Goal: Task Accomplishment & Management: Manage account settings

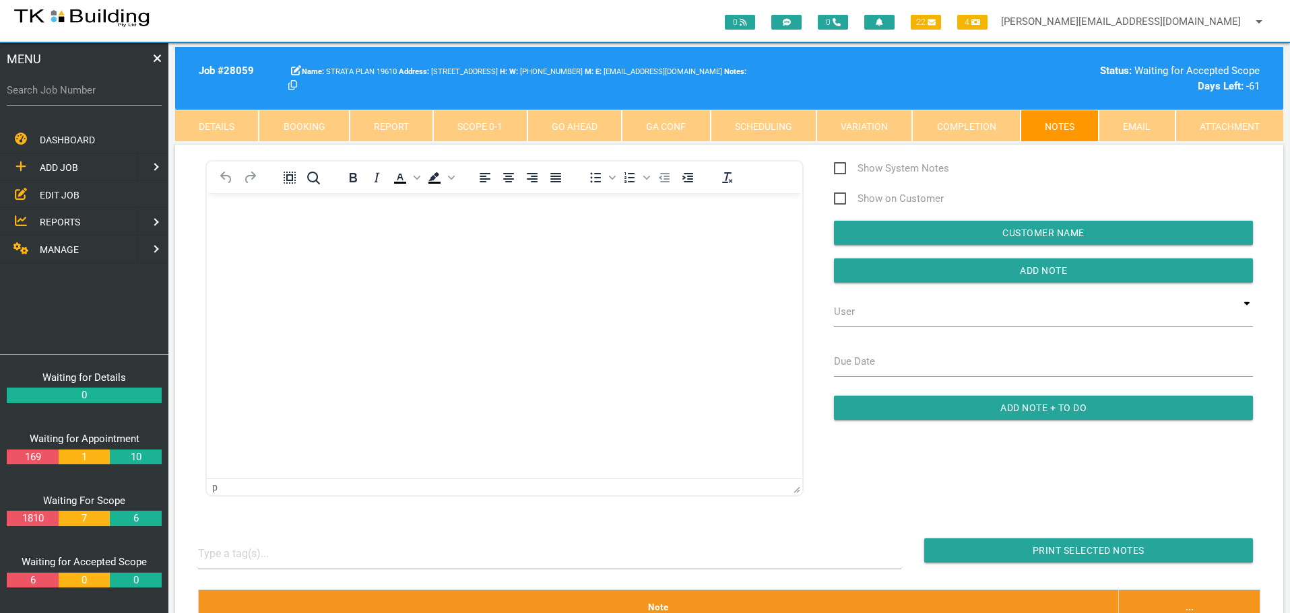
drag, startPoint x: 55, startPoint y: 196, endPoint x: 105, endPoint y: 189, distance: 51.0
click at [55, 196] on span "EDIT JOB" at bounding box center [60, 194] width 40 height 11
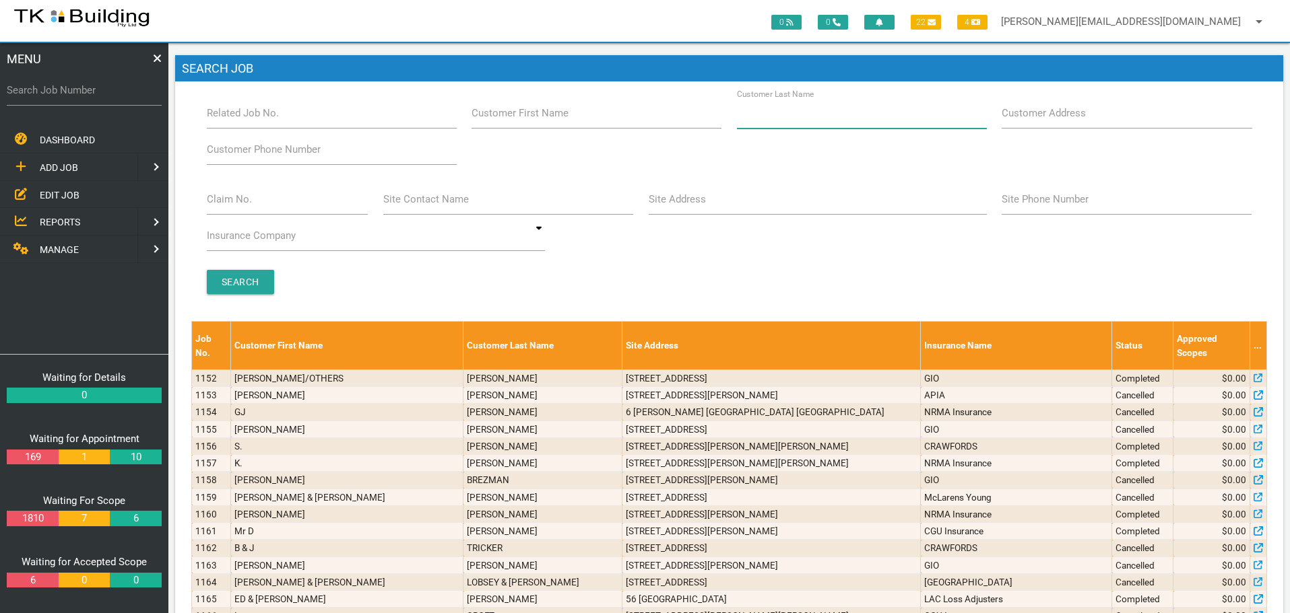
click at [774, 121] on input "Customer Last Name" at bounding box center [862, 113] width 250 height 31
type input "15517"
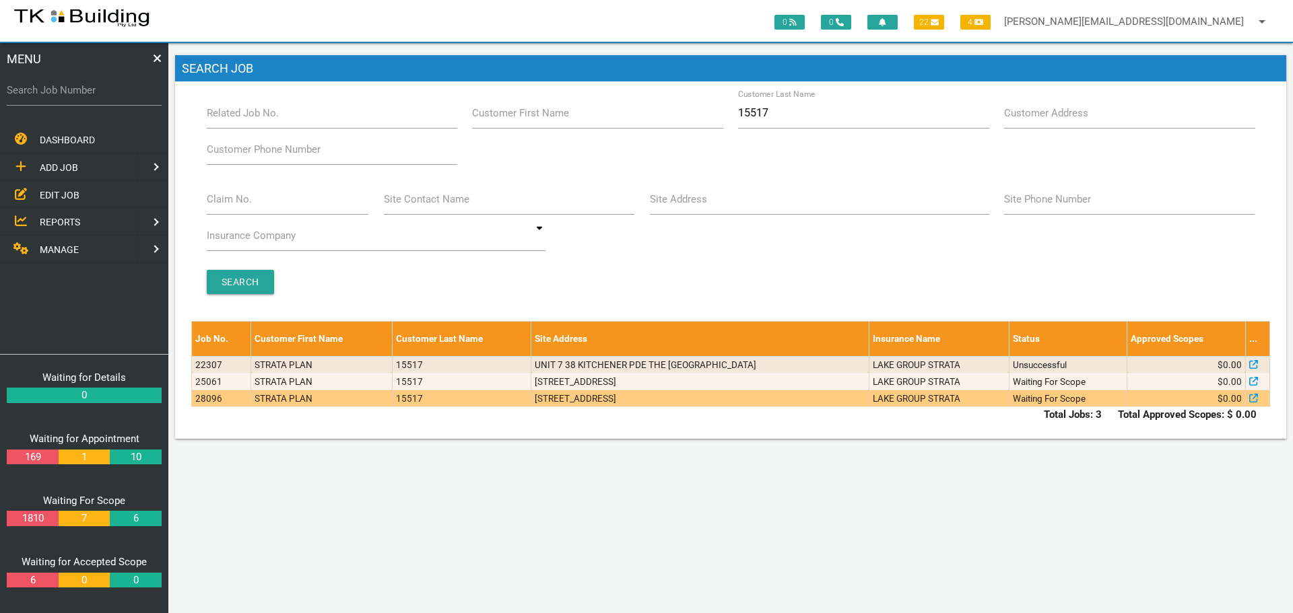
click at [791, 395] on td "3/38 Kitchener Parade, The Hill NSW 2300, Australia" at bounding box center [699, 399] width 337 height 17
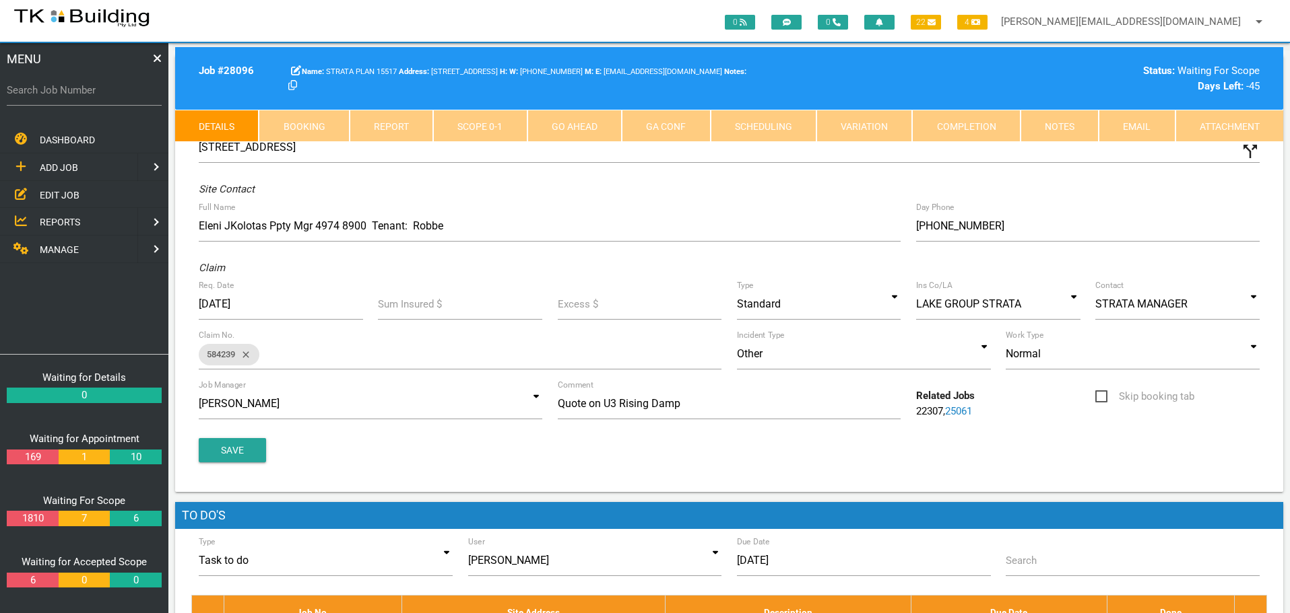
click at [1062, 121] on link "Notes" at bounding box center [1059, 126] width 78 height 32
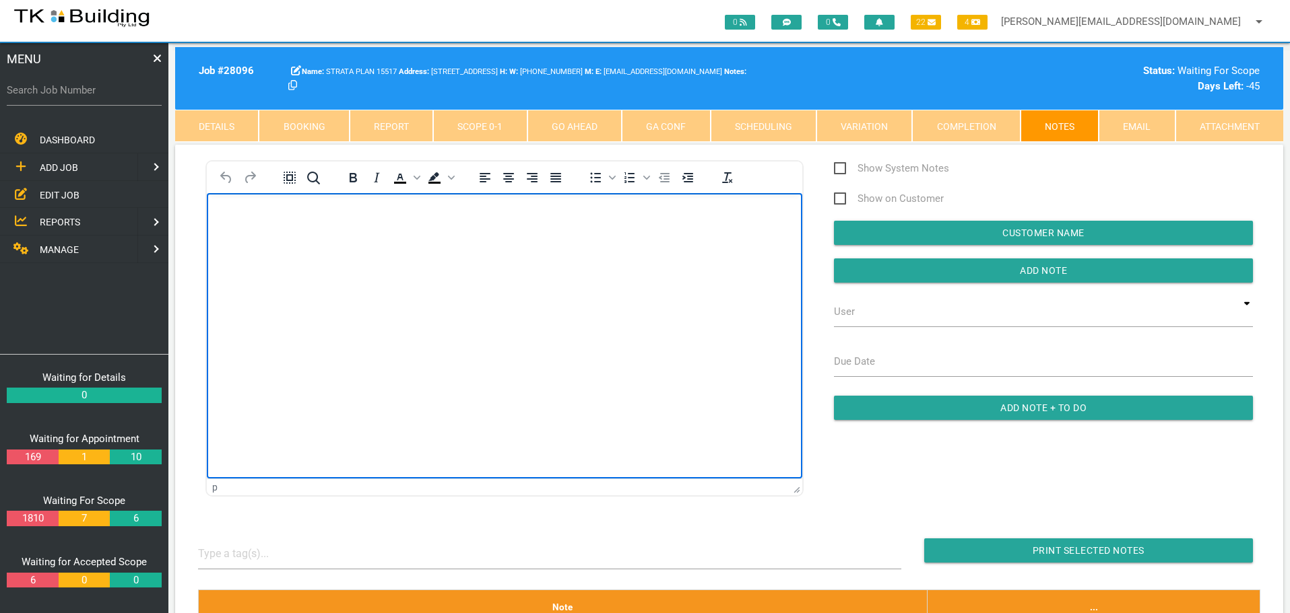
click at [285, 200] on html at bounding box center [504, 223] width 595 height 61
click at [237, 217] on p "Rich Text Area. Press ALT-0 for help." at bounding box center [505, 214] width 562 height 11
paste body "Rich Text Area. Press ALT-0 for help."
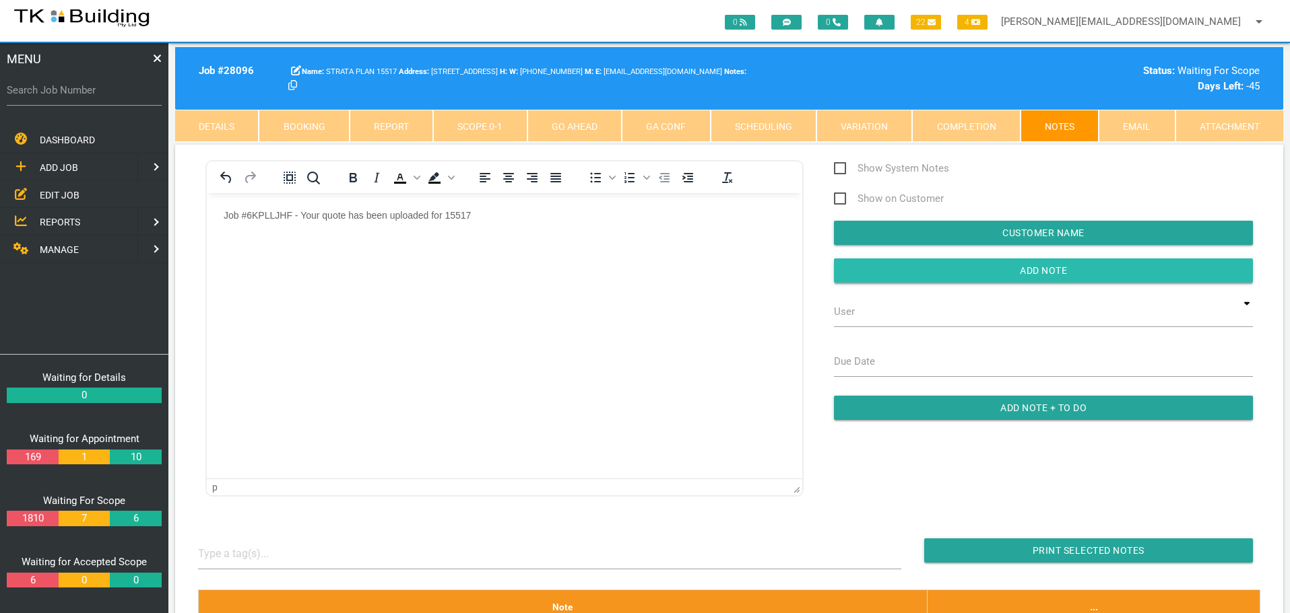
click at [880, 271] on input "button" at bounding box center [1043, 271] width 419 height 24
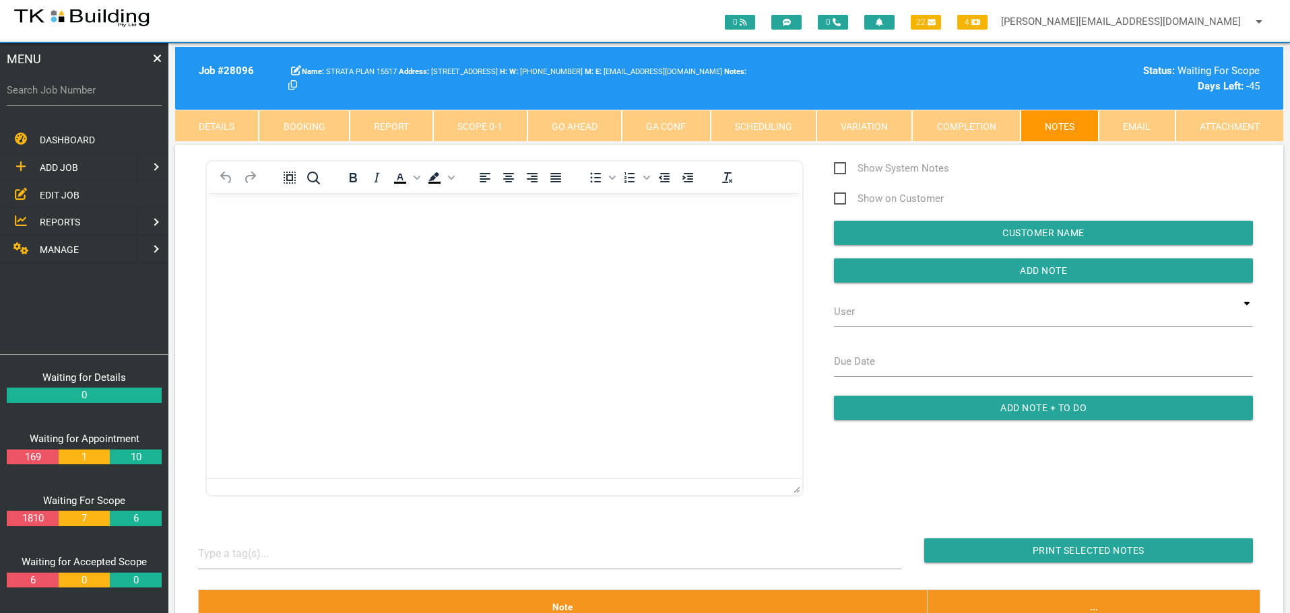
click at [357, 199] on html at bounding box center [504, 223] width 595 height 61
click at [72, 93] on label "Search Job Number" at bounding box center [84, 90] width 155 height 15
click at [72, 93] on input "Search Job Number" at bounding box center [84, 90] width 155 height 31
type input "28059"
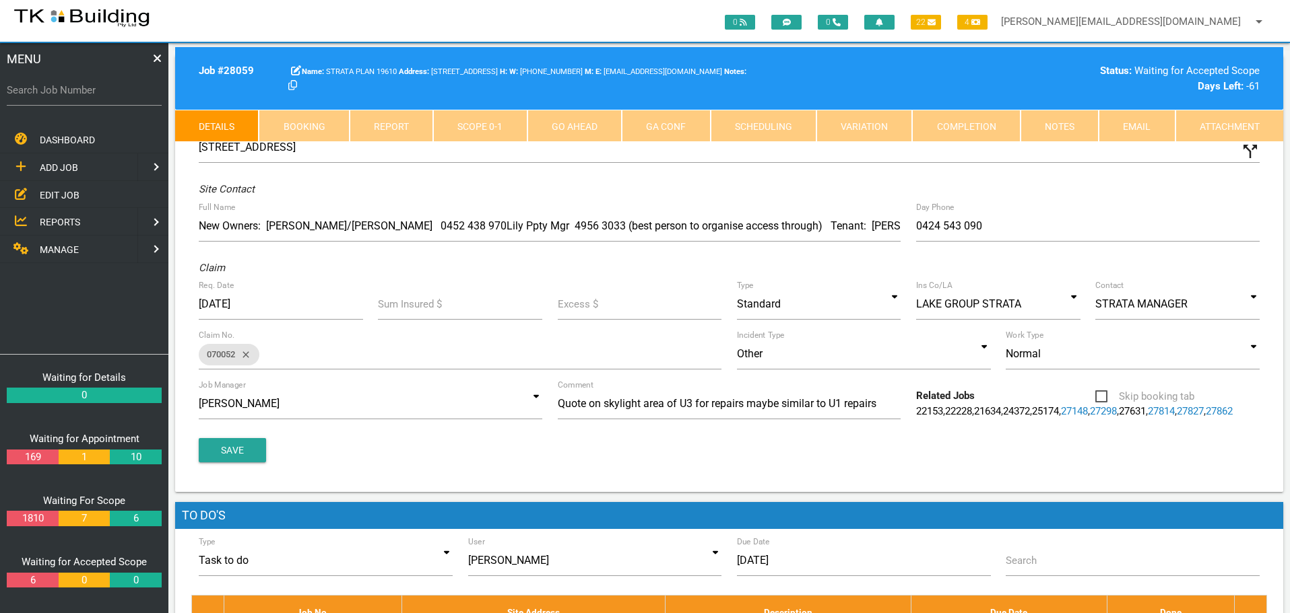
click at [1069, 124] on link "Notes" at bounding box center [1059, 126] width 78 height 32
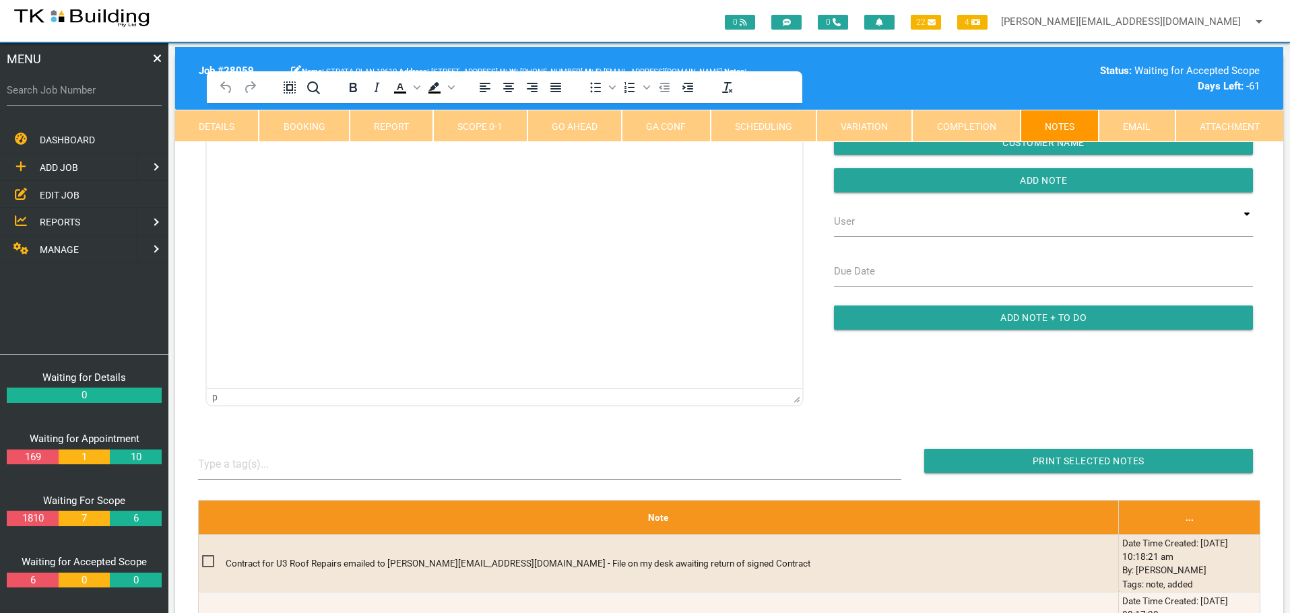
click at [244, 164] on html at bounding box center [504, 133] width 595 height 61
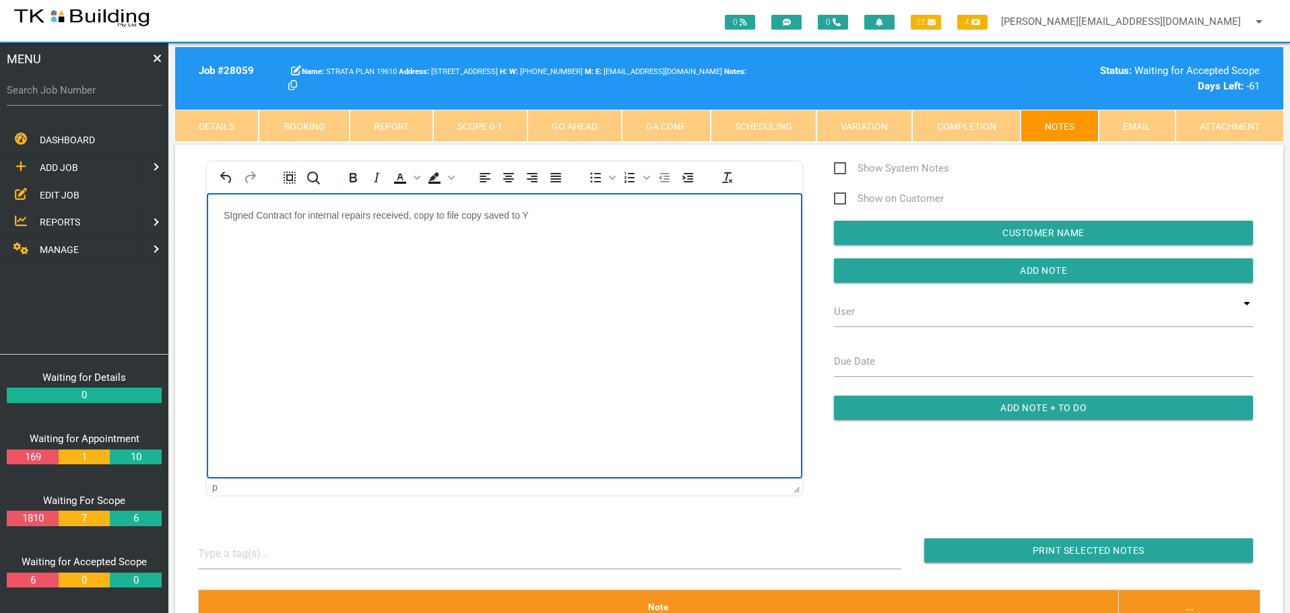
click at [284, 254] on html "SIgned Contract for internal repairs received, copy to file copy saved to Y" at bounding box center [504, 223] width 595 height 61
click at [877, 273] on input "Add Note" at bounding box center [1043, 271] width 419 height 24
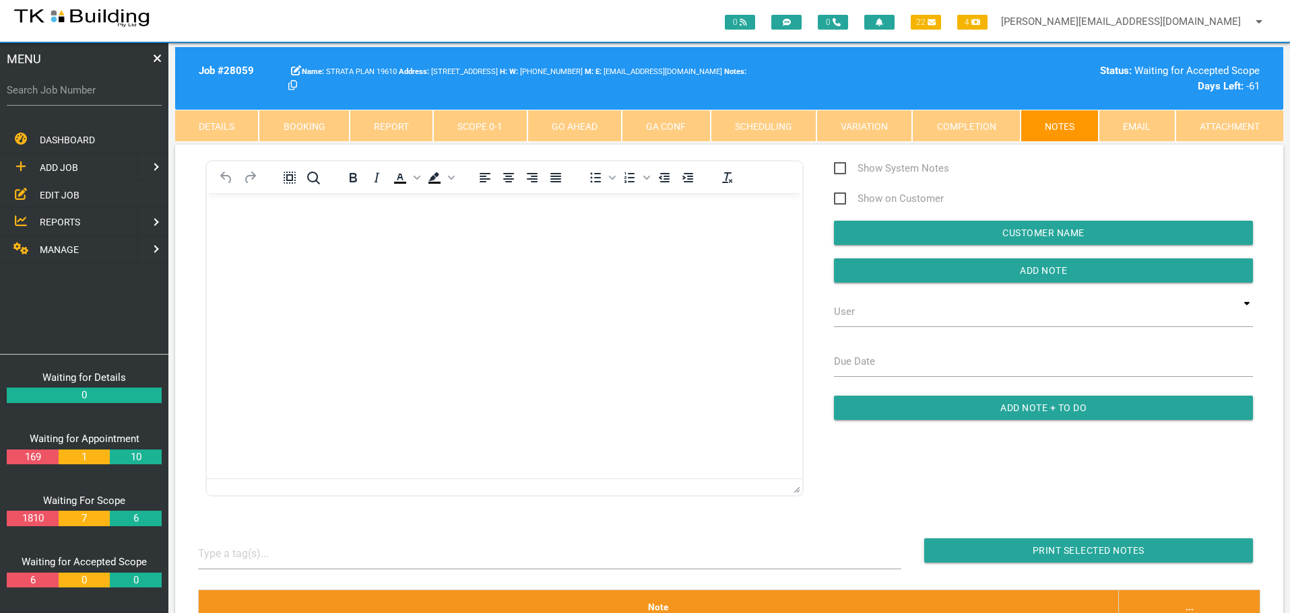
click at [55, 195] on span "EDIT JOB" at bounding box center [60, 194] width 40 height 11
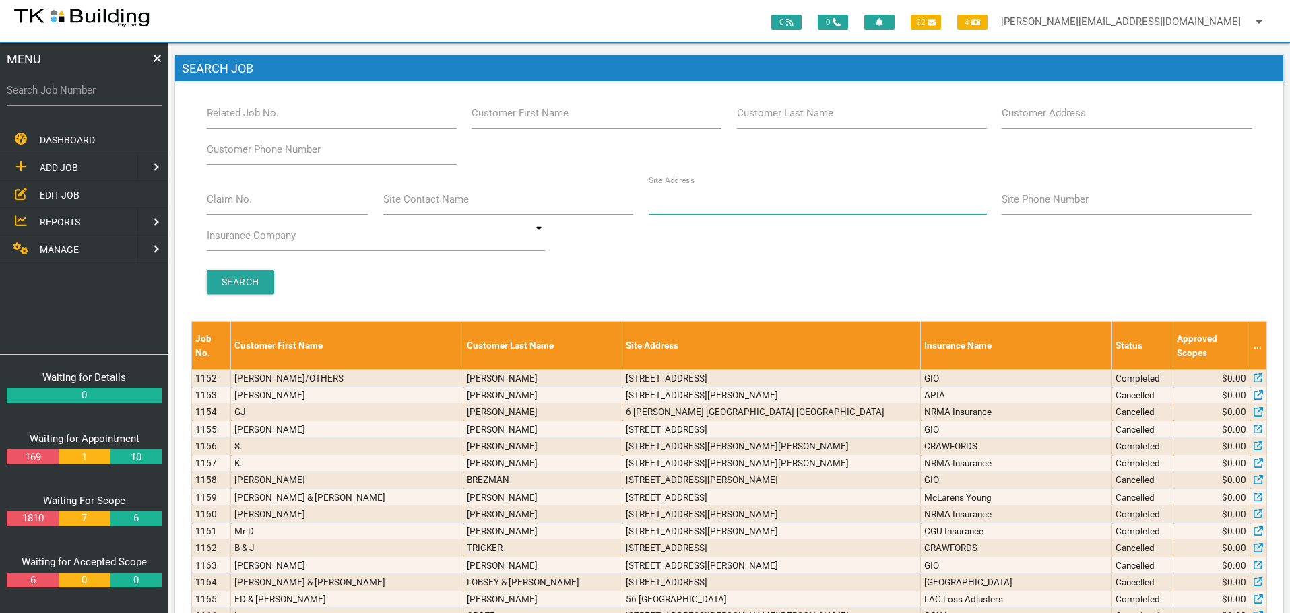
click at [752, 210] on input "Site Address" at bounding box center [817, 199] width 338 height 31
type input "8 cowper"
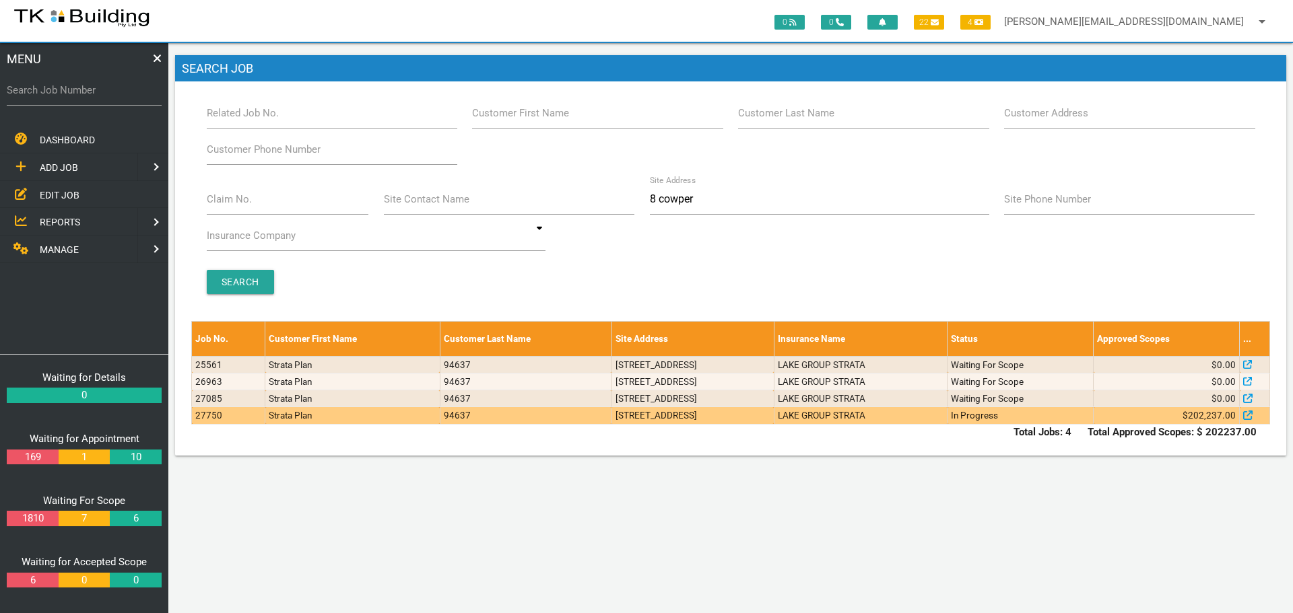
click at [774, 423] on td "8 Cowper Ave, Charlestown NSW 2290, Australia" at bounding box center [692, 415] width 162 height 17
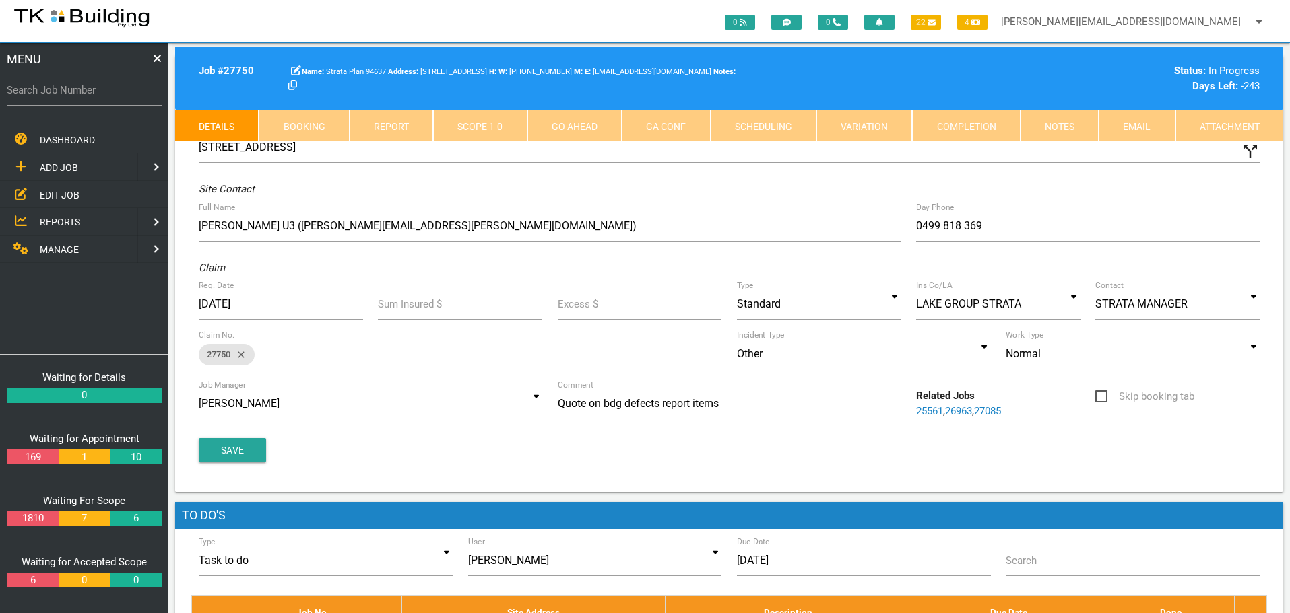
click at [1058, 125] on link "Notes" at bounding box center [1059, 126] width 78 height 32
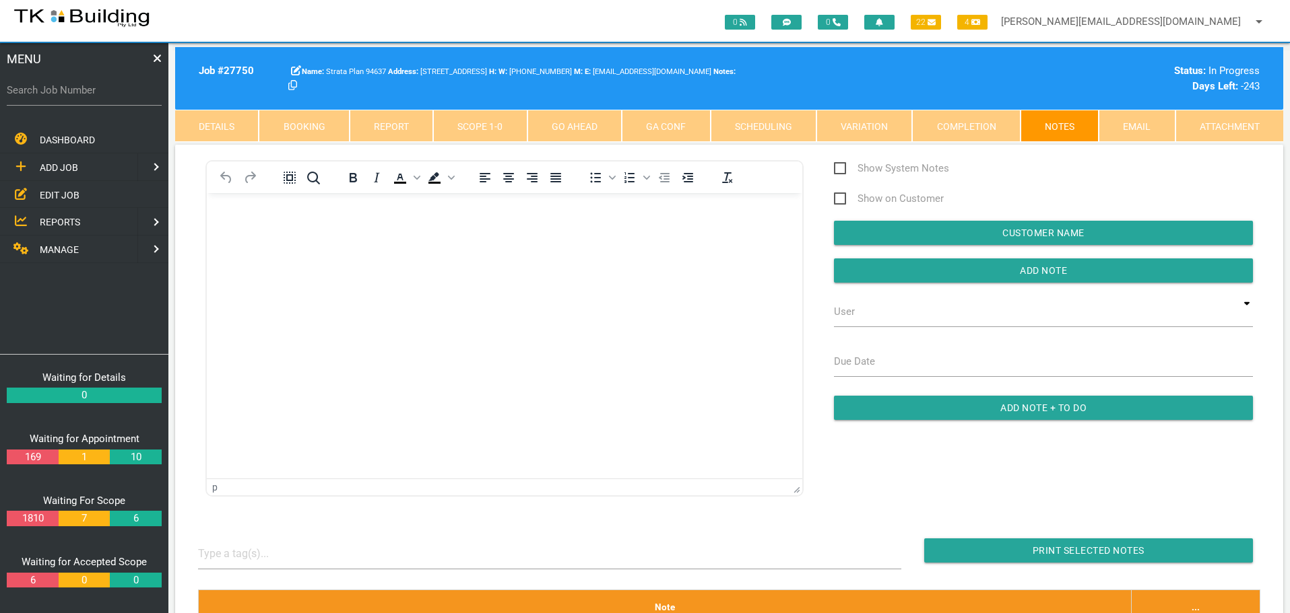
drag, startPoint x: 54, startPoint y: 193, endPoint x: 64, endPoint y: 190, distance: 10.6
click at [54, 193] on span "EDIT JOB" at bounding box center [60, 194] width 40 height 11
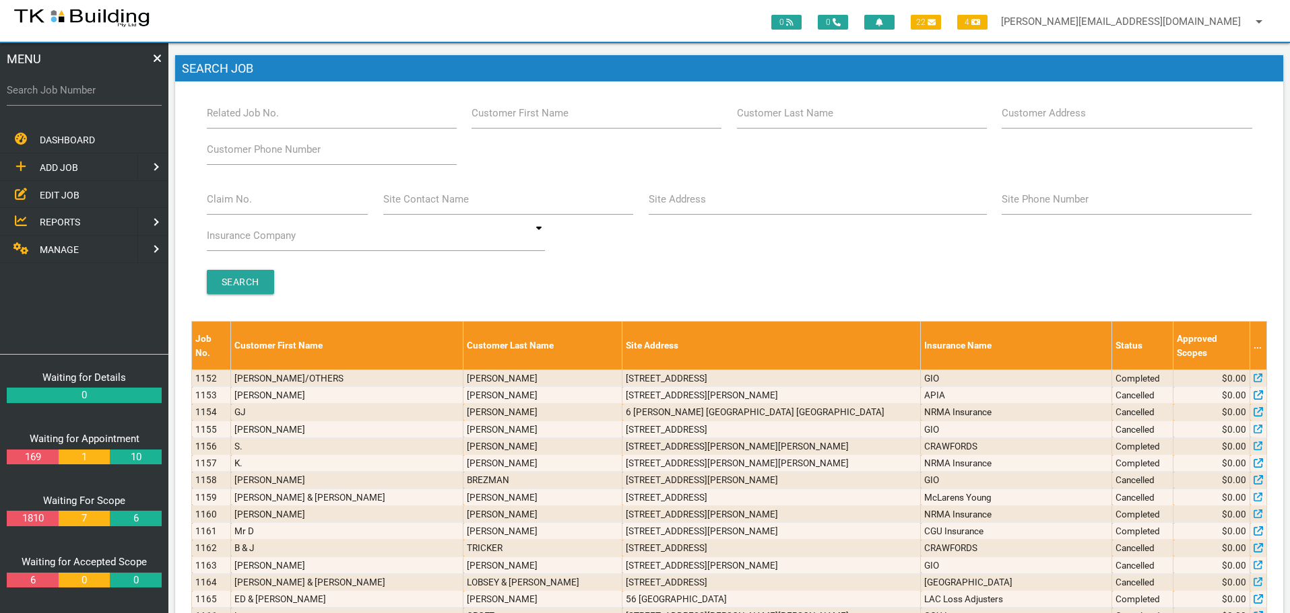
click at [797, 116] on label "Customer Last Name" at bounding box center [785, 113] width 96 height 15
click at [797, 116] on input "Customer Last Name" at bounding box center [862, 113] width 250 height 31
type input "94637"
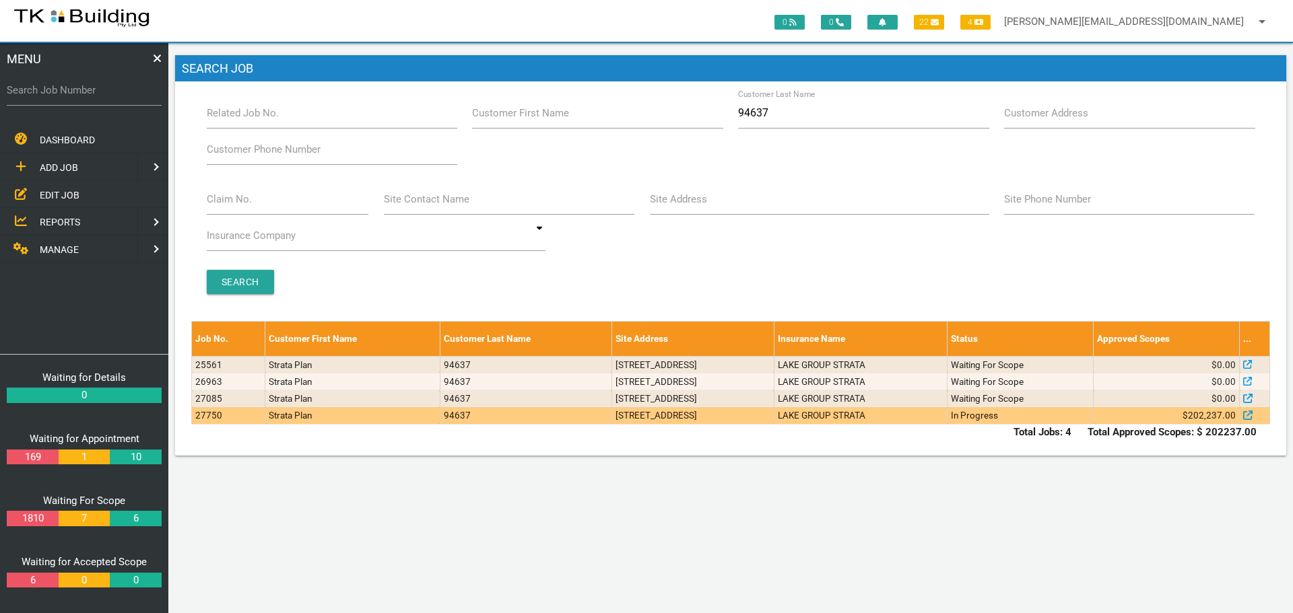
click at [733, 418] on td "8 Cowper Ave, Charlestown NSW 2290, Australia" at bounding box center [692, 415] width 162 height 17
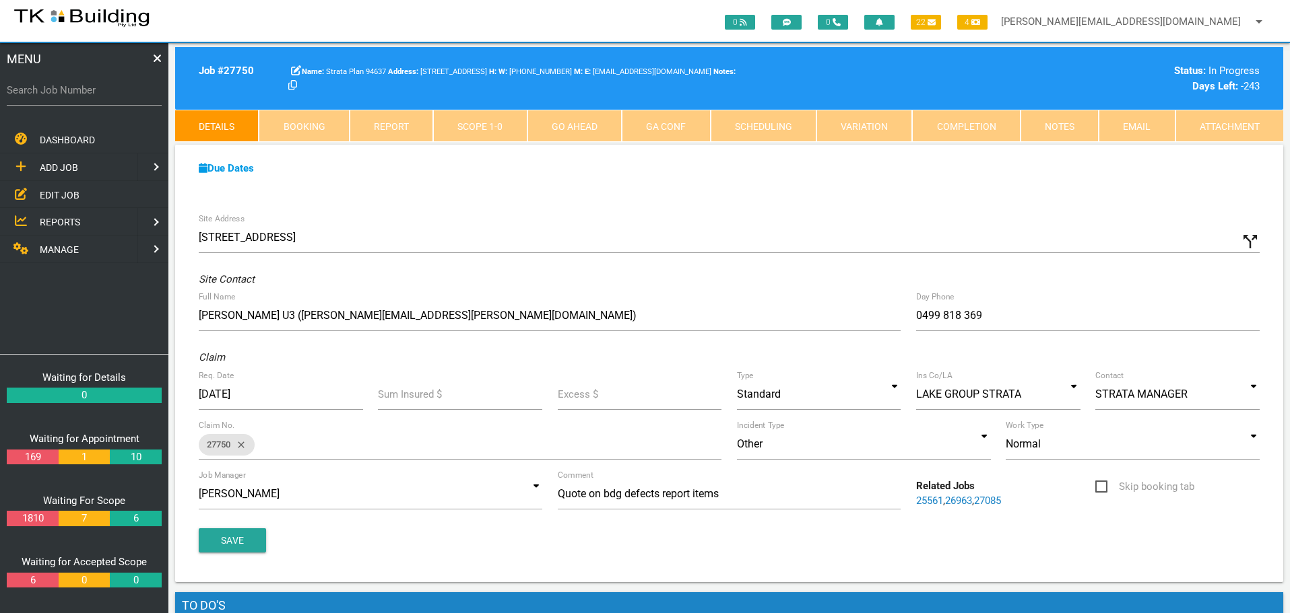
click at [1068, 126] on link "Notes" at bounding box center [1059, 126] width 78 height 32
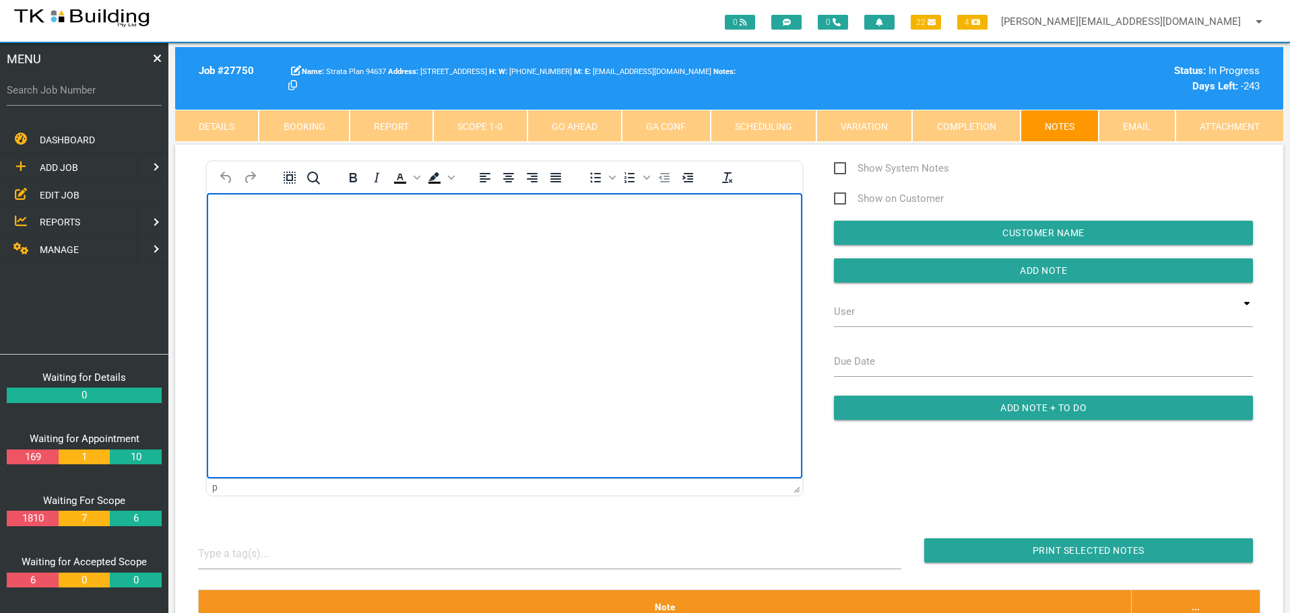
click at [267, 218] on p "Rich Text Area. Press ALT-0 for help." at bounding box center [505, 214] width 562 height 11
click at [267, 2] on div "0 0 22 4 sharon@tkbuilding.com.au arrow_drop_down Account Preferences Logout" at bounding box center [645, 21] width 1290 height 42
click at [224, 228] on body "Rich Text Area. Press ALT-0 for help." at bounding box center [504, 231] width 595 height 44
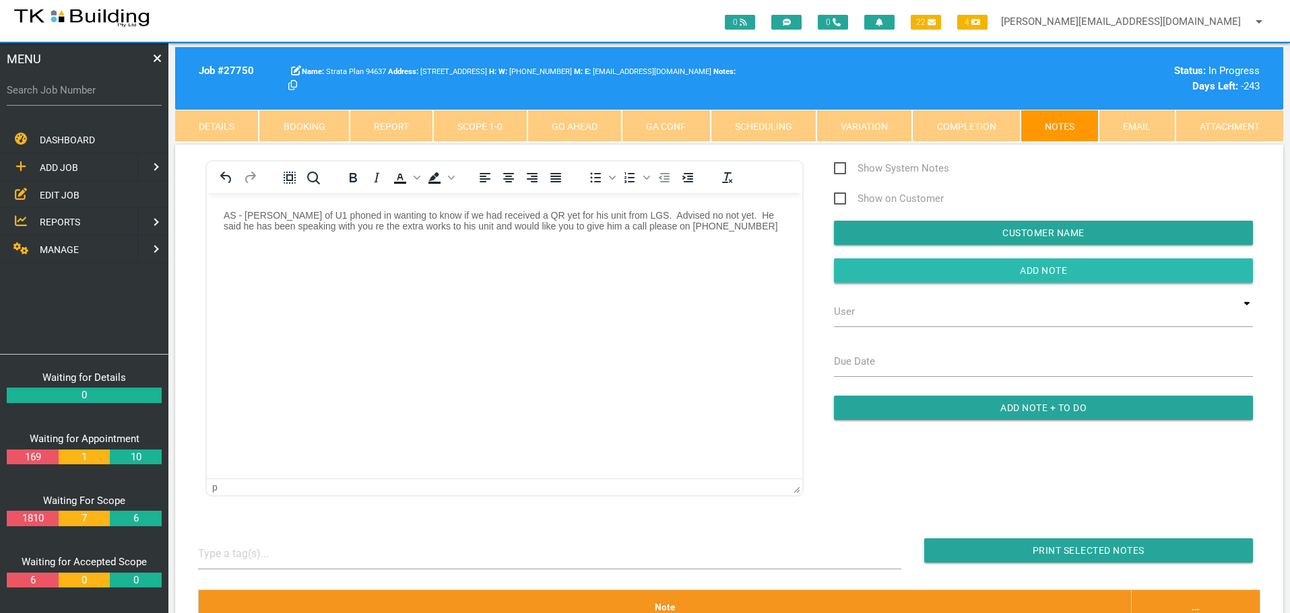
click at [884, 267] on input "button" at bounding box center [1043, 271] width 419 height 24
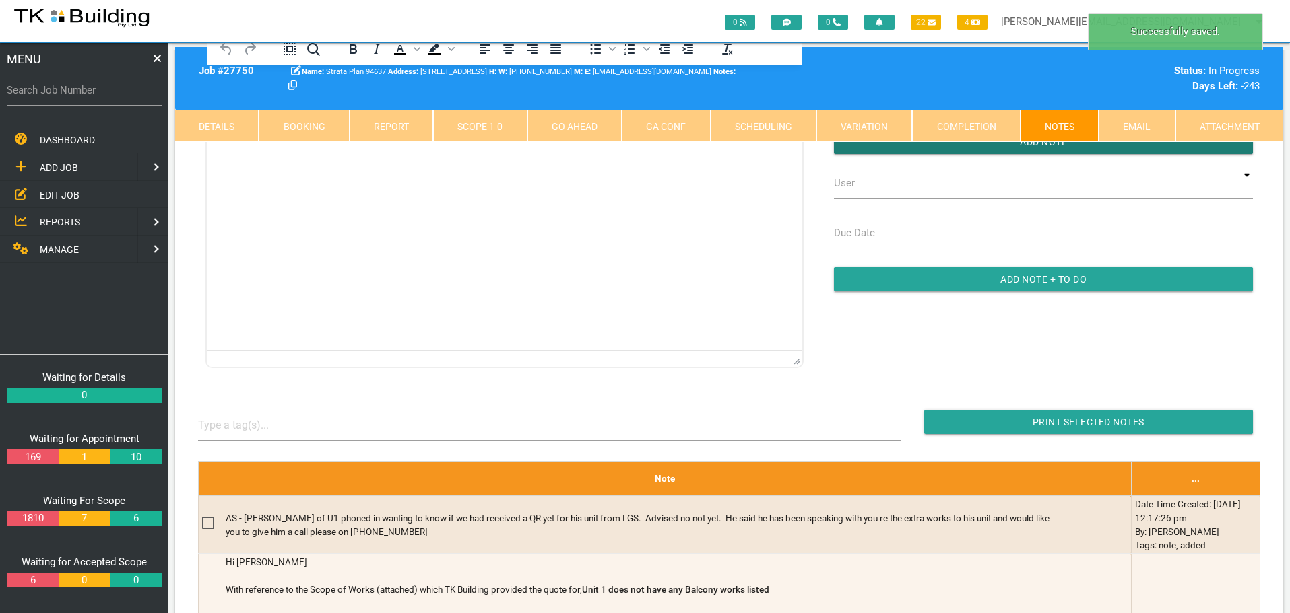
scroll to position [269, 0]
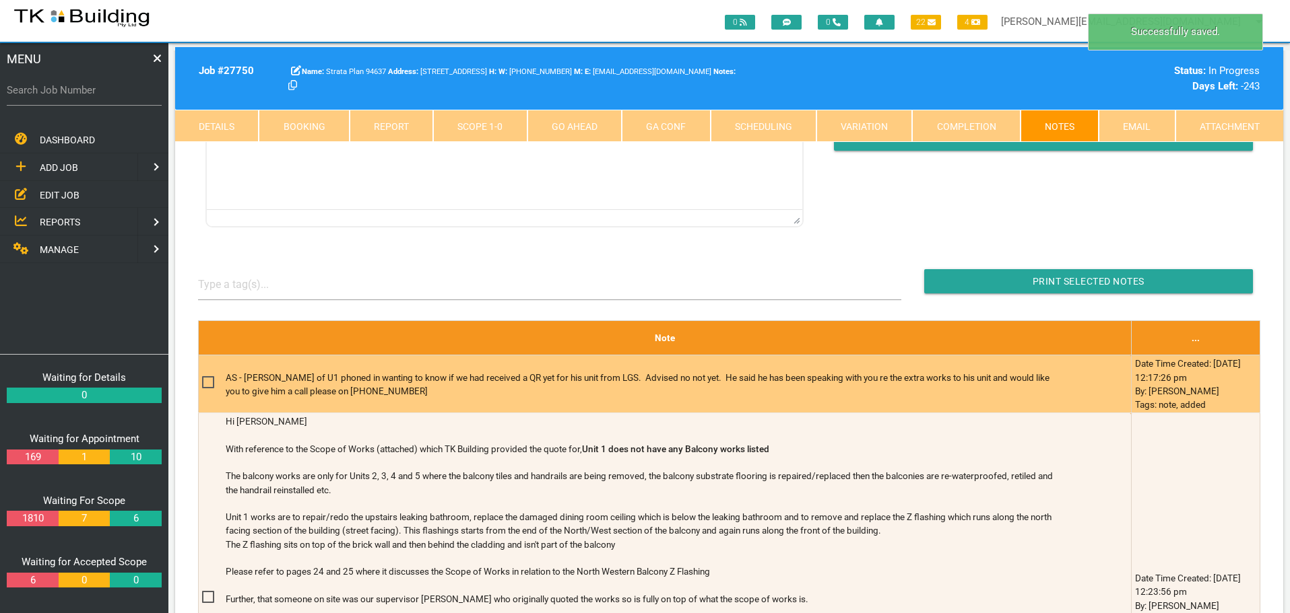
click at [210, 381] on span at bounding box center [214, 382] width 24 height 17
click at [210, 381] on input "checkbox" at bounding box center [206, 378] width 9 height 9
checkbox input "true"
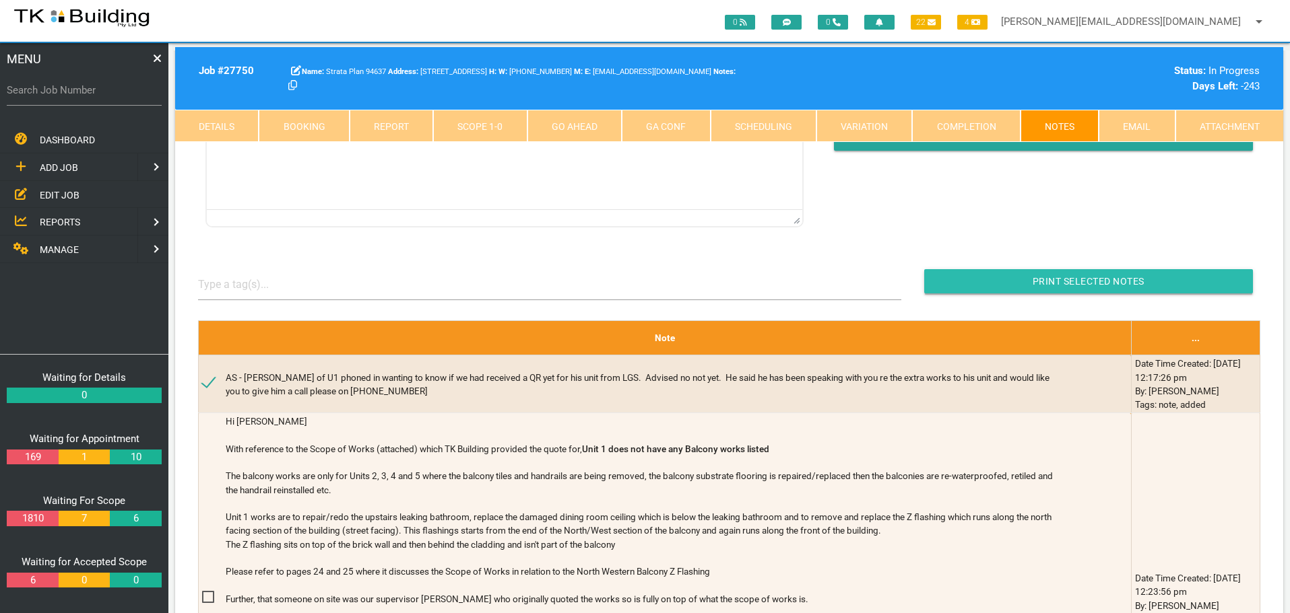
click at [942, 281] on input "button" at bounding box center [1088, 281] width 329 height 24
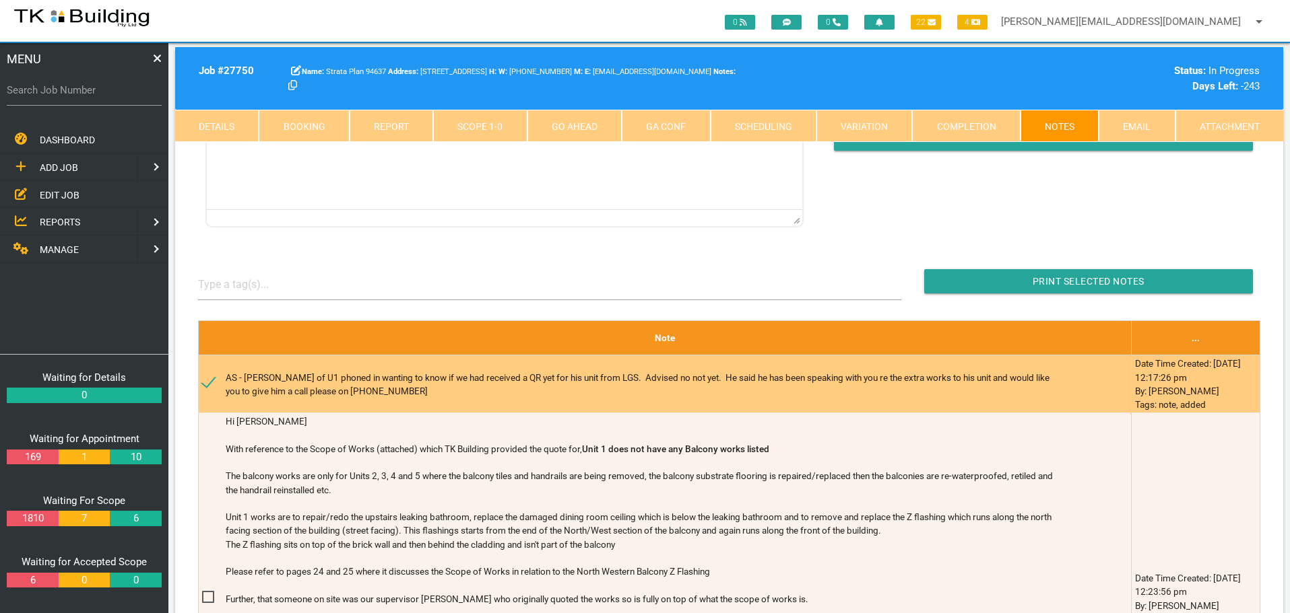
drag, startPoint x: 246, startPoint y: 378, endPoint x: 440, endPoint y: 404, distance: 195.6
click at [440, 404] on div "AS - Greg Deakin-Bell of U1 phoned in wanting to know if we had received a QR y…" at bounding box center [642, 385] width 833 height 46
copy p "Greg Deakin-Bell of U1 phoned in wanting to know if we had received a QR yet fo…"
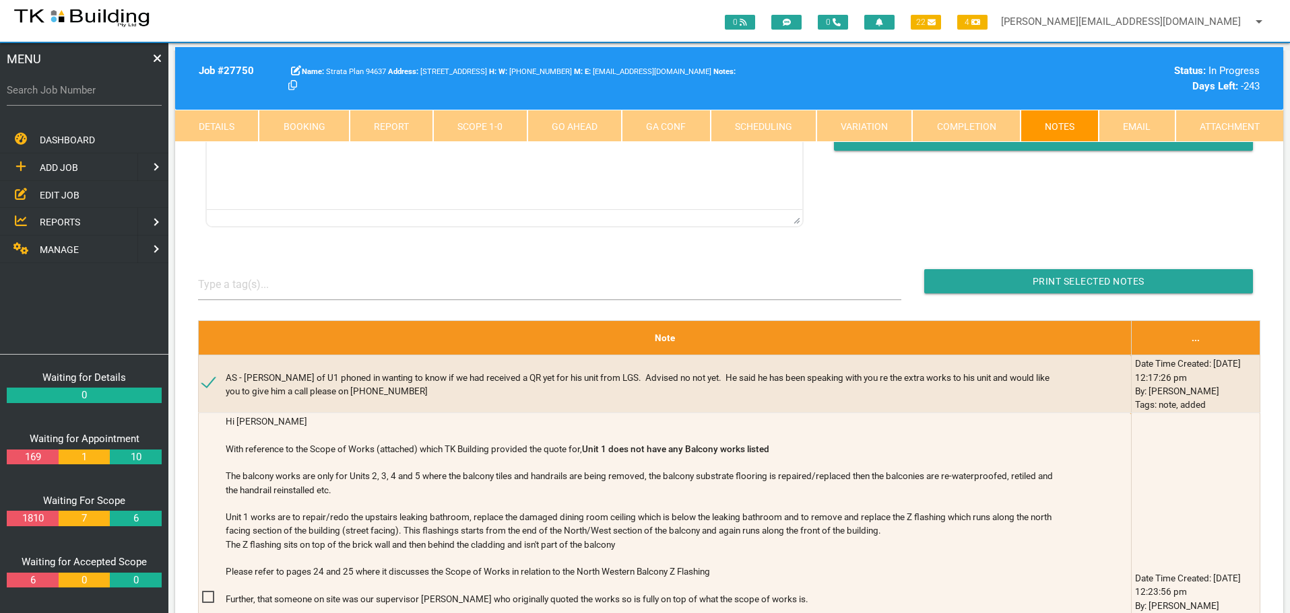
click at [51, 193] on span "EDIT JOB" at bounding box center [60, 194] width 40 height 11
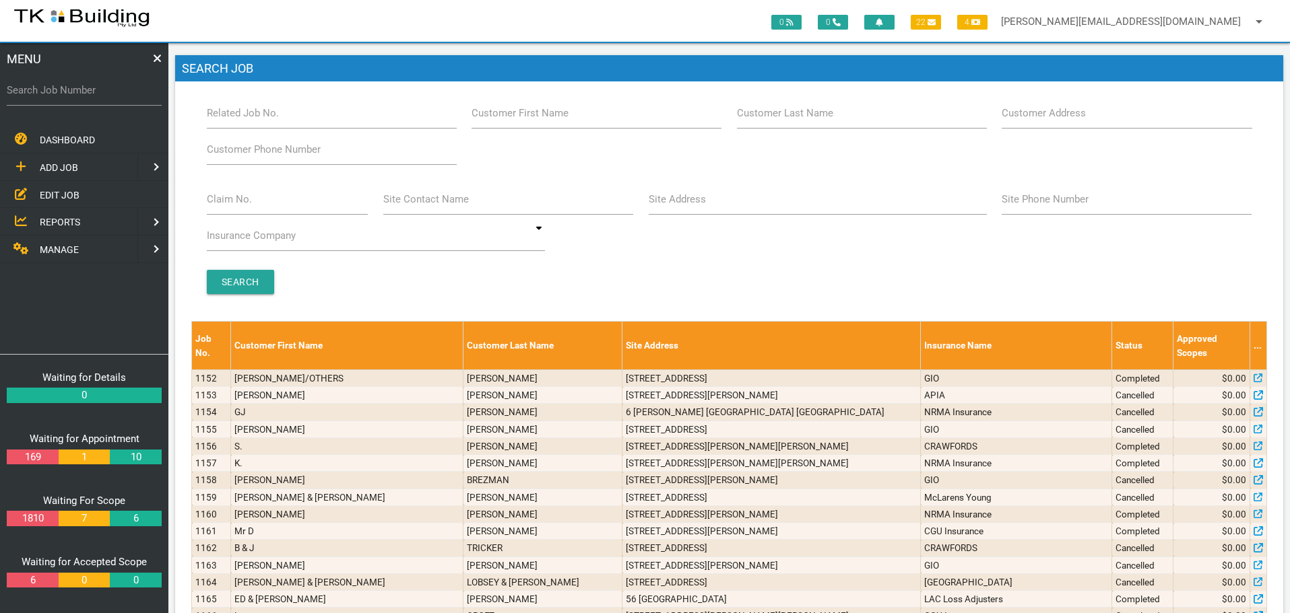
click at [683, 207] on label "Site Address" at bounding box center [676, 199] width 57 height 15
click at [683, 207] on input "Site Address" at bounding box center [817, 199] width 338 height 31
type input "52 Caldwell"
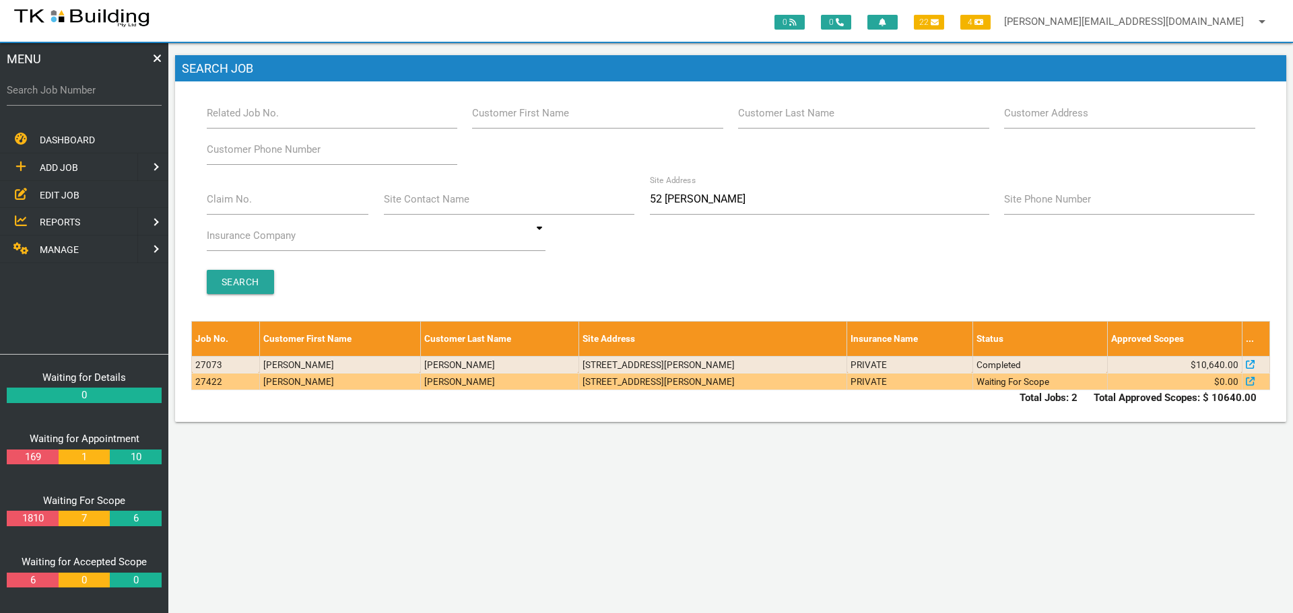
click at [775, 383] on td "2/52 Caldwell St, Merewether NSW 2291, Australia" at bounding box center [712, 381] width 268 height 17
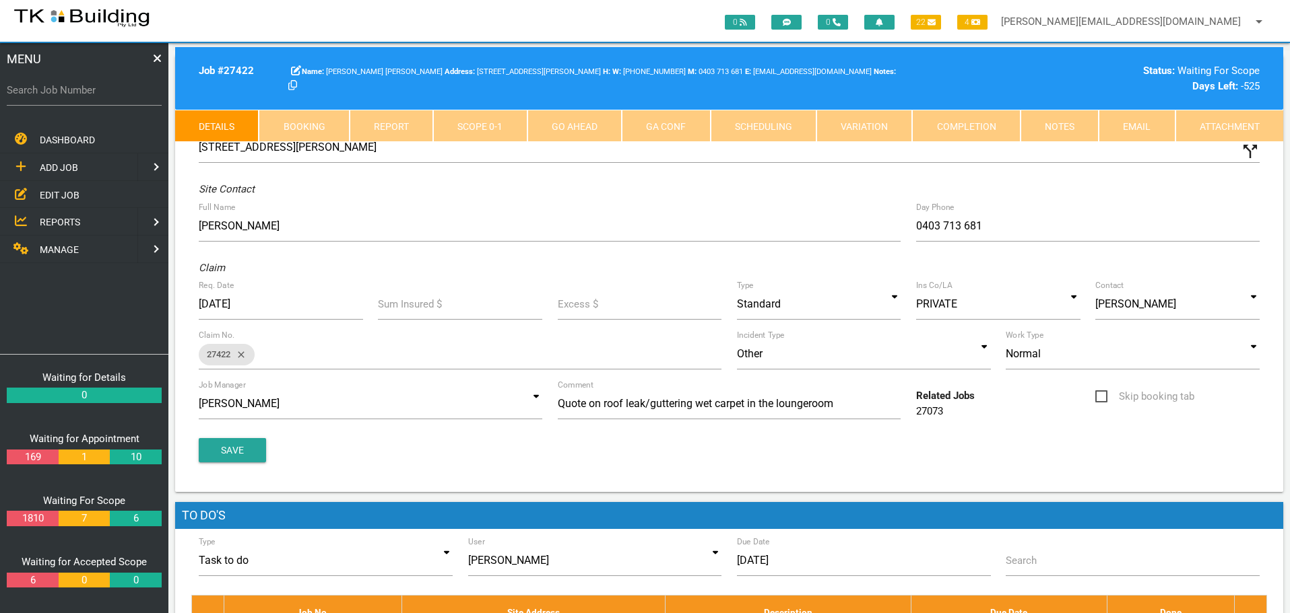
click at [1053, 124] on link "Notes" at bounding box center [1059, 126] width 78 height 32
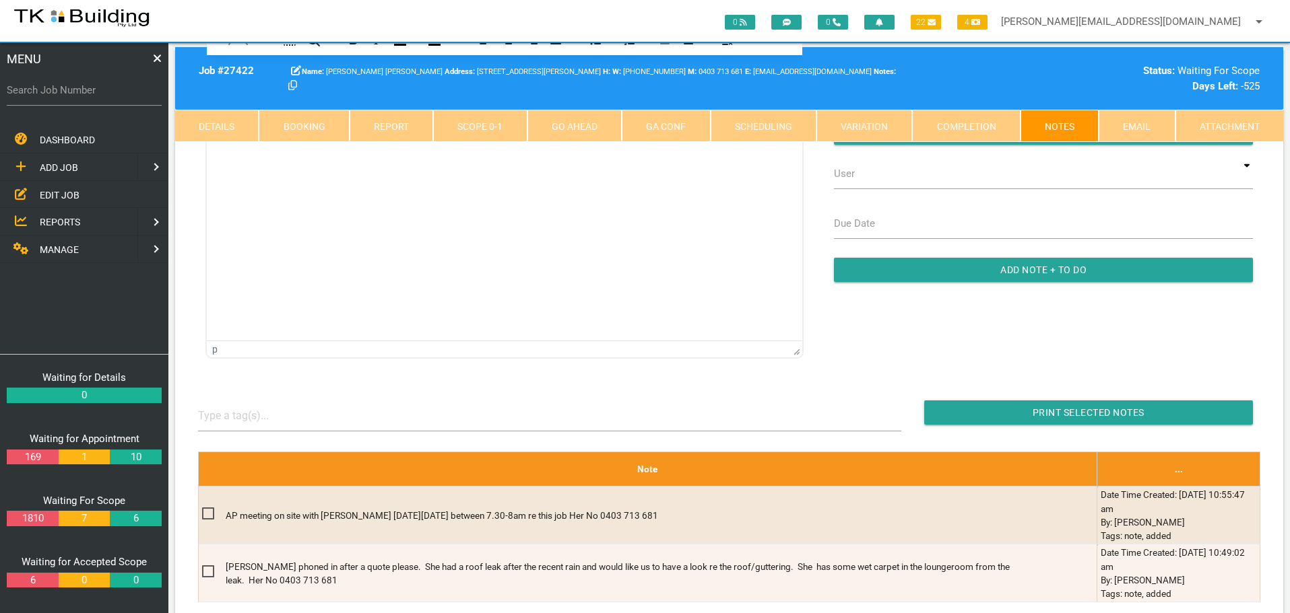
scroll to position [269, 0]
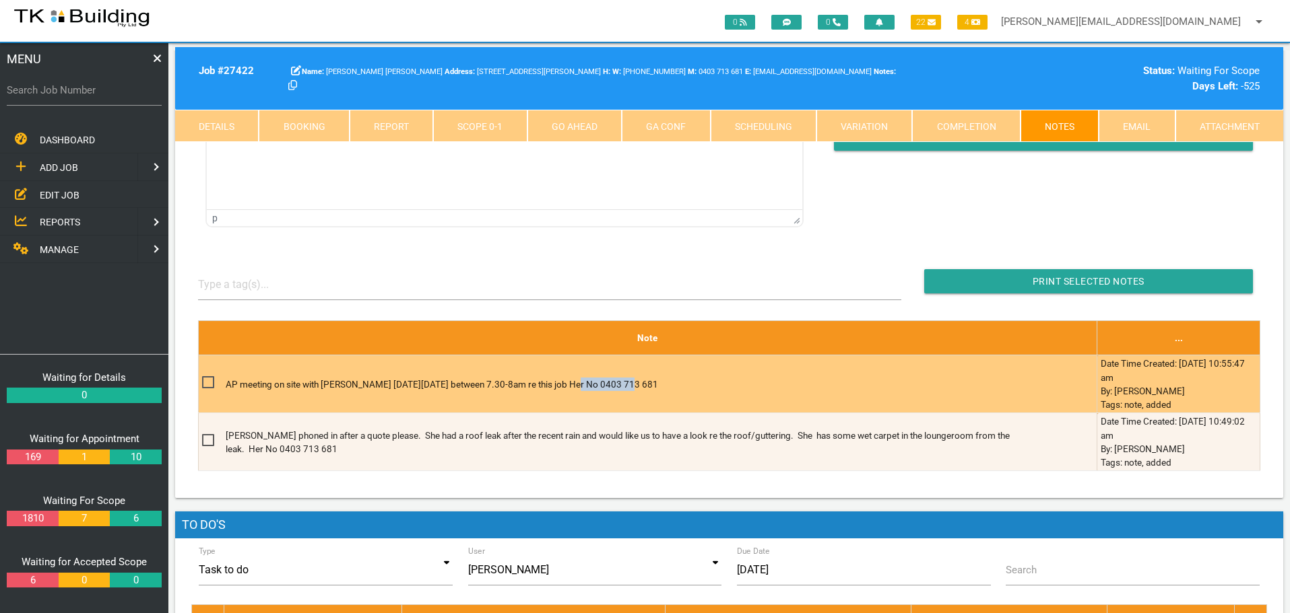
drag, startPoint x: 571, startPoint y: 382, endPoint x: 628, endPoint y: 383, distance: 57.2
click at [628, 383] on p "AP meeting on site with Cathy on Tuesday 17/9 between 7.30-8am re this job Her …" at bounding box center [627, 384] width 802 height 13
copy p "0403 713 681"
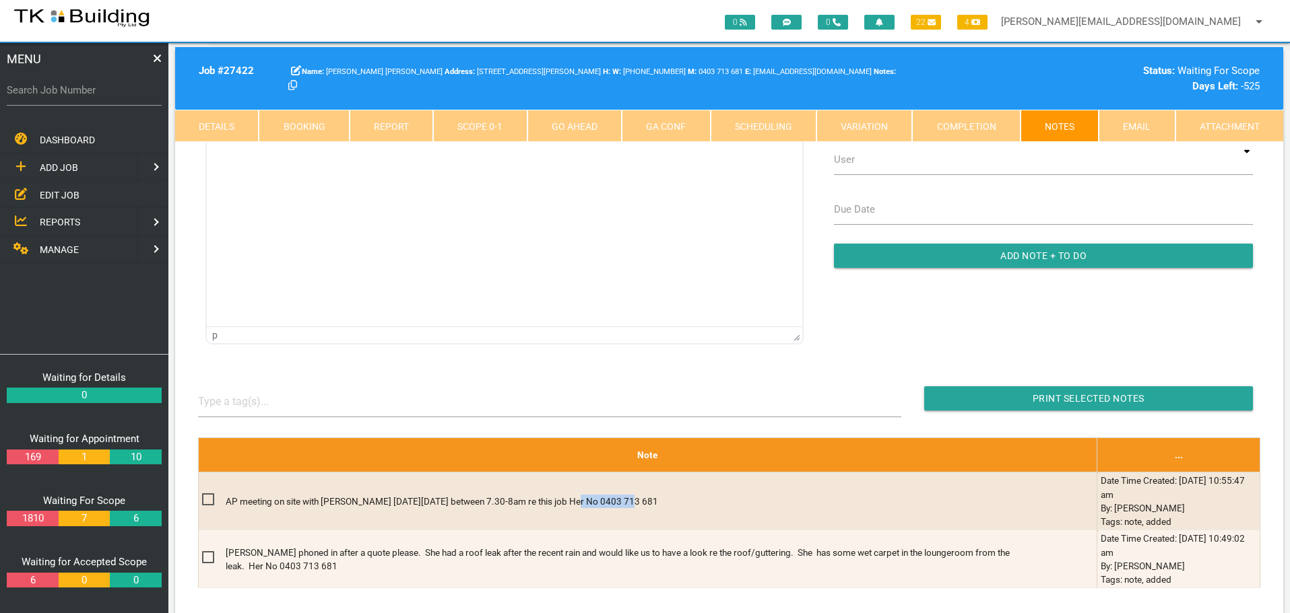
scroll to position [0, 0]
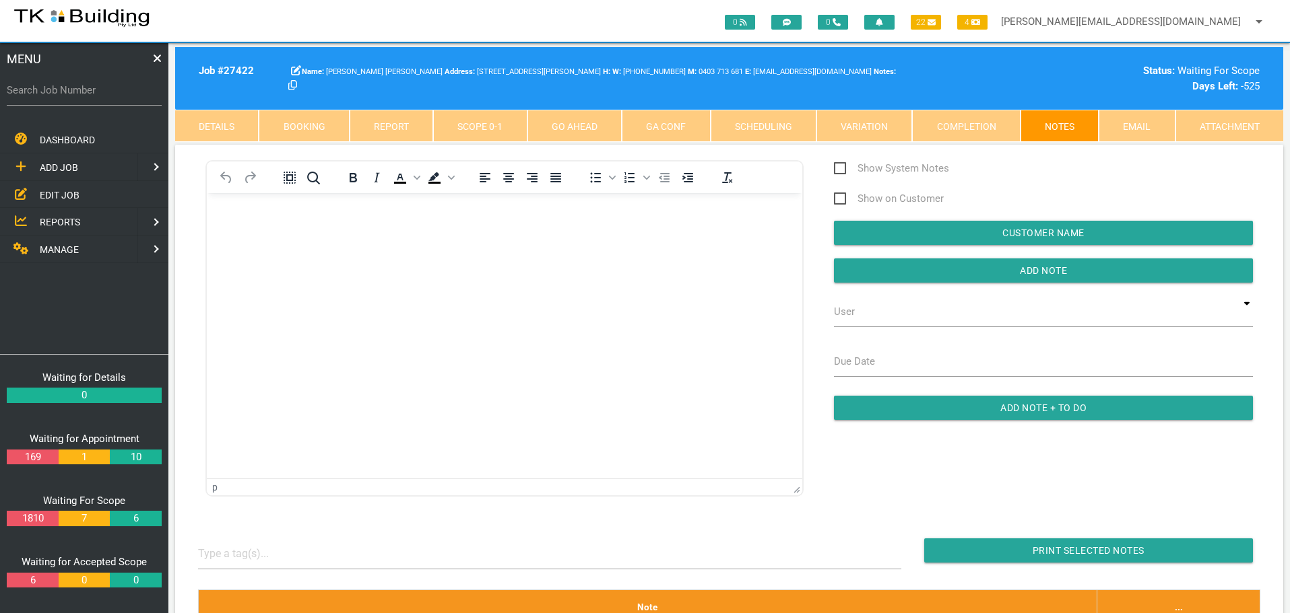
click at [239, 232] on body "Rich Text Area. Press ALT-0 for help." at bounding box center [504, 231] width 595 height 44
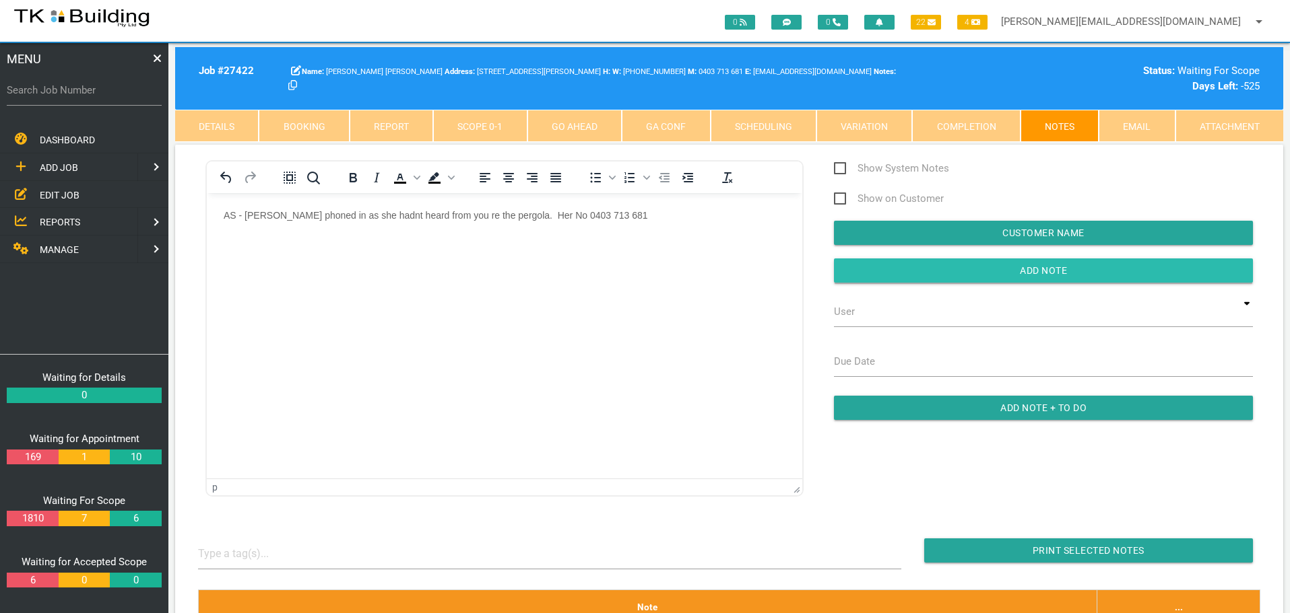
click at [849, 271] on input "button" at bounding box center [1043, 271] width 419 height 24
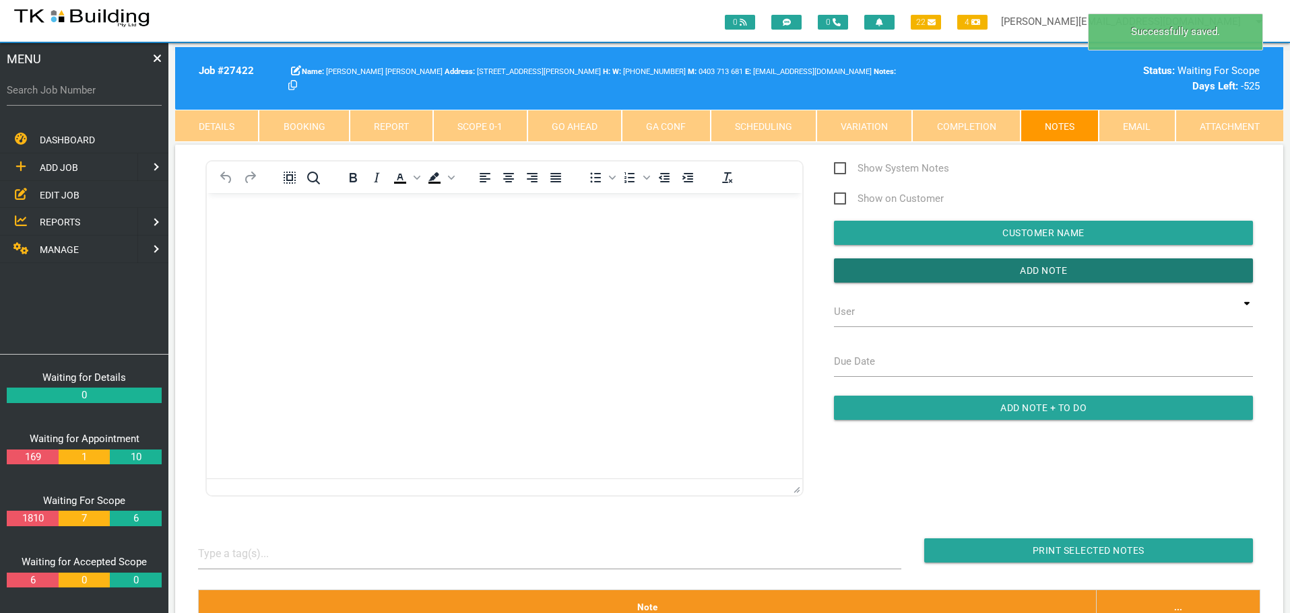
scroll to position [337, 0]
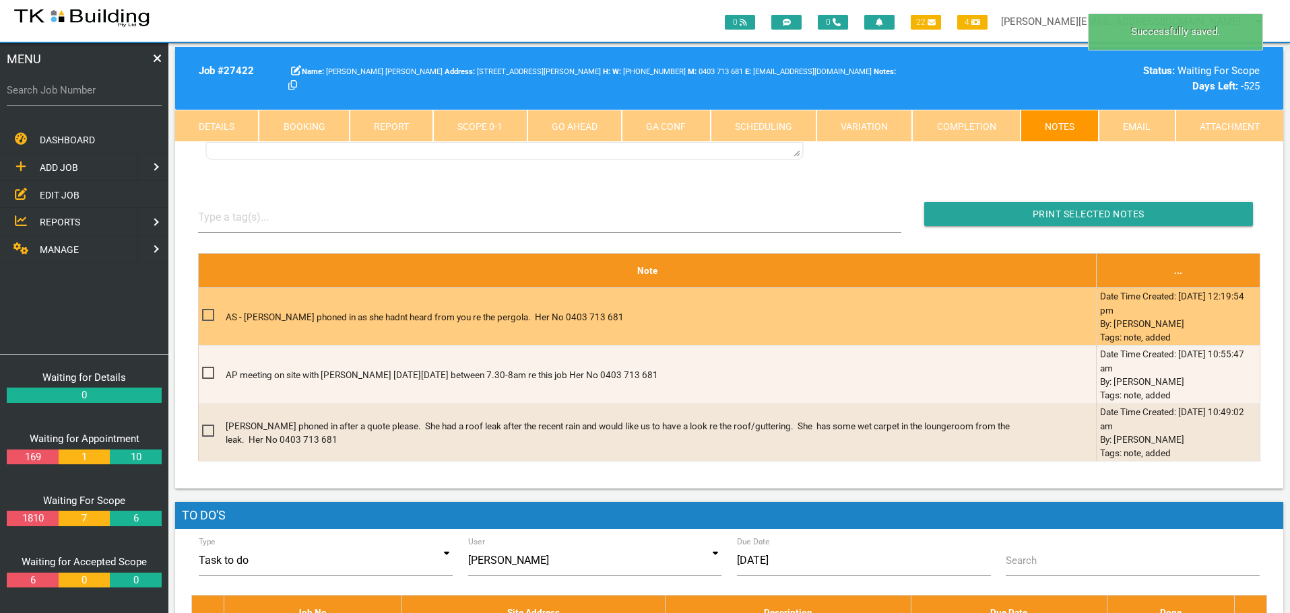
click at [208, 313] on span at bounding box center [214, 315] width 24 height 17
click at [208, 313] on input "checkbox" at bounding box center [206, 311] width 9 height 9
checkbox input "true"
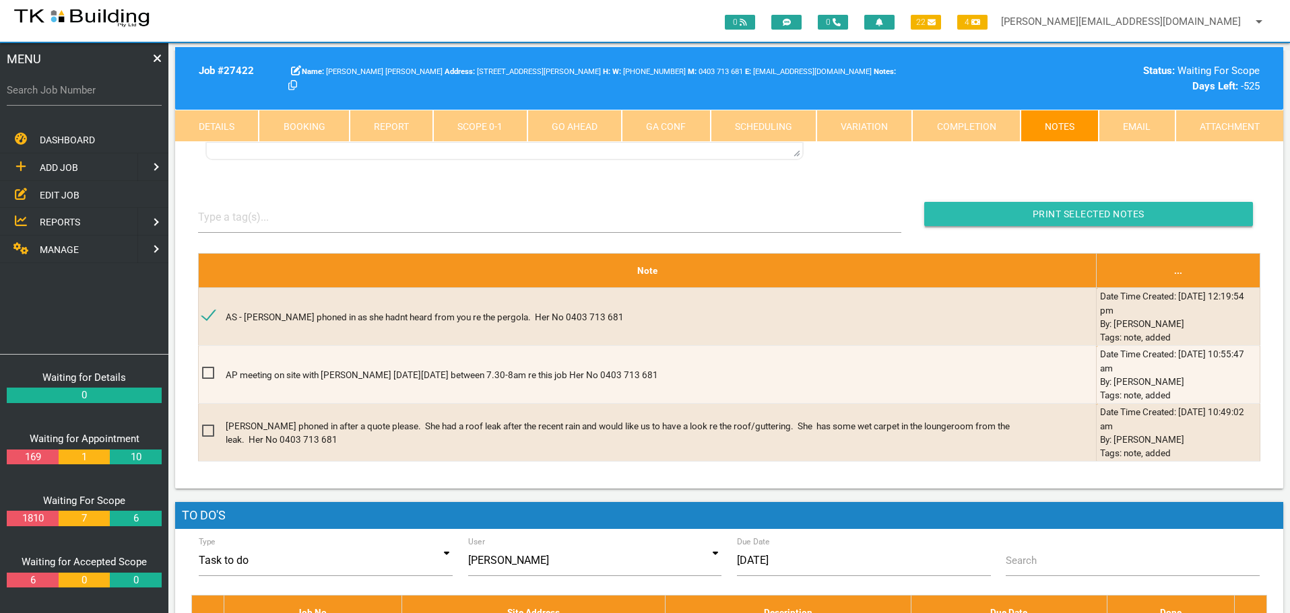
click at [1000, 211] on input "button" at bounding box center [1088, 214] width 329 height 24
click at [79, 98] on label "Search Job Number" at bounding box center [84, 90] width 155 height 15
click at [79, 98] on input "Search Job Number" at bounding box center [84, 90] width 155 height 31
type input "28059"
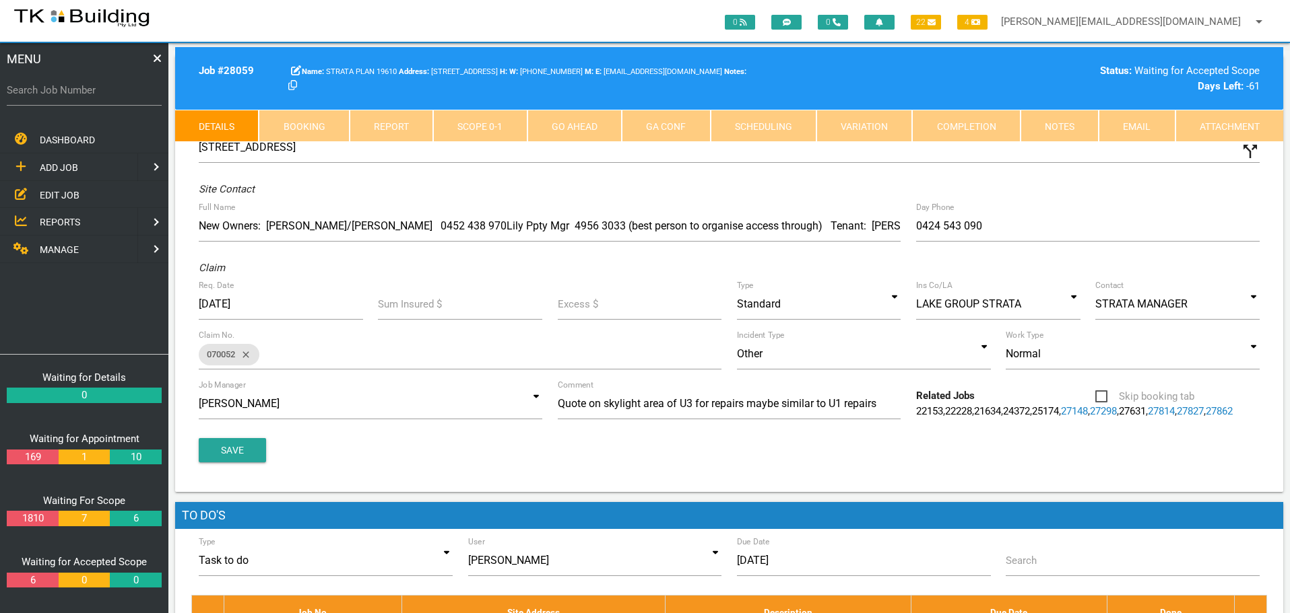
click at [502, 133] on link "Scope 0 - 1" at bounding box center [480, 126] width 94 height 32
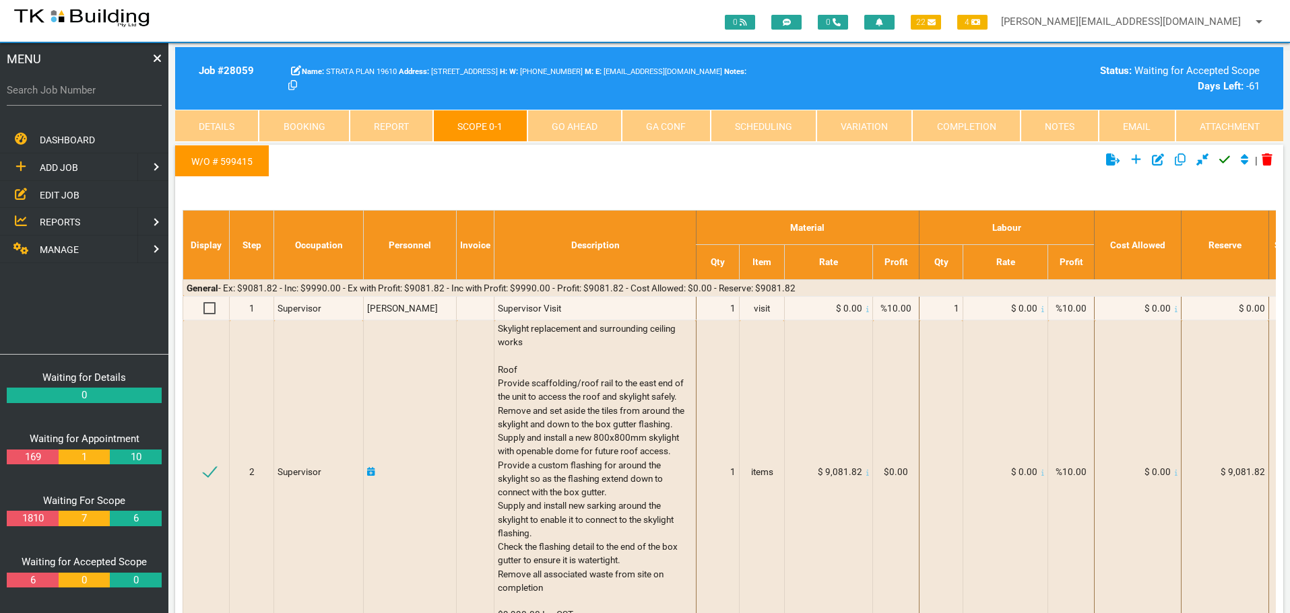
click at [244, 160] on link "W/O # 599415" at bounding box center [222, 161] width 94 height 32
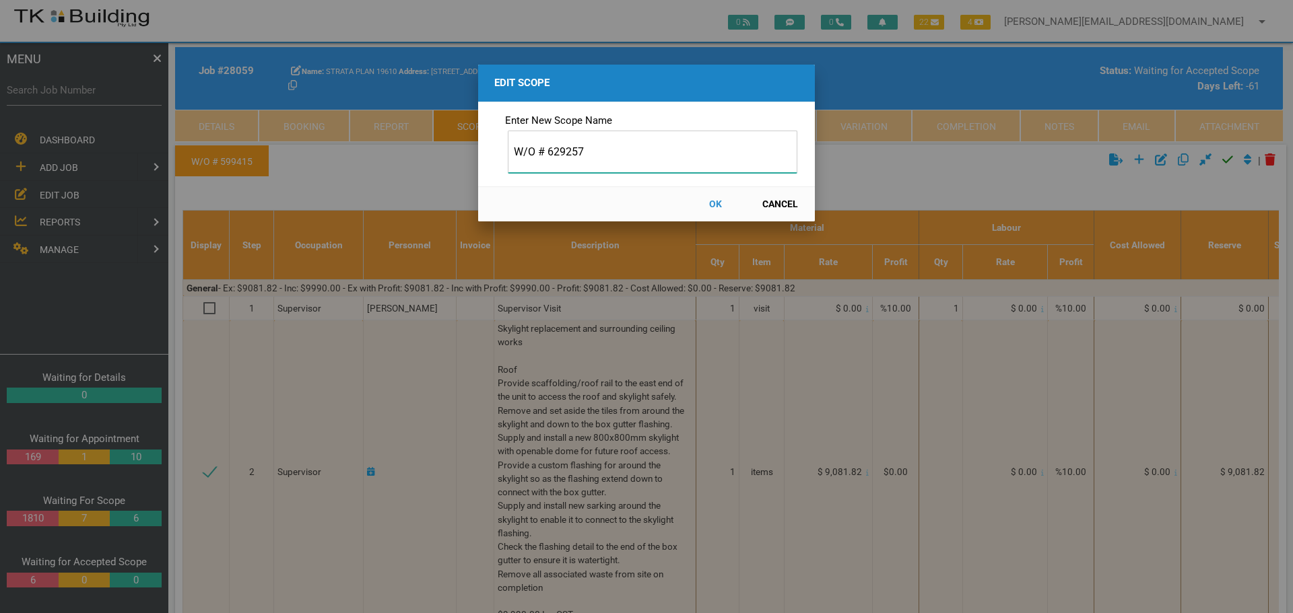
type input "W/O # 629257"
click at [716, 200] on button "OK" at bounding box center [715, 205] width 59 height 24
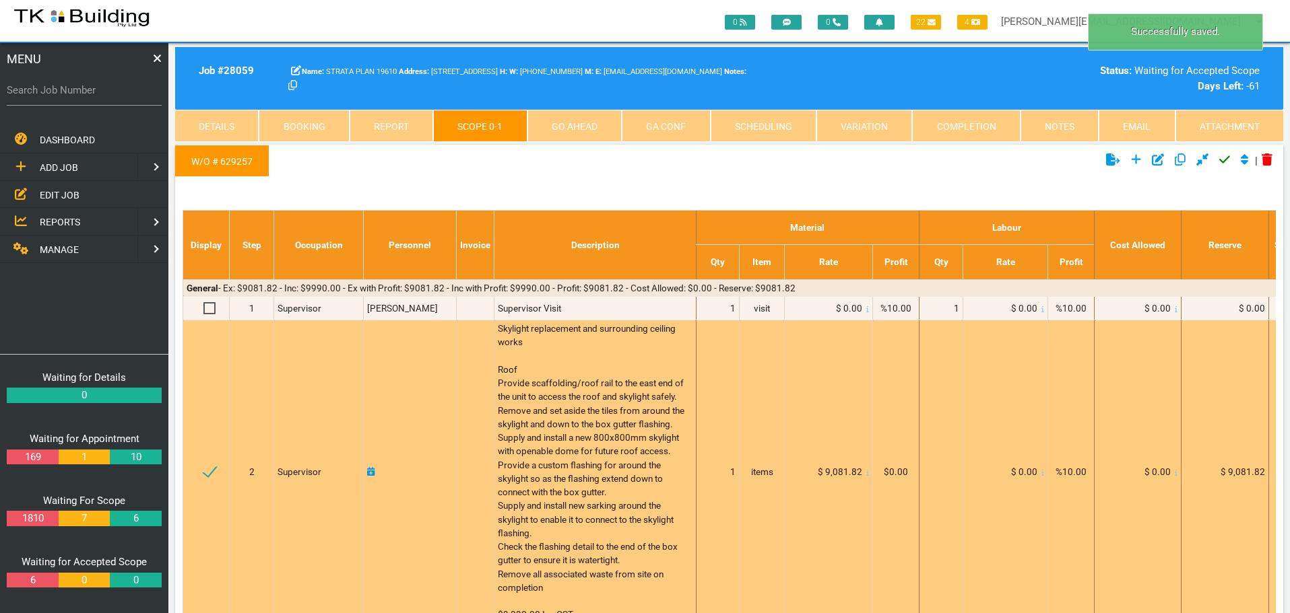
click at [527, 352] on div "Skylight replacement and surrounding ceiling works Roof Provide scaffolding/roo…" at bounding box center [595, 472] width 194 height 300
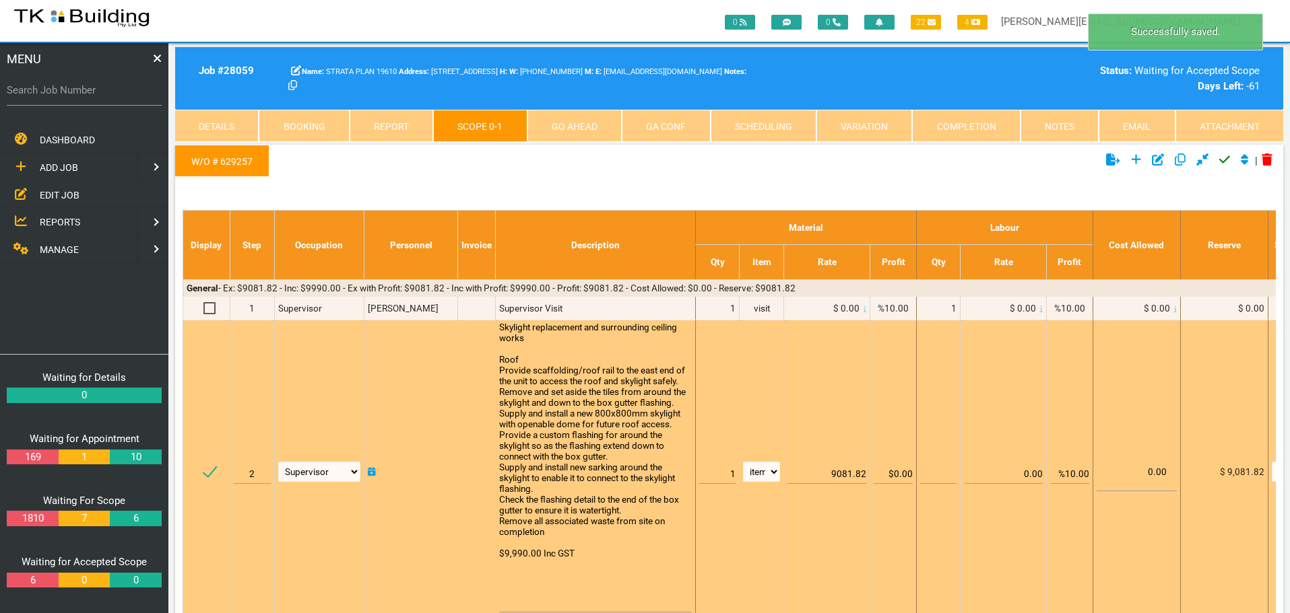
drag, startPoint x: 496, startPoint y: 327, endPoint x: 609, endPoint y: 580, distance: 277.1
click at [609, 580] on textarea "Skylight replacement and surrounding ceiling works Roof Provide scaffolding/roo…" at bounding box center [595, 467] width 193 height 291
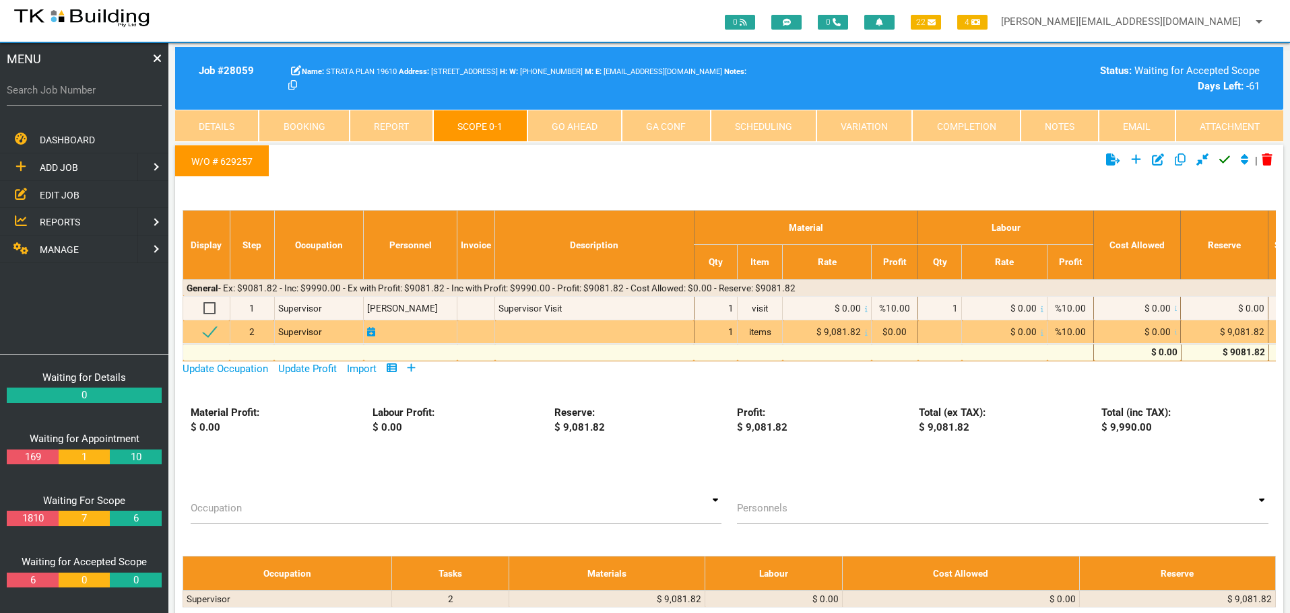
click at [542, 333] on div at bounding box center [593, 331] width 191 height 13
click at [539, 330] on div at bounding box center [593, 331] width 191 height 13
click at [519, 332] on div at bounding box center [593, 331] width 191 height 13
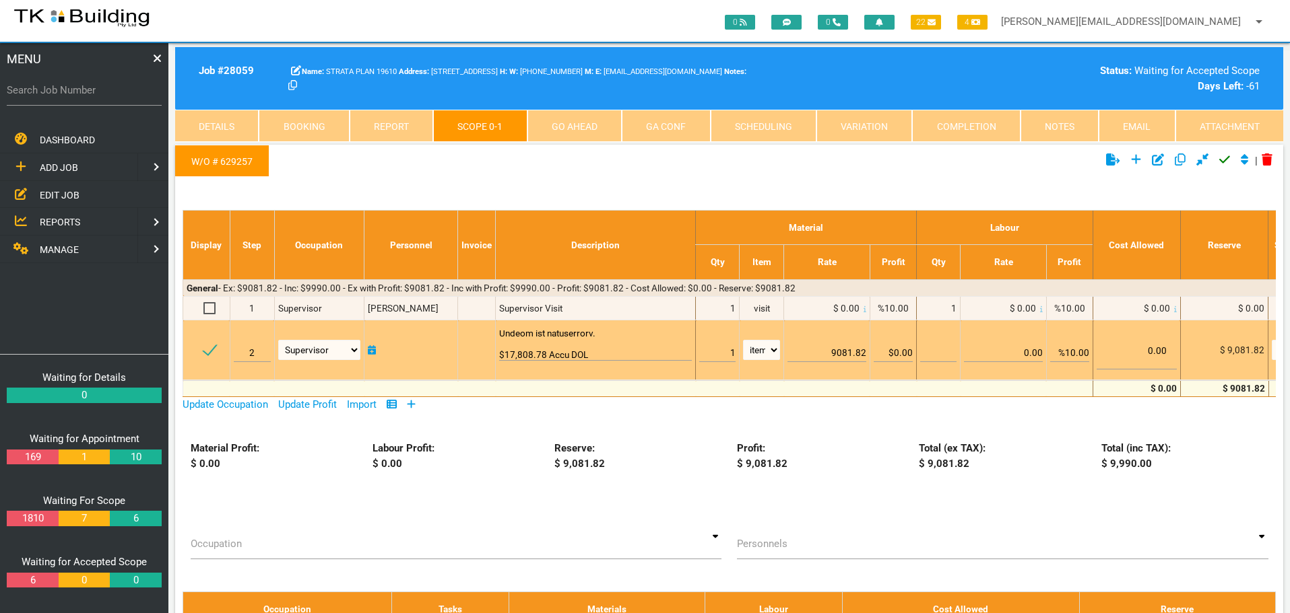
scroll to position [1, 0]
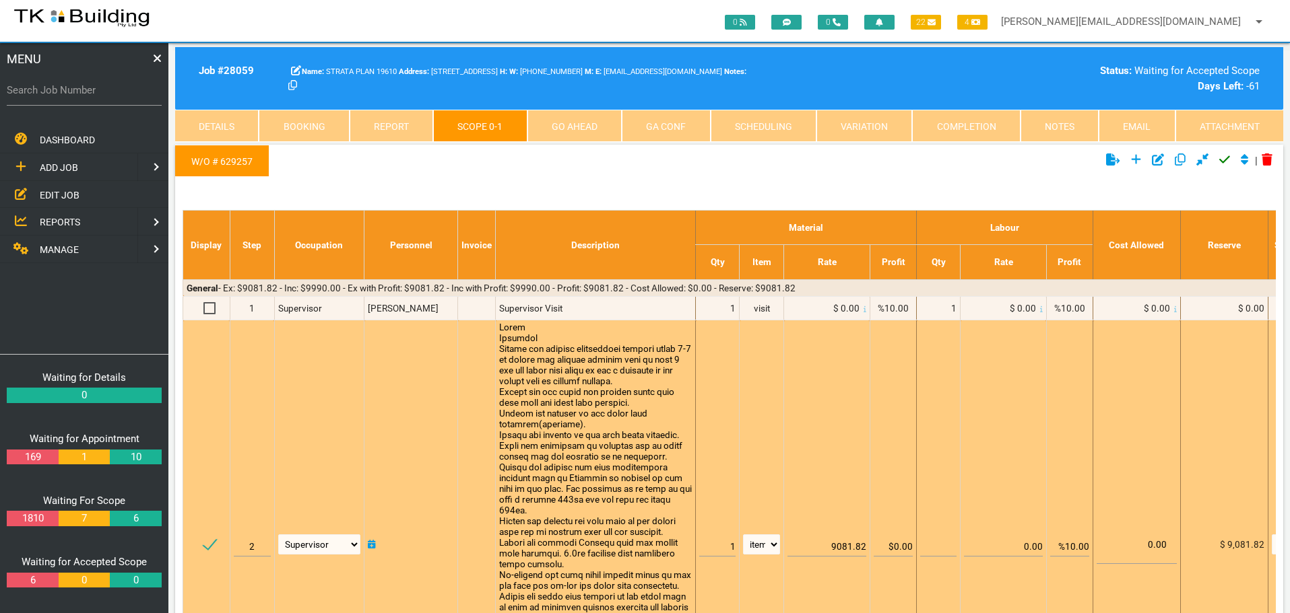
type textarea "Scope External Supply and install scaffolding between units 2-3 to access the e…"
click at [848, 549] on input "9081.82" at bounding box center [826, 541] width 78 height 32
click at [865, 545] on input "9081.82" at bounding box center [826, 541] width 78 height 32
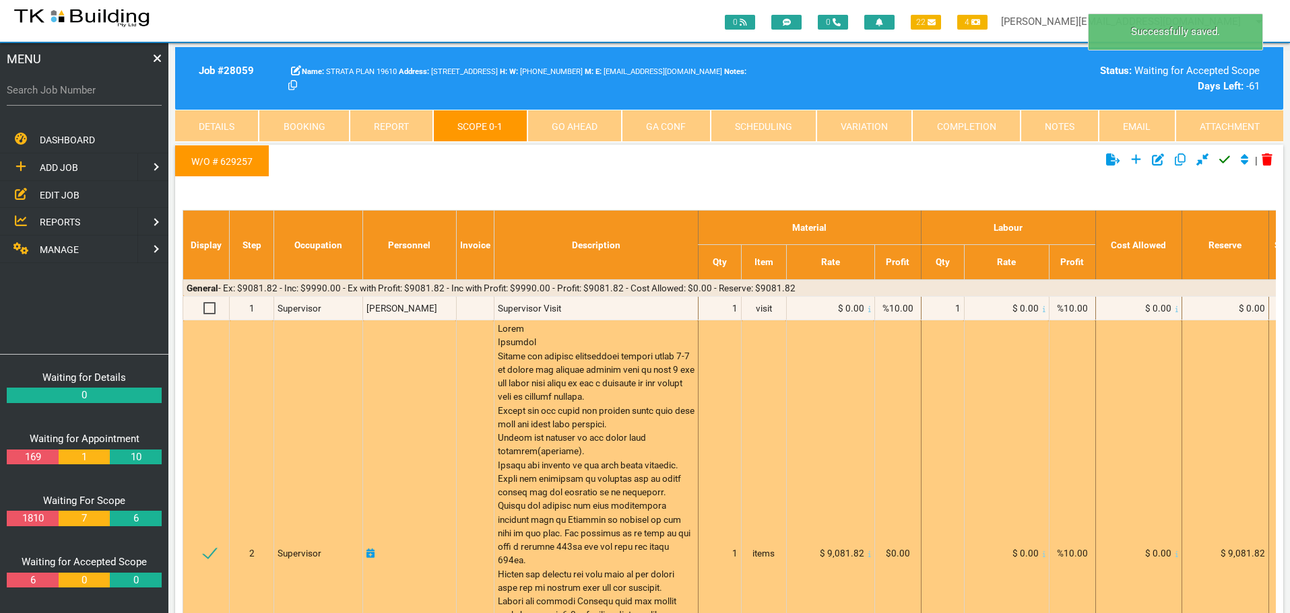
click at [868, 551] on icon at bounding box center [869, 554] width 3 height 7
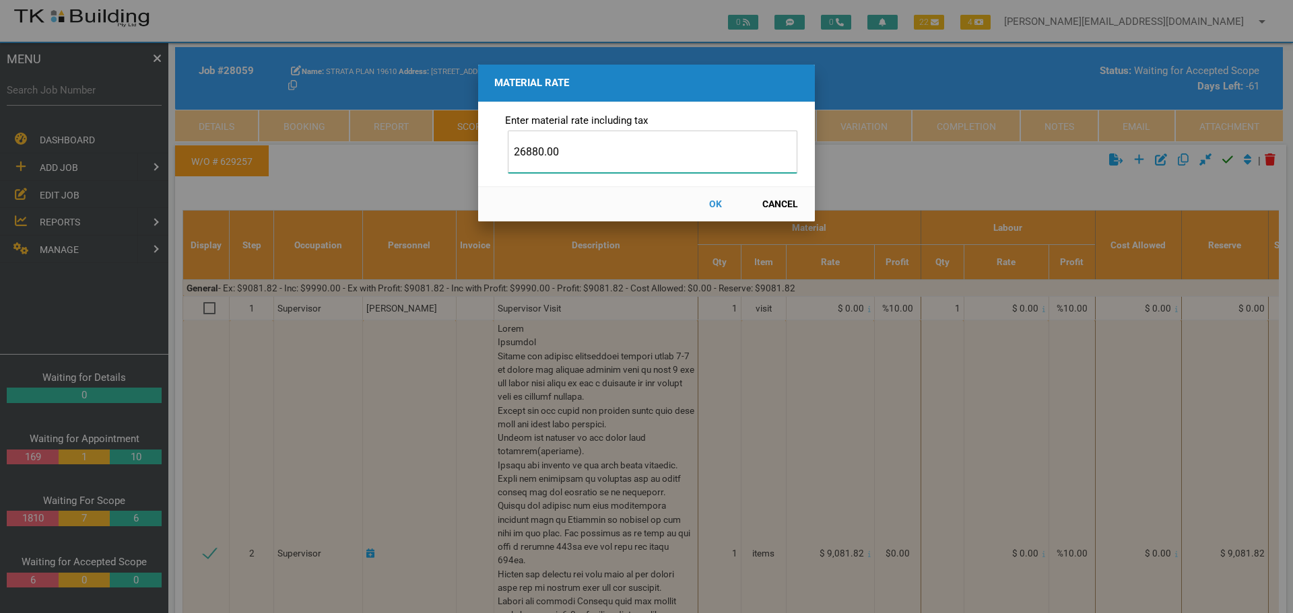
type input "26880.00"
click at [715, 203] on button "OK" at bounding box center [715, 205] width 59 height 24
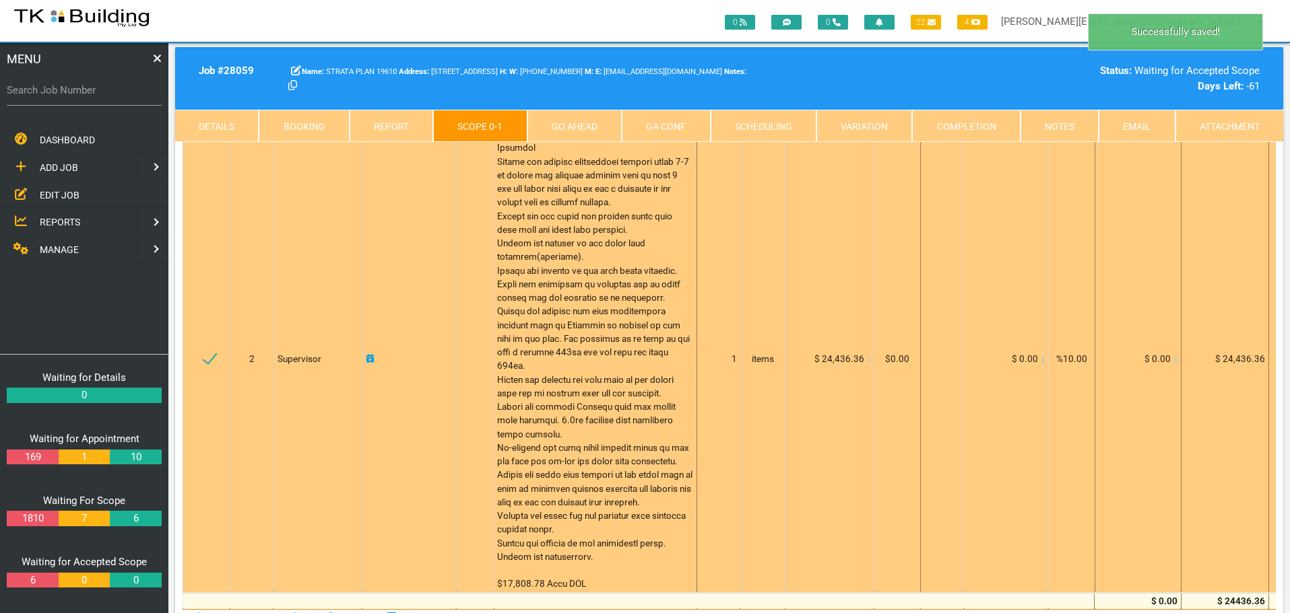
scroll to position [0, 0]
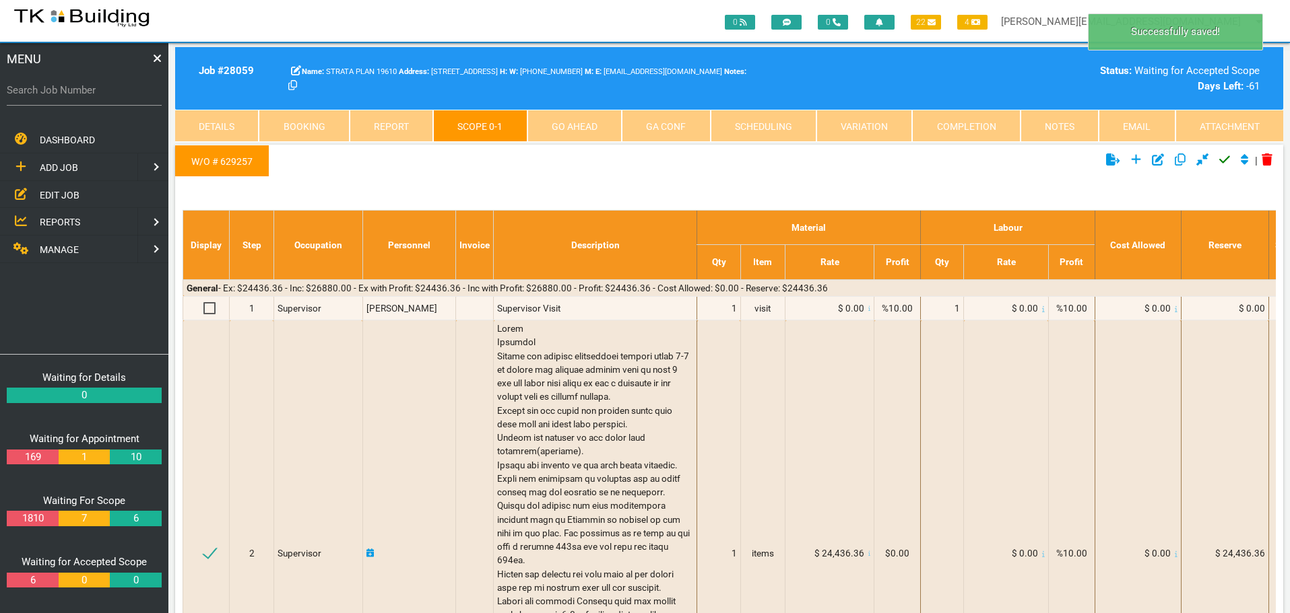
click at [1222, 158] on icon "Click to approve current scope" at bounding box center [1224, 160] width 11 height 12
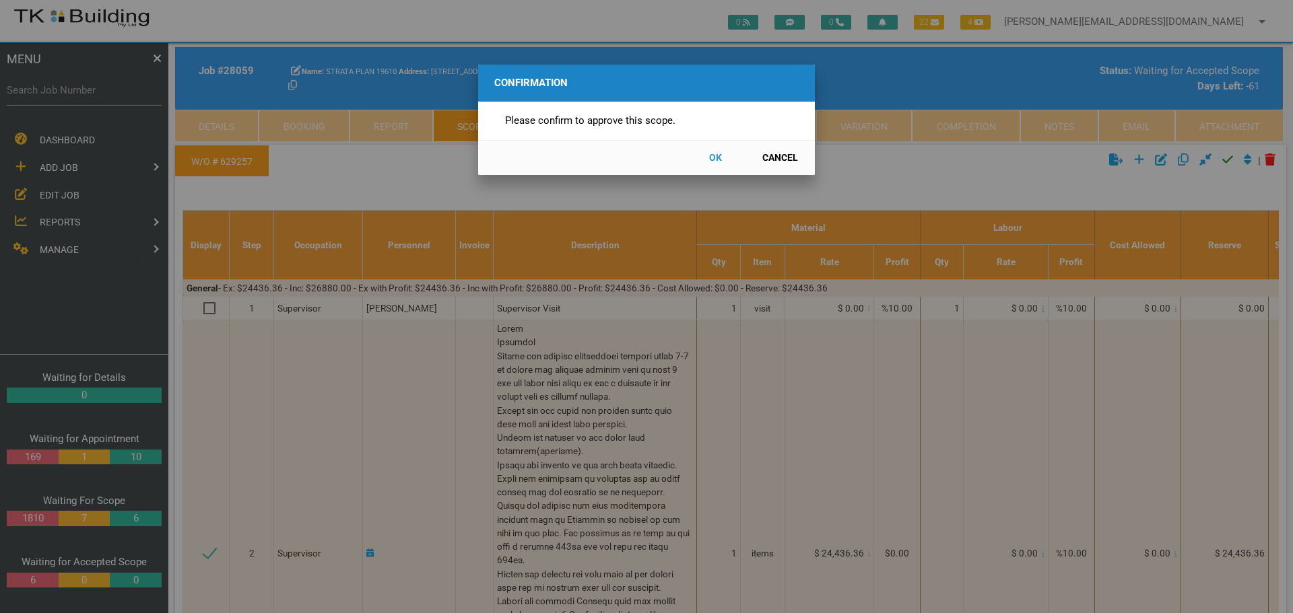
click at [712, 156] on button "OK" at bounding box center [715, 158] width 59 height 24
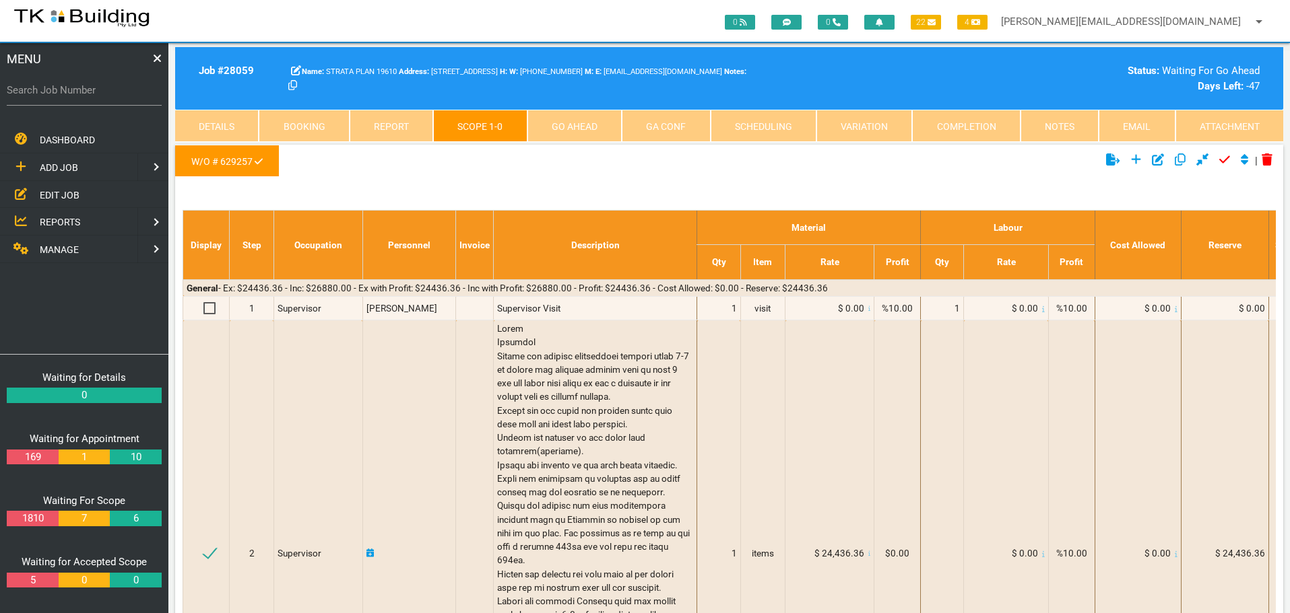
click at [1131, 158] on icon "Click to add new scope" at bounding box center [1136, 160] width 11 height 12
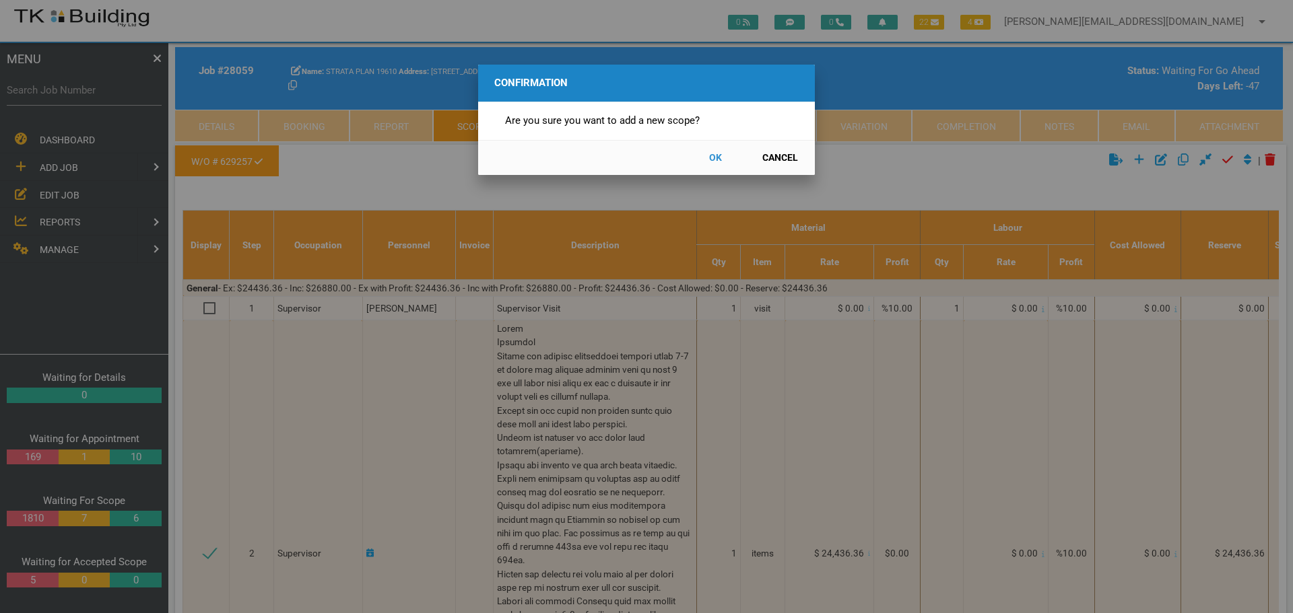
click at [716, 157] on button "OK" at bounding box center [715, 158] width 59 height 24
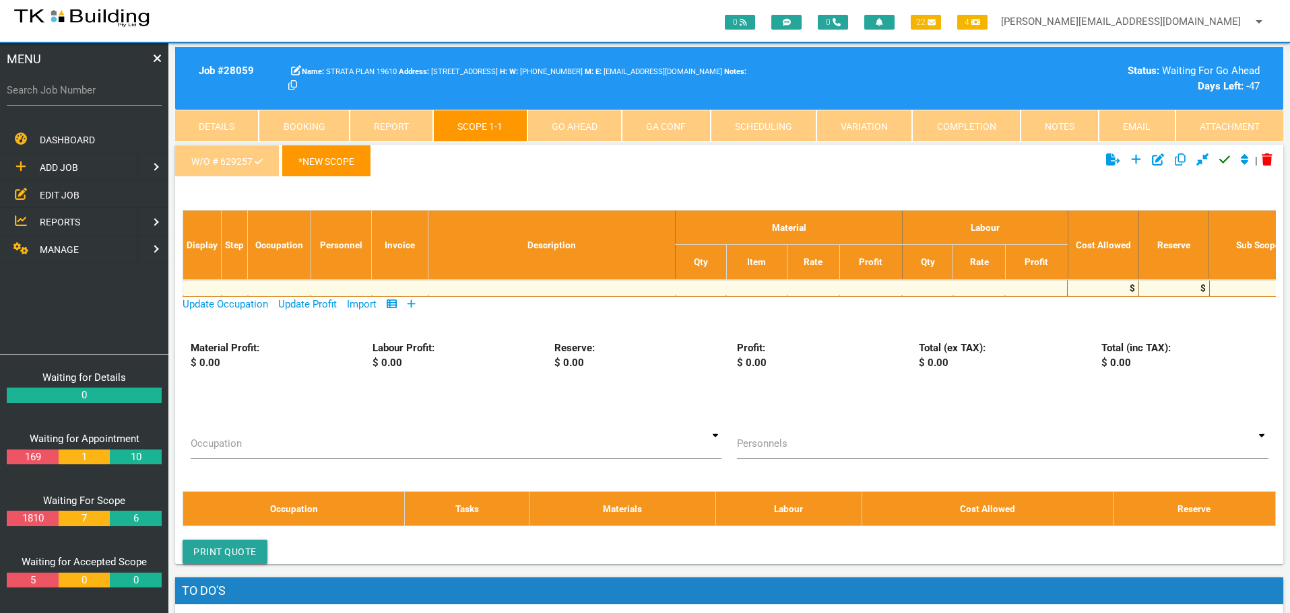
scroll to position [43, 0]
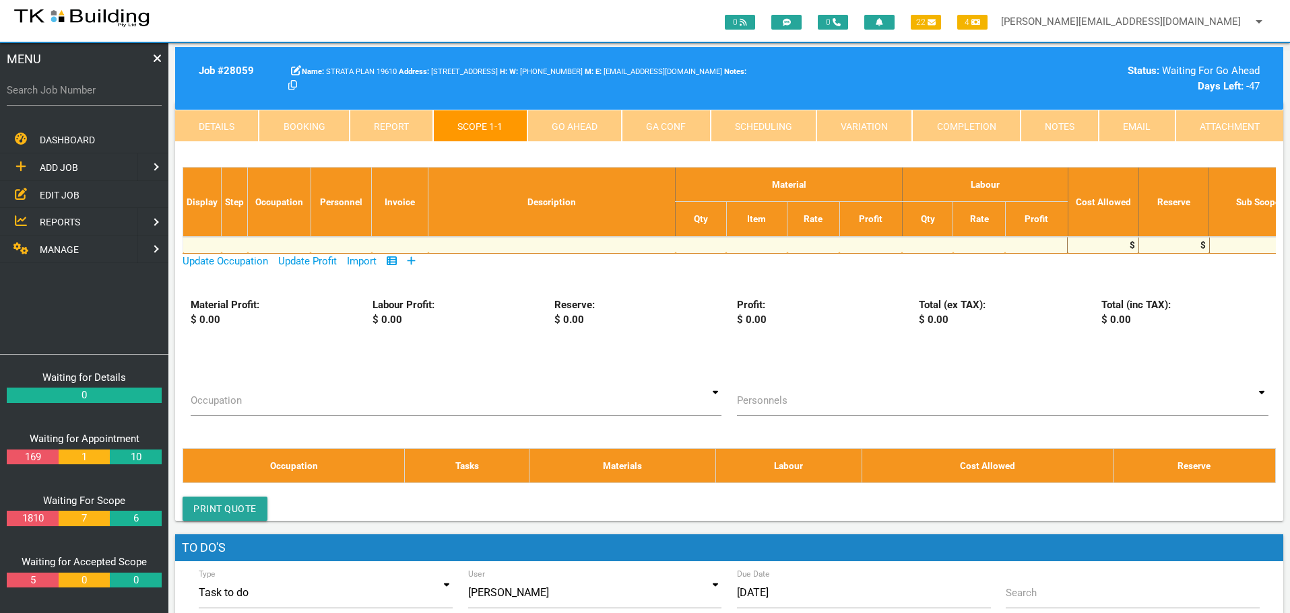
click at [411, 259] on icon at bounding box center [411, 261] width 9 height 10
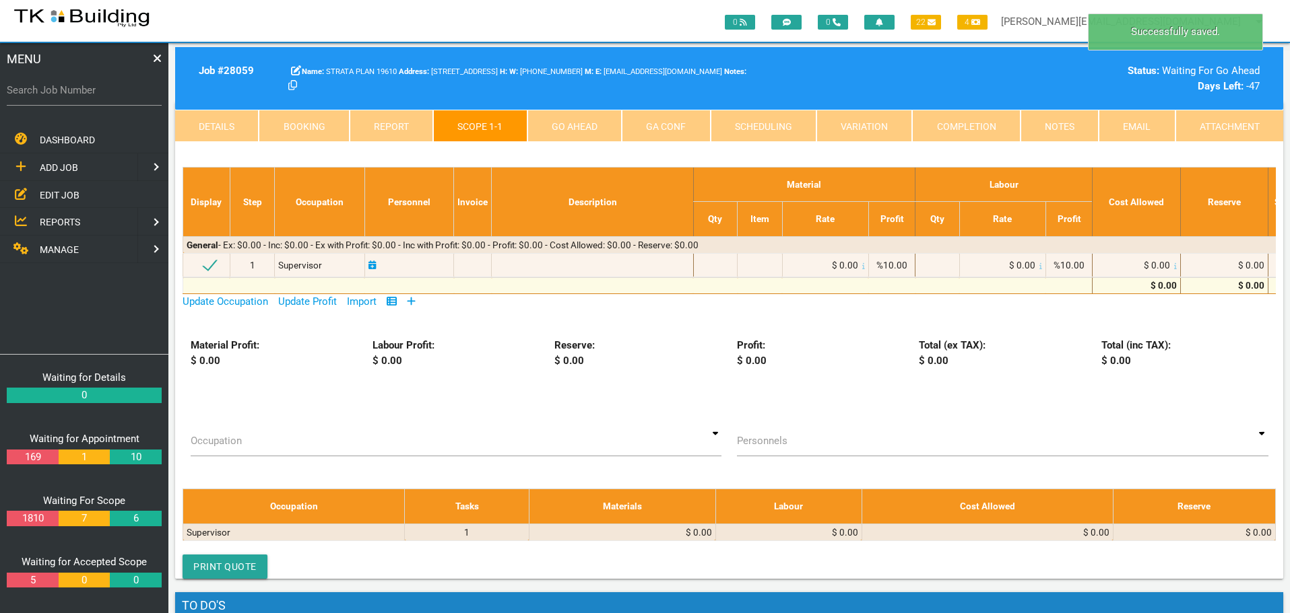
click at [414, 302] on icon at bounding box center [411, 302] width 8 height 8
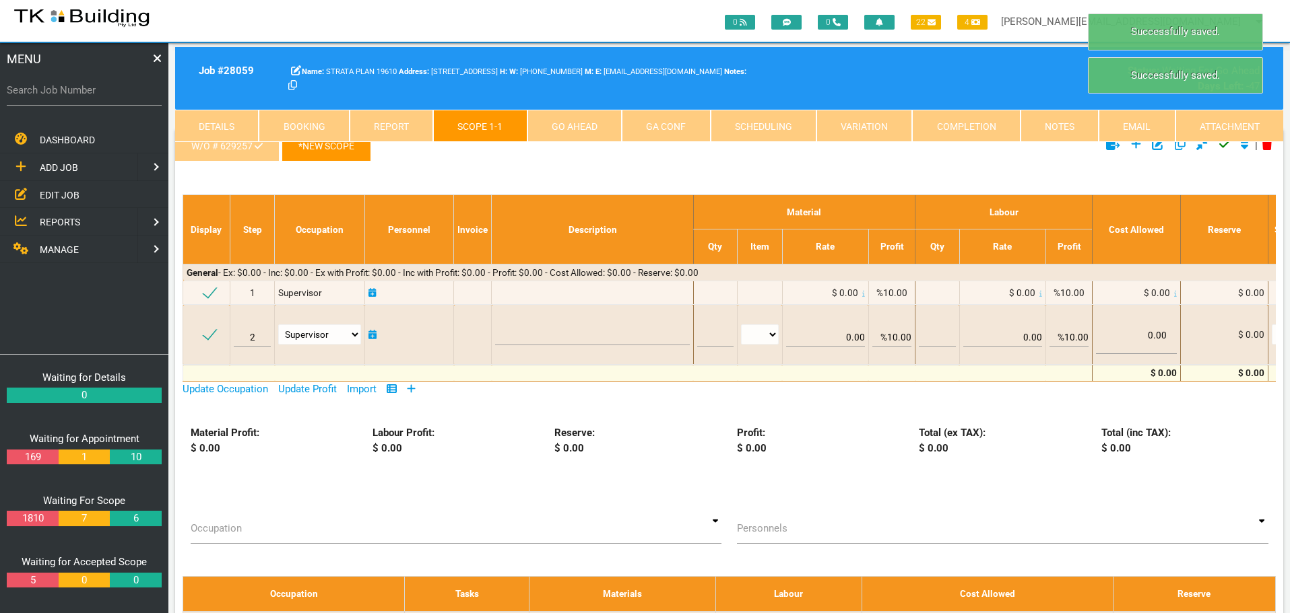
scroll to position [0, 0]
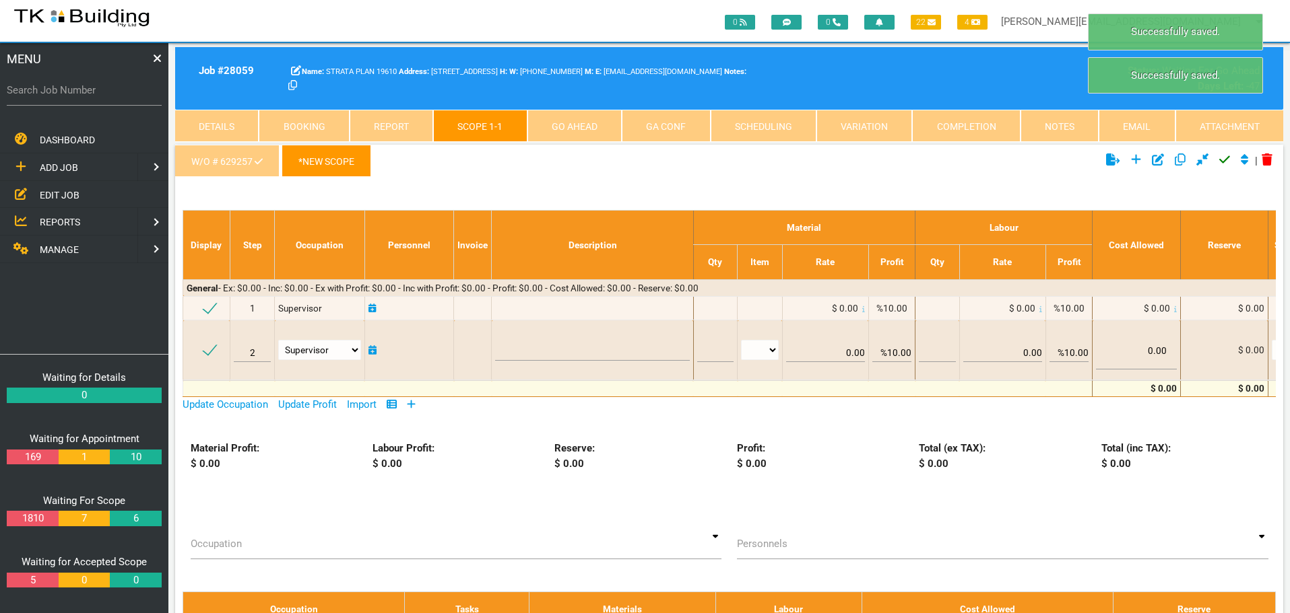
click at [343, 160] on link "*New Scope" at bounding box center [326, 161] width 90 height 32
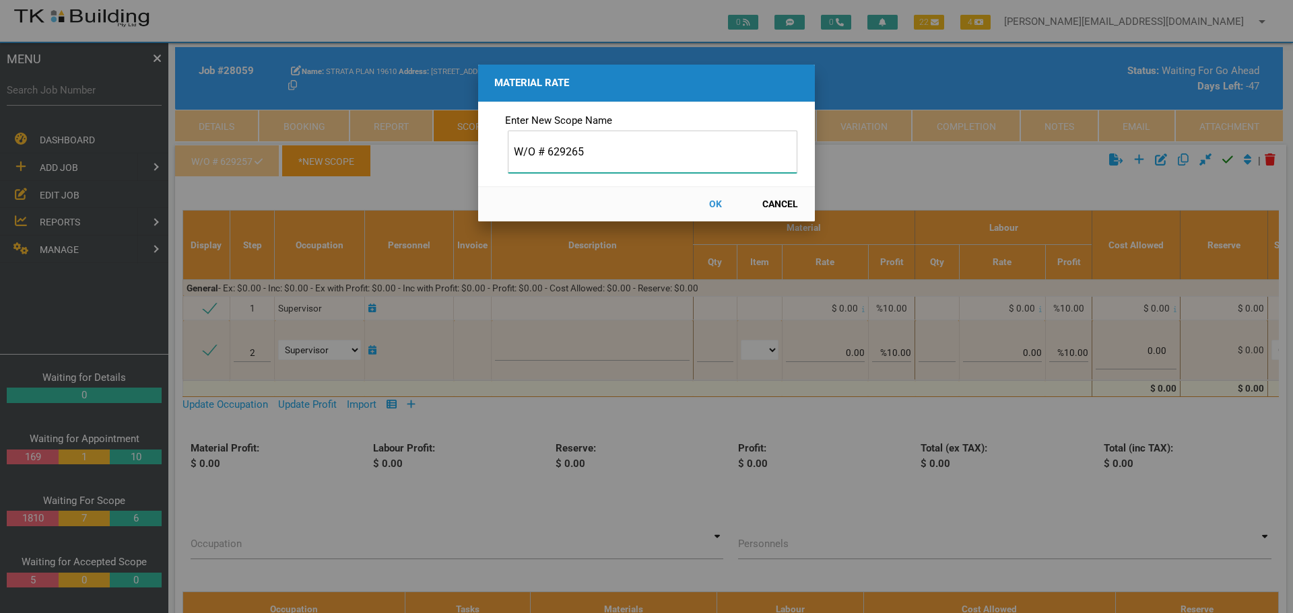
type input "W/O # 629265"
click at [714, 203] on button "OK" at bounding box center [715, 205] width 59 height 24
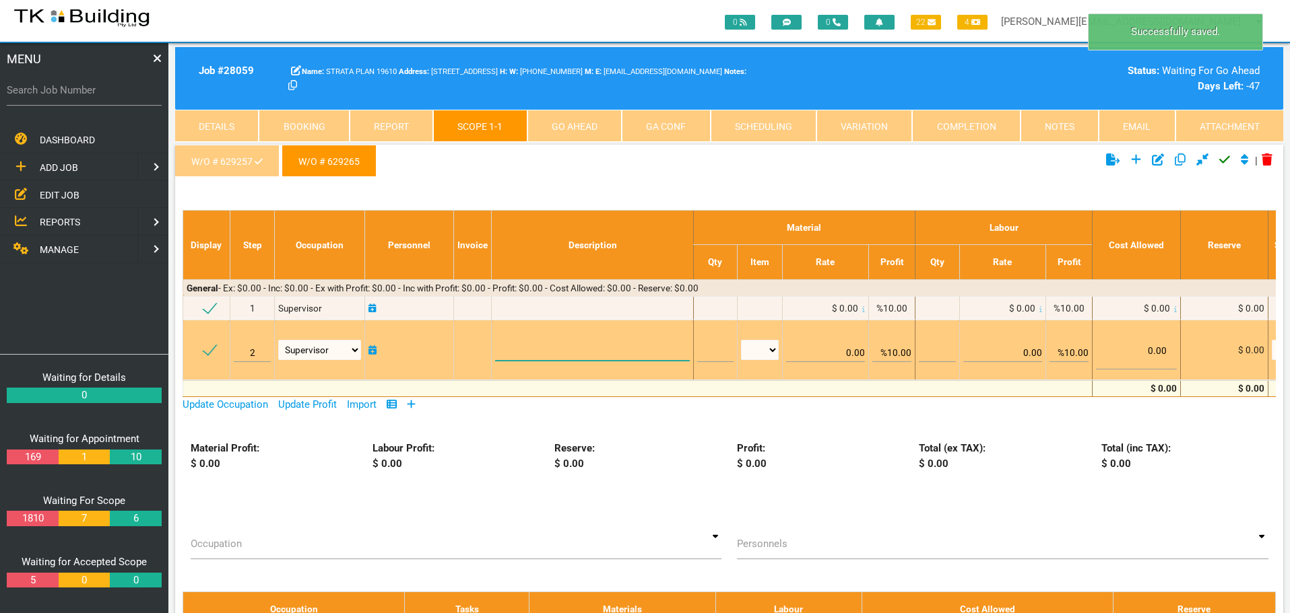
click at [587, 351] on textarea at bounding box center [592, 346] width 194 height 30
click at [566, 338] on textarea at bounding box center [592, 346] width 194 height 30
paste textarea "Front bedroom water damage Bedroom (3.0 X 3.0) Remove 2LM of timber skirting an…"
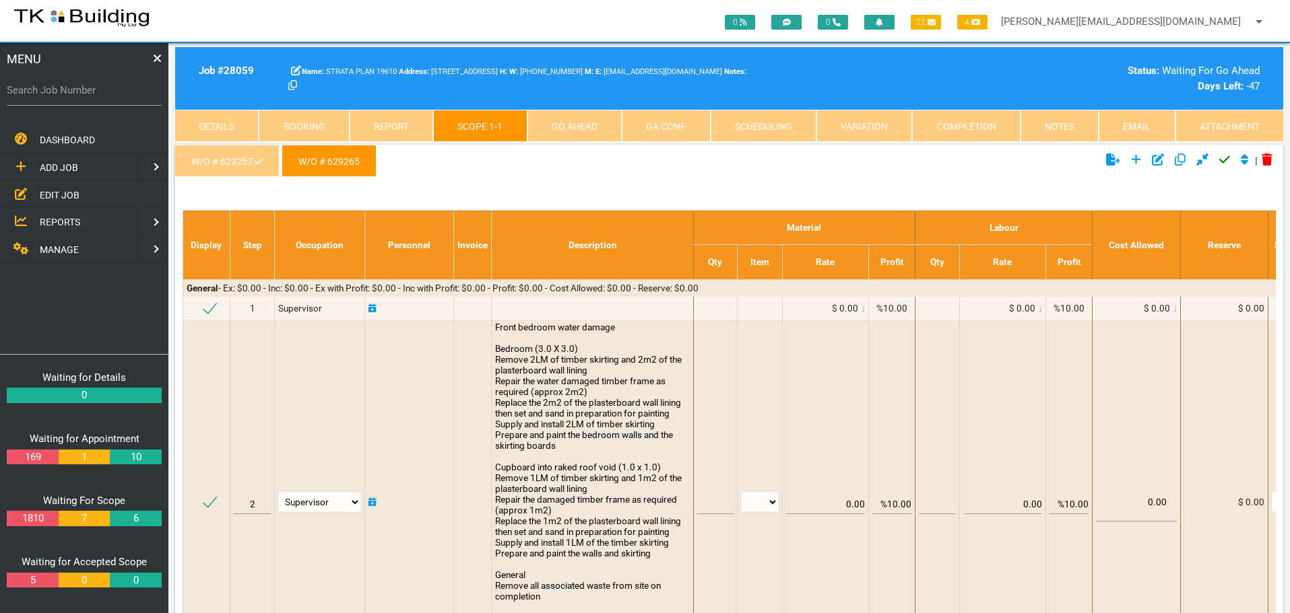
scroll to position [1, 0]
type textarea "Front bedroom water damage Bedroom (3.0 X 3.0) Remove 2LM of timber skirting an…"
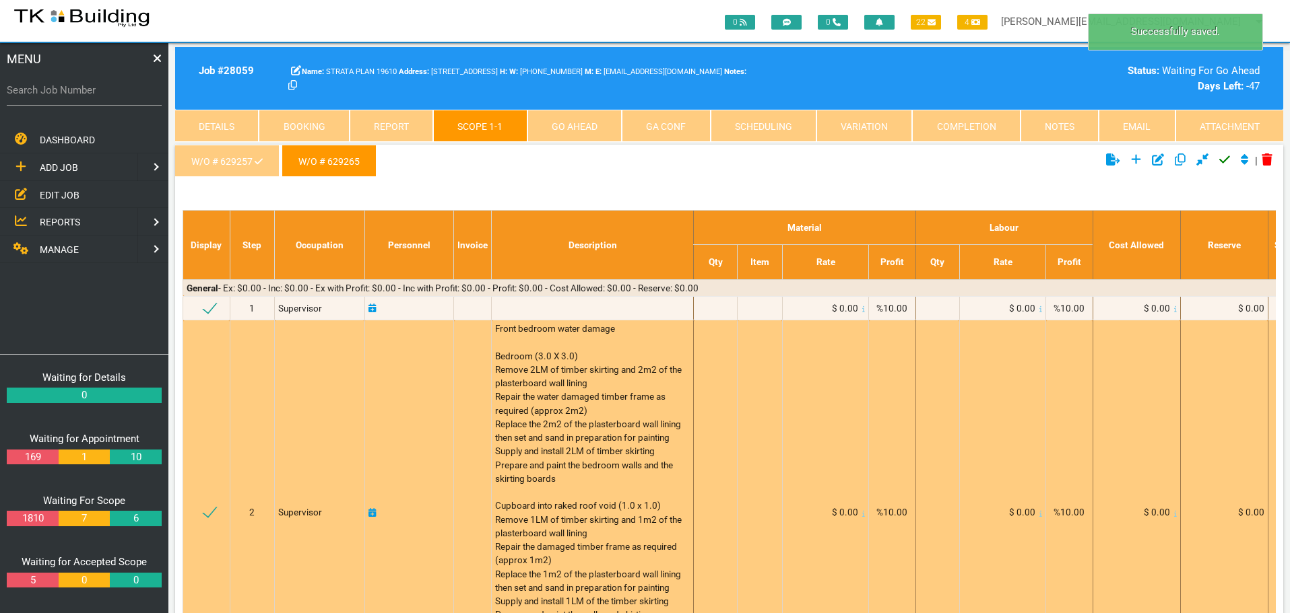
click at [534, 414] on span "Front bedroom water damage Bedroom (3.0 X 3.0) Remove 2LM of timber skirting an…" at bounding box center [589, 512] width 189 height 379
click at [532, 405] on span "Front bedroom water damage Bedroom (3.0 X 3.0) Remove 2LM of timber skirting an…" at bounding box center [589, 512] width 189 height 379
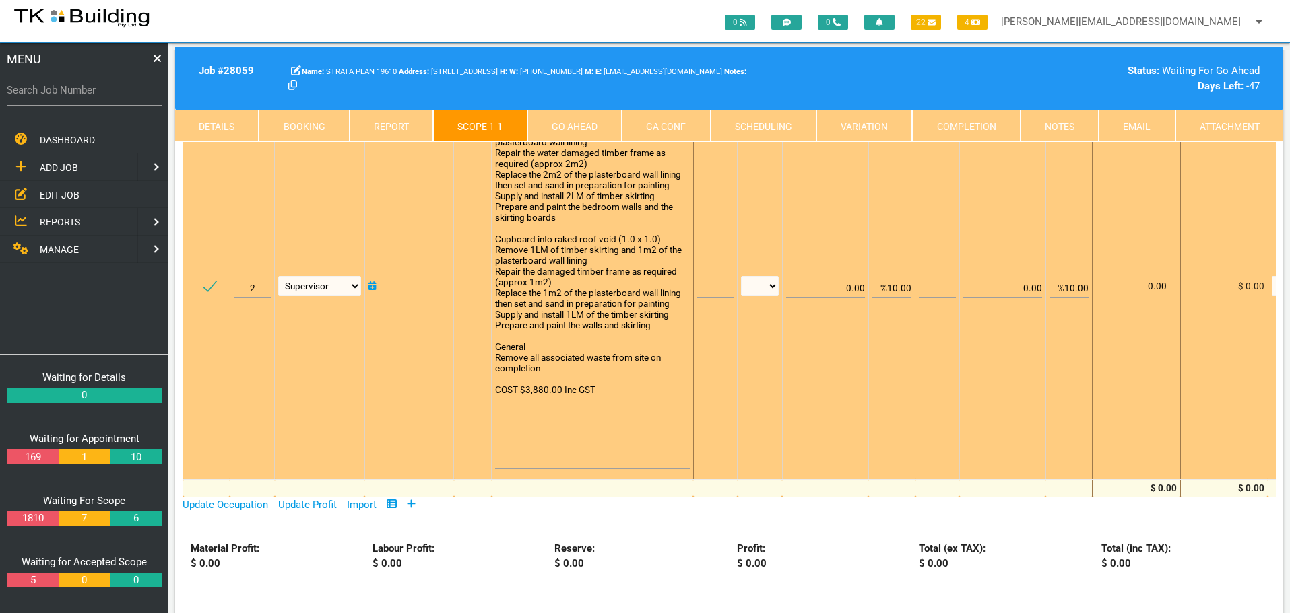
scroll to position [269, 0]
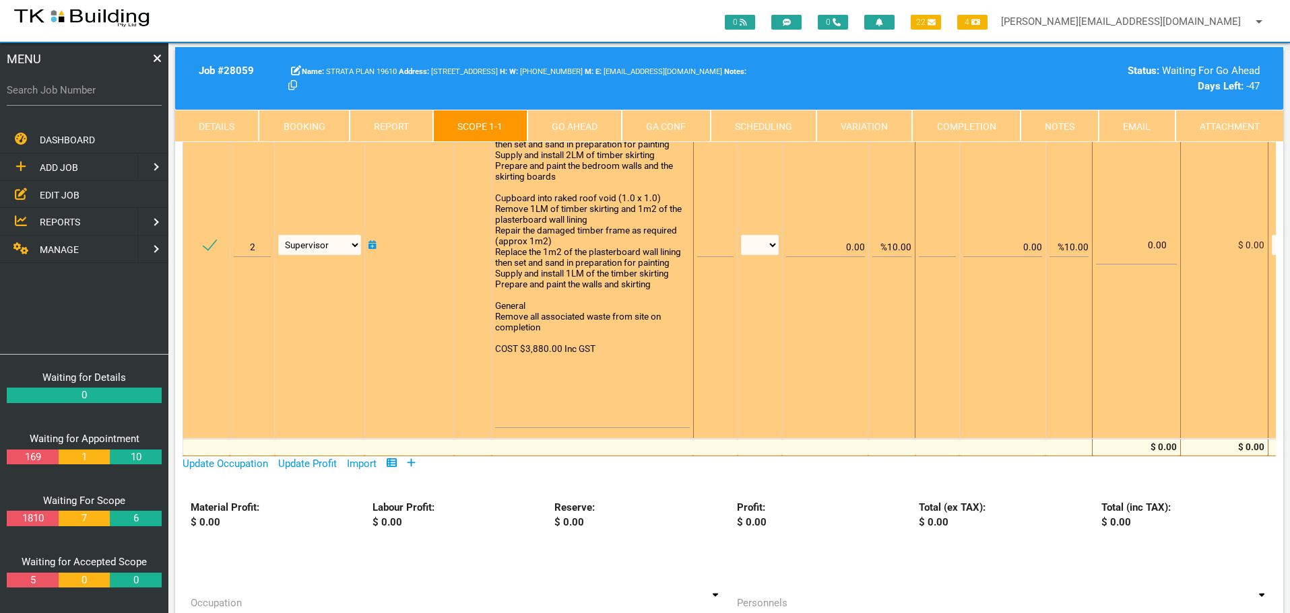
click at [511, 407] on textarea "Front bedroom water damage Bedroom (3.0 X 3.0) Remove 2LM of timber skirting an…" at bounding box center [592, 241] width 194 height 376
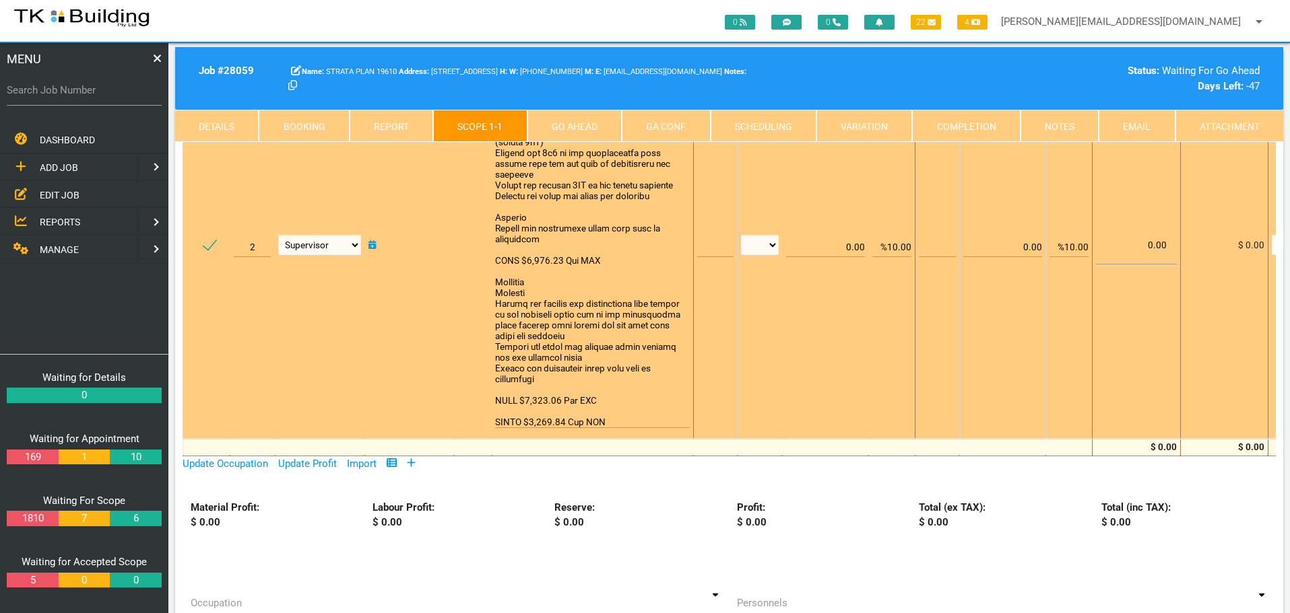
scroll to position [1, 0]
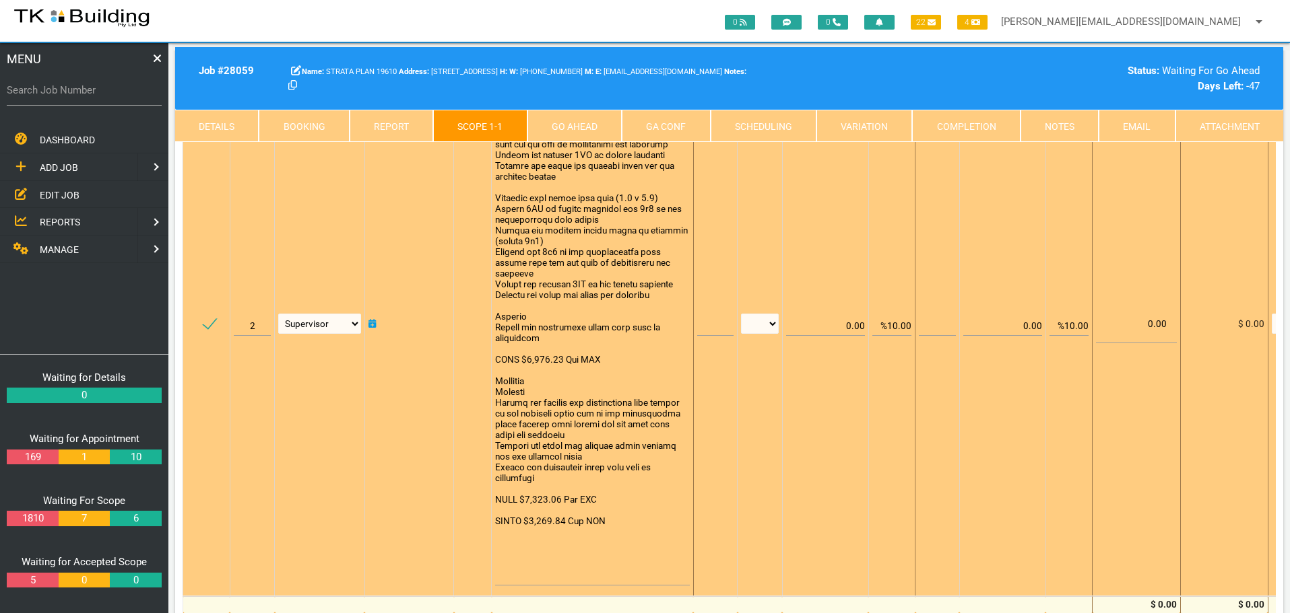
type textarea "Front bedroom water damage Bedroom (3.0 X 3.0) Remove 2LM of timber skirting an…"
click at [705, 327] on input "text" at bounding box center [715, 320] width 36 height 32
type input "1"
click at [774, 324] on select "patch LM hrs m3 items m2 m" at bounding box center [760, 324] width 38 height 20
select select "items"
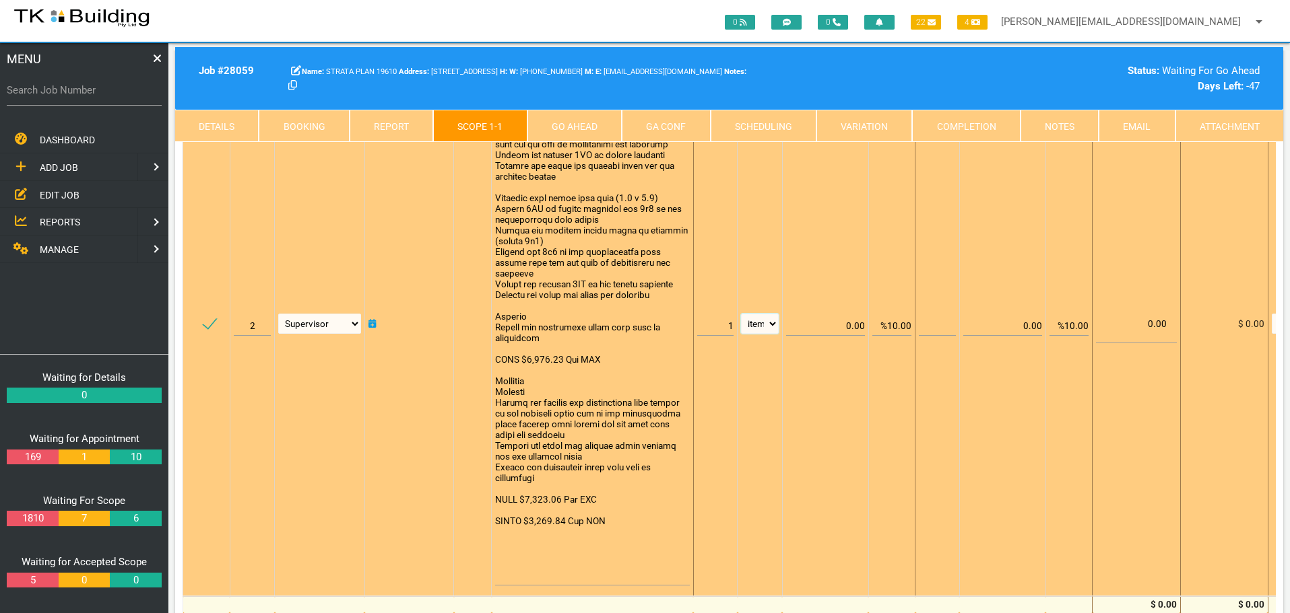
click at [741, 314] on select "patch LM hrs m3 items m2 m" at bounding box center [760, 324] width 38 height 20
click at [894, 325] on input "%10.00" at bounding box center [891, 320] width 39 height 32
type input "0.00"
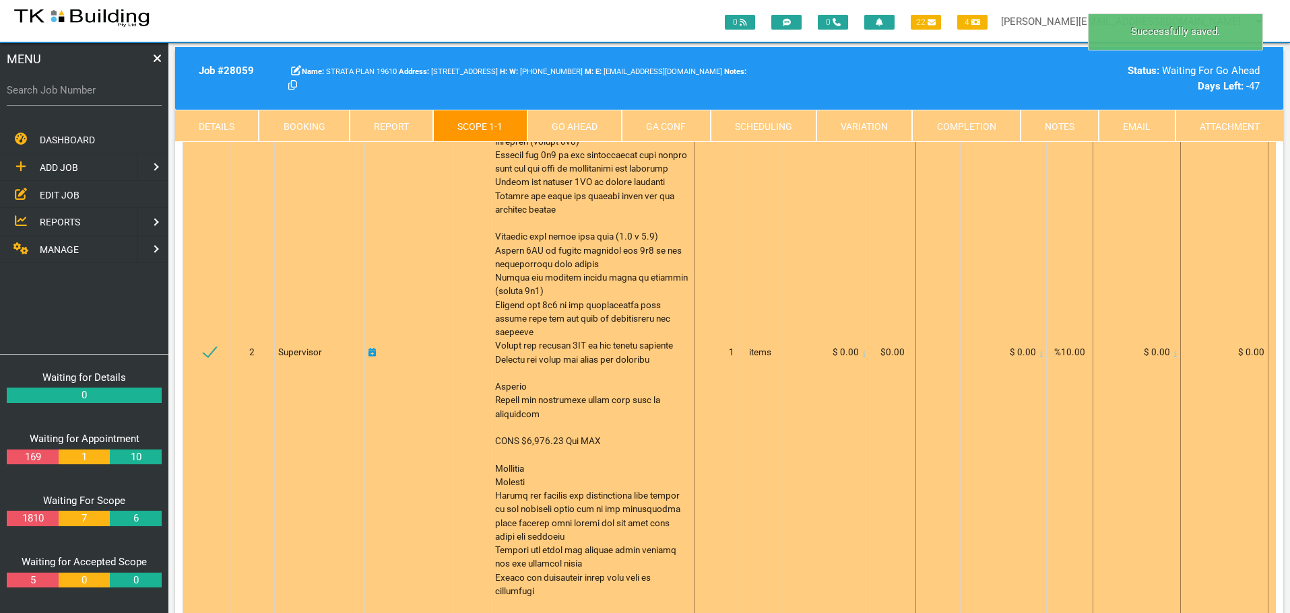
click at [863, 350] on icon at bounding box center [864, 353] width 3 height 6
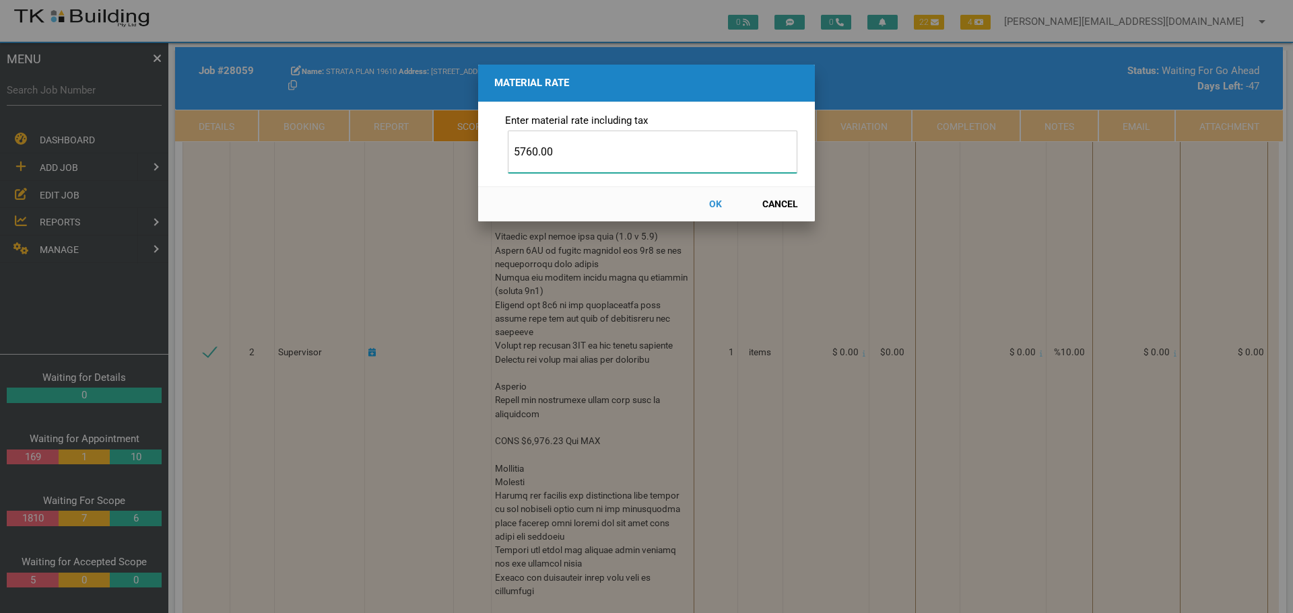
type input "5760.00"
click at [712, 203] on button "OK" at bounding box center [715, 205] width 59 height 24
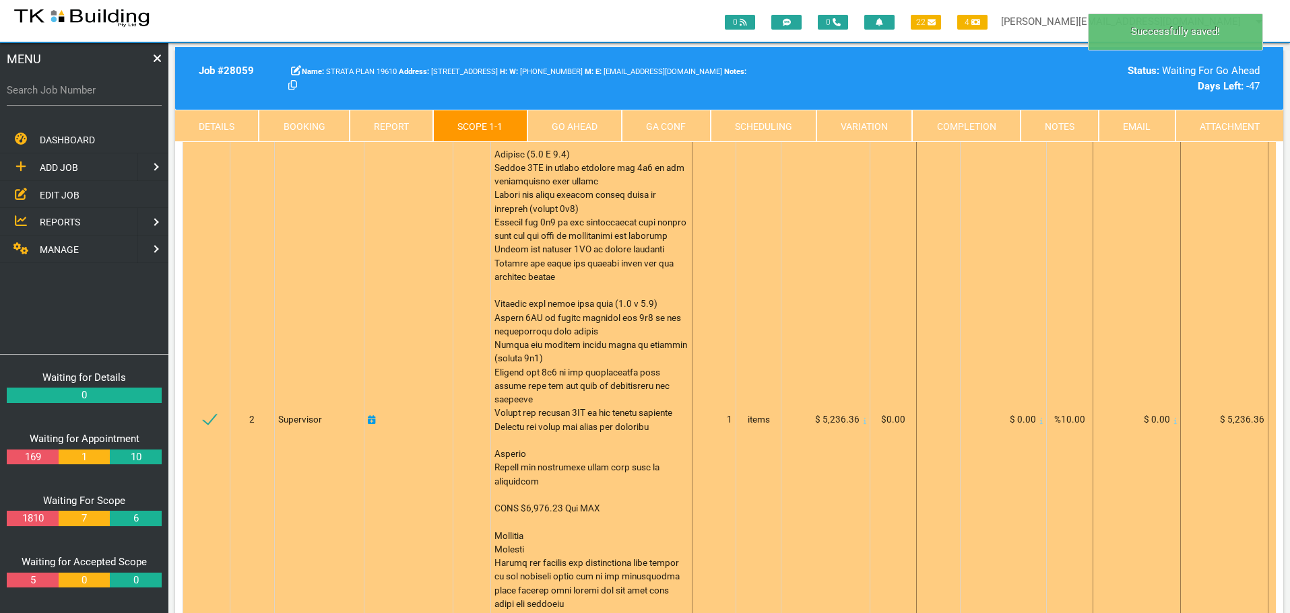
scroll to position [0, 0]
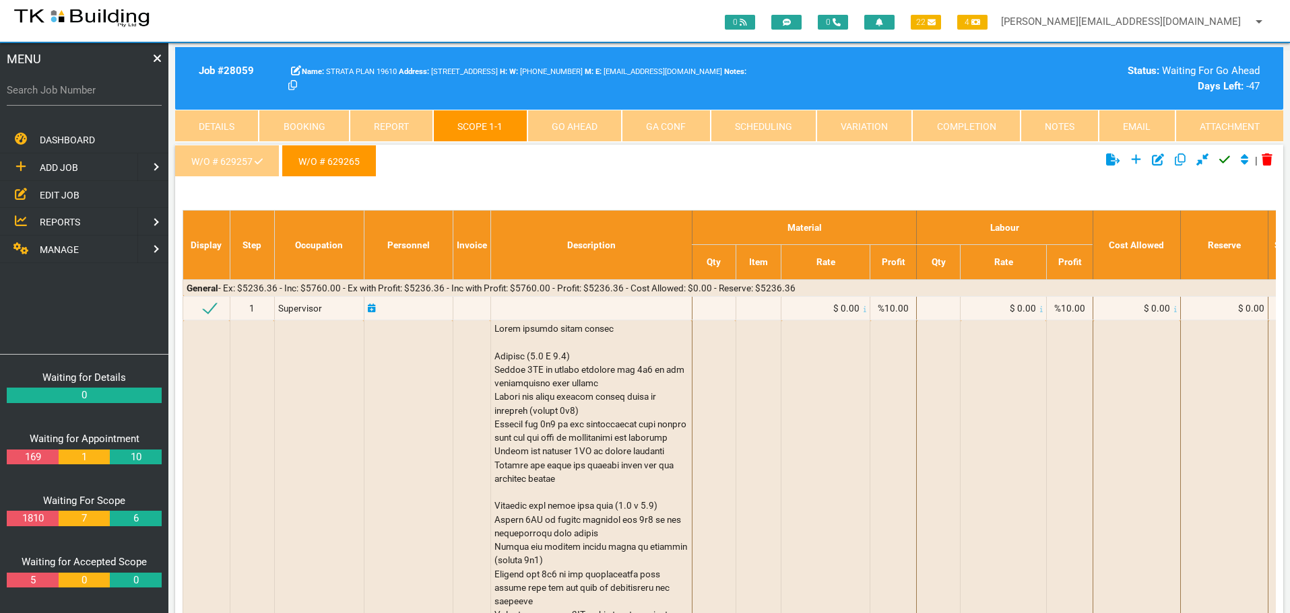
click at [1219, 160] on icon "Click to approve current scope" at bounding box center [1224, 160] width 11 height 12
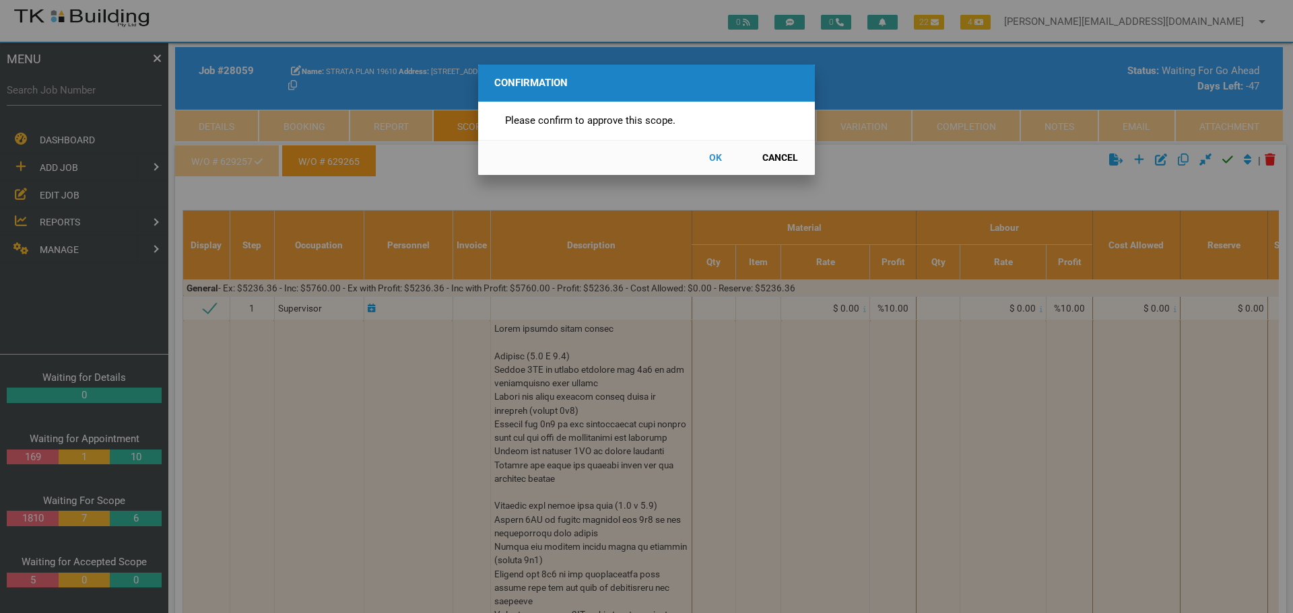
click at [715, 156] on button "OK" at bounding box center [715, 158] width 59 height 24
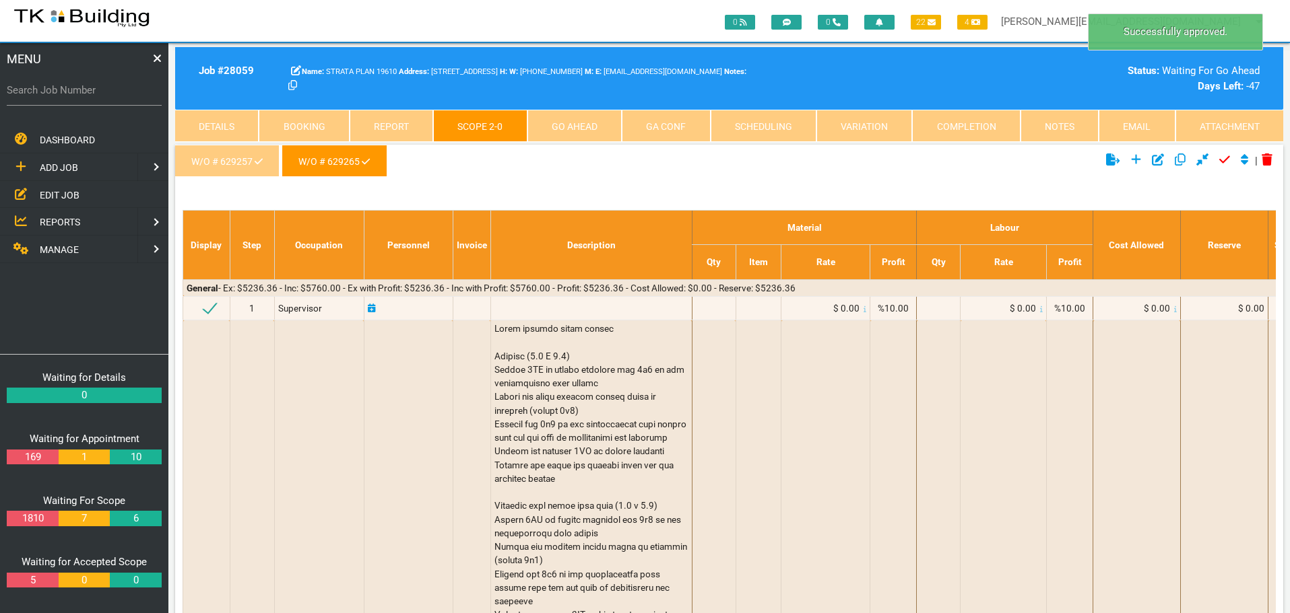
scroll to position [43, 0]
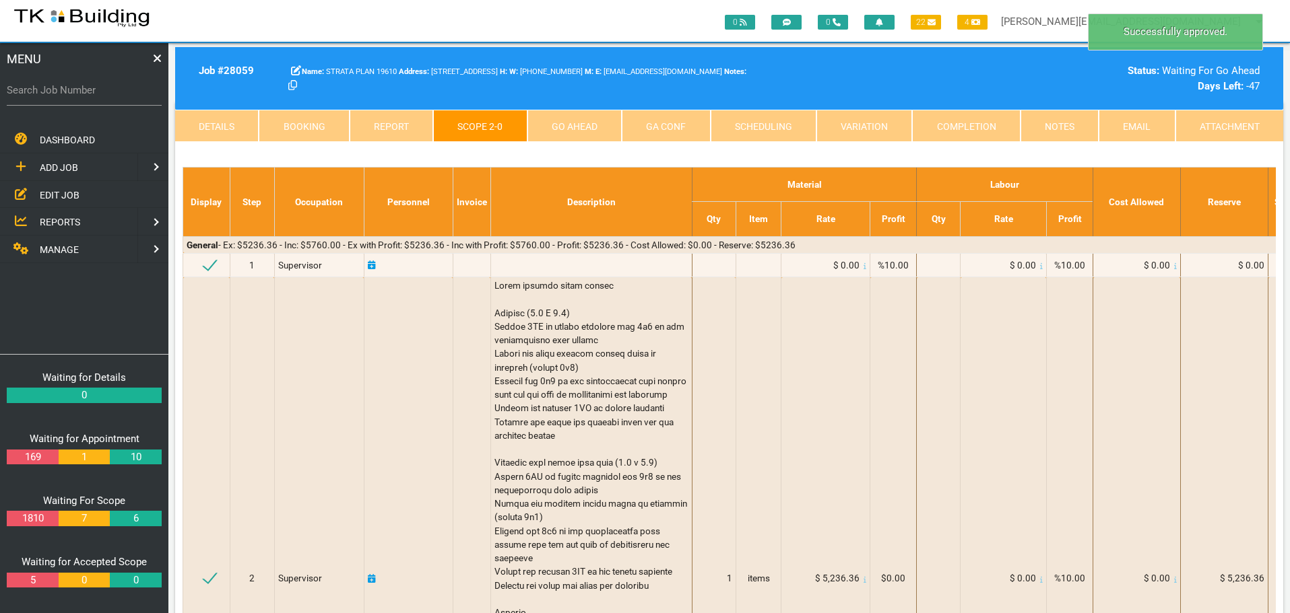
click at [584, 119] on link "Go Ahead" at bounding box center [574, 126] width 94 height 32
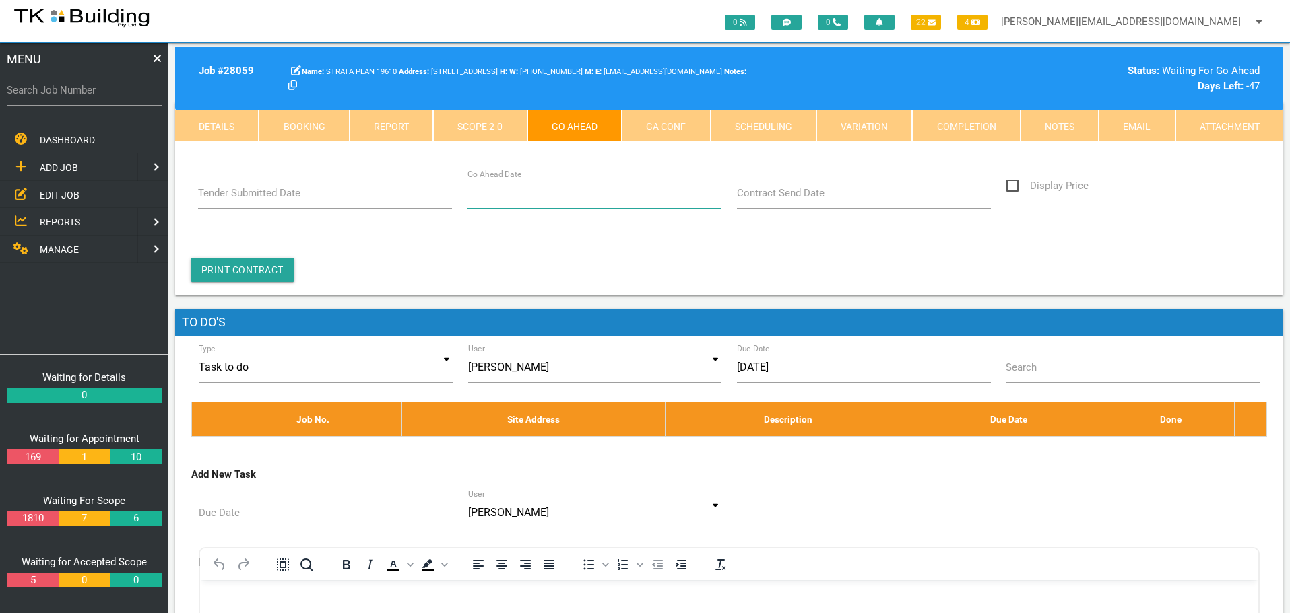
click at [568, 205] on input "Go Ahead Date" at bounding box center [594, 193] width 255 height 31
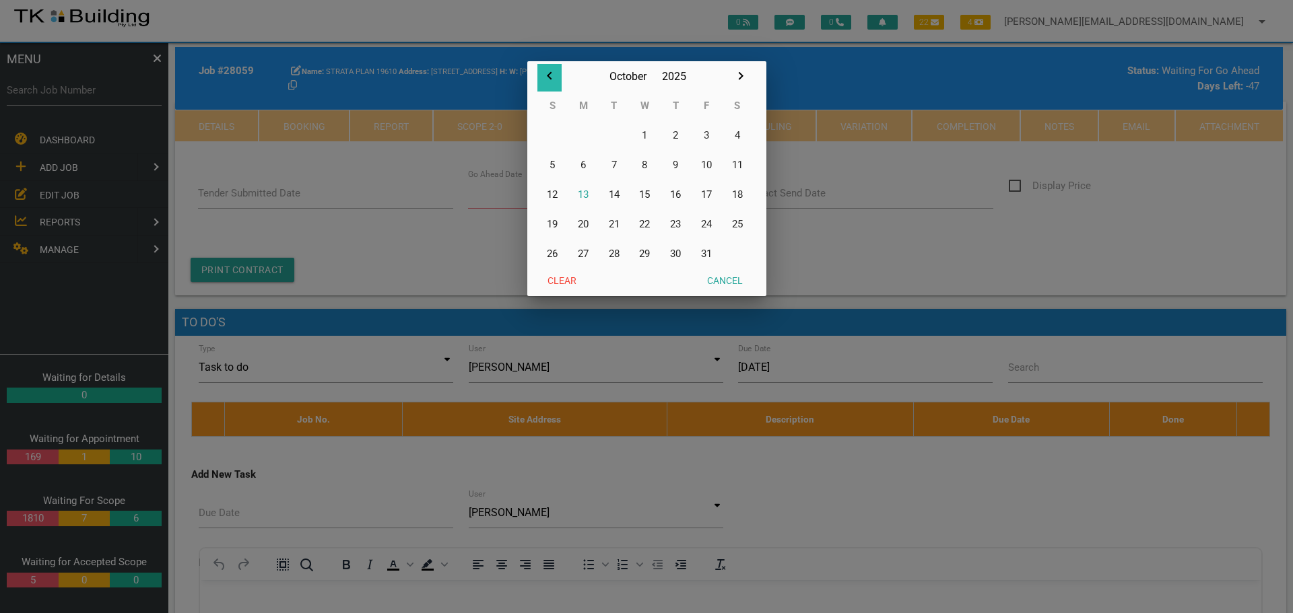
click at [547, 75] on icon "button" at bounding box center [549, 76] width 5 height 8
click at [613, 254] on button "30" at bounding box center [614, 254] width 31 height 30
type input "30/09/2025"
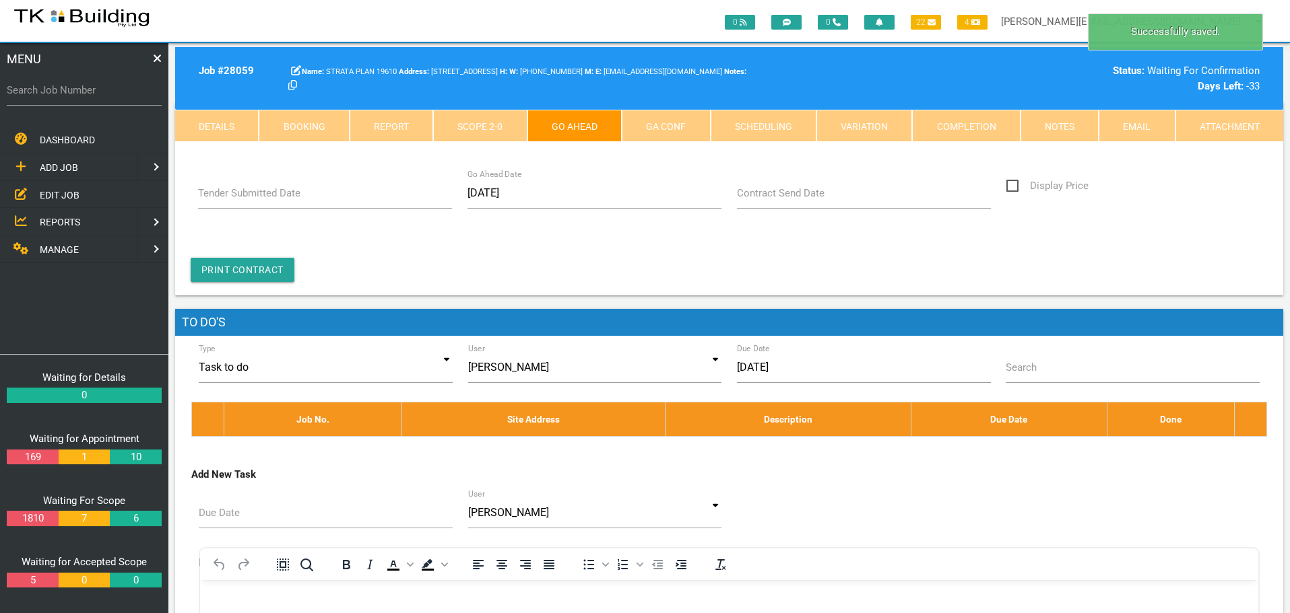
click at [1070, 125] on link "Notes" at bounding box center [1059, 126] width 78 height 32
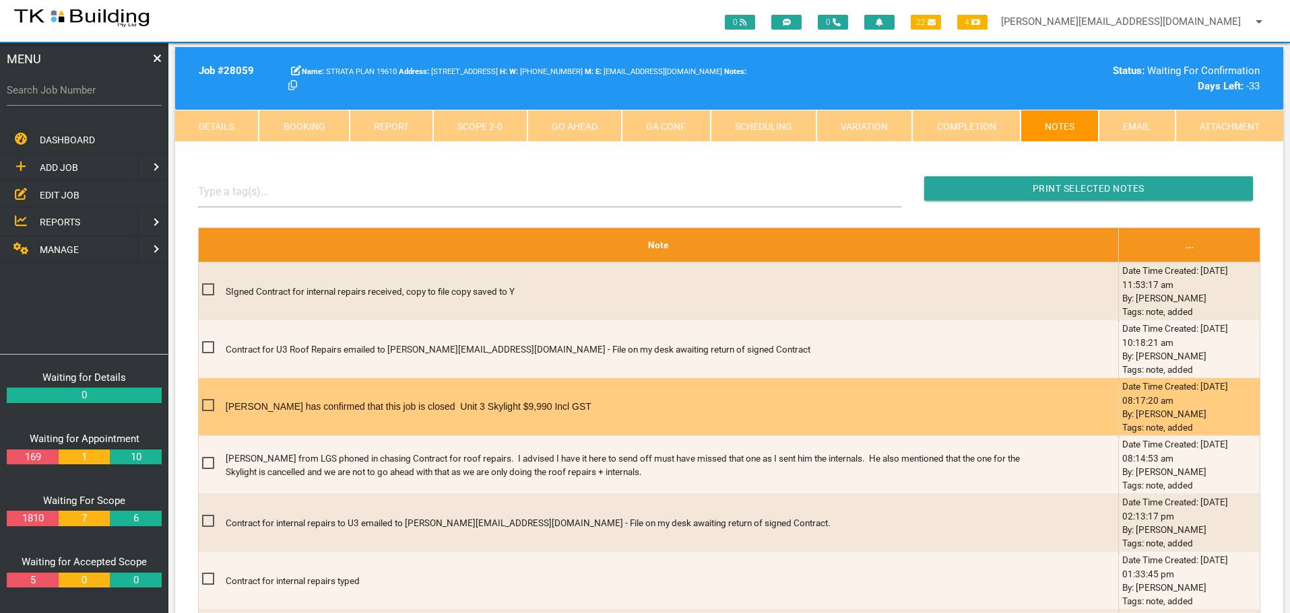
scroll to position [245, 0]
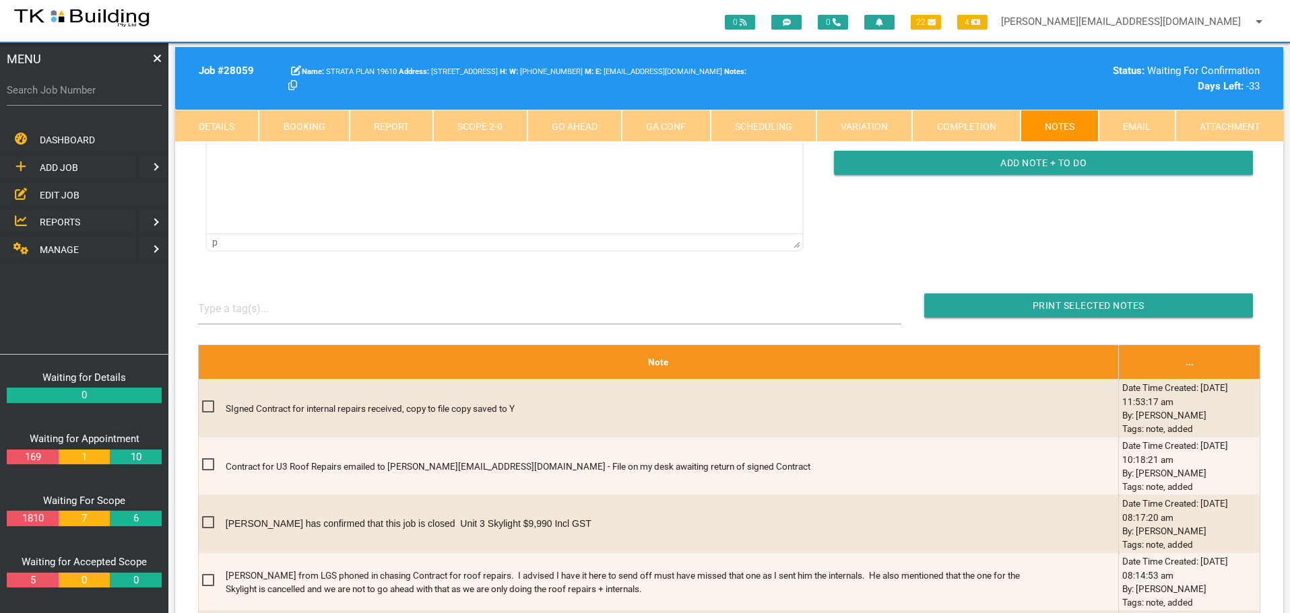
click at [591, 131] on link "Go Ahead" at bounding box center [574, 126] width 94 height 32
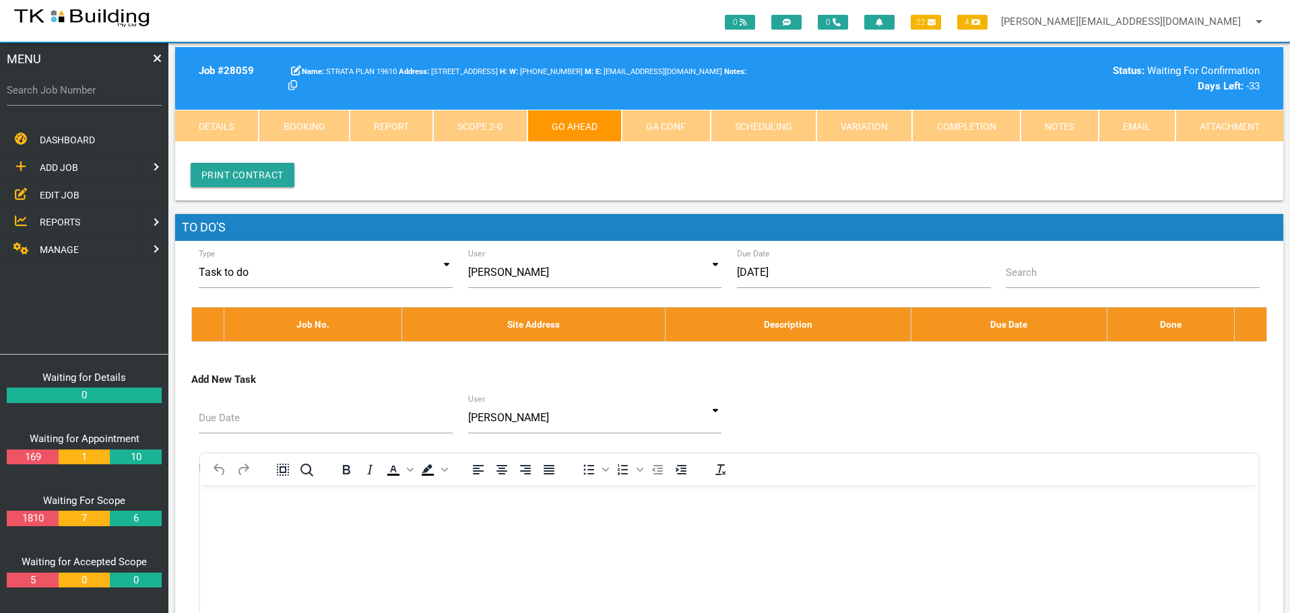
scroll to position [0, 0]
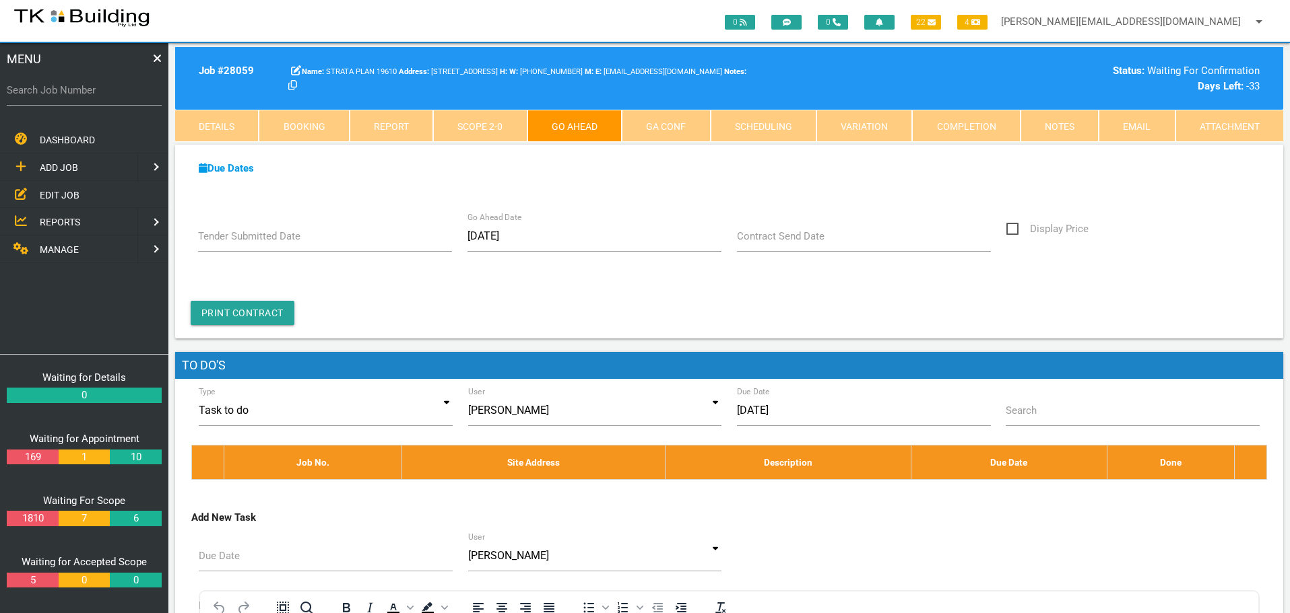
click at [753, 243] on label "Contract Send Date" at bounding box center [781, 236] width 88 height 15
click at [753, 243] on input "Contract Send Date" at bounding box center [864, 236] width 255 height 31
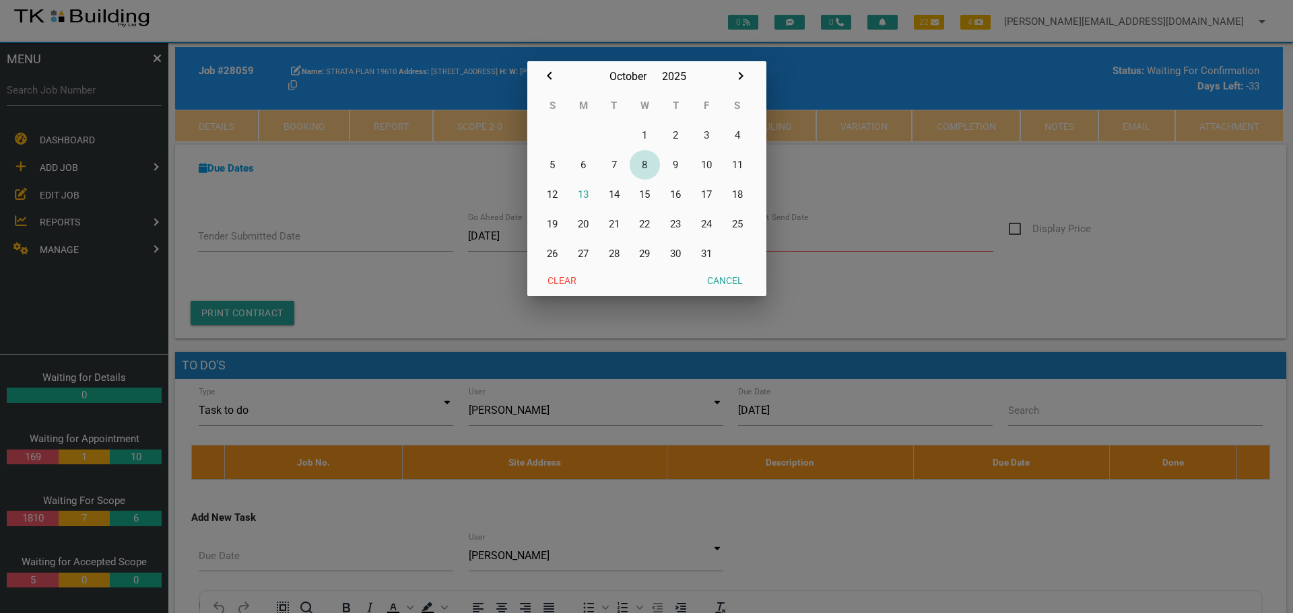
click at [647, 164] on button "8" at bounding box center [645, 165] width 31 height 30
type input "08/10/2025"
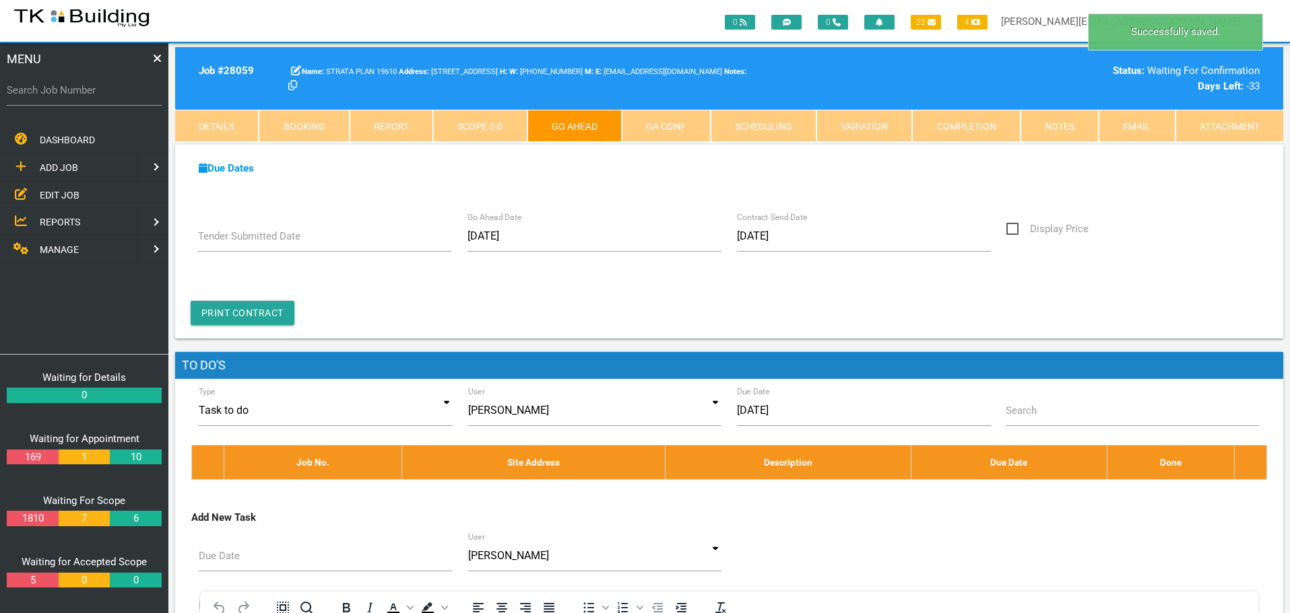
click at [692, 129] on link "GA Conf" at bounding box center [666, 126] width 88 height 32
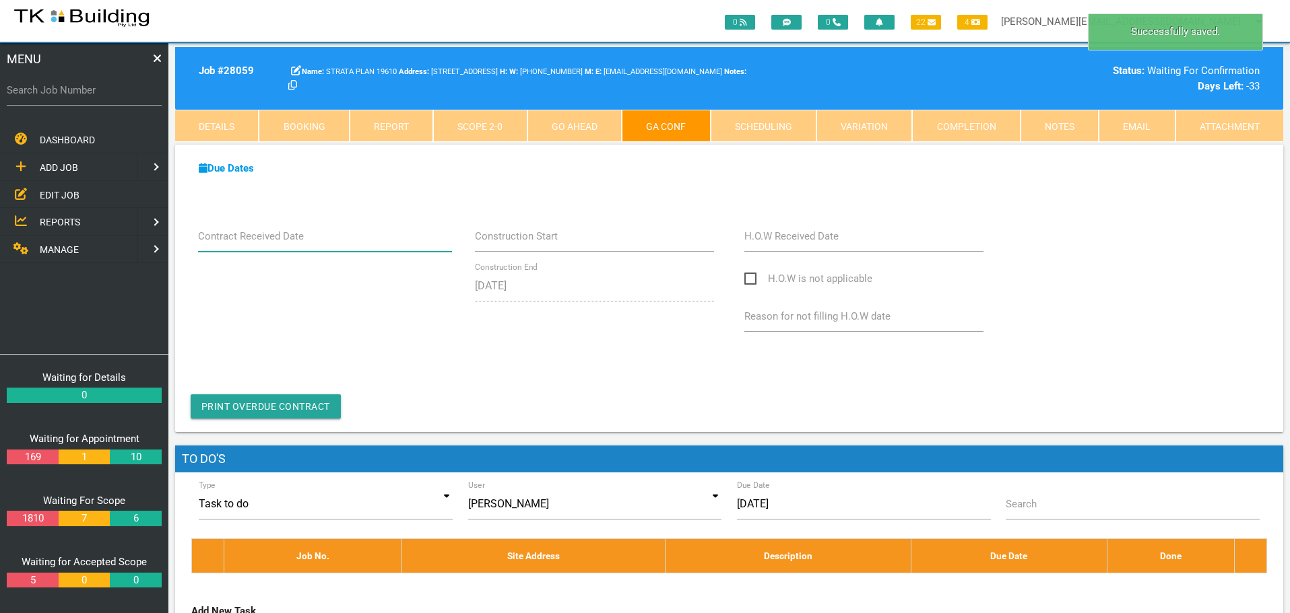
click at [393, 246] on input "Contract Received Date" at bounding box center [325, 236] width 255 height 31
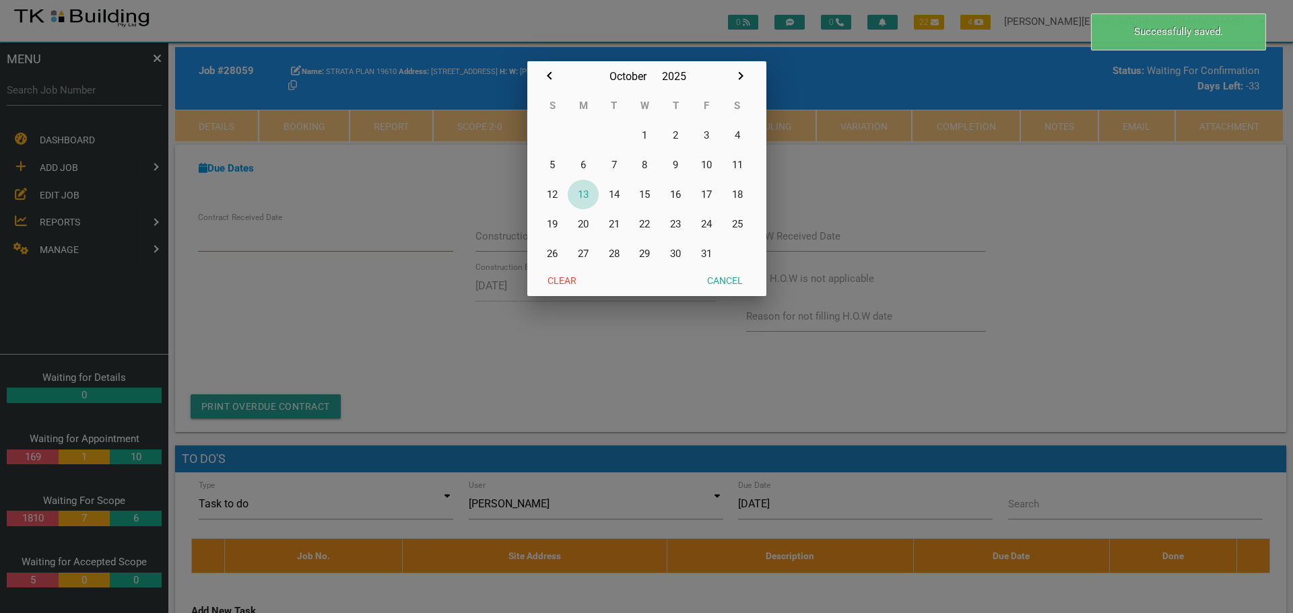
click at [589, 193] on button "13" at bounding box center [583, 195] width 31 height 30
type input "[DATE]"
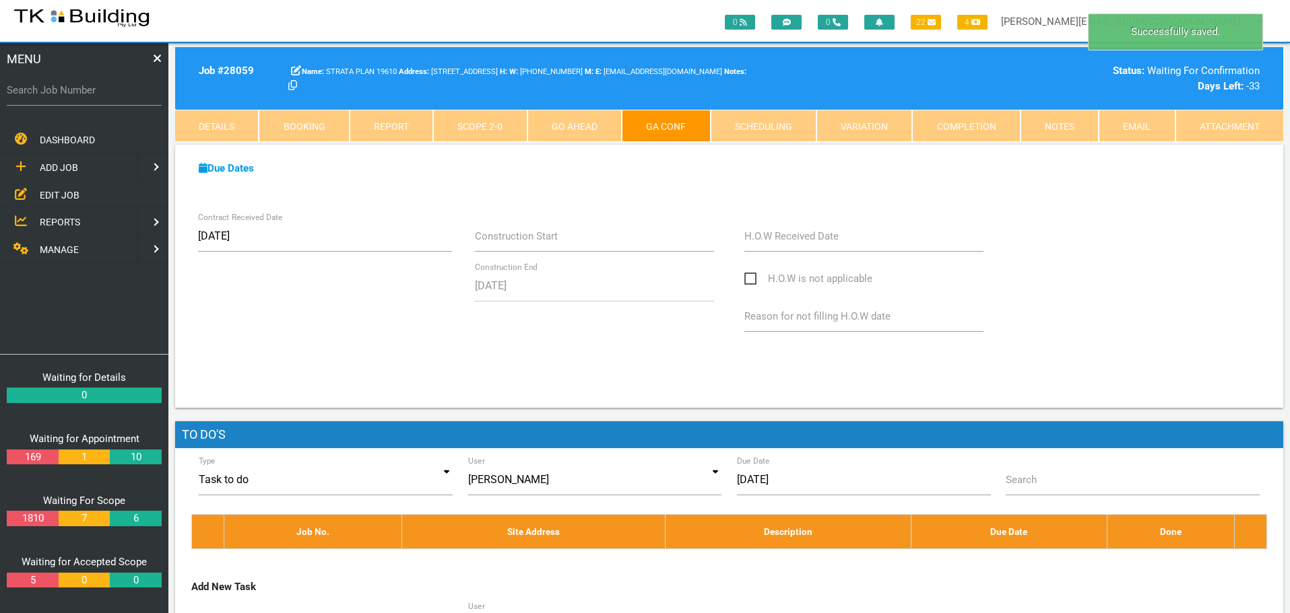
click at [1053, 129] on link "Notes" at bounding box center [1059, 126] width 78 height 32
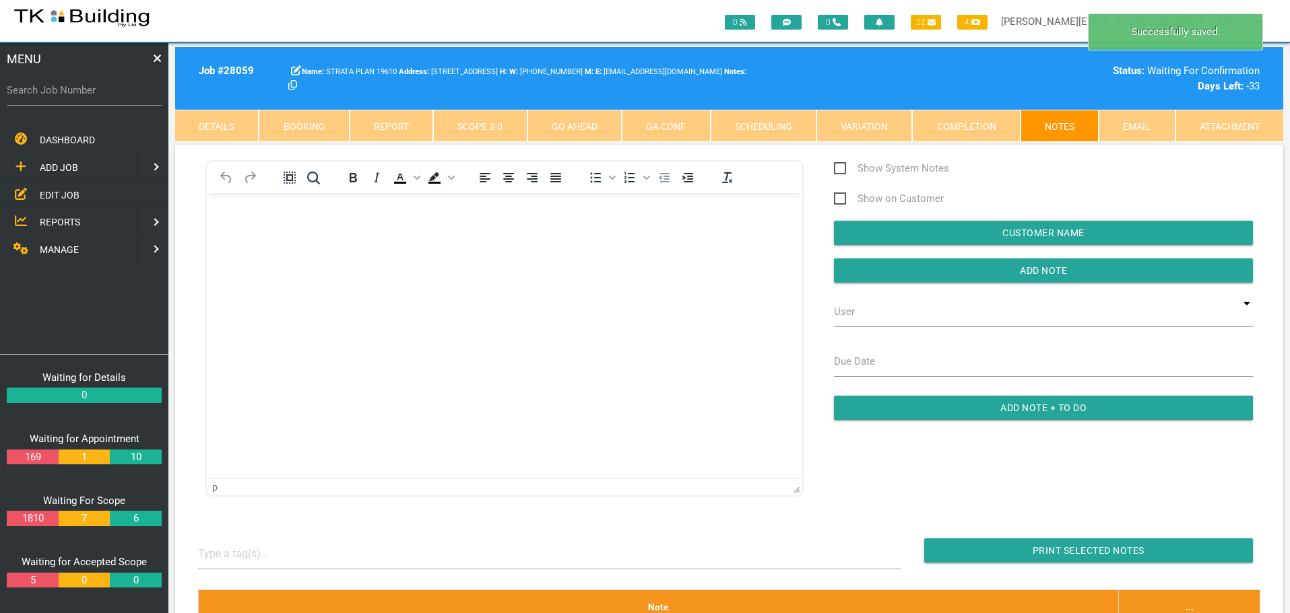
click at [263, 238] on body "Rich Text Area. Press ALT-0 for help." at bounding box center [504, 231] width 595 height 44
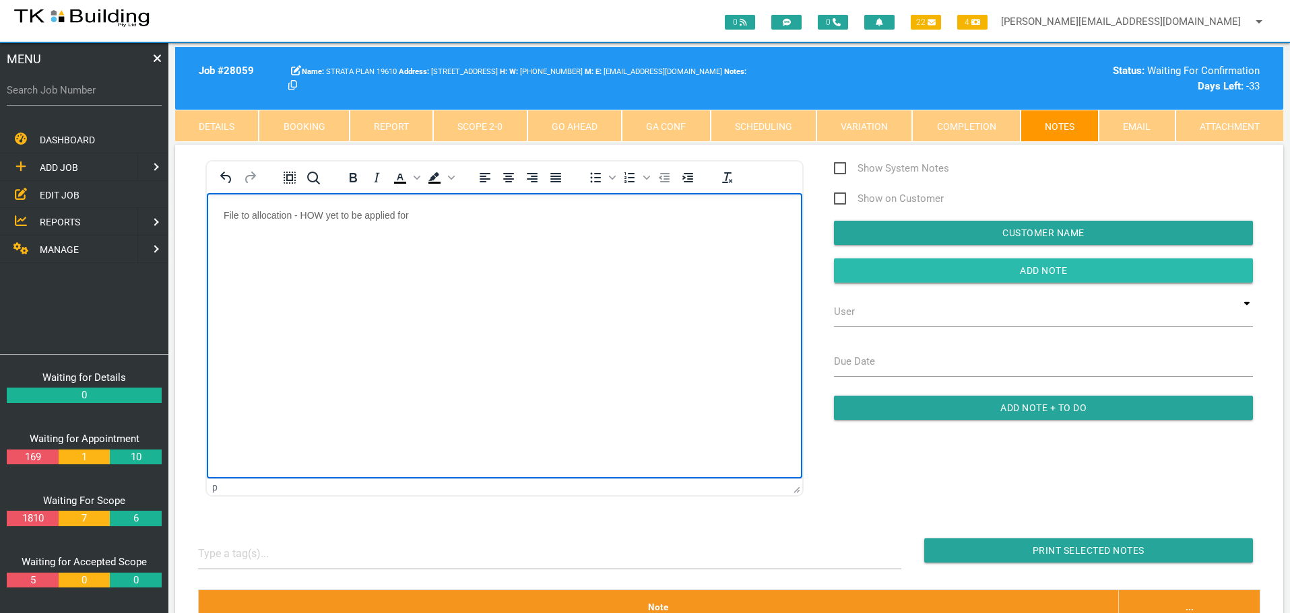
click at [898, 267] on input "Add Note" at bounding box center [1043, 271] width 419 height 24
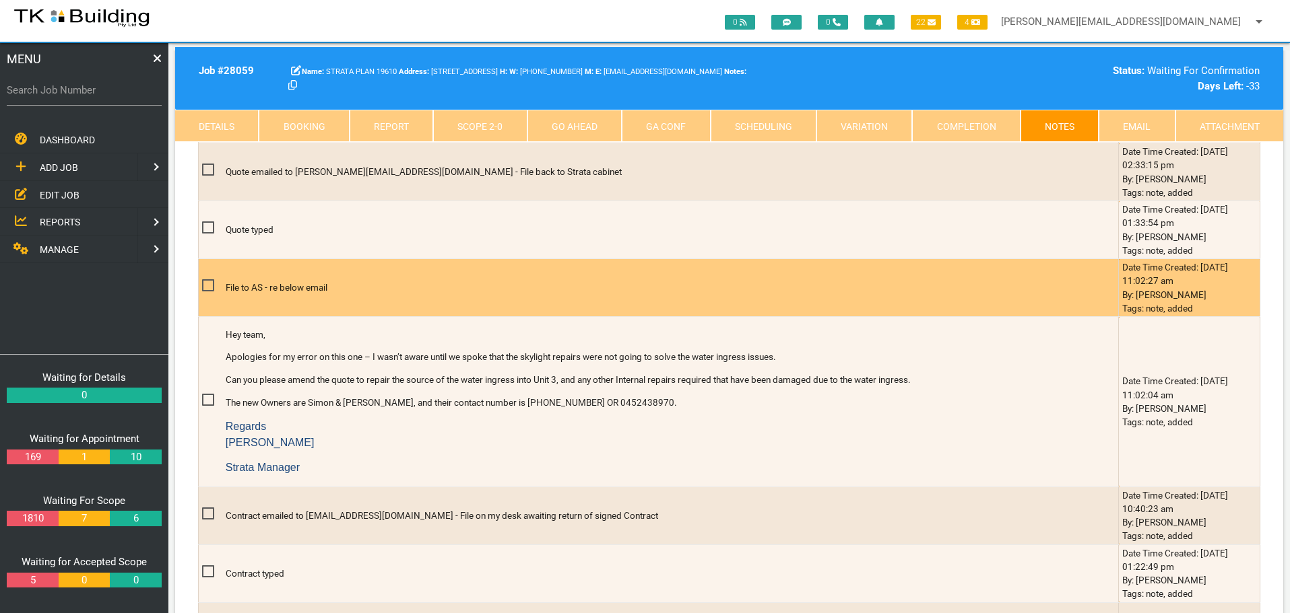
scroll to position [1212, 0]
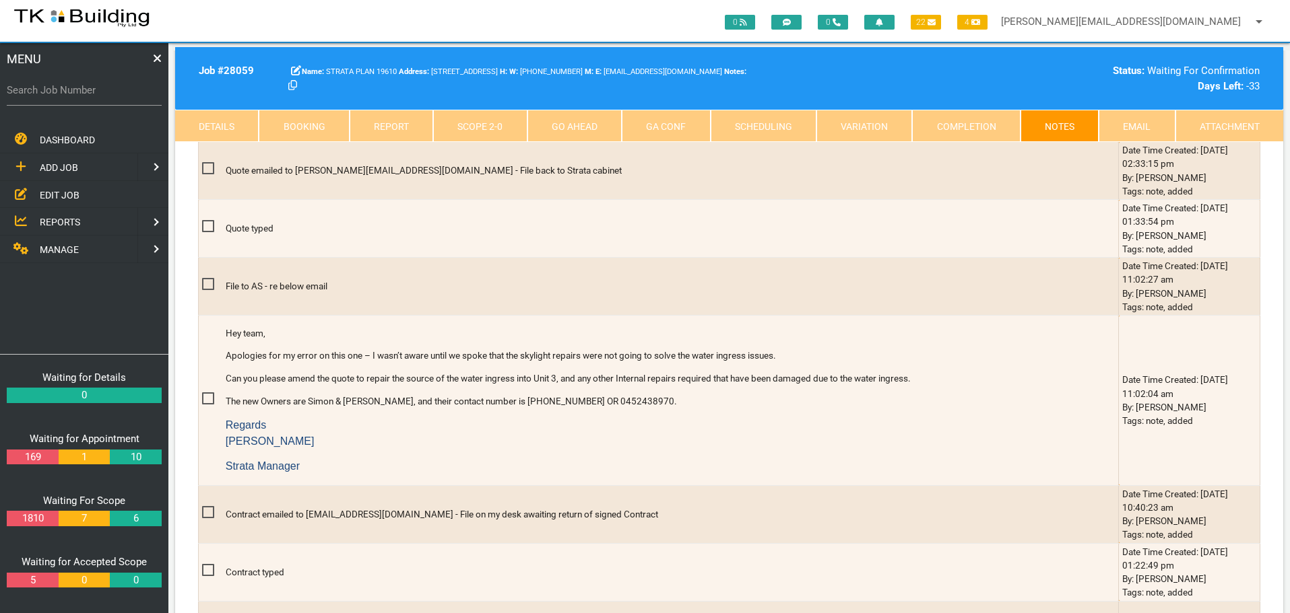
click at [104, 96] on label "Search Job Number" at bounding box center [84, 90] width 155 height 15
click at [104, 96] on input "Search Job Number" at bounding box center [84, 90] width 155 height 31
type input "28100"
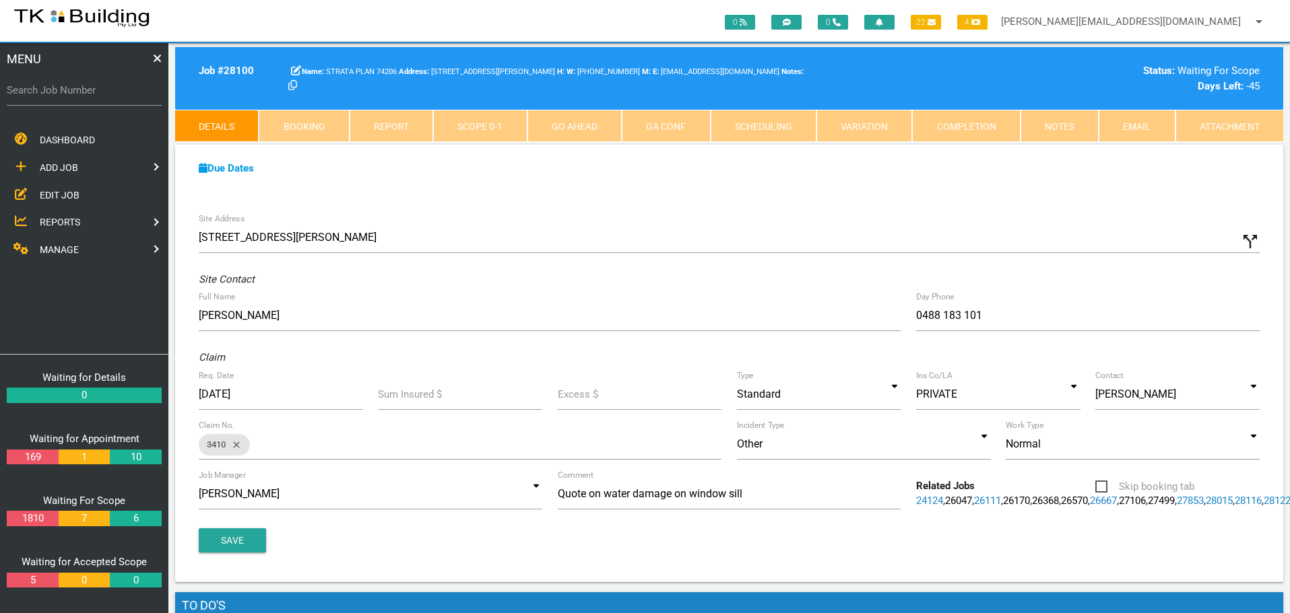
click at [499, 120] on link "Scope 0 - 1" at bounding box center [480, 126] width 94 height 32
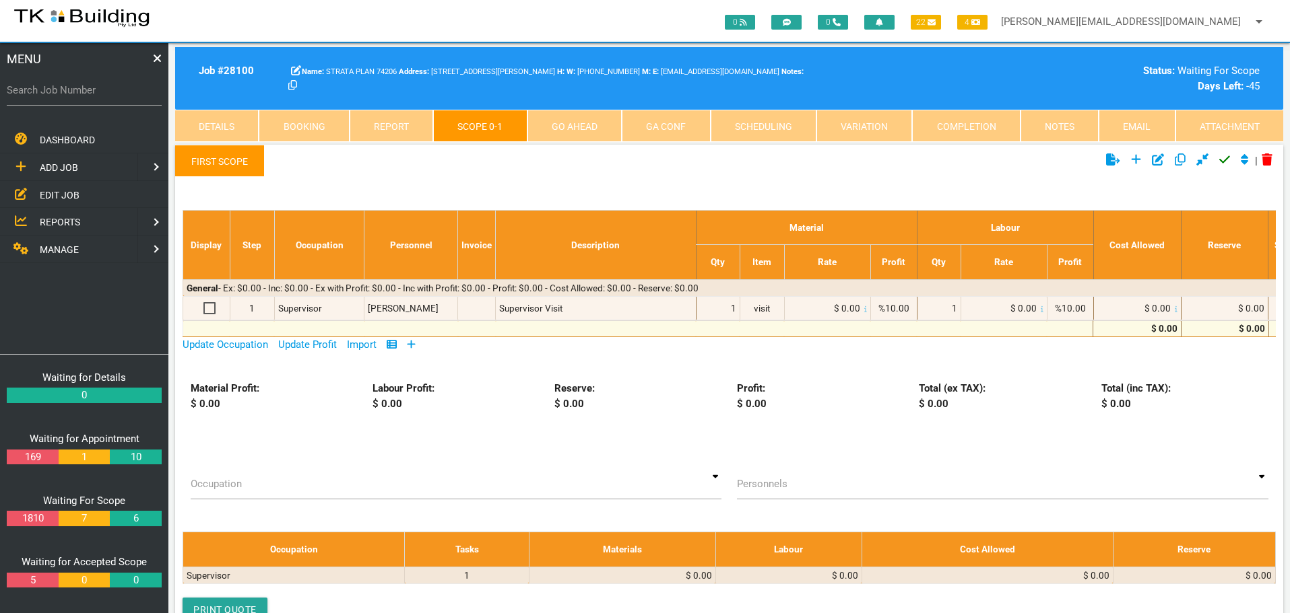
click at [414, 343] on icon at bounding box center [411, 345] width 8 height 8
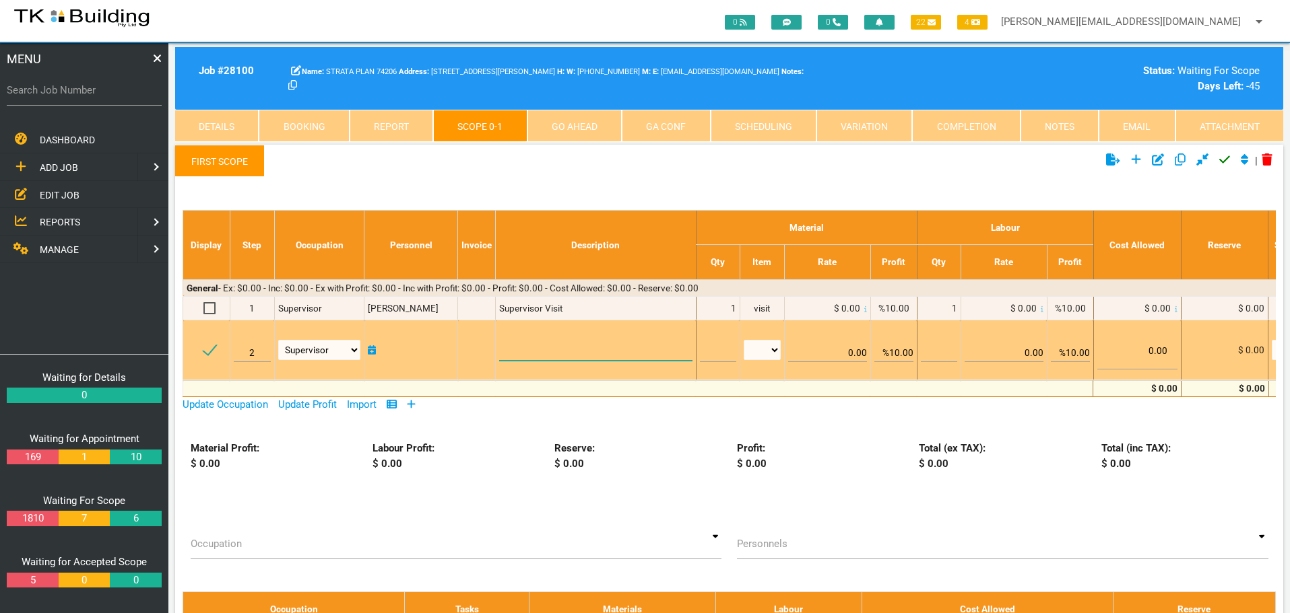
click at [519, 347] on textarea at bounding box center [595, 346] width 193 height 30
paste textarea "Scope Bedroom Move the furniture back to access the window Supply drop sheets t…"
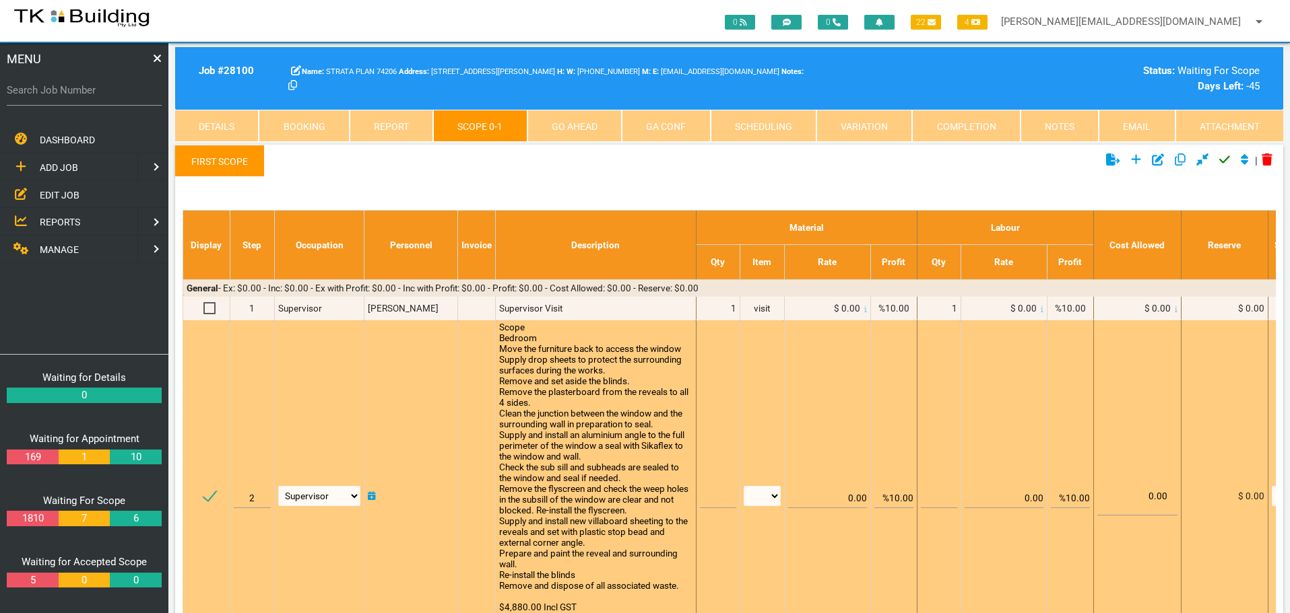
type textarea "Scope Bedroom Move the furniture back to access the window Supply drop sheets t…"
click at [710, 501] on input "text" at bounding box center [718, 493] width 36 height 32
type input "1"
click at [772, 495] on select "patch LM hrs m3 items m2 m" at bounding box center [761, 496] width 37 height 20
select select "items"
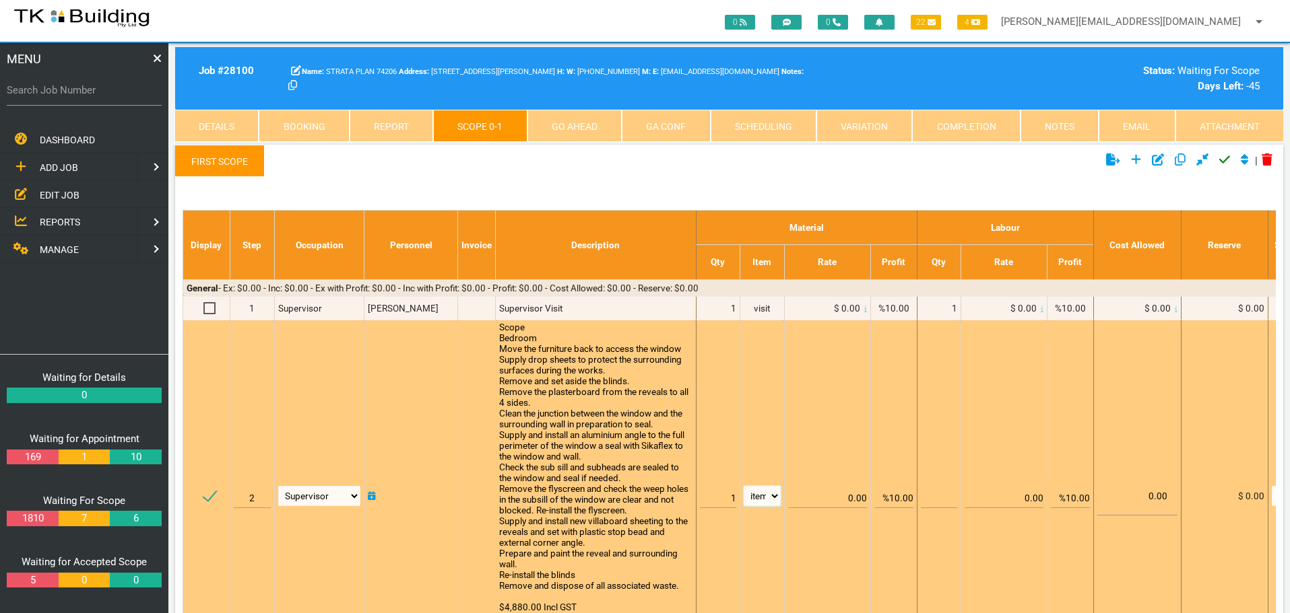
click at [743, 486] on select "patch LM hrs m3 items m2 m" at bounding box center [761, 496] width 37 height 20
click at [894, 498] on input "%10.00" at bounding box center [893, 493] width 39 height 32
type input "0.00"
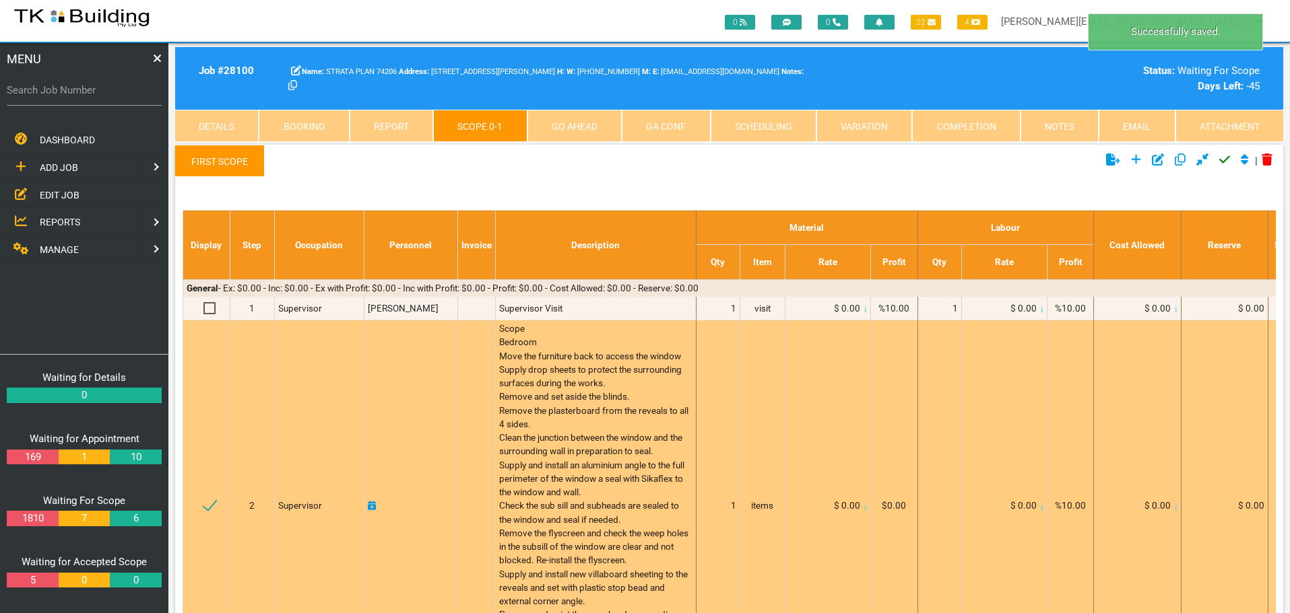
click at [864, 508] on icon at bounding box center [865, 507] width 3 height 6
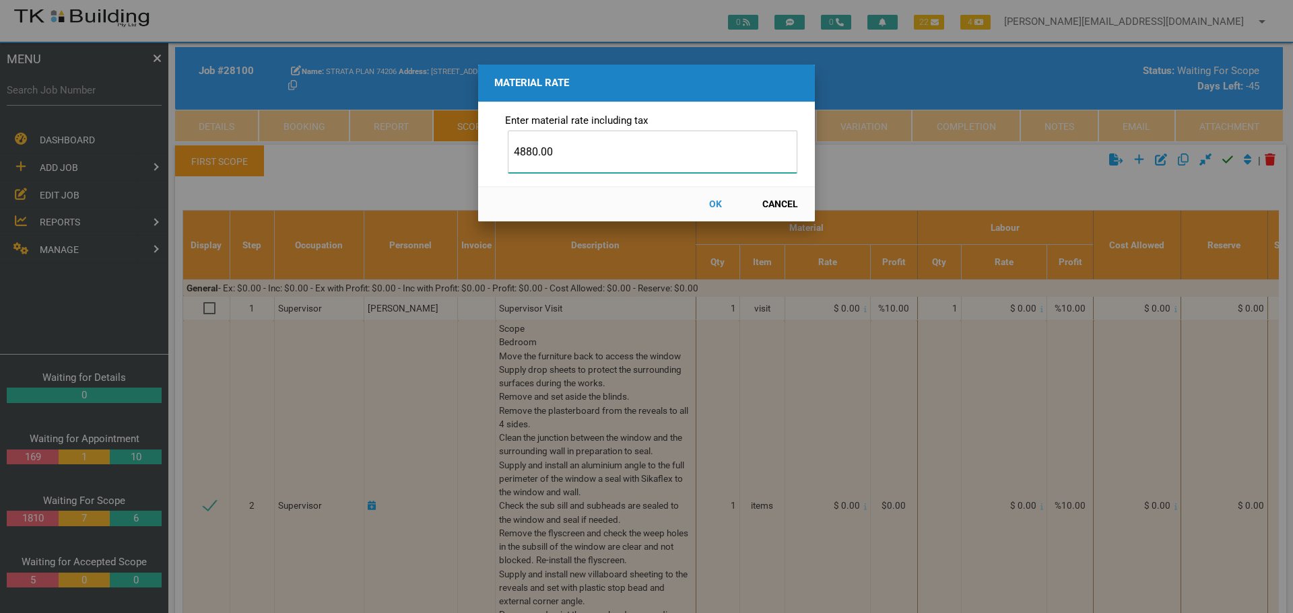
type input "4880.00"
click at [713, 203] on button "OK" at bounding box center [715, 205] width 59 height 24
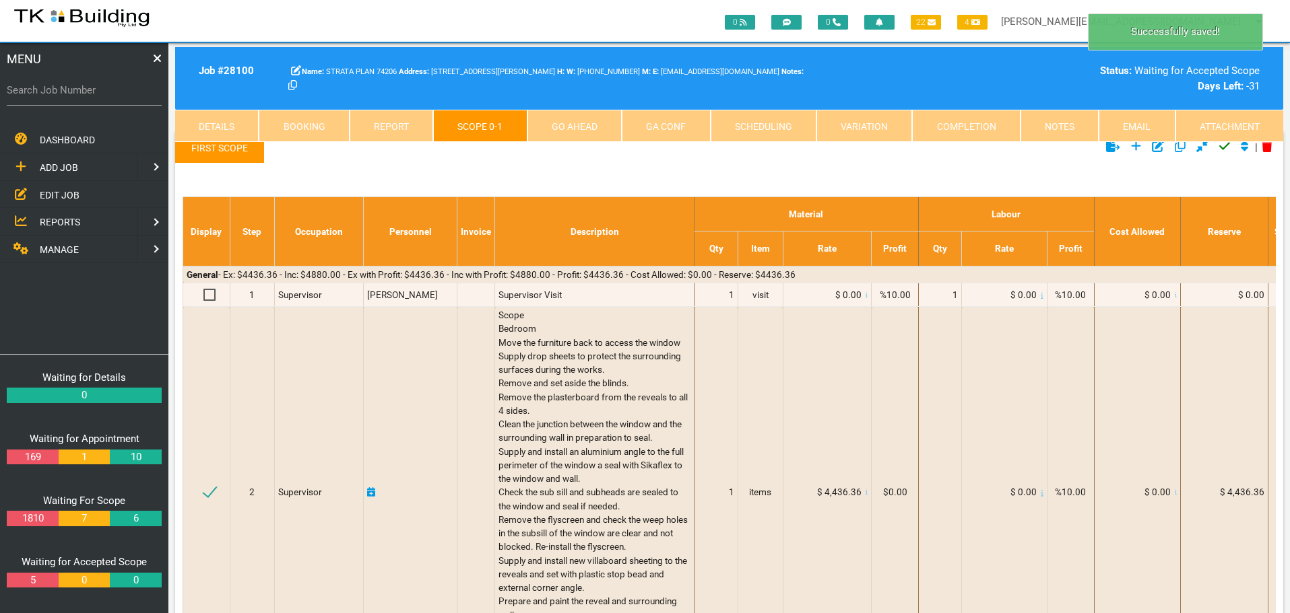
scroll to position [0, 0]
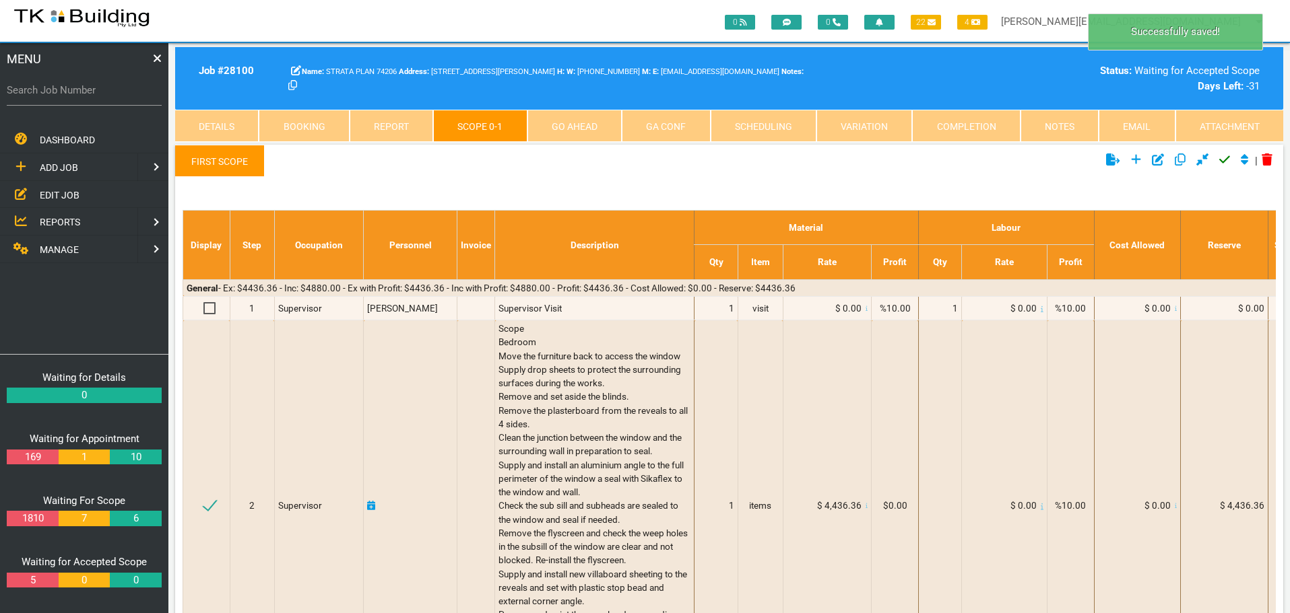
click at [1219, 162] on icon at bounding box center [1224, 159] width 11 height 7
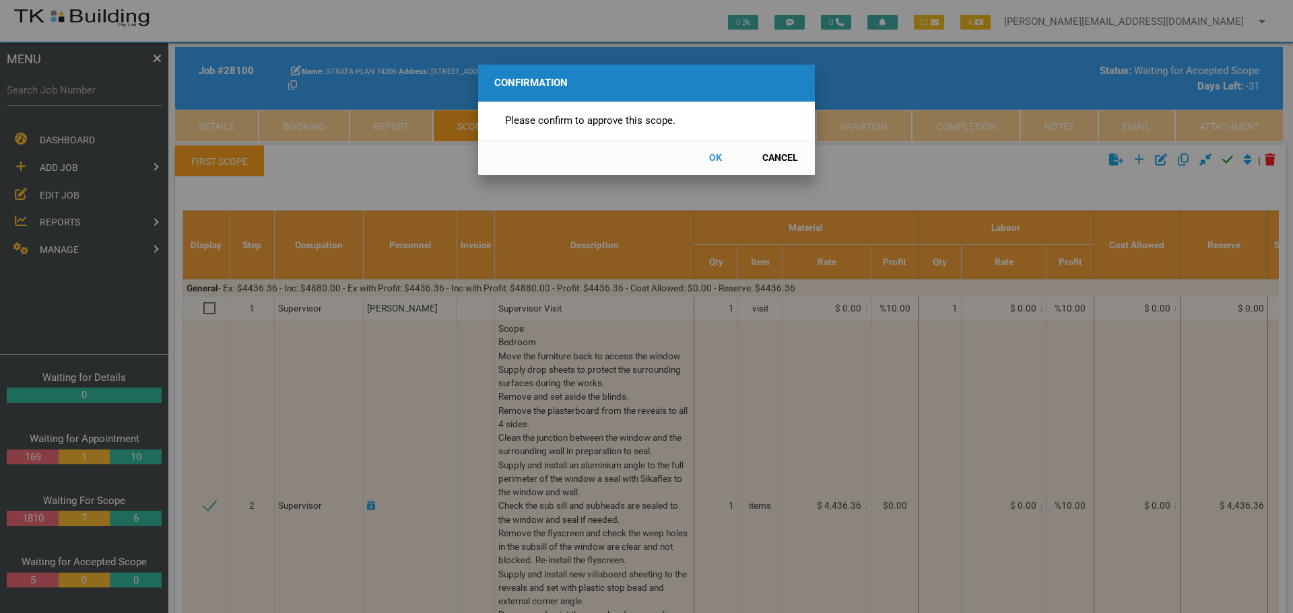
click at [713, 158] on button "OK" at bounding box center [715, 158] width 59 height 24
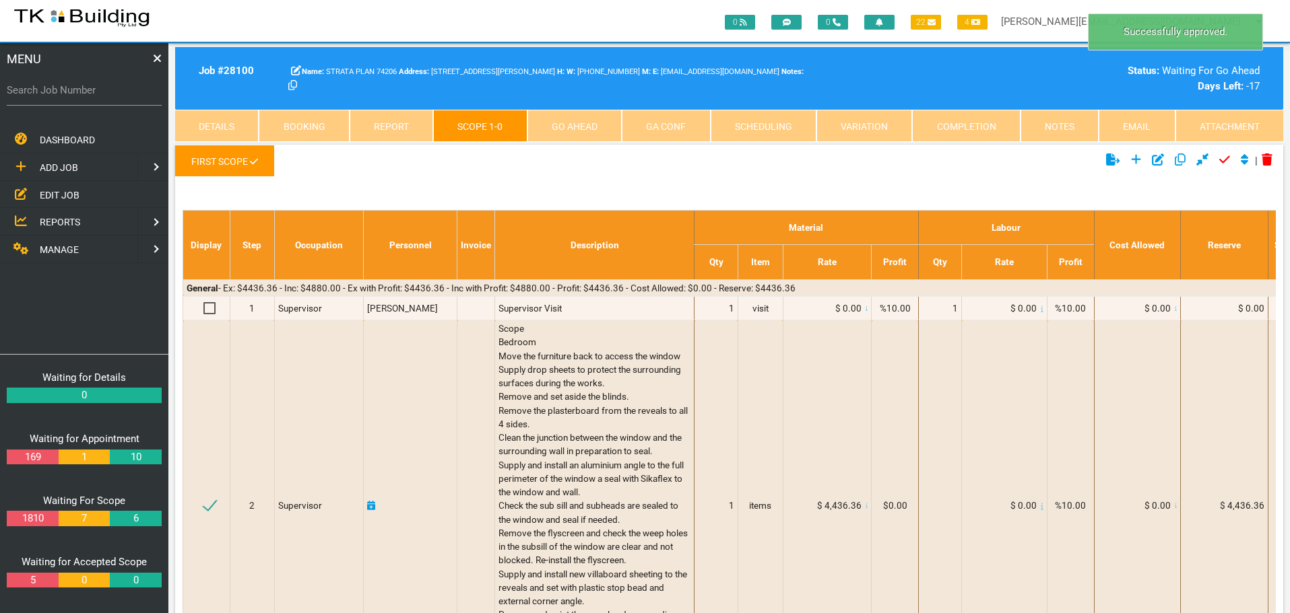
scroll to position [43, 0]
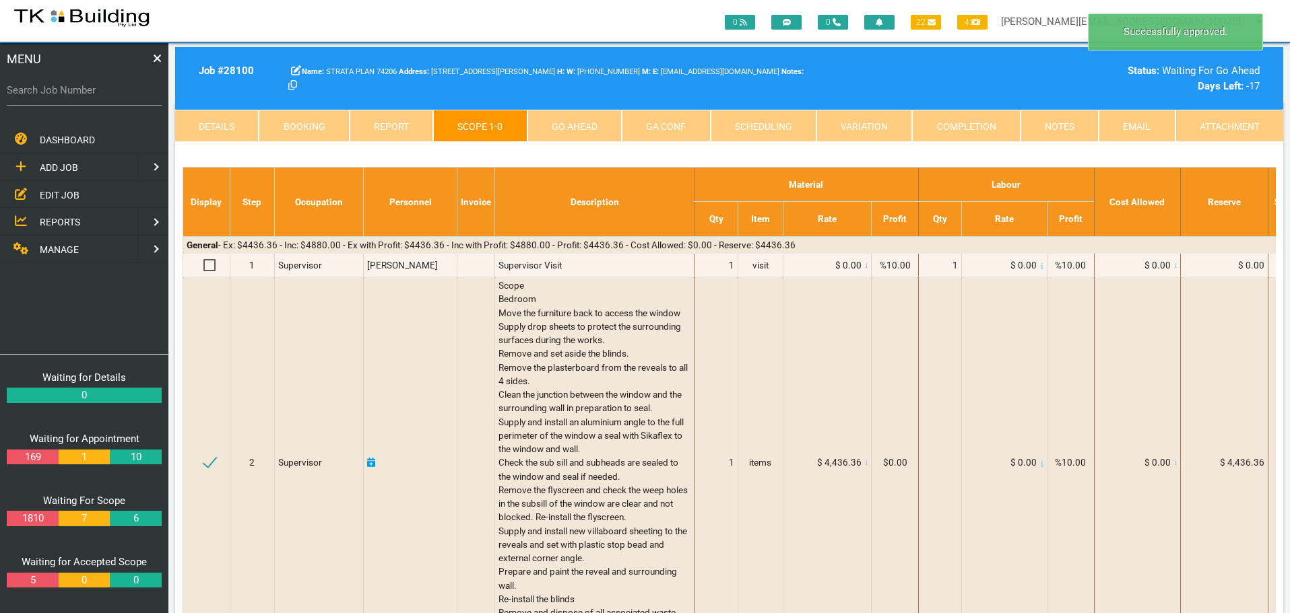
click at [591, 131] on link "Go Ahead" at bounding box center [574, 126] width 94 height 32
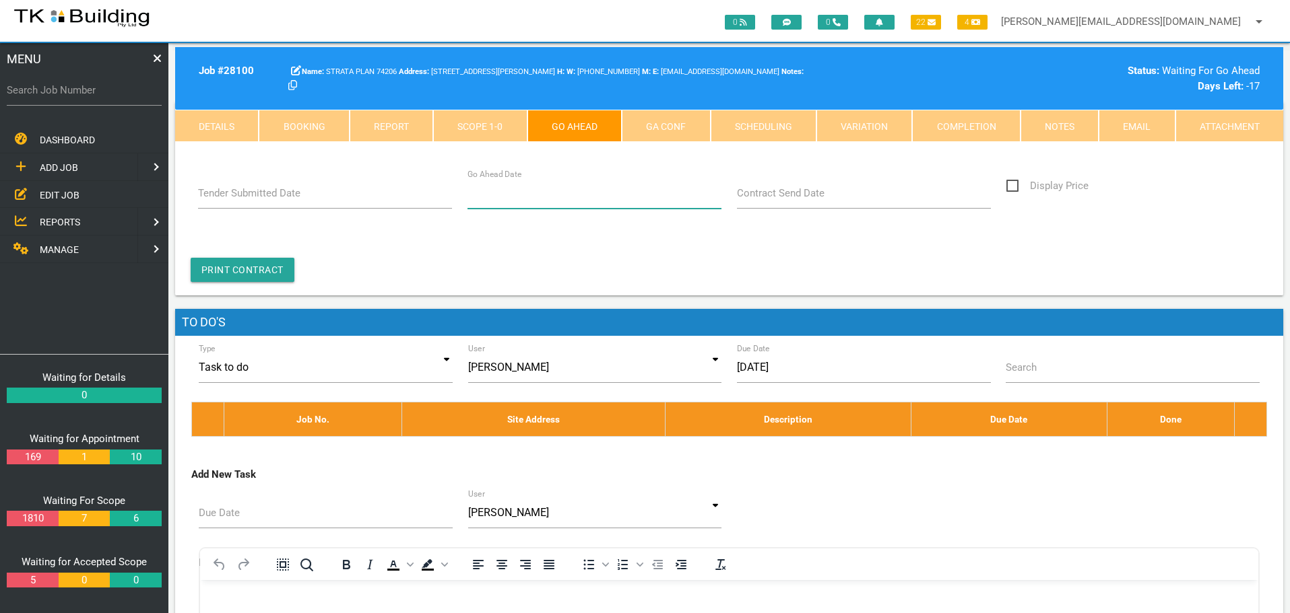
click at [525, 204] on input "Go Ahead Date" at bounding box center [594, 193] width 255 height 31
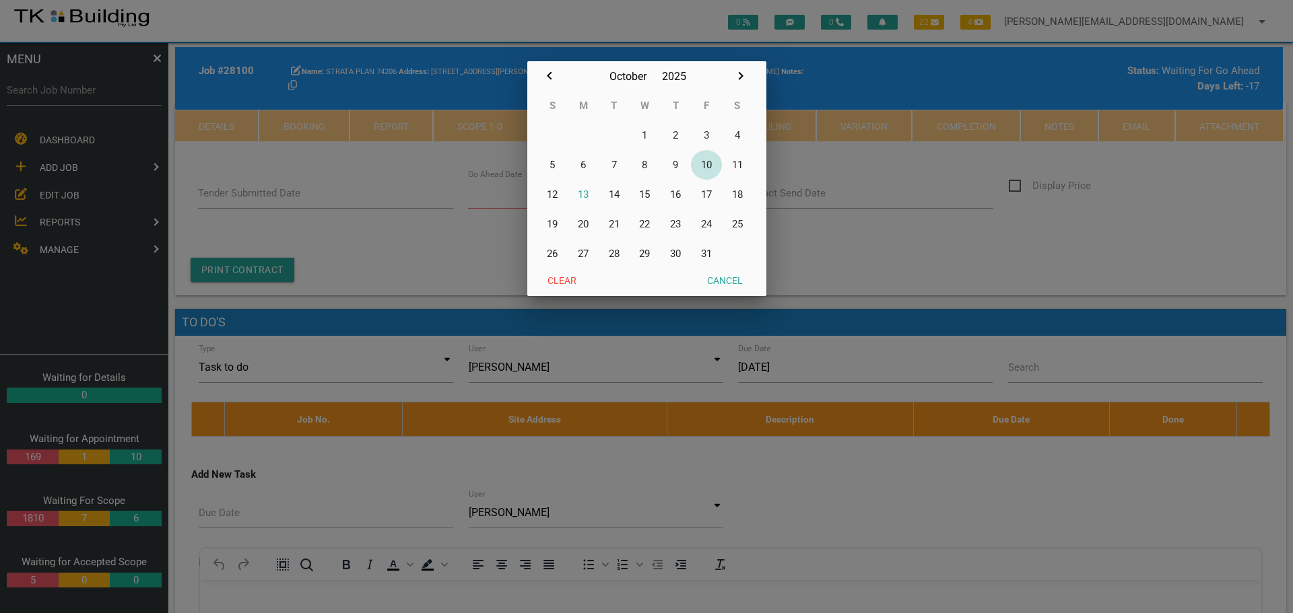
click at [708, 162] on button "10" at bounding box center [706, 165] width 31 height 30
type input "[DATE]"
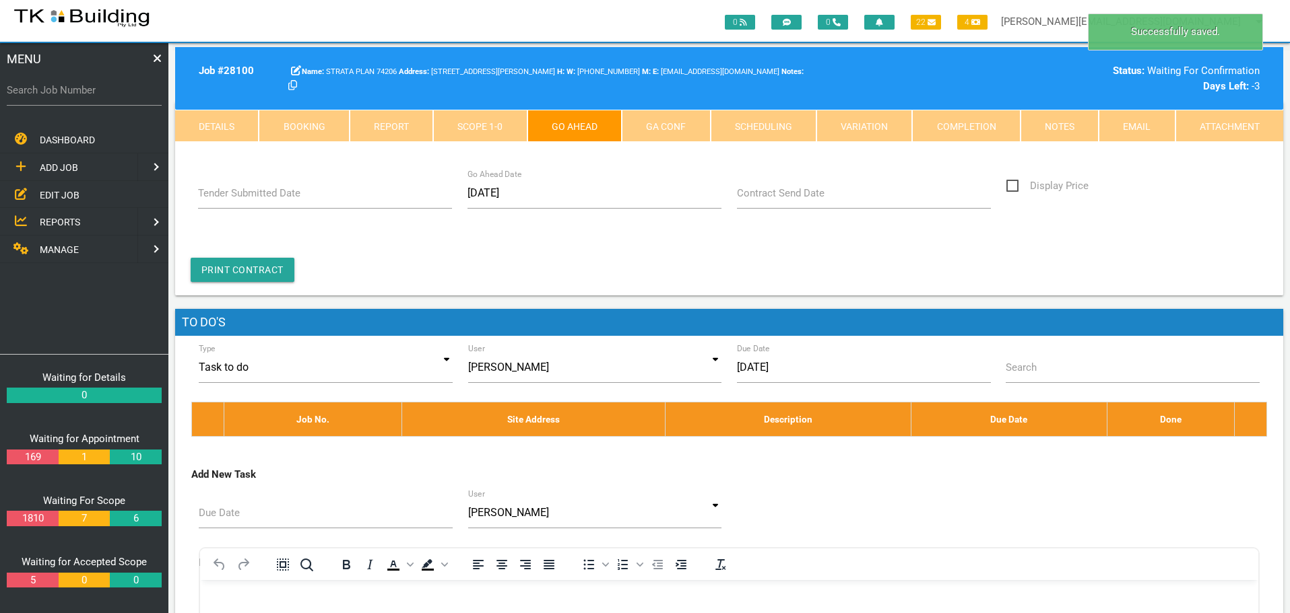
click at [786, 197] on label "Contract Send Date" at bounding box center [781, 193] width 88 height 15
click at [786, 197] on input "Contract Send Date" at bounding box center [864, 193] width 255 height 31
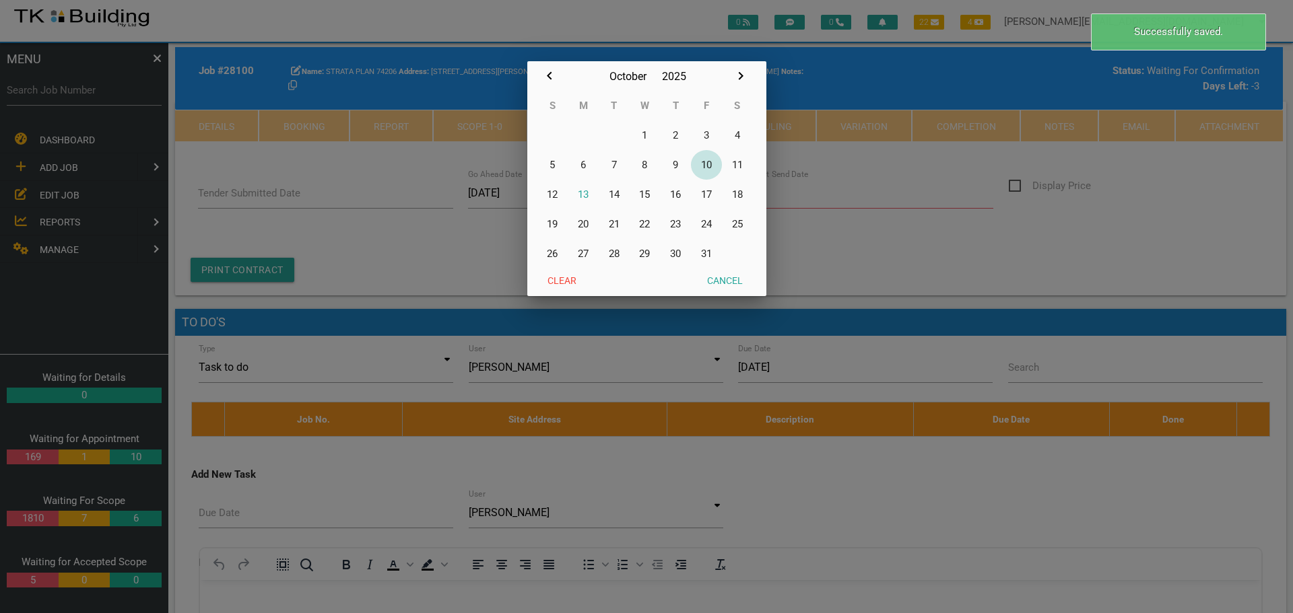
click at [709, 164] on button "10" at bounding box center [706, 165] width 31 height 30
type input "[DATE]"
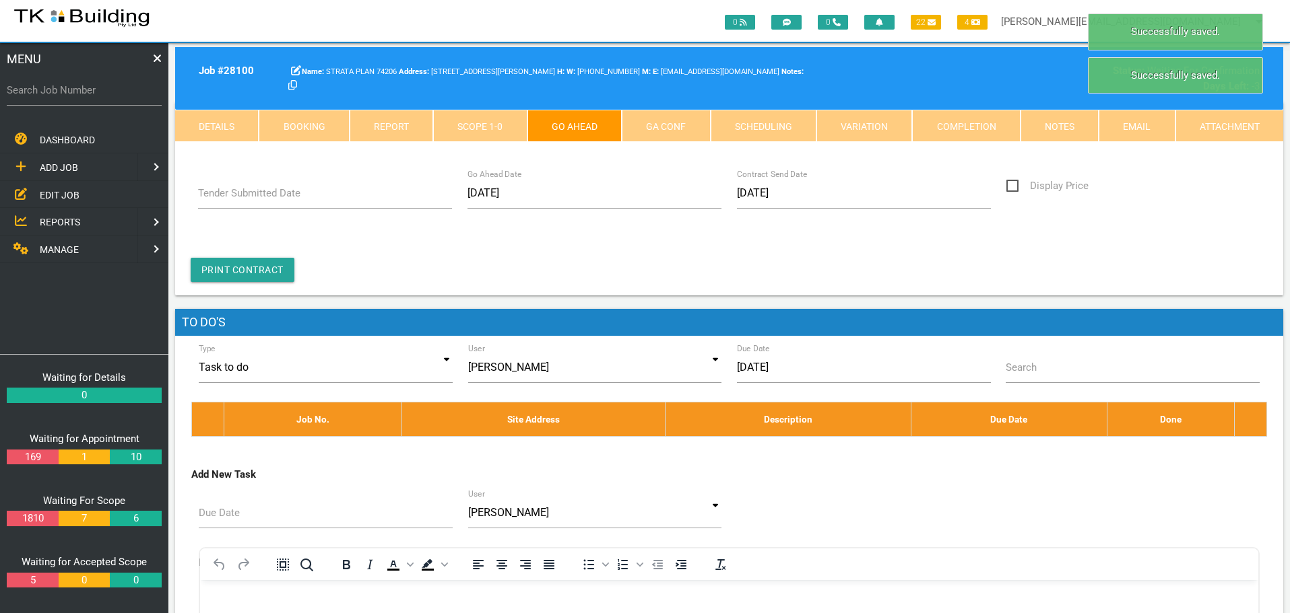
click at [678, 127] on link "GA Conf" at bounding box center [666, 126] width 88 height 32
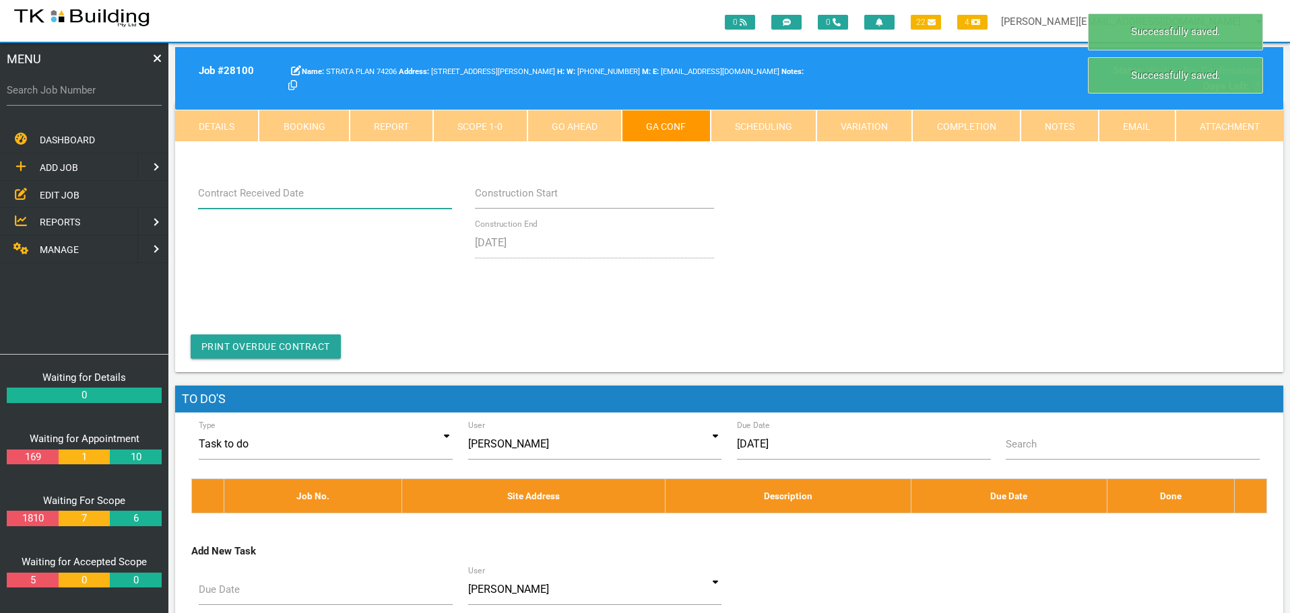
click at [281, 205] on input "Contract Received Date" at bounding box center [325, 193] width 255 height 31
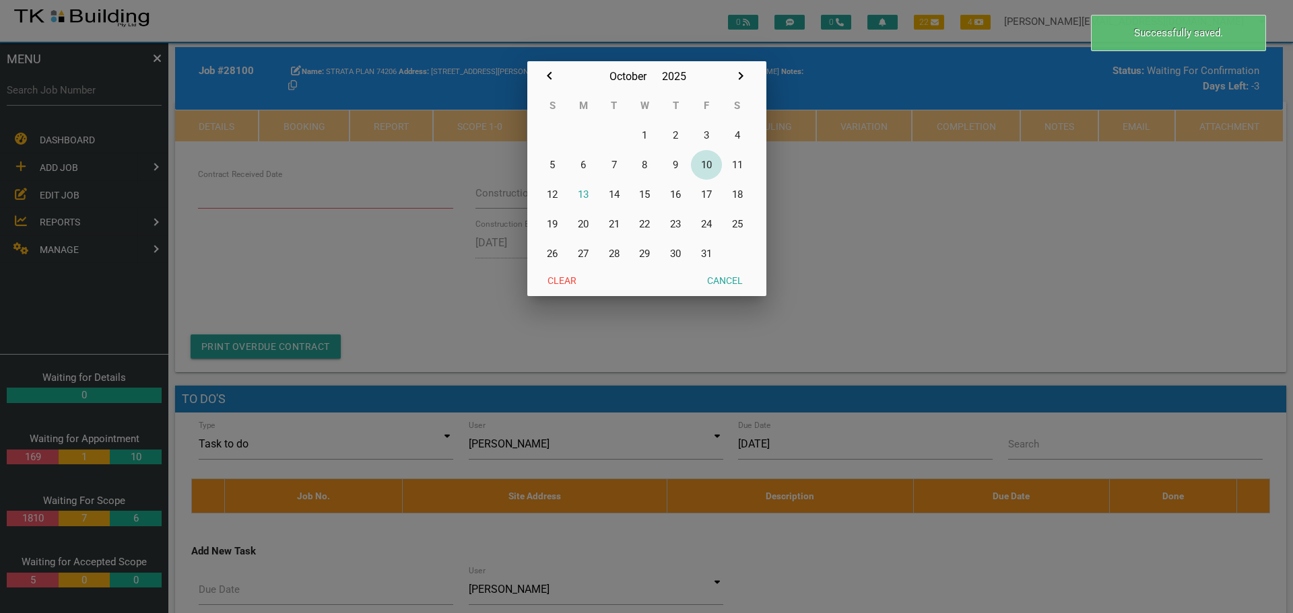
click at [708, 162] on button "10" at bounding box center [706, 165] width 31 height 30
type input "[DATE]"
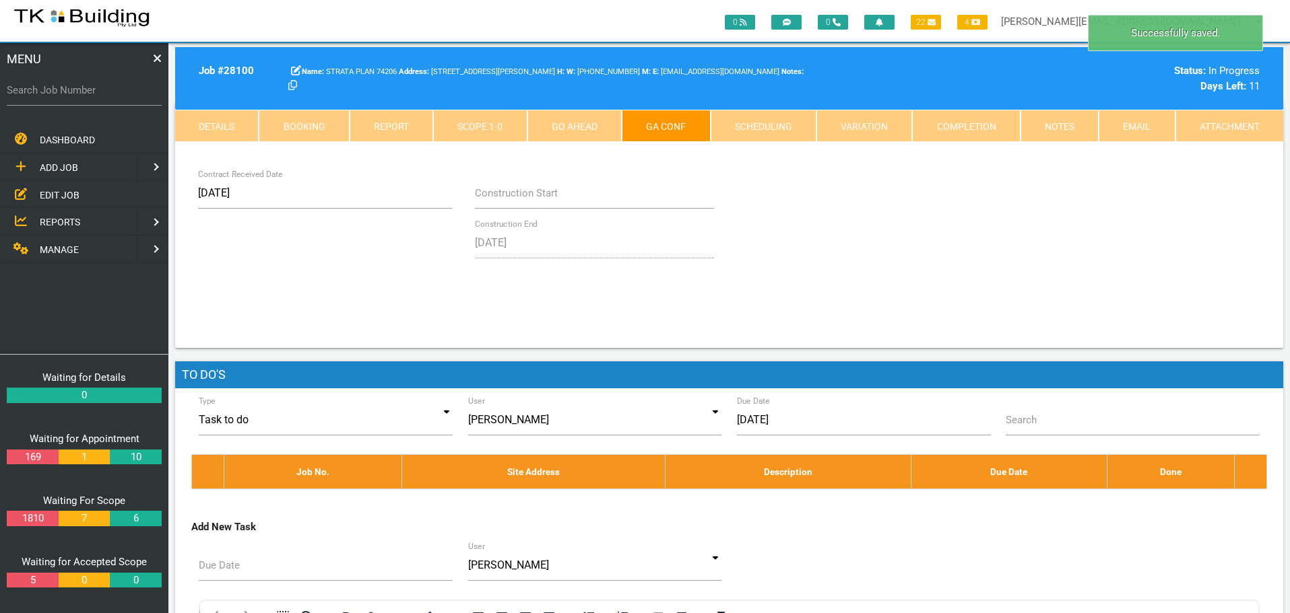
click at [1040, 117] on link "Notes" at bounding box center [1059, 126] width 78 height 32
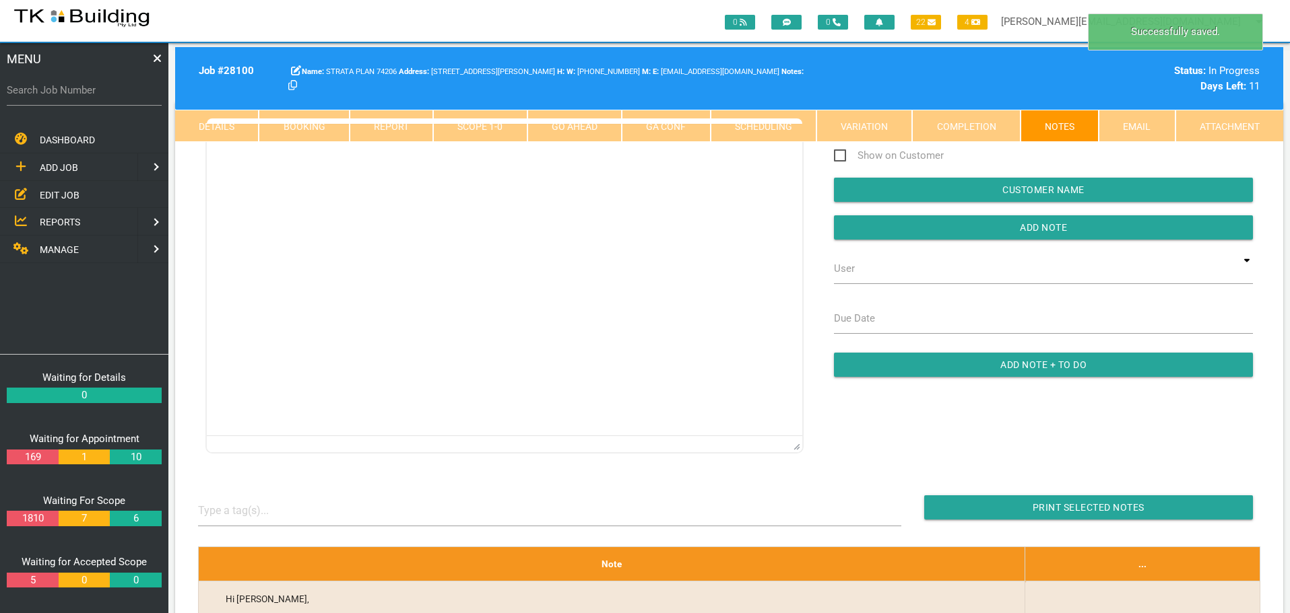
scroll to position [0, 0]
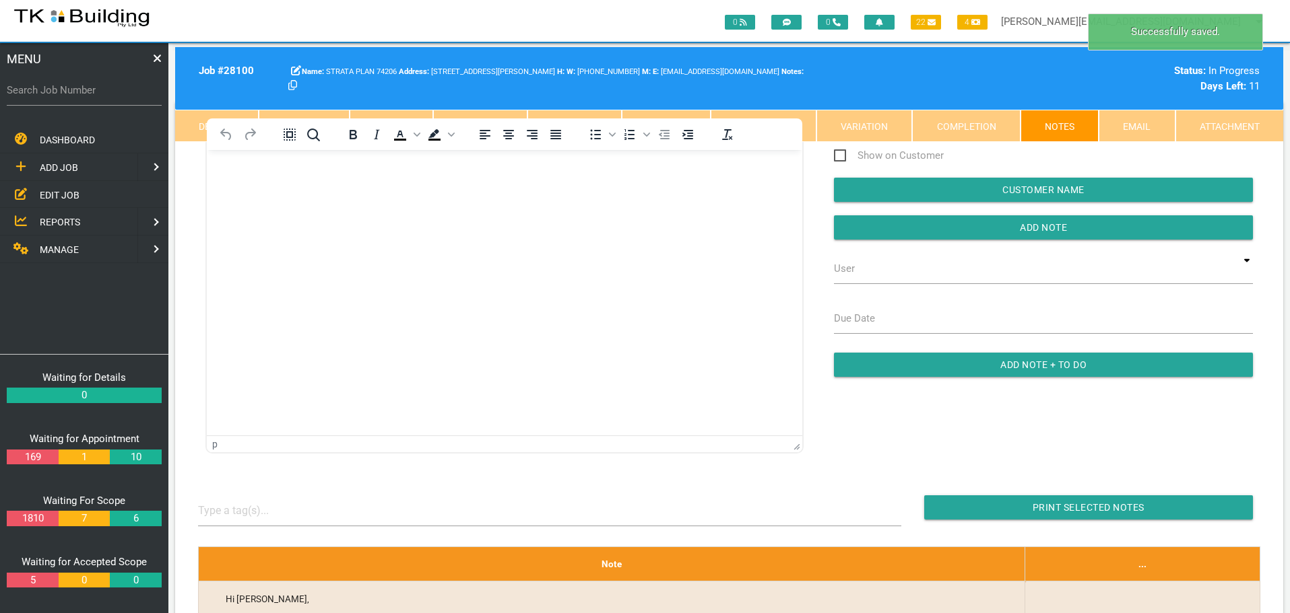
click at [271, 187] on body "Rich Text Area. Press ALT-0 for help." at bounding box center [504, 188] width 595 height 44
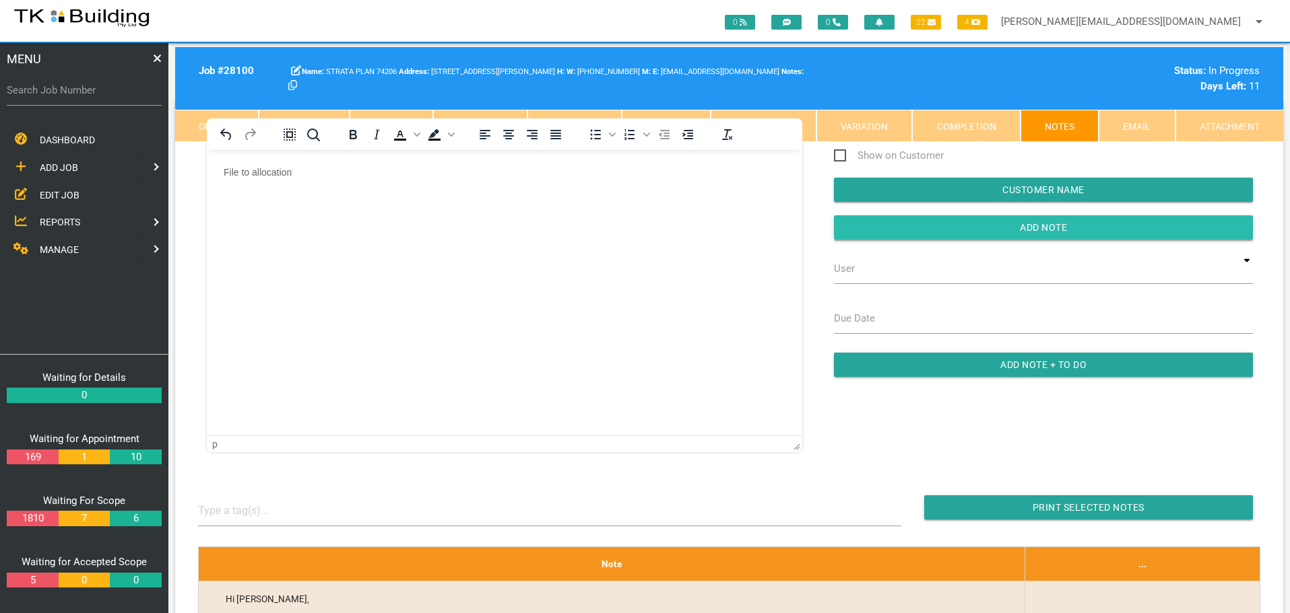
click at [926, 226] on input "button" at bounding box center [1043, 227] width 419 height 24
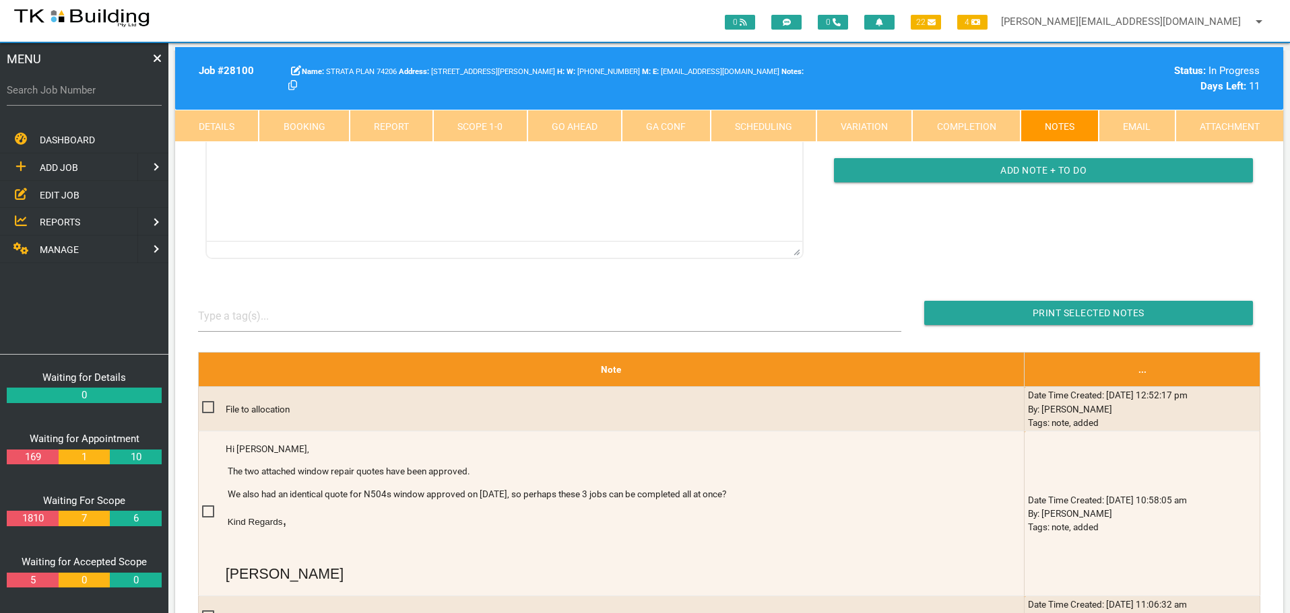
scroll to position [245, 0]
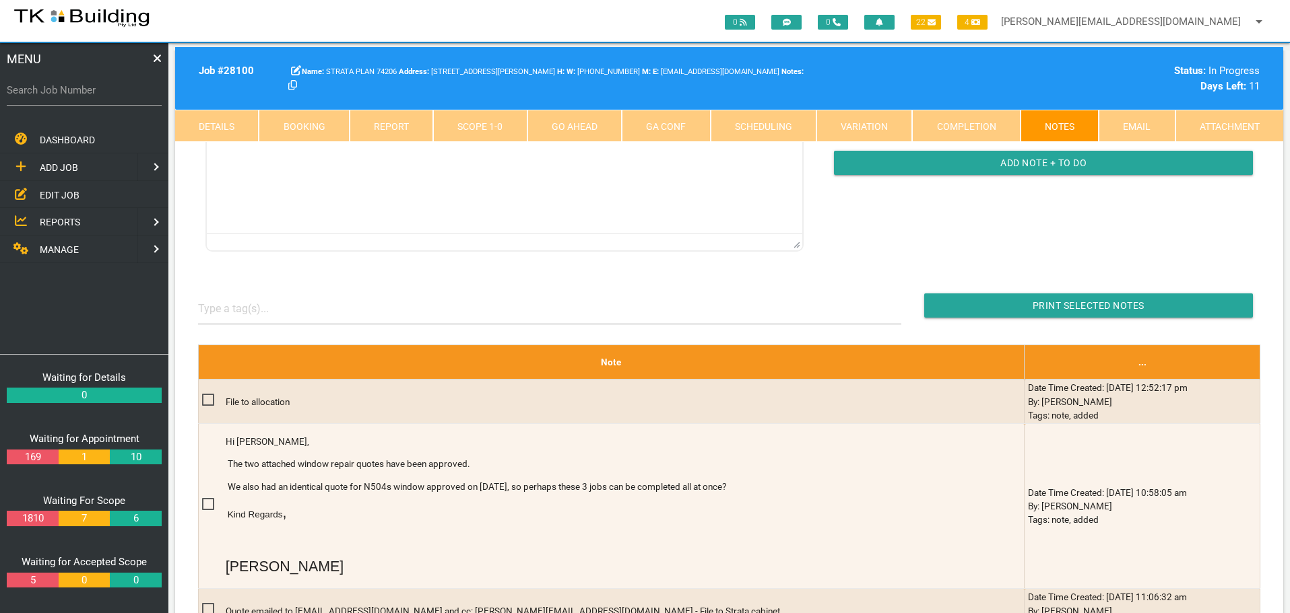
click at [91, 93] on label "Search Job Number" at bounding box center [84, 90] width 155 height 15
click at [91, 93] on input "Search Job Number" at bounding box center [84, 90] width 155 height 31
type input "28122"
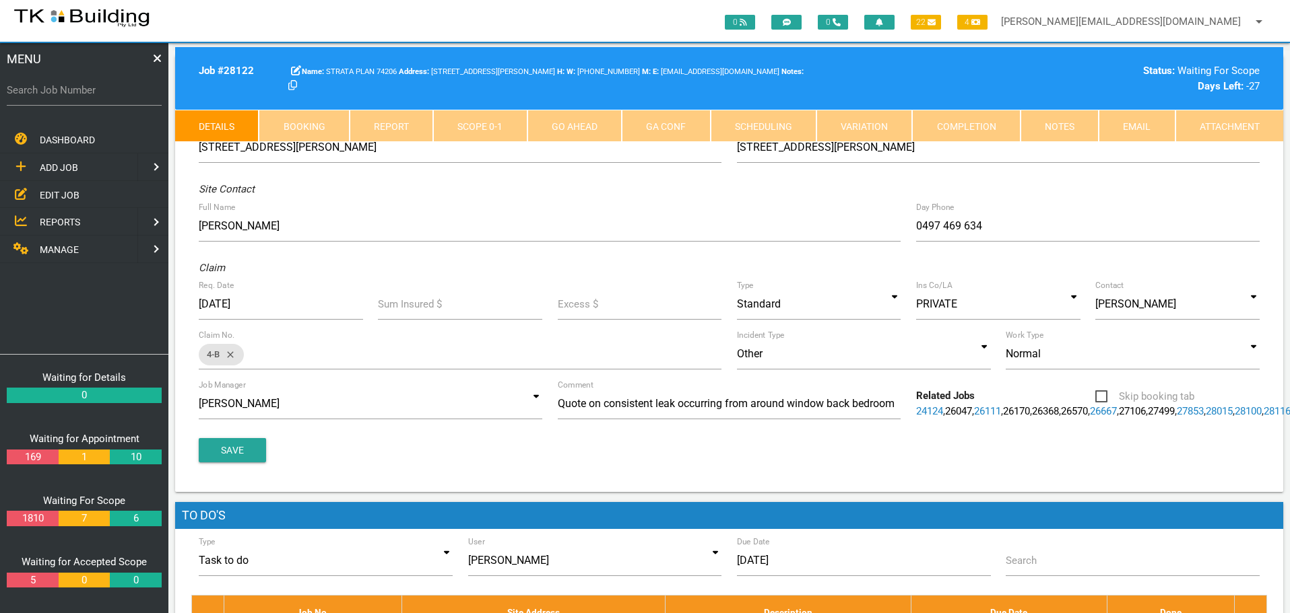
click at [475, 126] on link "Scope 0 - 1" at bounding box center [480, 126] width 94 height 32
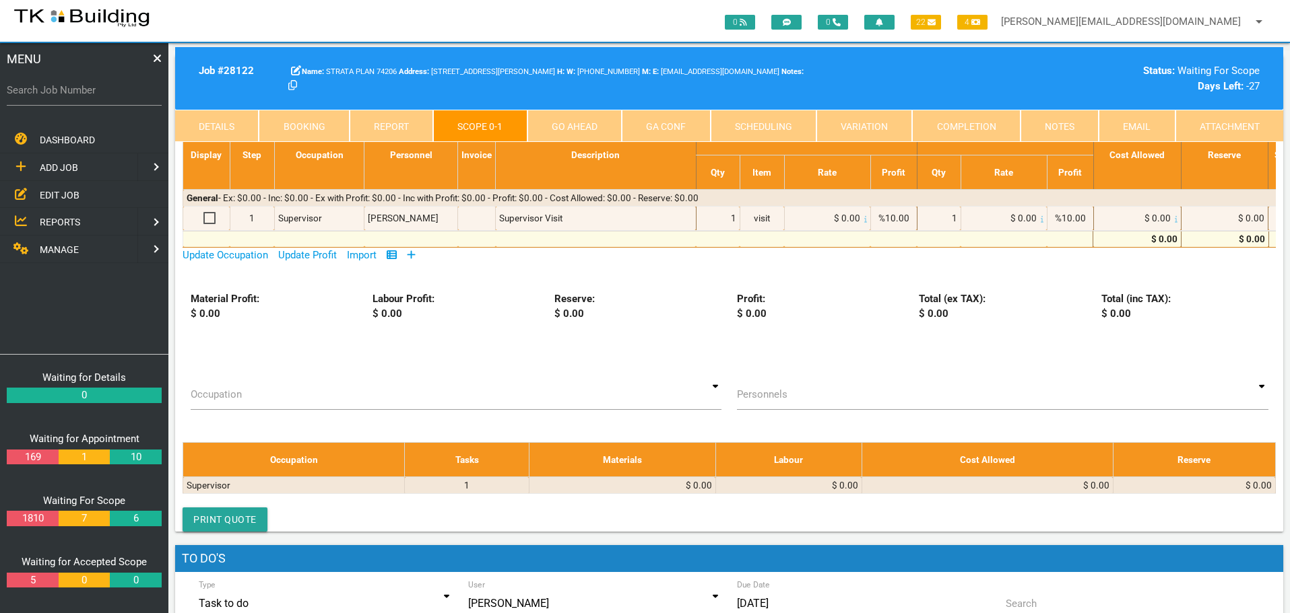
click at [415, 250] on icon at bounding box center [411, 255] width 9 height 10
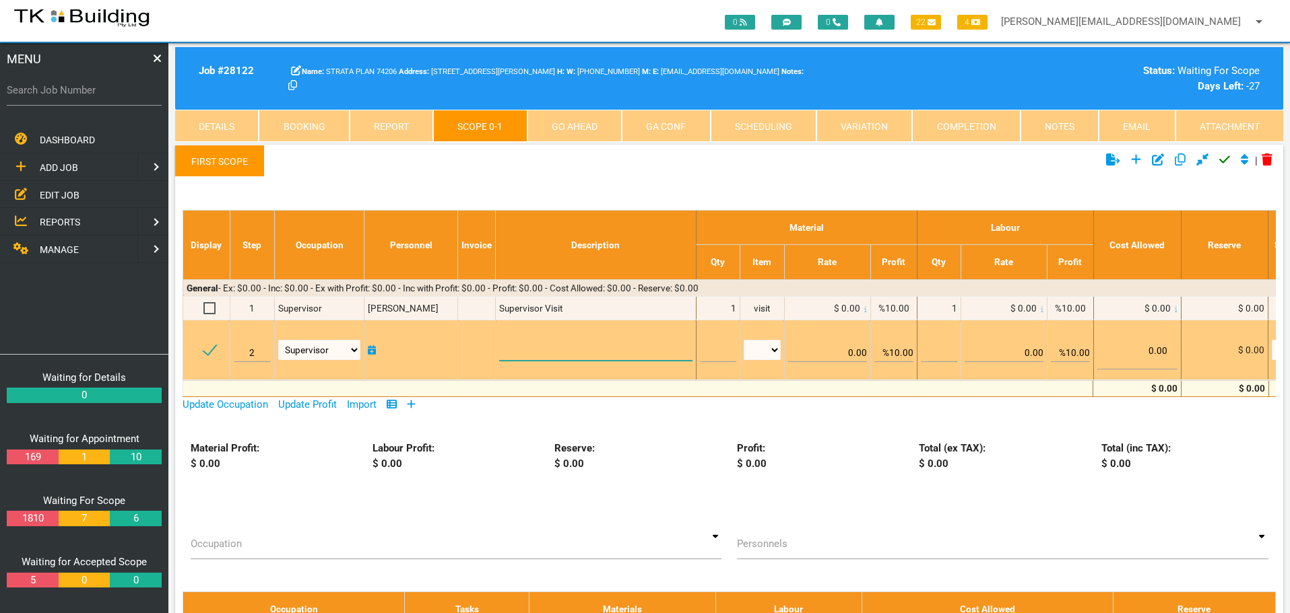
click at [526, 349] on textarea at bounding box center [595, 346] width 193 height 30
paste textarea "Scope Bedroom Move the furniture back to access the window Supply drop sheets t…"
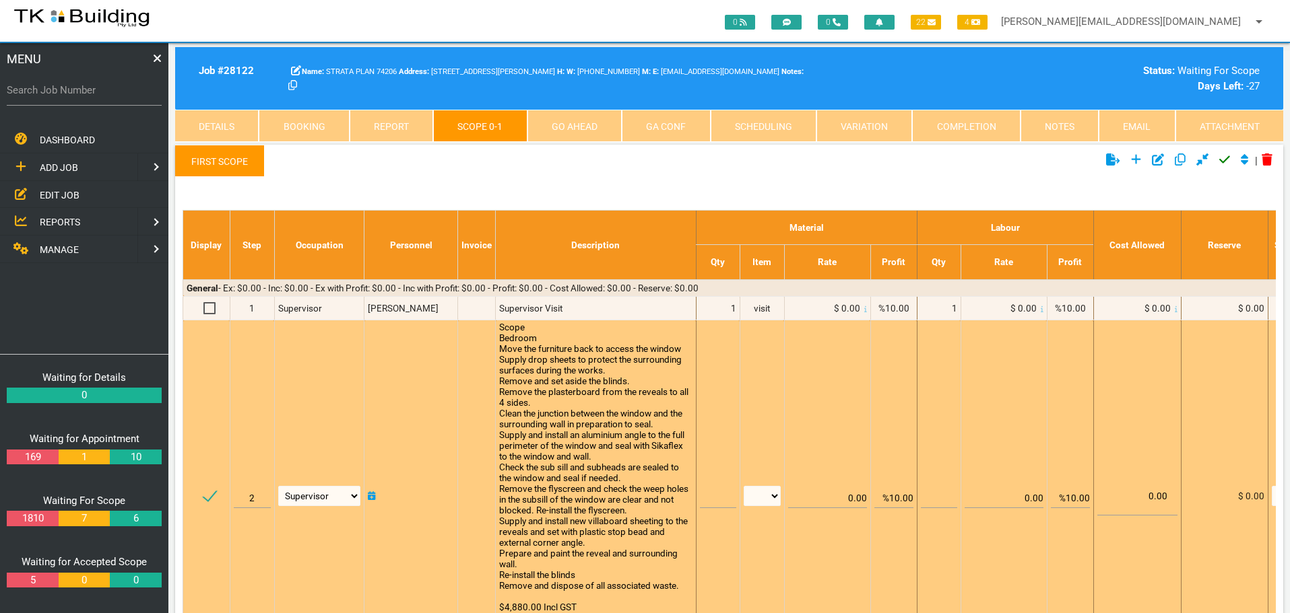
scroll to position [1, 0]
type textarea "Scope Bedroom Move the furniture back to access the window Supply drop sheets t…"
click at [708, 498] on input "text" at bounding box center [718, 493] width 36 height 32
type input "1"
click at [772, 496] on select "patch LM hrs m3 items m2 m" at bounding box center [761, 496] width 37 height 20
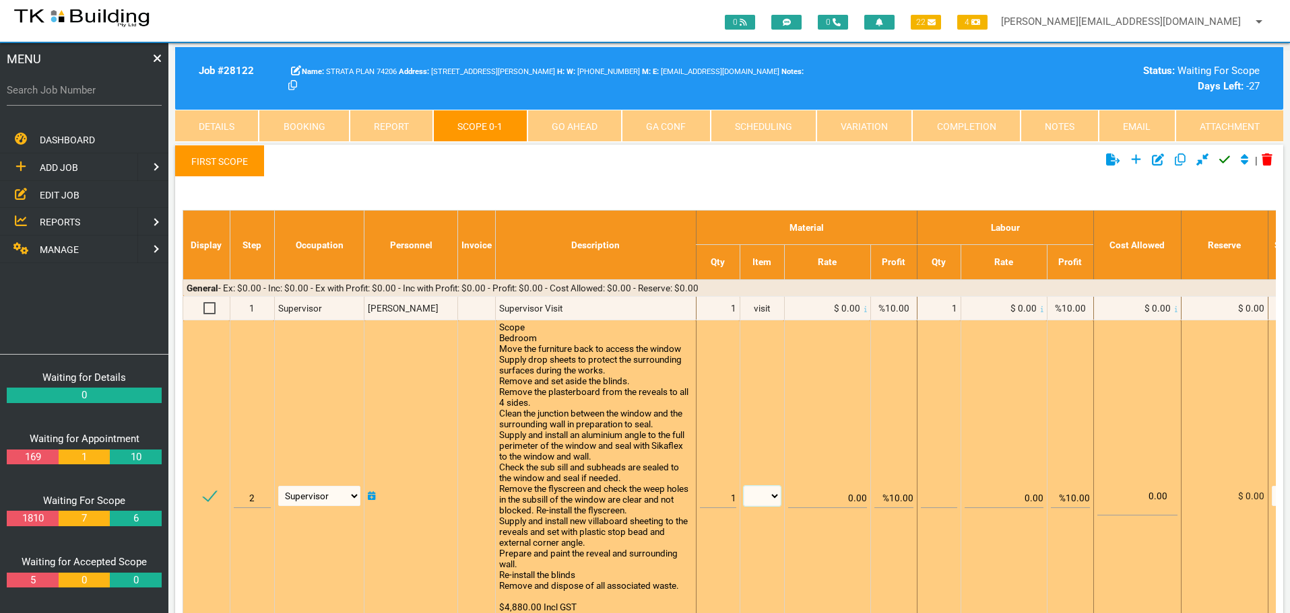
select select "items"
click at [743, 486] on select "patch LM hrs m3 items m2 m" at bounding box center [761, 496] width 37 height 20
click at [895, 498] on input "%10.00" at bounding box center [893, 493] width 39 height 32
type input "0.00"
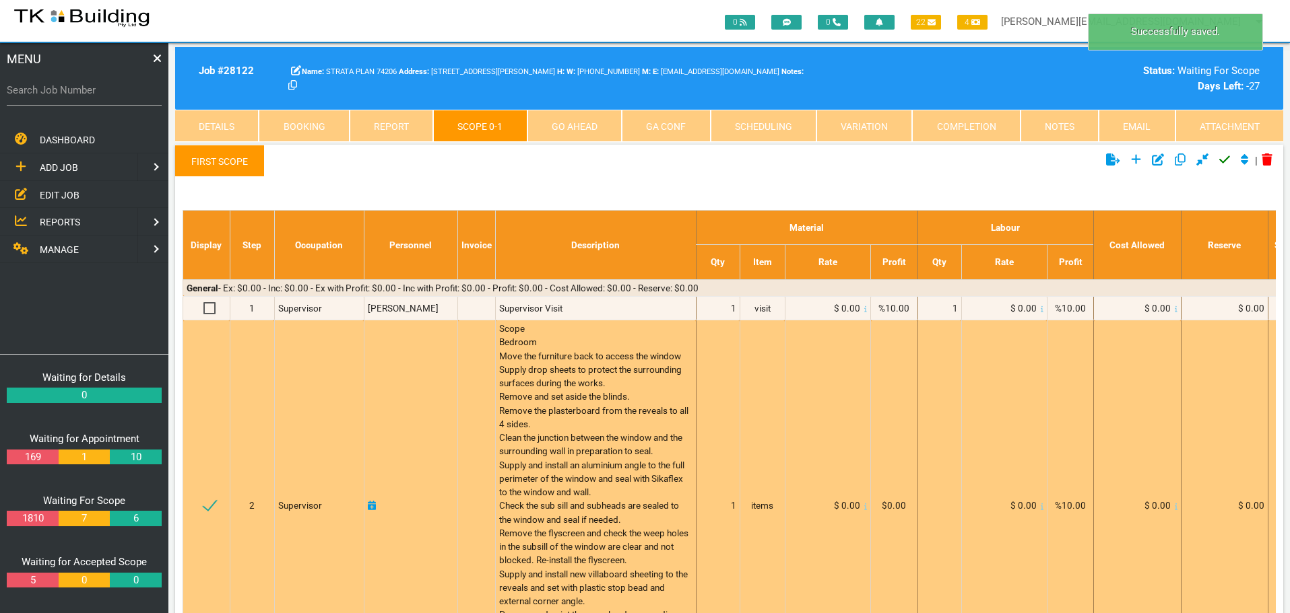
click at [864, 508] on icon at bounding box center [865, 507] width 3 height 6
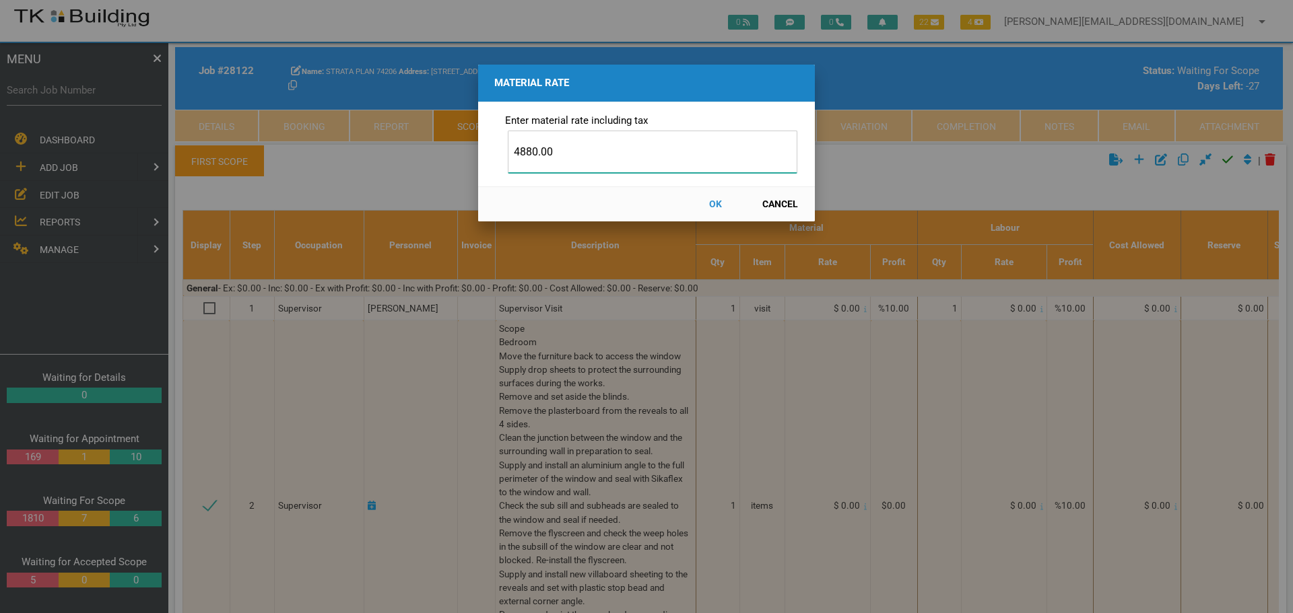
type input "4880.00"
click at [715, 203] on button "OK" at bounding box center [715, 205] width 59 height 24
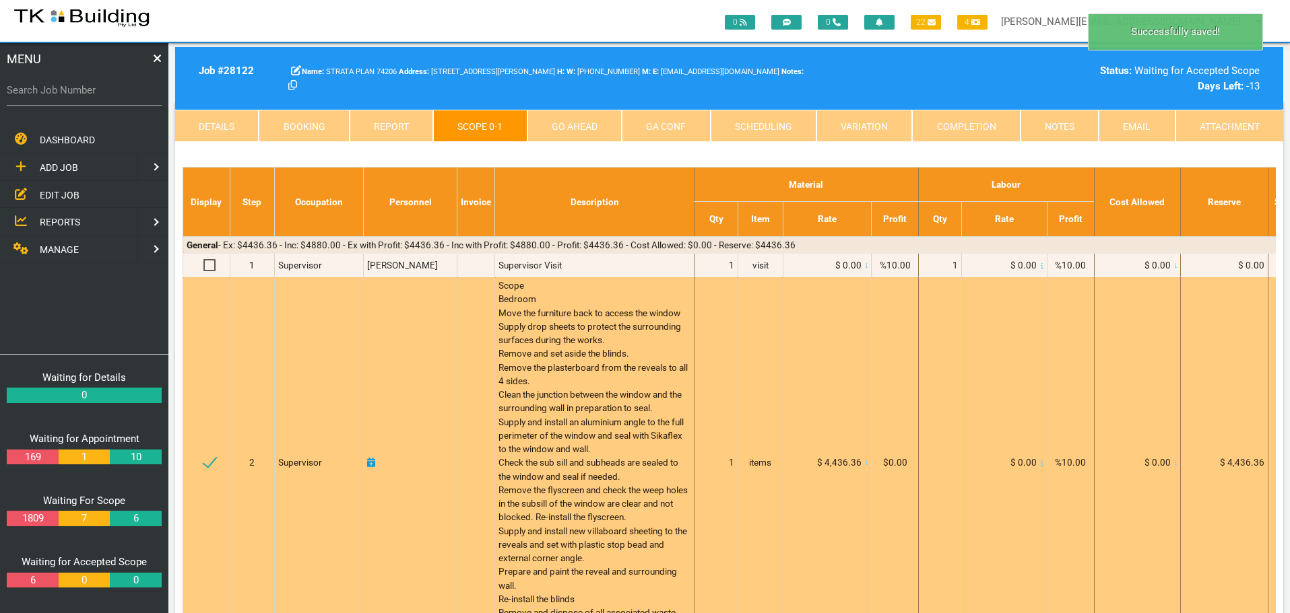
scroll to position [0, 0]
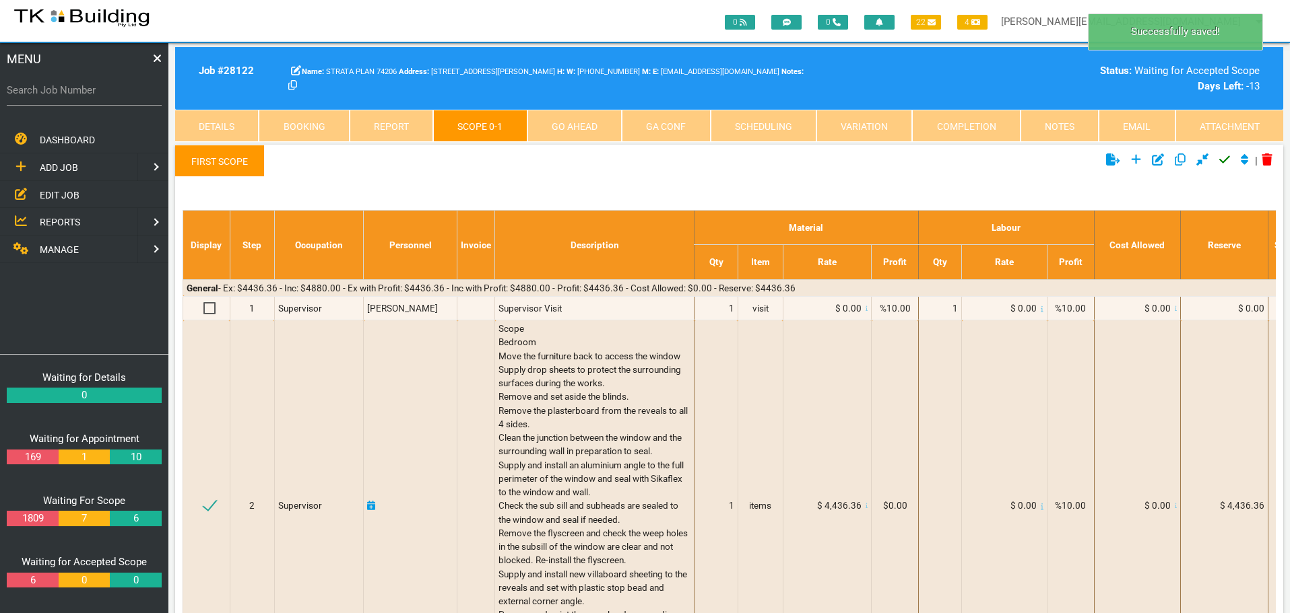
click at [1220, 161] on icon "Click to approve current scope" at bounding box center [1224, 160] width 11 height 12
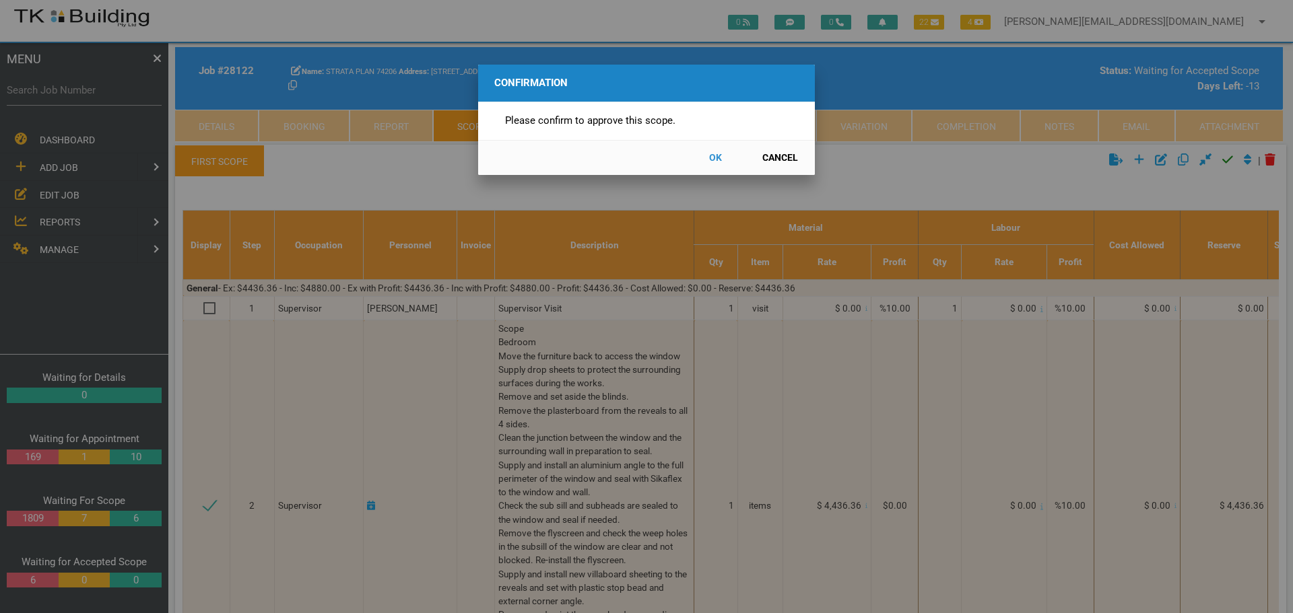
click at [716, 156] on button "OK" at bounding box center [715, 158] width 59 height 24
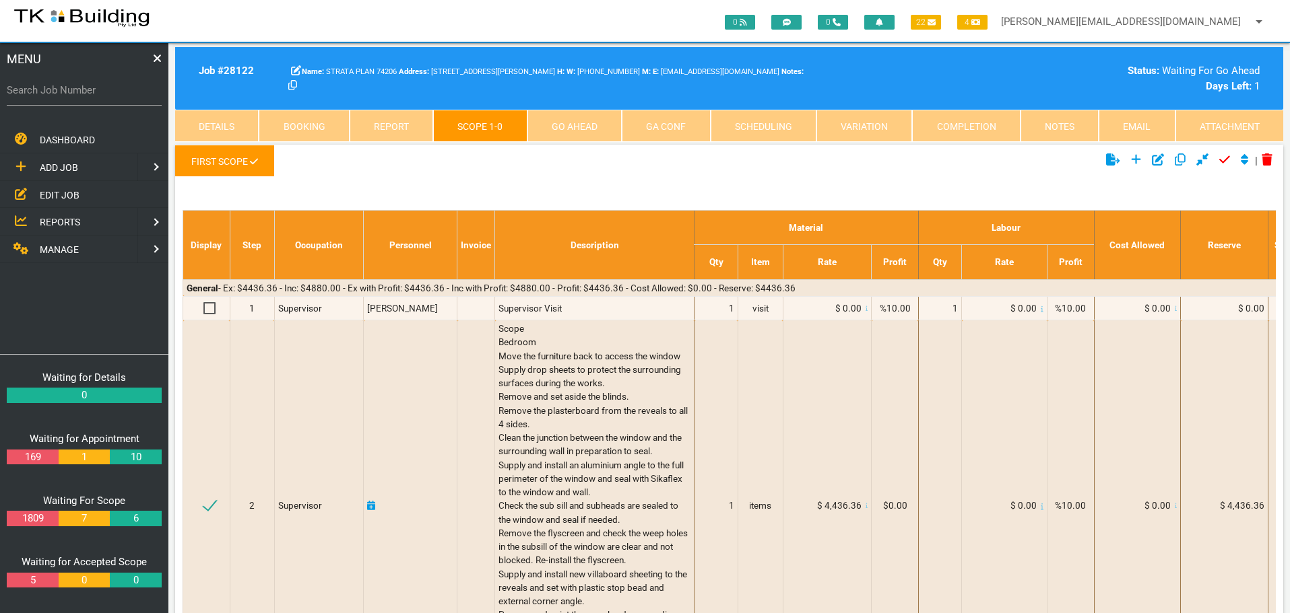
click at [599, 124] on link "Go Ahead" at bounding box center [574, 126] width 94 height 32
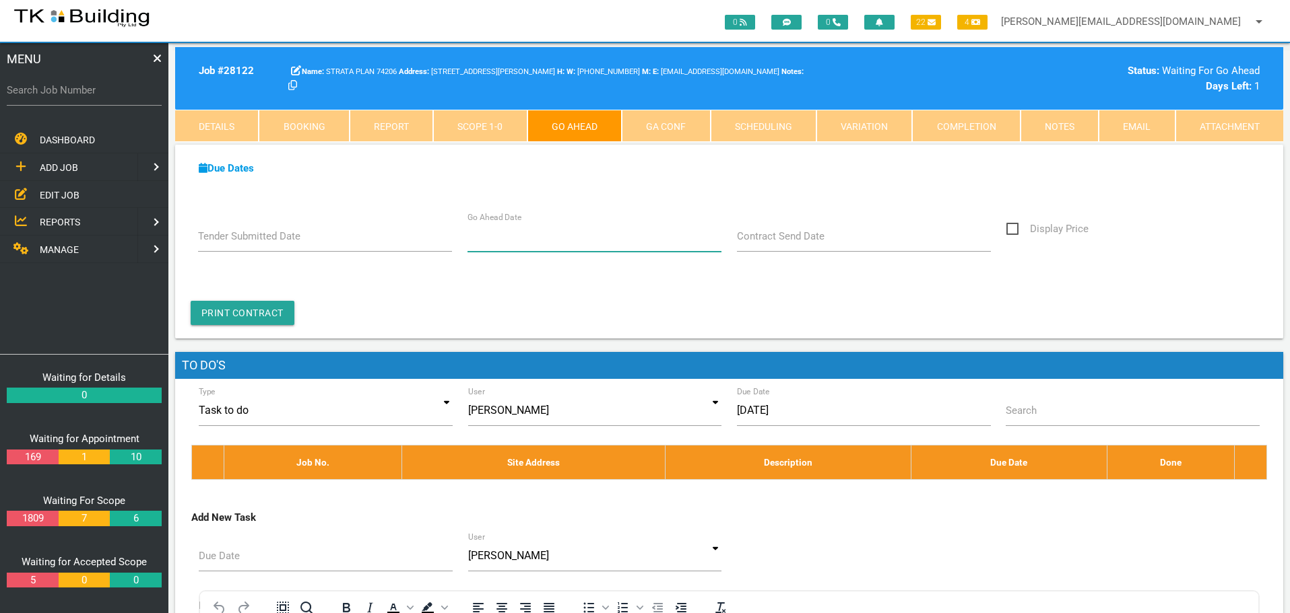
click at [533, 246] on input "Go Ahead Date" at bounding box center [594, 236] width 255 height 31
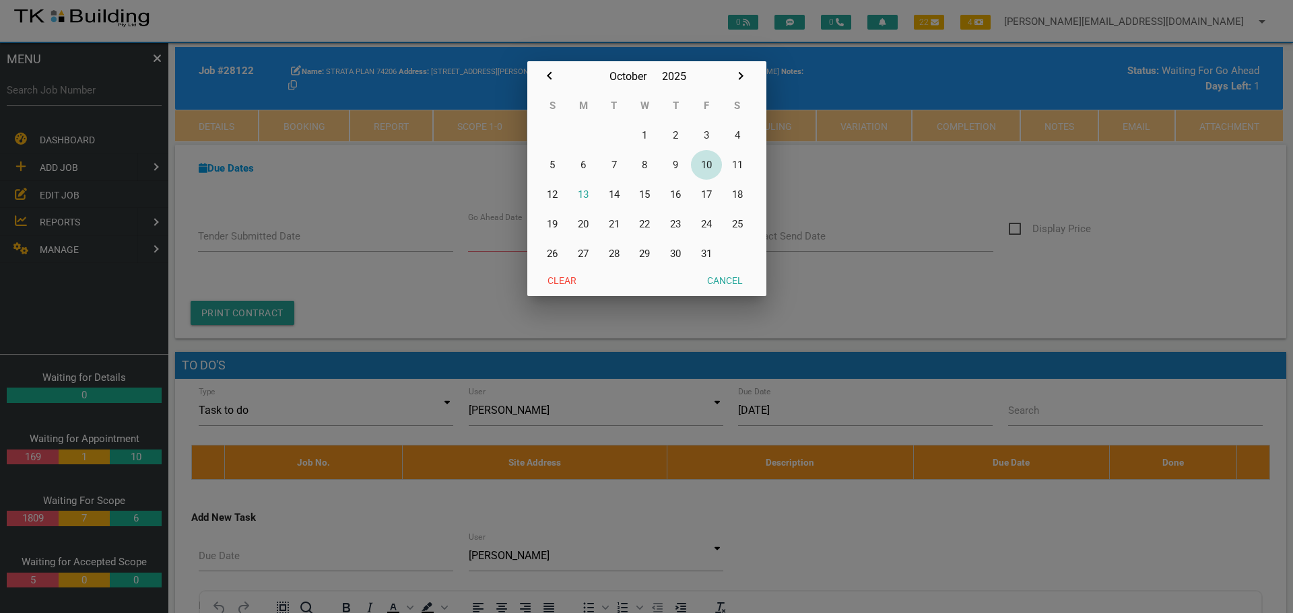
click at [706, 164] on button "10" at bounding box center [706, 165] width 31 height 30
type input "[DATE]"
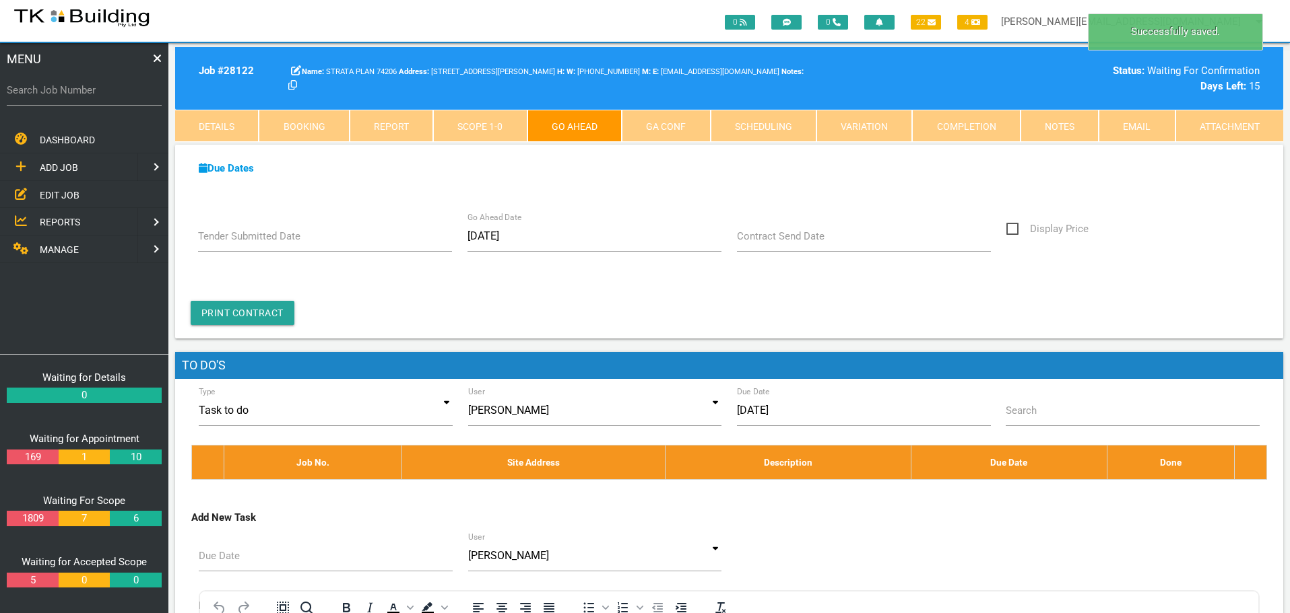
click at [805, 242] on label "Contract Send Date" at bounding box center [781, 236] width 88 height 15
click at [805, 242] on input "Contract Send Date" at bounding box center [864, 236] width 255 height 31
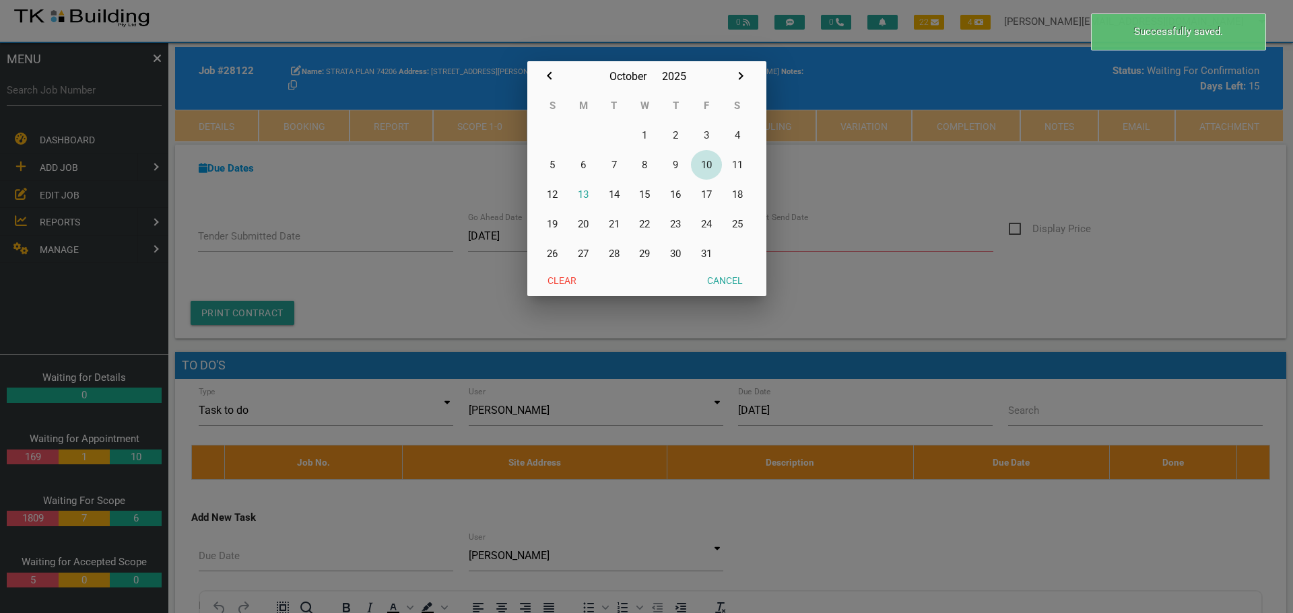
click at [709, 164] on button "10" at bounding box center [706, 165] width 31 height 30
type input "[DATE]"
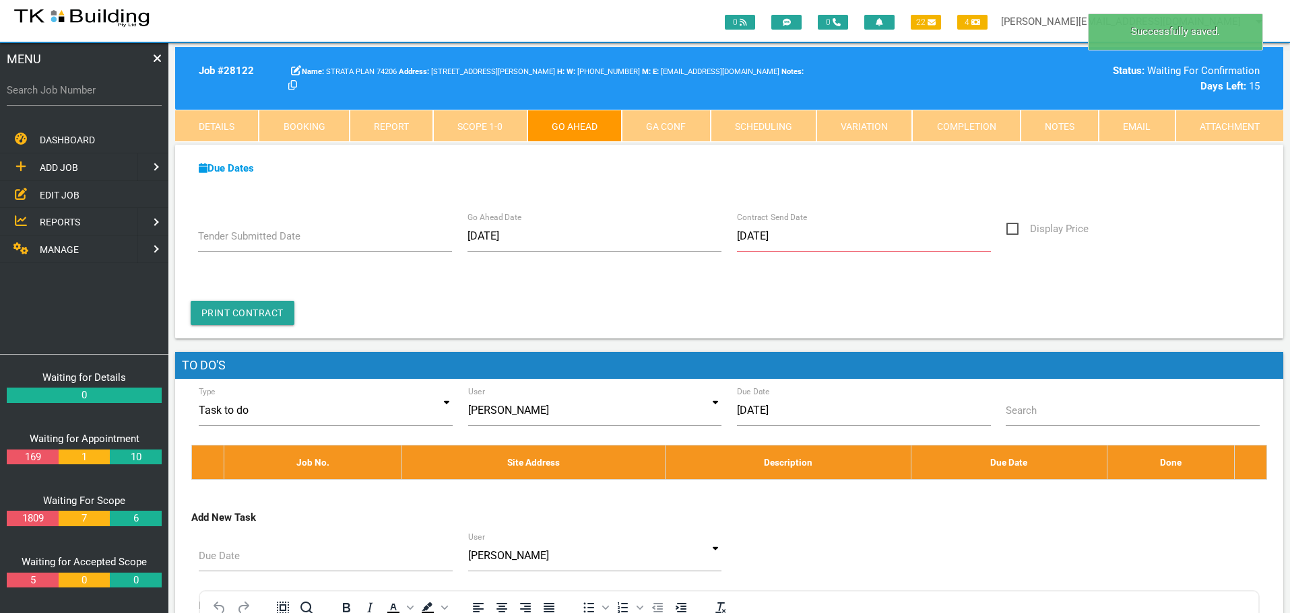
click at [674, 125] on link "GA Conf" at bounding box center [666, 126] width 88 height 32
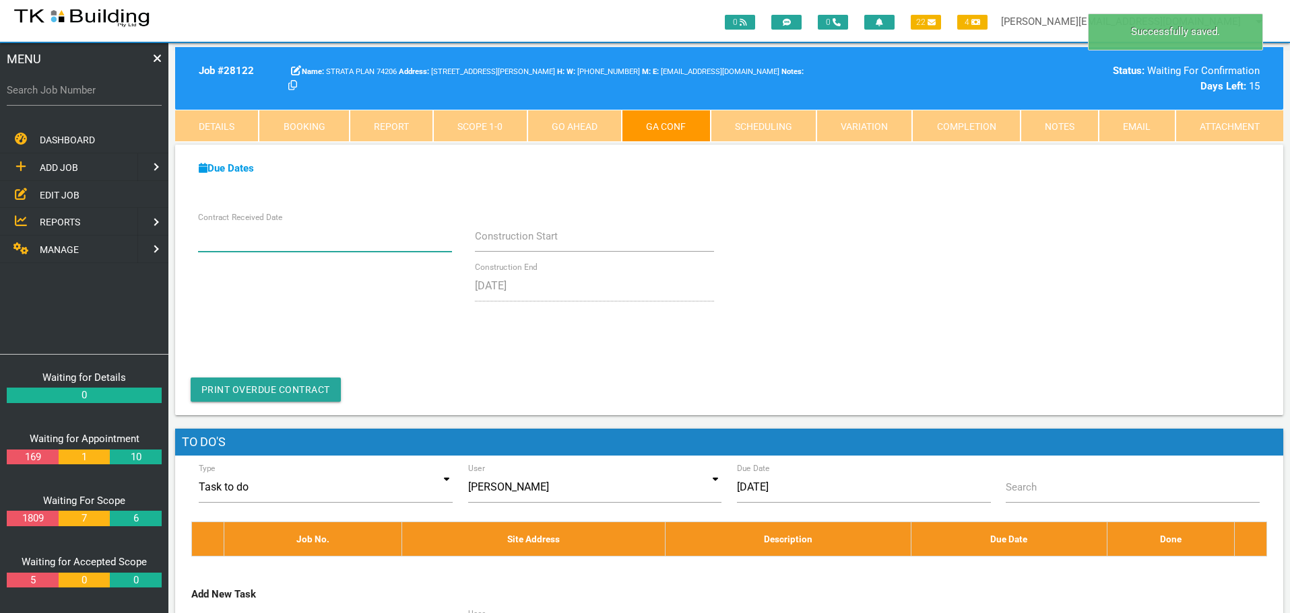
click at [329, 246] on input "Contract Received Date" at bounding box center [325, 236] width 255 height 31
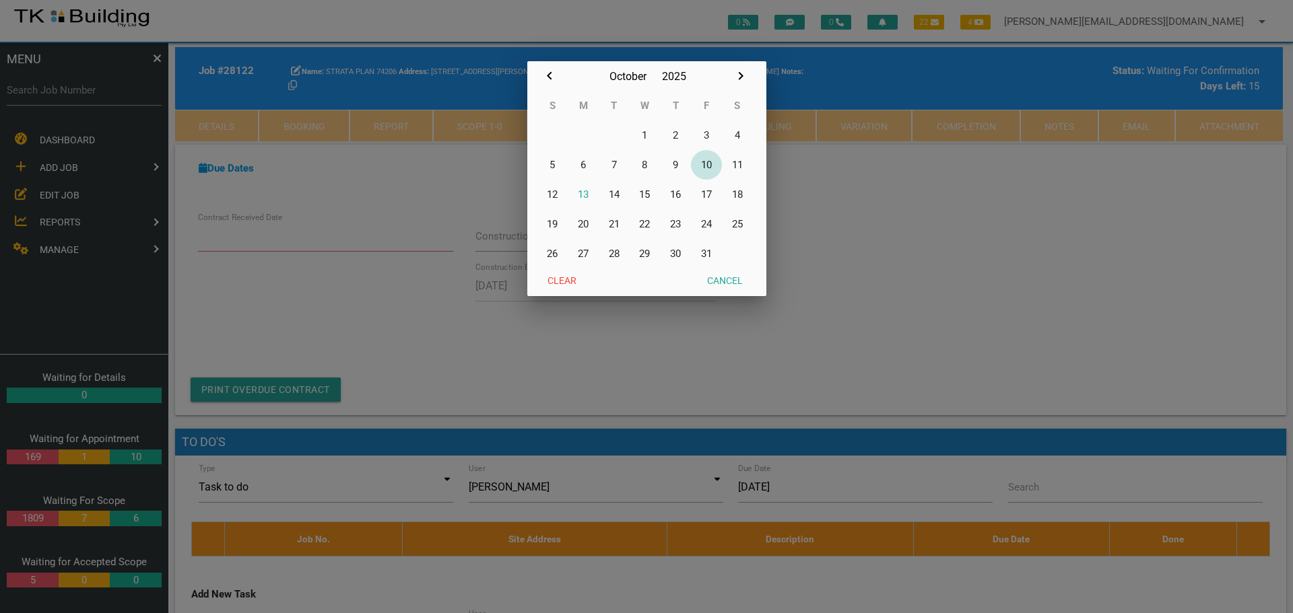
click at [711, 164] on button "10" at bounding box center [706, 165] width 31 height 30
type input "[DATE]"
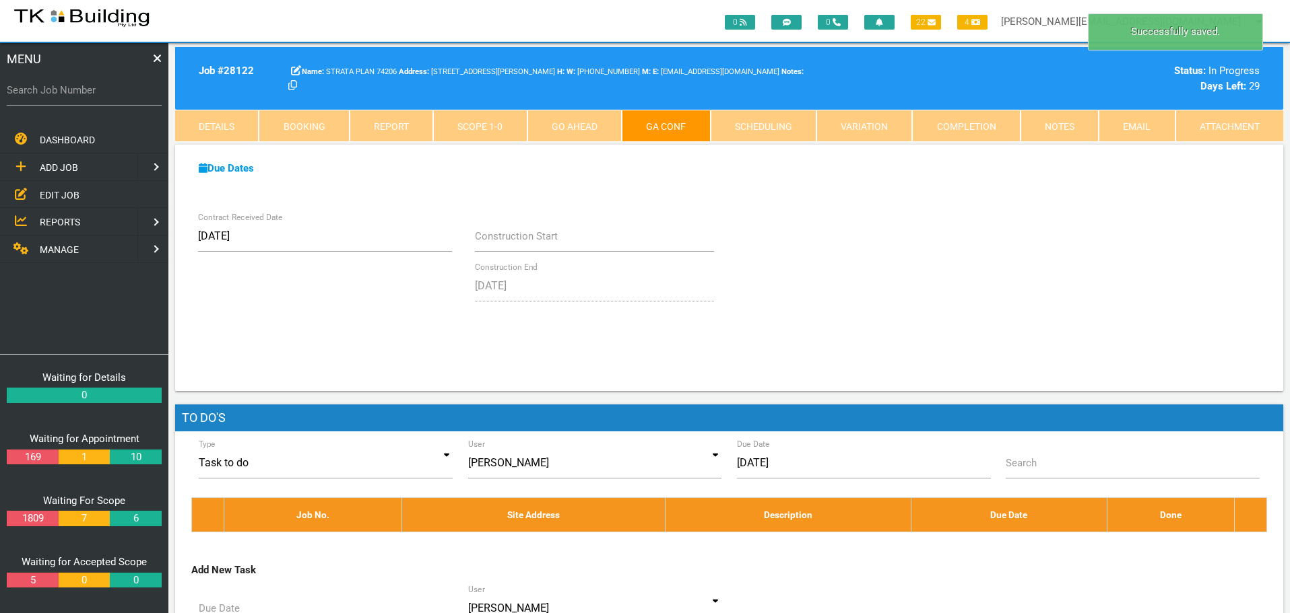
click at [1084, 121] on link "Notes" at bounding box center [1059, 126] width 78 height 32
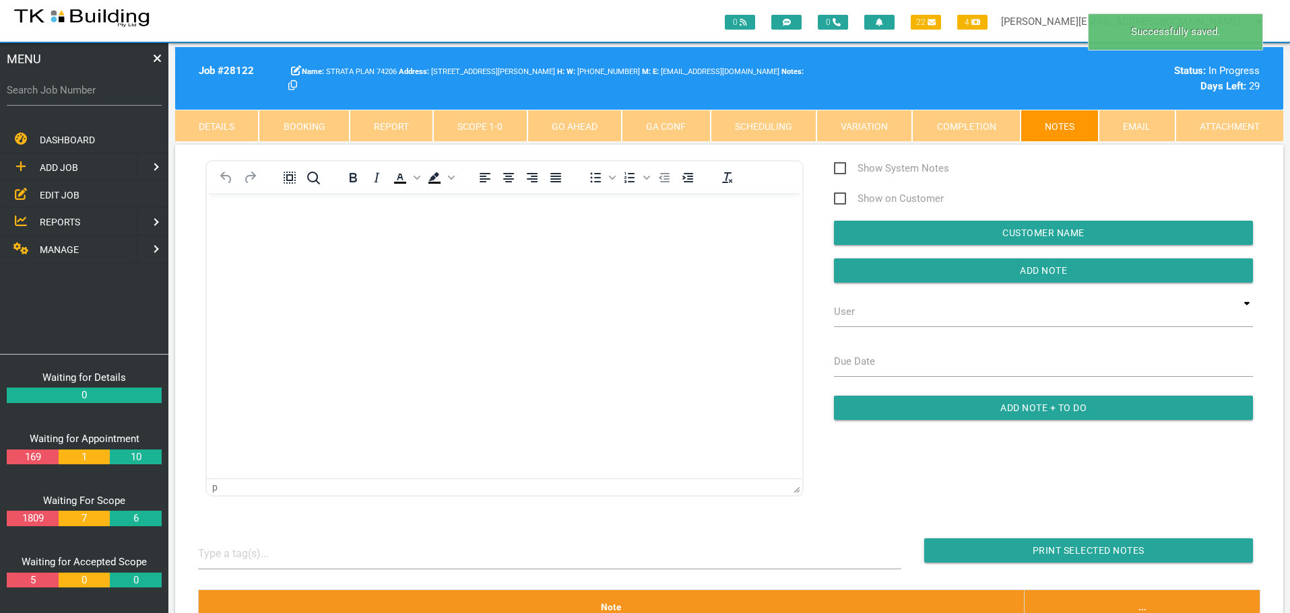
click at [260, 245] on body "Rich Text Area. Press ALT-0 for help." at bounding box center [504, 231] width 595 height 44
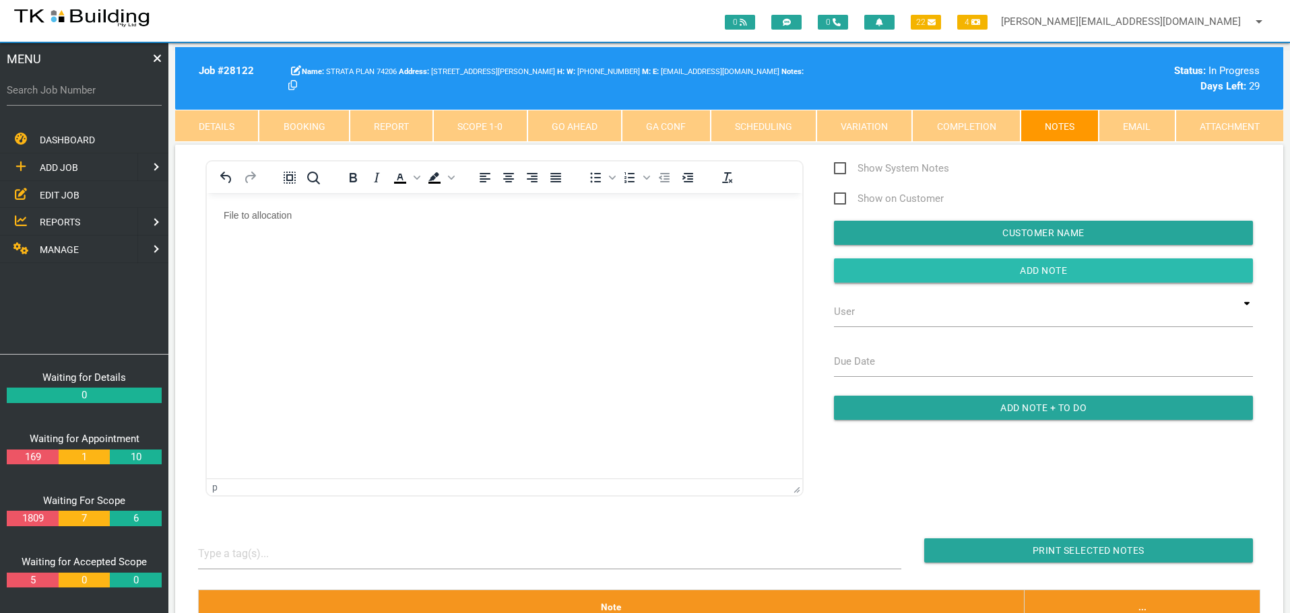
click at [899, 274] on input "button" at bounding box center [1043, 271] width 419 height 24
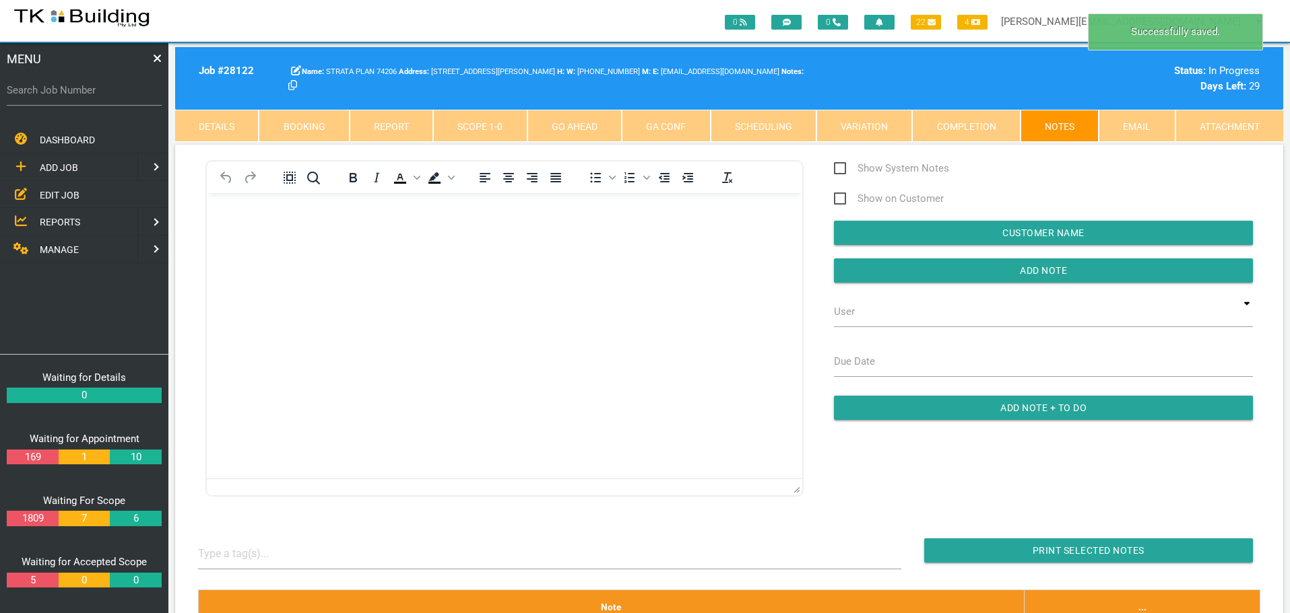
click at [478, 125] on link "Scope 1 - 0" at bounding box center [480, 126] width 94 height 32
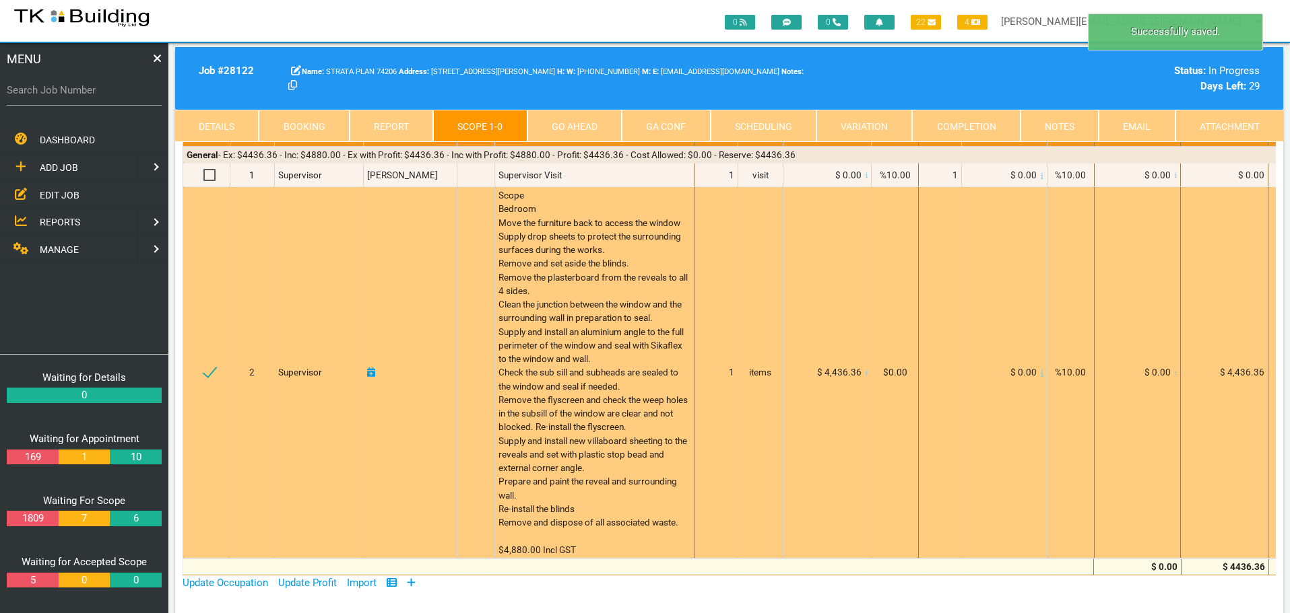
scroll to position [135, 0]
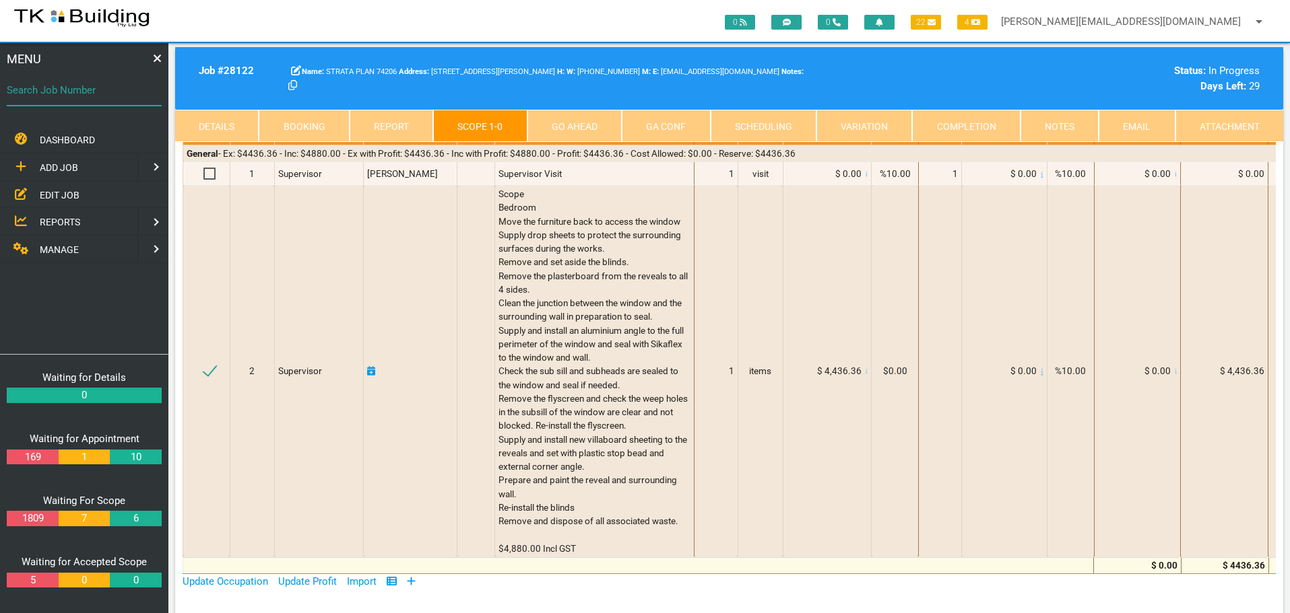
click at [93, 101] on input "Search Job Number" at bounding box center [84, 90] width 155 height 31
type input "27225"
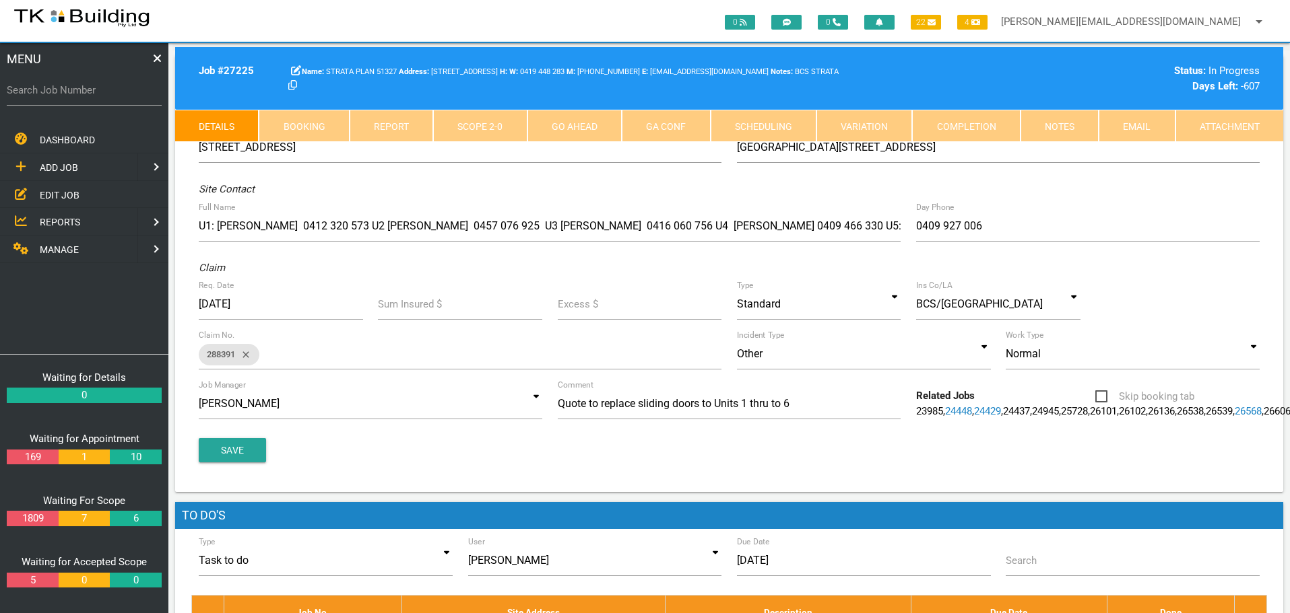
click at [1057, 127] on link "Notes" at bounding box center [1059, 126] width 78 height 32
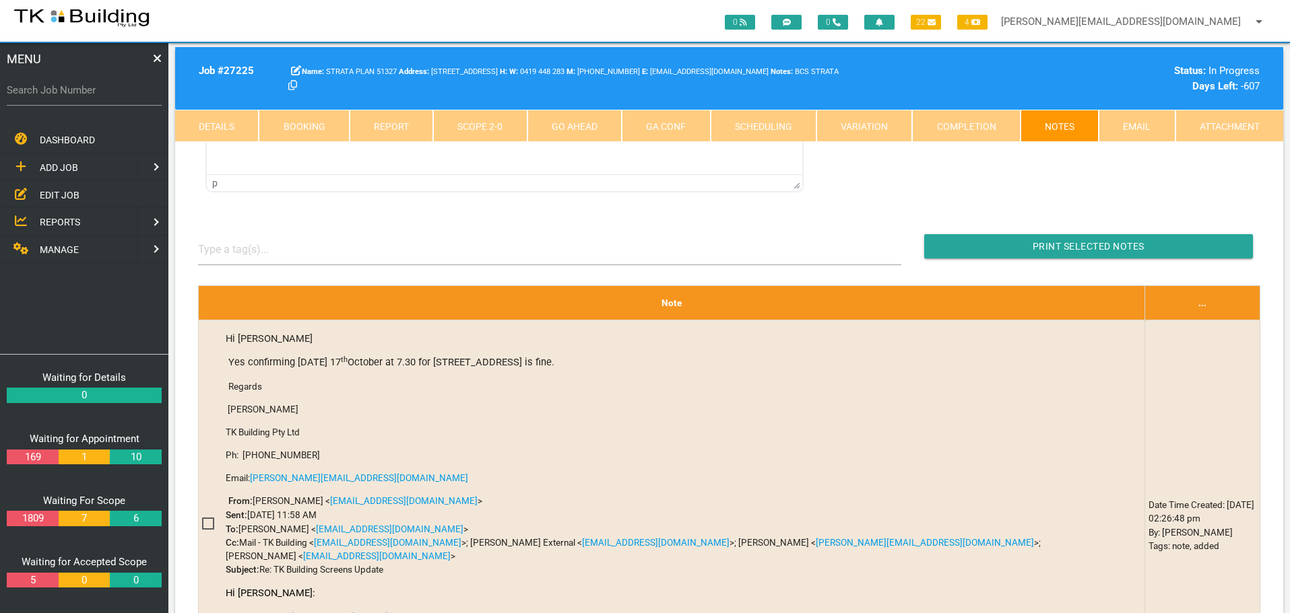
scroll to position [337, 0]
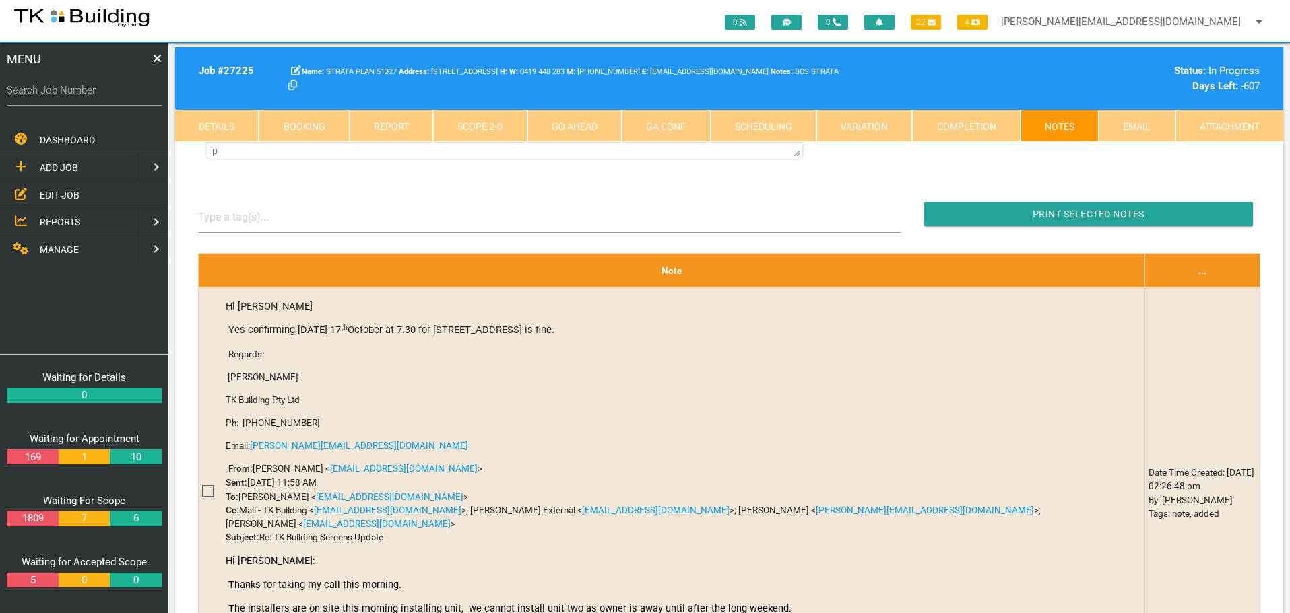
click at [288, 128] on link "Booking" at bounding box center [304, 126] width 90 height 32
select select "9"
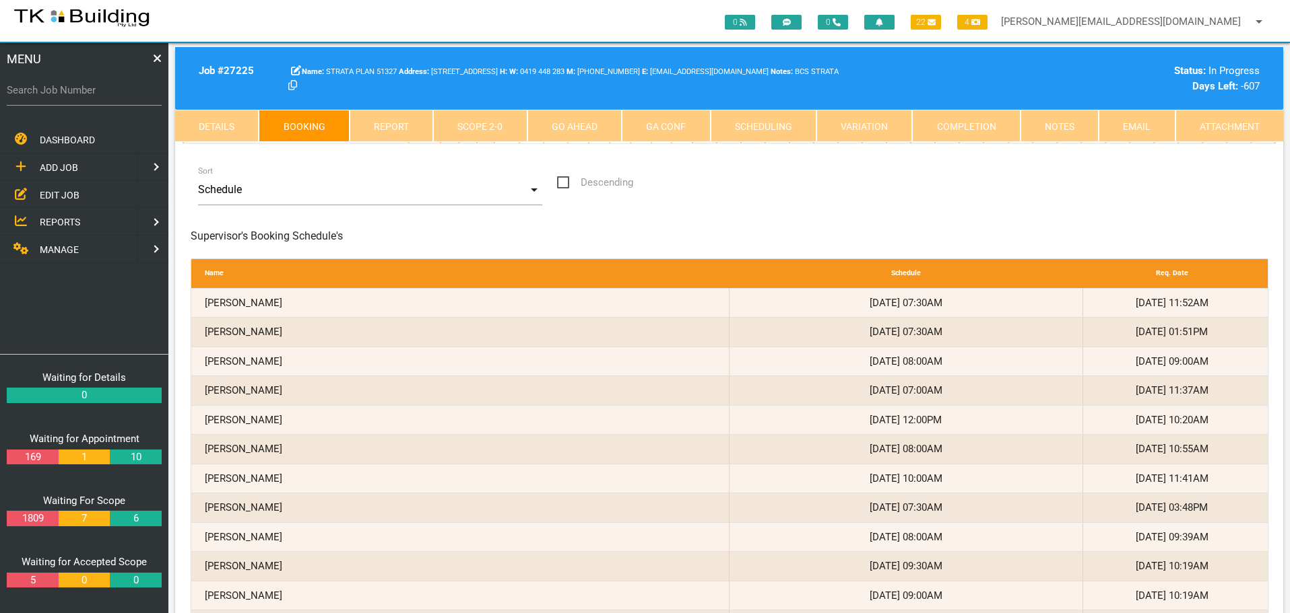
scroll to position [0, 0]
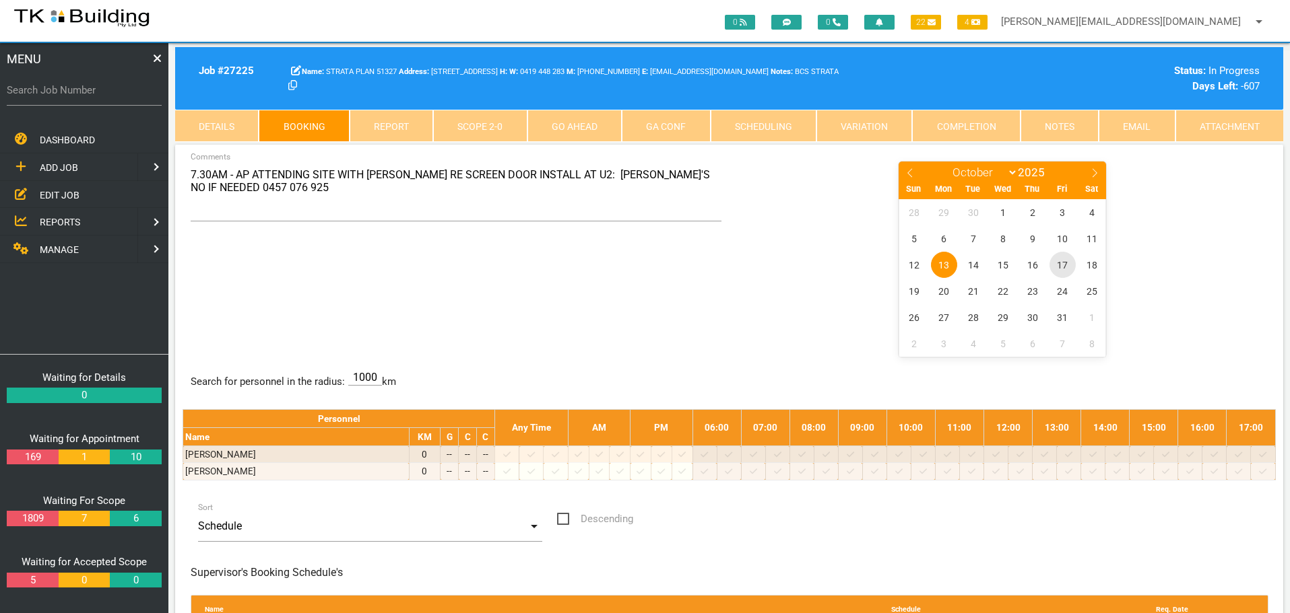
click at [1061, 264] on span "17" at bounding box center [1062, 265] width 26 height 26
click at [454, 275] on div "7.30AM - AP ATTENDING SITE WITH G JAMES RE SCREEN DOOR INSTALL AT U2: GEOFF'S N…" at bounding box center [728, 258] width 1093 height 196
click at [75, 98] on label "Search Job Number" at bounding box center [84, 90] width 155 height 15
click at [75, 98] on input "Search Job Number" at bounding box center [84, 90] width 155 height 31
type input "27167"
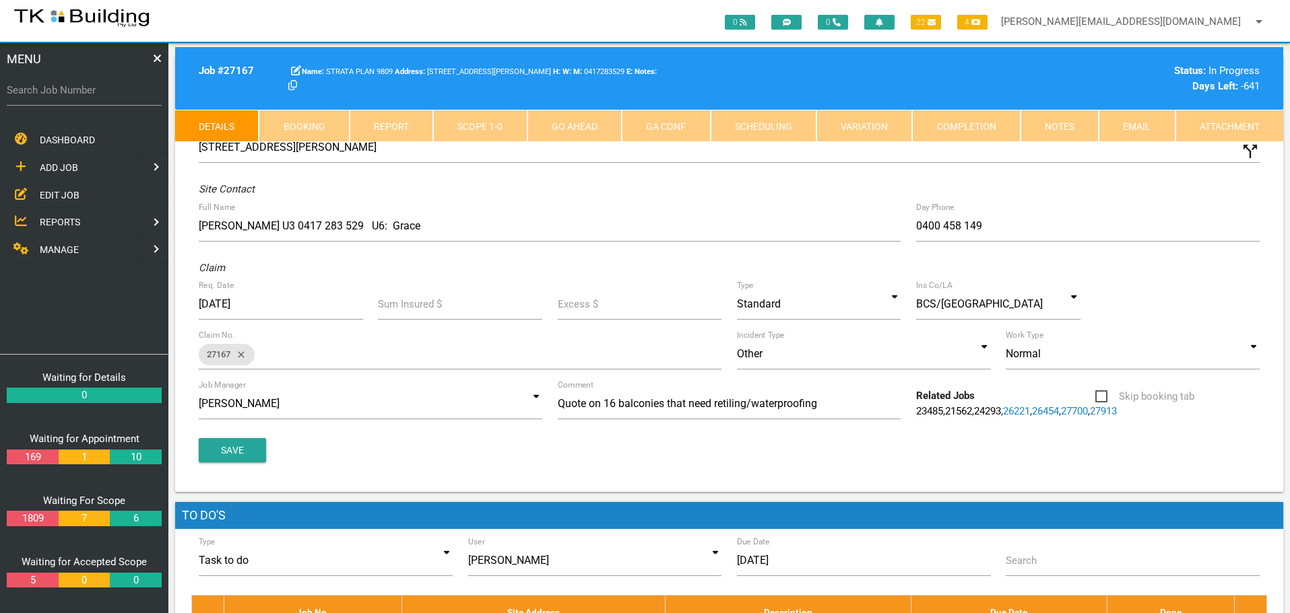
click at [1058, 133] on link "Notes" at bounding box center [1059, 126] width 78 height 32
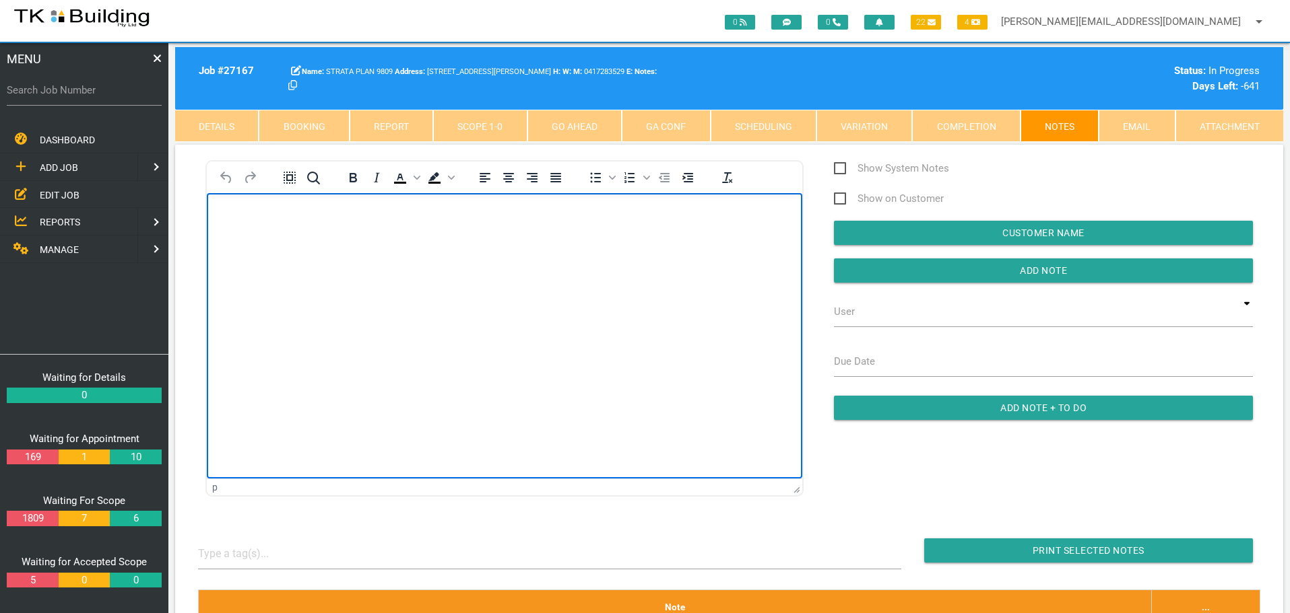
click at [219, 207] on html at bounding box center [504, 223] width 595 height 61
click at [246, 212] on p "U2: dALTON pARTNERS 4969 3500" at bounding box center [505, 214] width 562 height 11
click at [392, 213] on p "U2: Dalton Partners 4969 3500" at bounding box center [505, 214] width 562 height 11
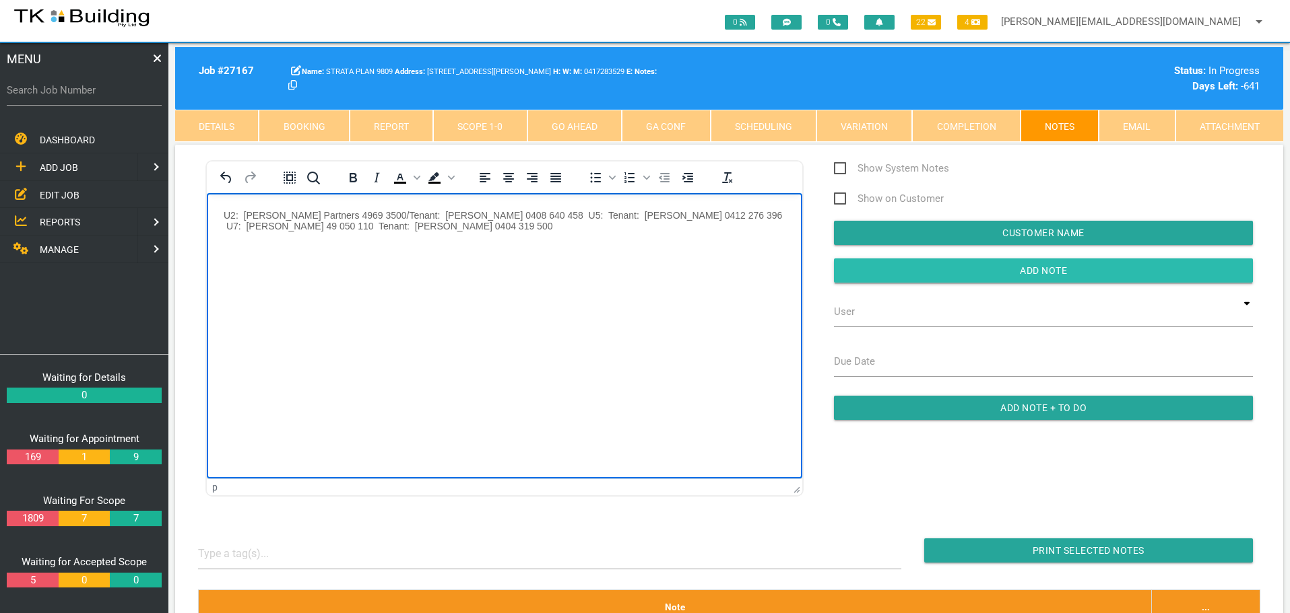
click at [966, 268] on input "Add Note" at bounding box center [1043, 271] width 419 height 24
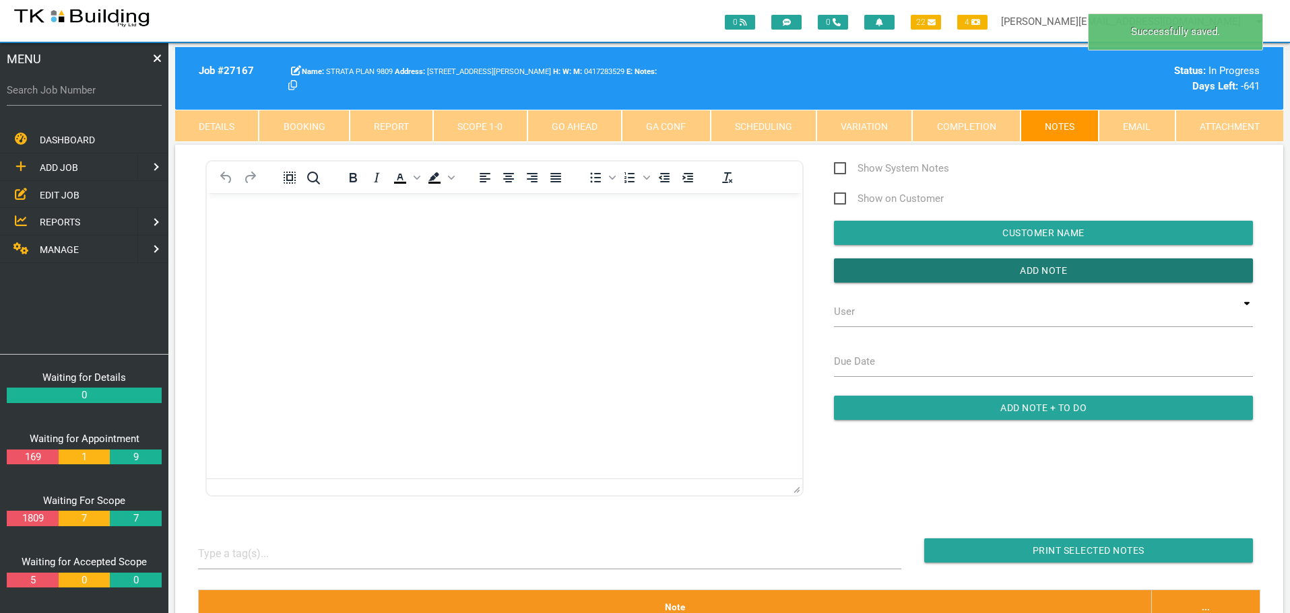
scroll to position [269, 0]
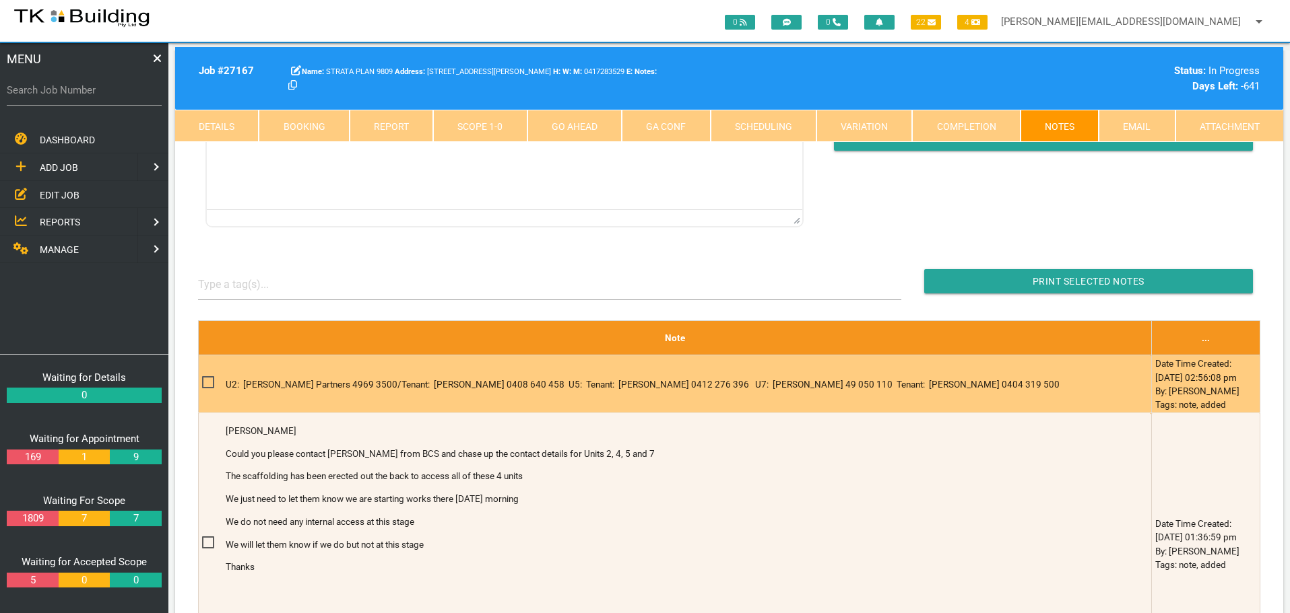
click at [207, 388] on span at bounding box center [214, 382] width 24 height 17
click at [207, 383] on input "checkbox" at bounding box center [206, 378] width 9 height 9
checkbox input "true"
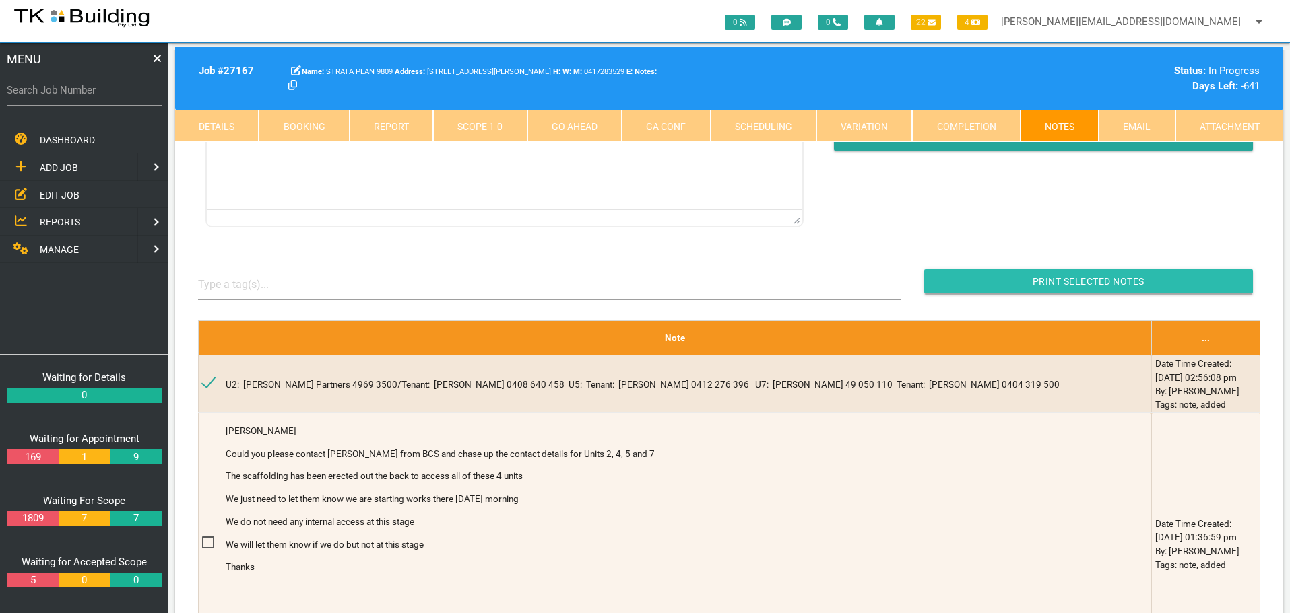
click at [953, 281] on input "button" at bounding box center [1088, 281] width 329 height 24
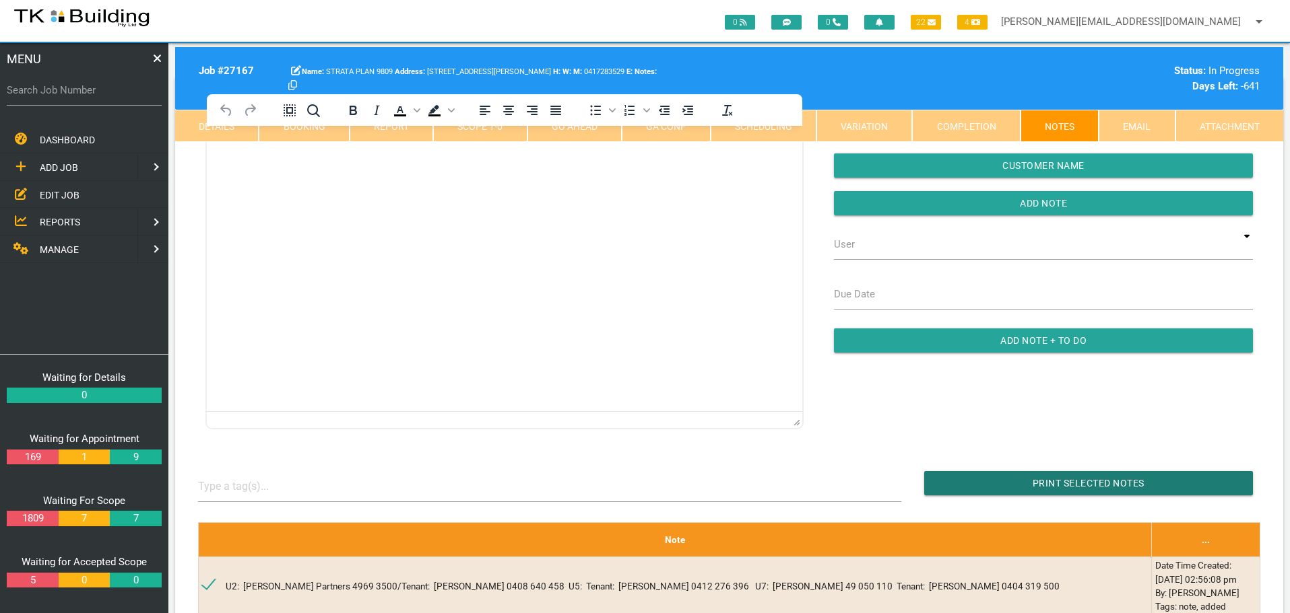
scroll to position [0, 0]
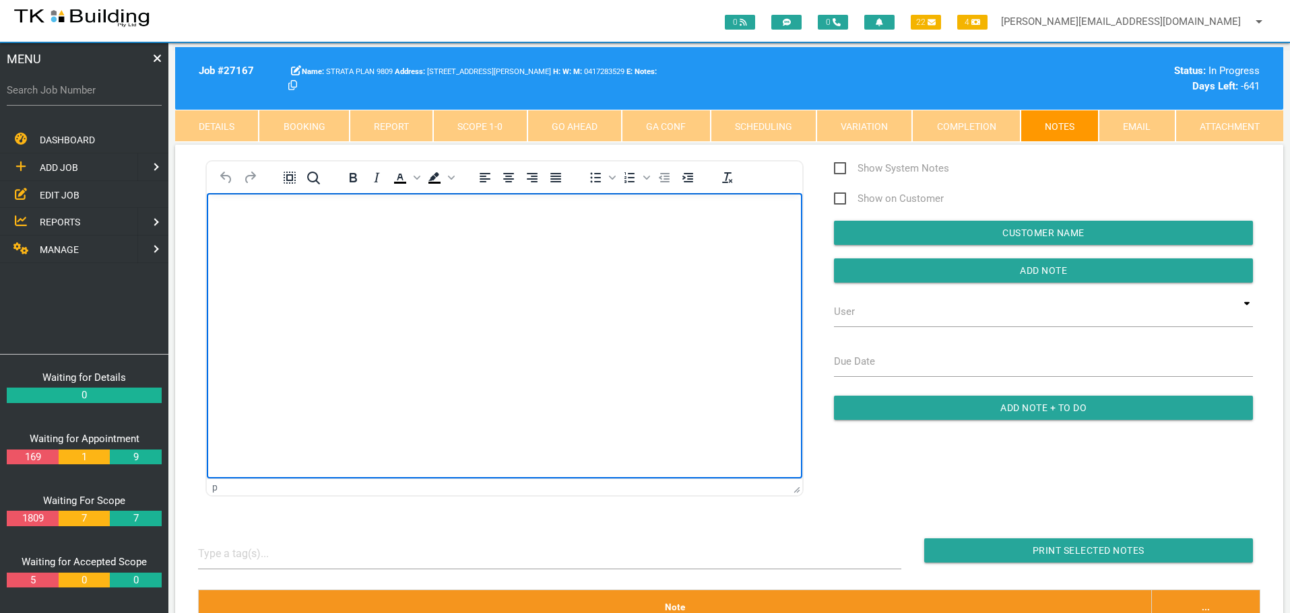
click at [246, 226] on body "Rich Text Area. Press ALT-0 for help." at bounding box center [504, 231] width 595 height 44
click at [220, 213] on body "Unit 2 will be away on holidays this from this Thursday and all of next week." at bounding box center [504, 231] width 595 height 44
click at [294, 213] on p "Lisa from Unit 2 will be away on holidays this from this Thursday and all of ne…" at bounding box center [505, 214] width 562 height 11
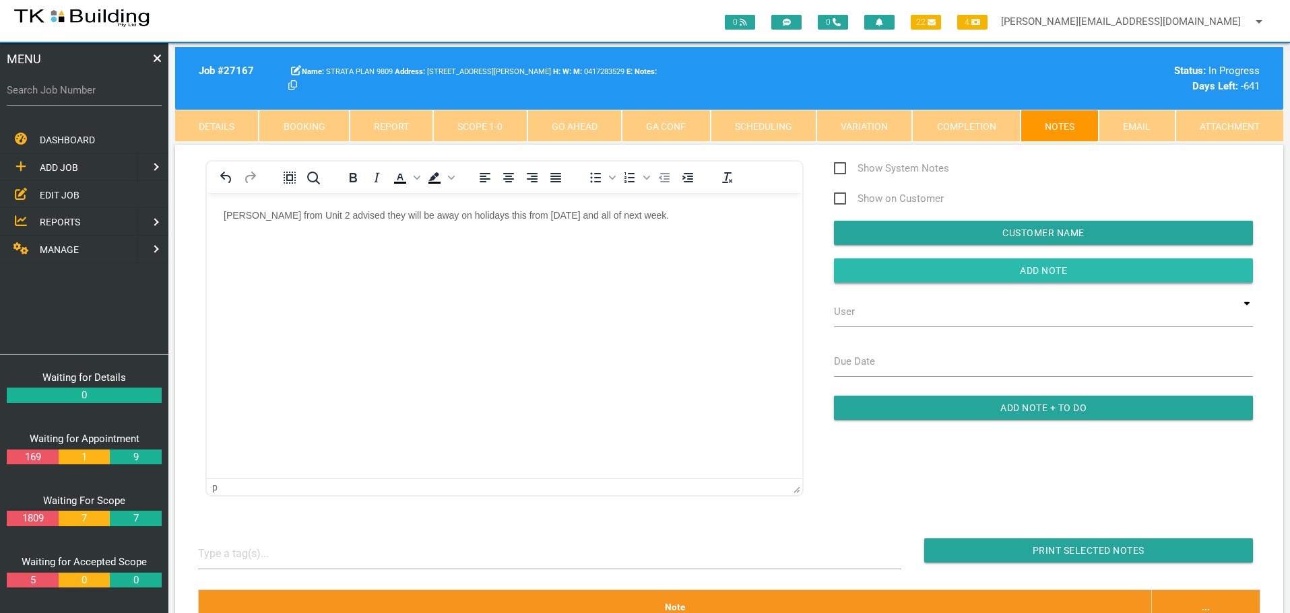
click at [968, 263] on input "button" at bounding box center [1043, 271] width 419 height 24
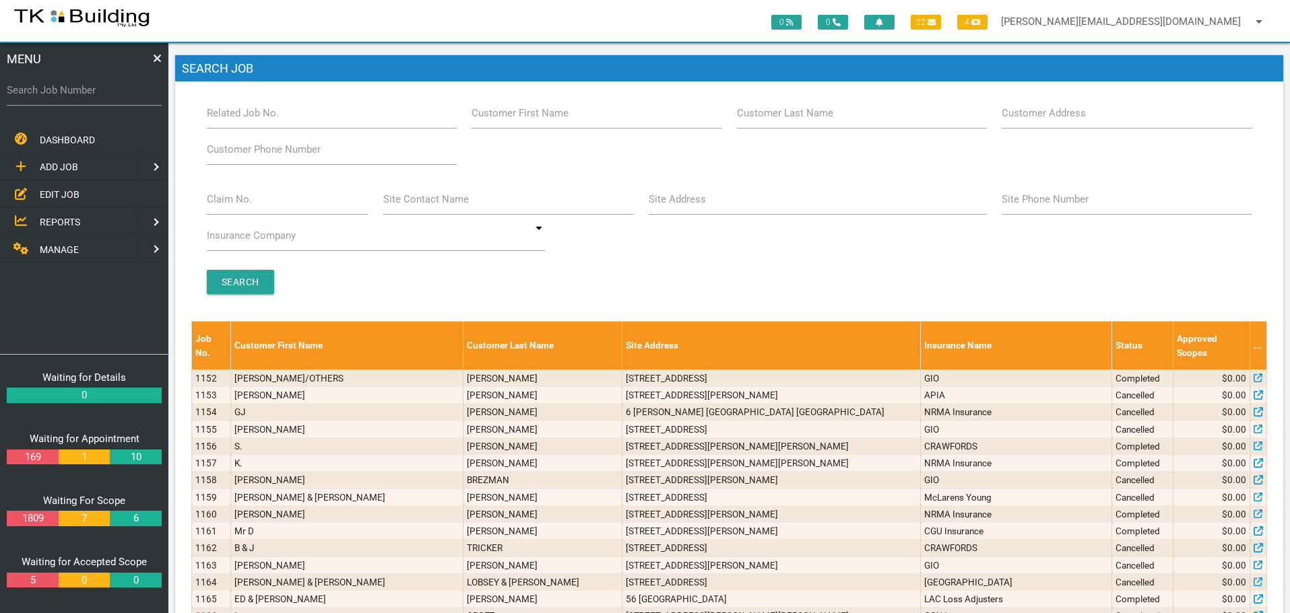
drag, startPoint x: 0, startPoint y: 0, endPoint x: 51, endPoint y: 218, distance: 224.0
click at [51, 218] on span "REPORTS" at bounding box center [60, 222] width 40 height 11
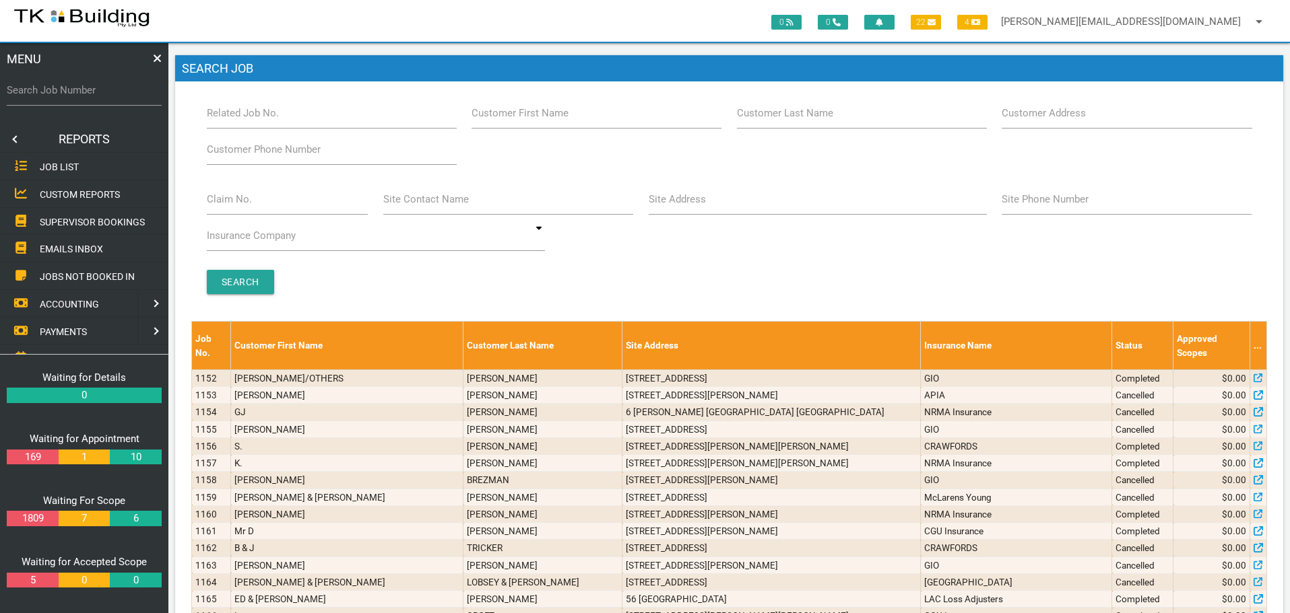
click at [71, 220] on span "SUPERVISOR BOOKINGS" at bounding box center [92, 221] width 105 height 11
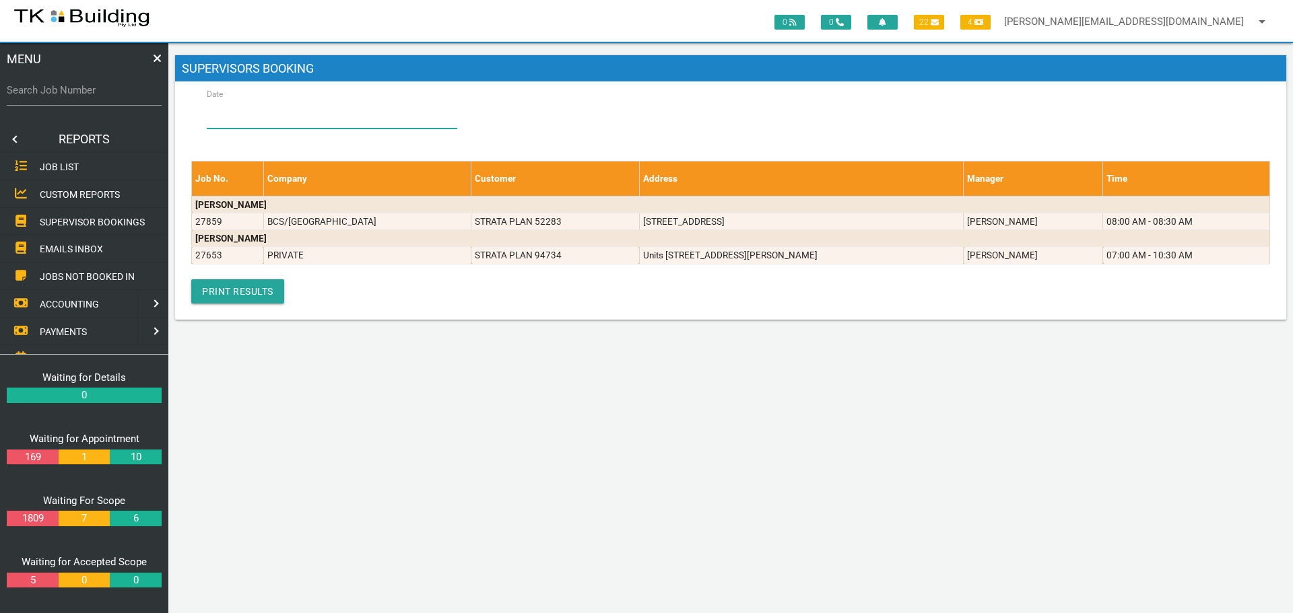
click at [269, 114] on input "Date" at bounding box center [332, 113] width 251 height 31
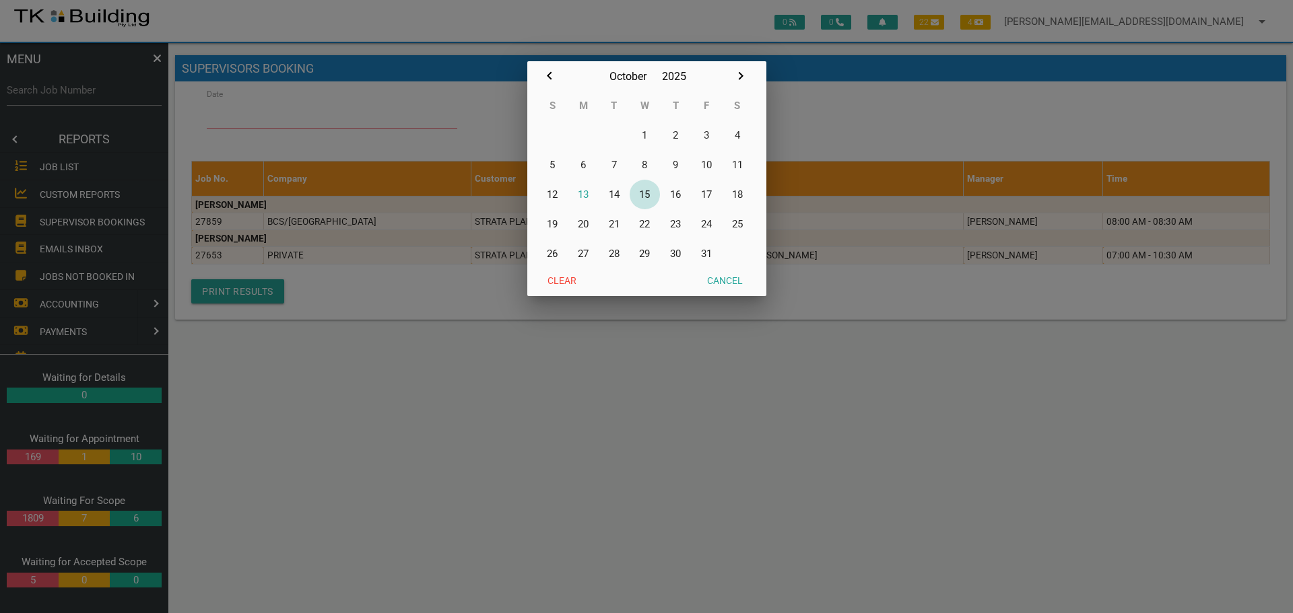
click at [646, 191] on button "15" at bounding box center [645, 195] width 31 height 30
type input "15/10/2025"
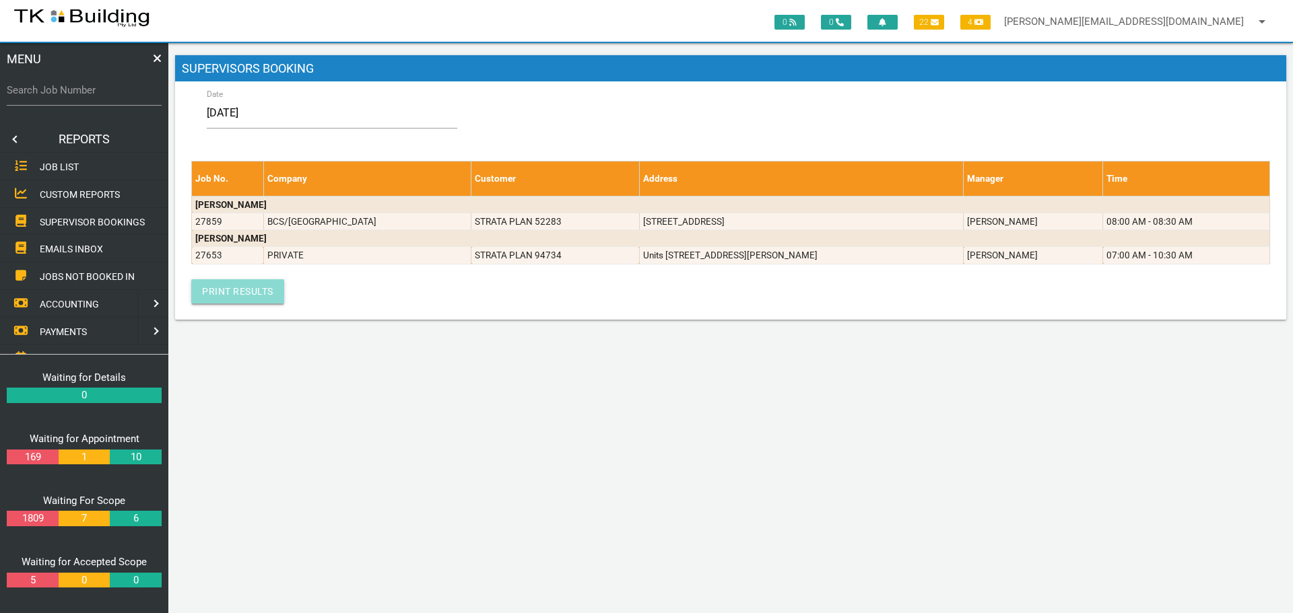
click at [257, 286] on link "Print Results" at bounding box center [237, 291] width 93 height 24
click at [881, 529] on div "0 0 22 4 sharon@tkbuilding.com.au arrow_drop_down Account Preferences Logout ME…" at bounding box center [730, 328] width 1125 height 570
click at [73, 97] on label "Search Job Number" at bounding box center [84, 90] width 155 height 15
click at [73, 97] on input "Search Job Number" at bounding box center [84, 90] width 155 height 31
type input "28185"
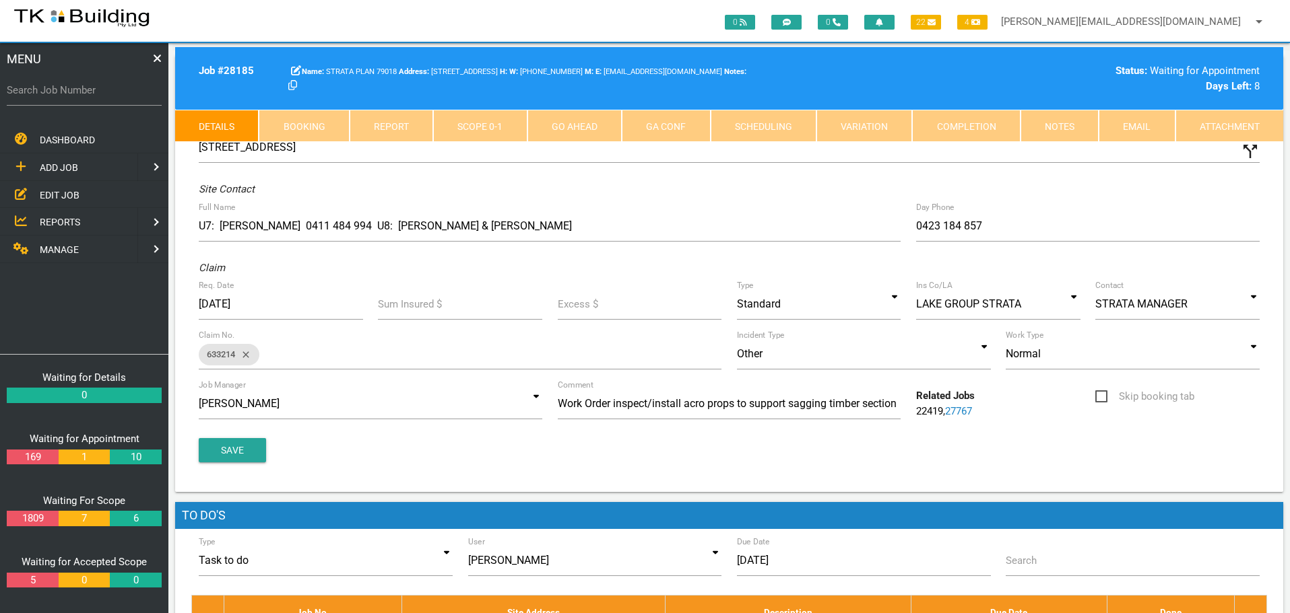
click at [284, 118] on link "Booking" at bounding box center [304, 126] width 90 height 32
select select "9"
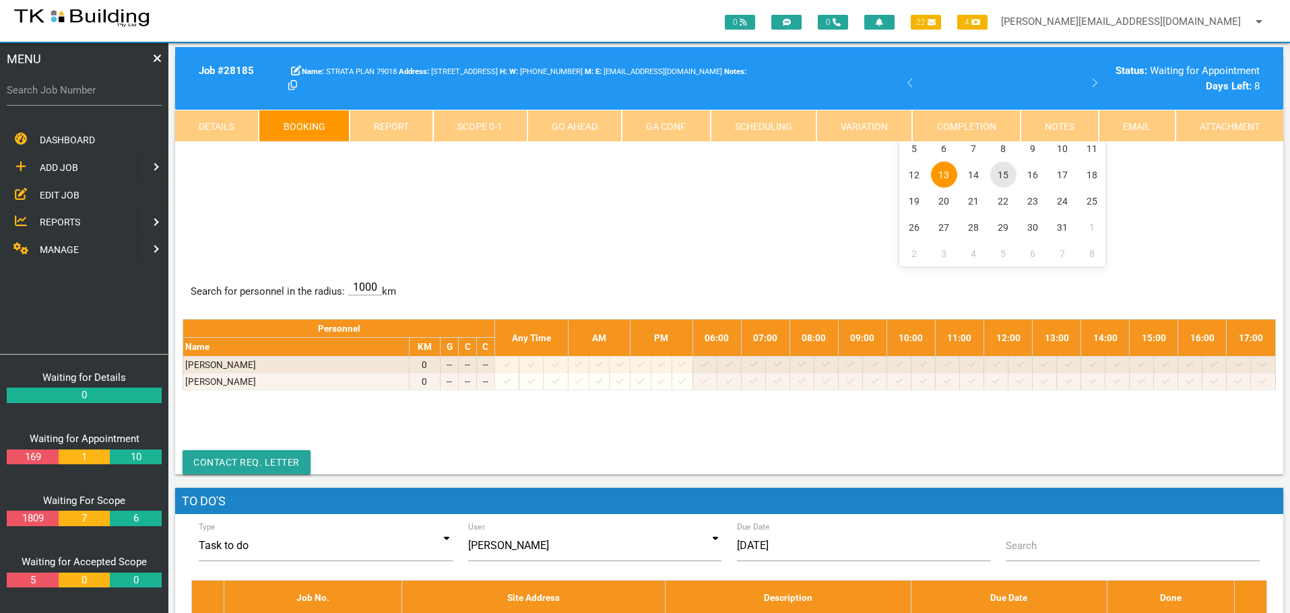
click at [1006, 174] on span "15" at bounding box center [1003, 175] width 26 height 26
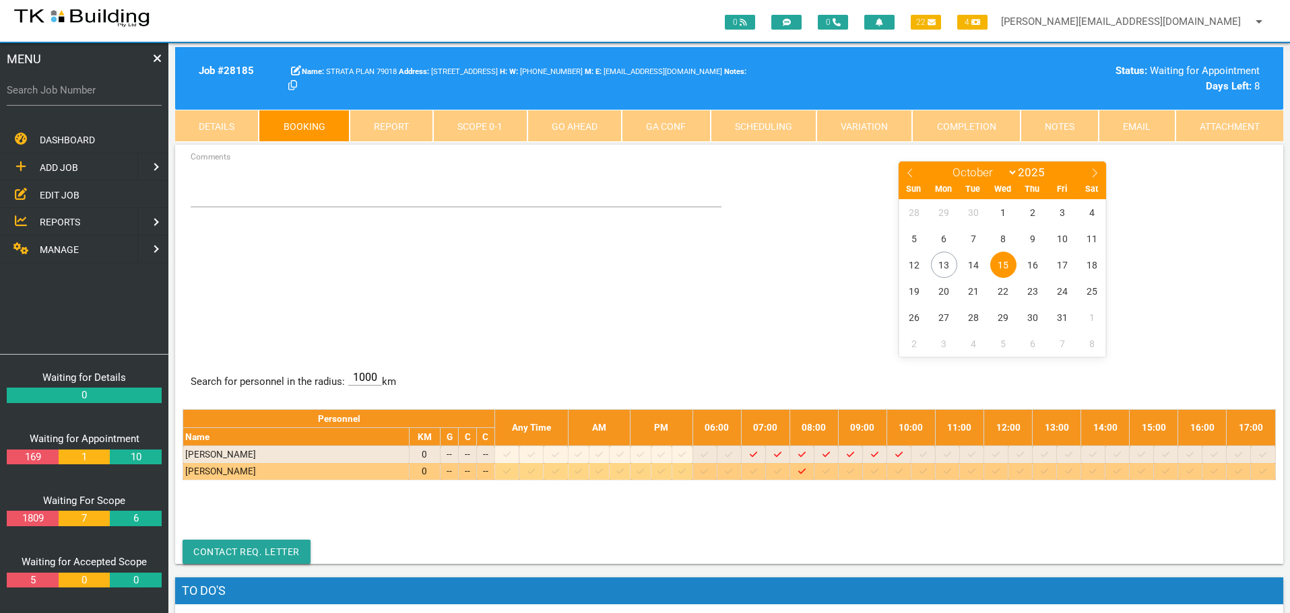
click at [854, 470] on icon at bounding box center [849, 471] width 7 height 9
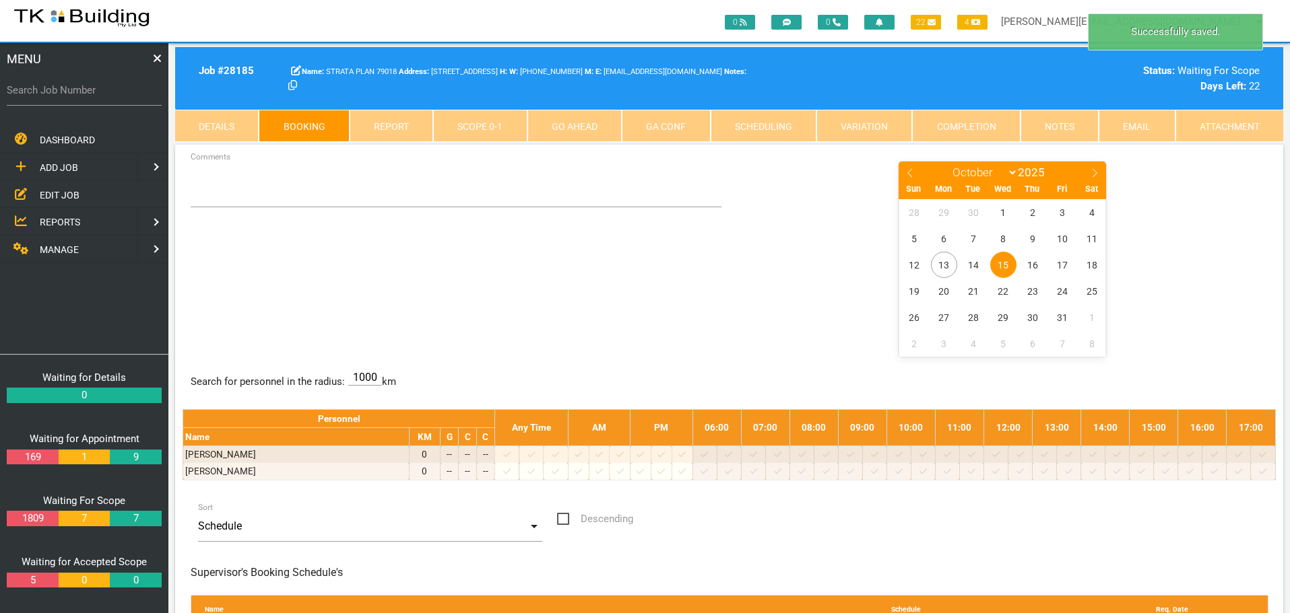
click at [1002, 264] on span "15" at bounding box center [1003, 265] width 26 height 26
click at [217, 191] on textarea "Comments" at bounding box center [456, 183] width 531 height 47
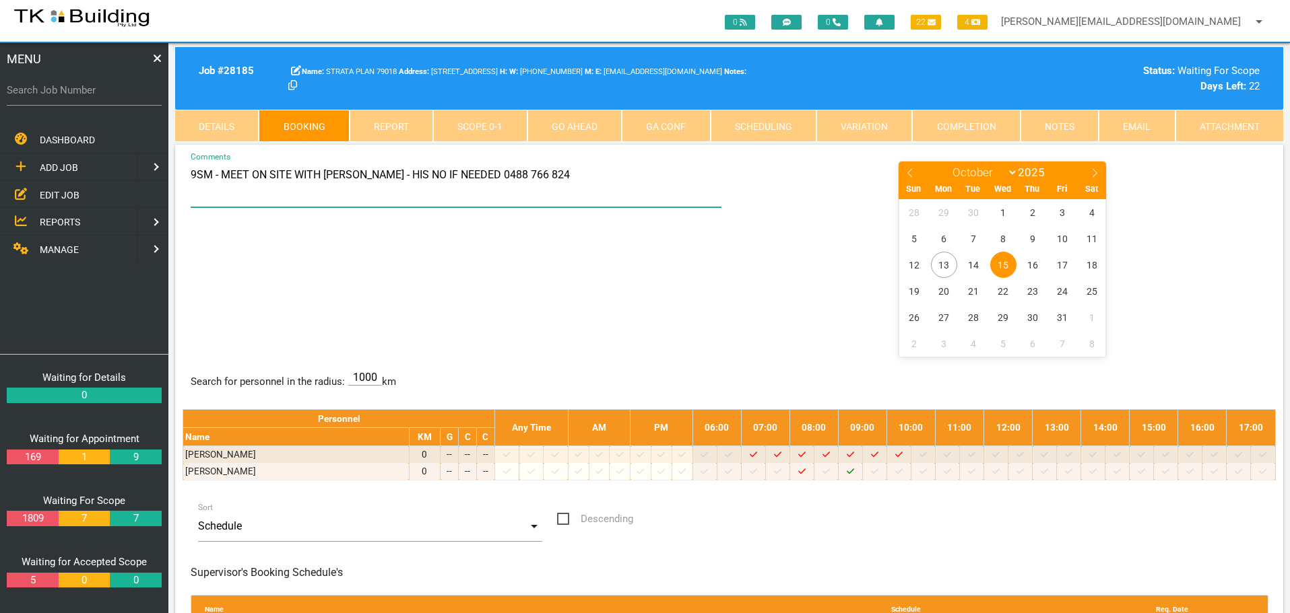
type textarea "9SM - MEET ON SITE WITH DAVID CHANDLER - HIS NO IF NEEDED 0488 766 824"
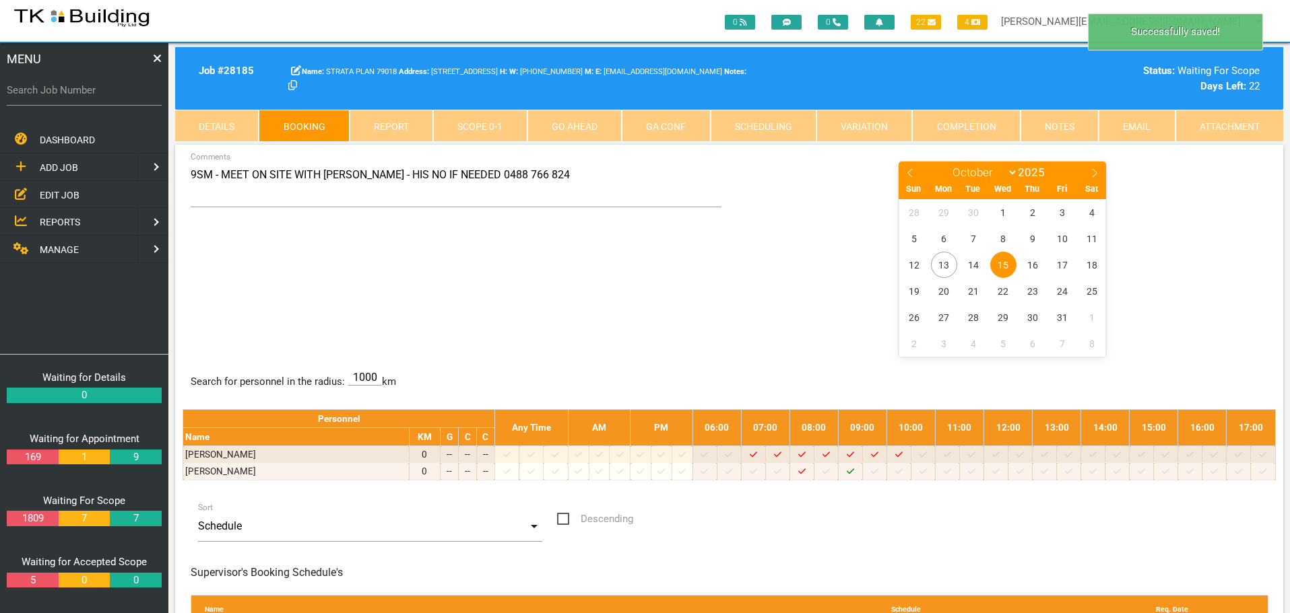
click at [787, 287] on center "January February March April May June July August September October November De…" at bounding box center [1002, 258] width 531 height 196
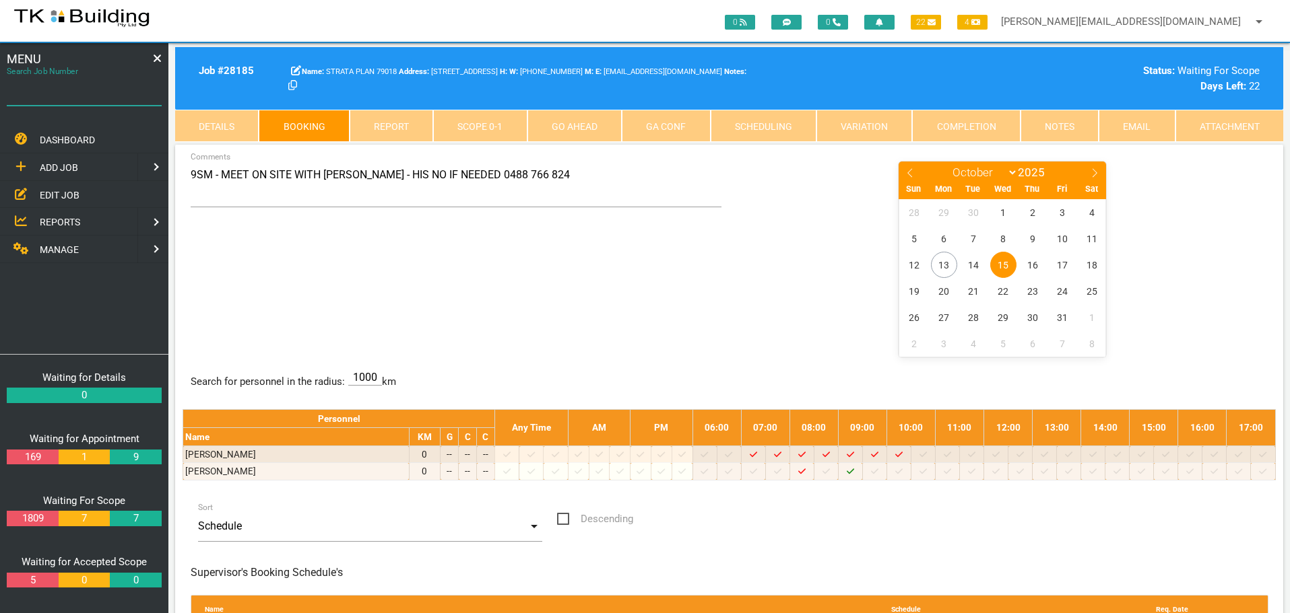
click at [52, 98] on input "Search Job Number" at bounding box center [84, 90] width 155 height 31
type input "27924"
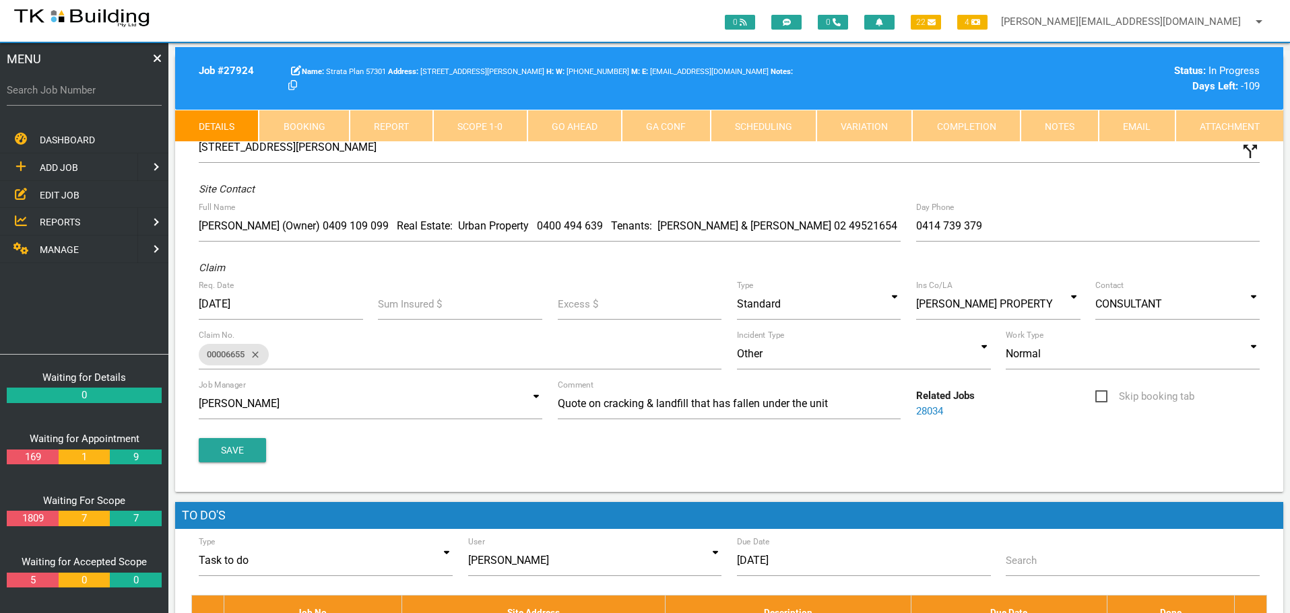
click at [1071, 127] on link "Notes" at bounding box center [1059, 126] width 78 height 32
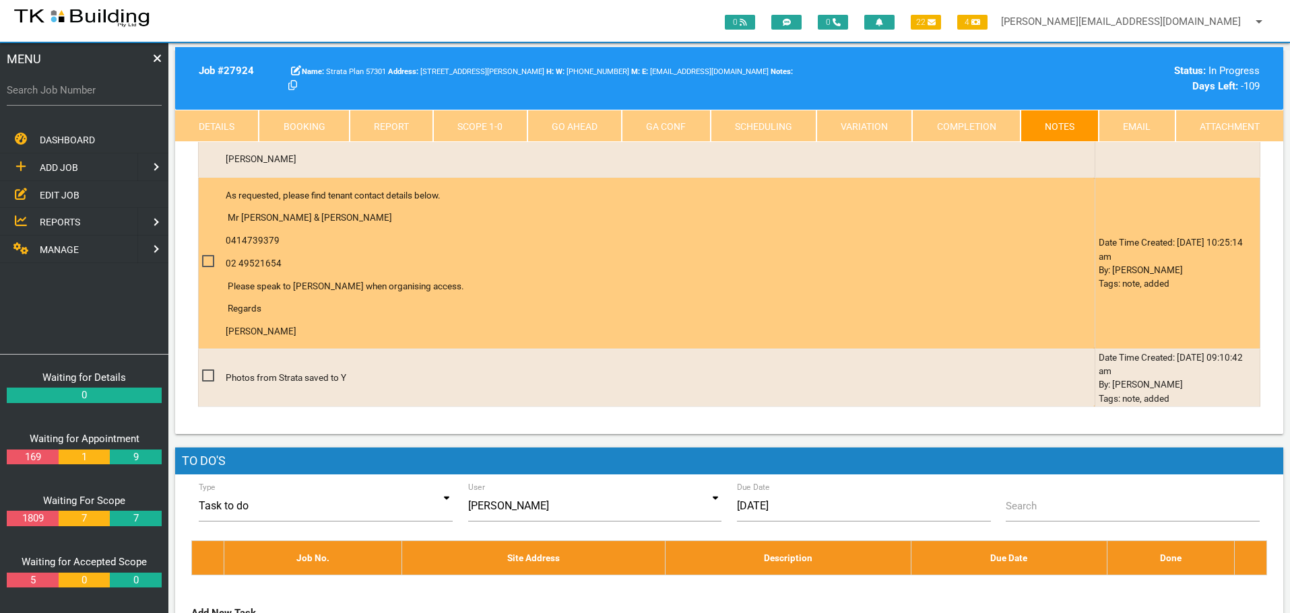
scroll to position [2088, 0]
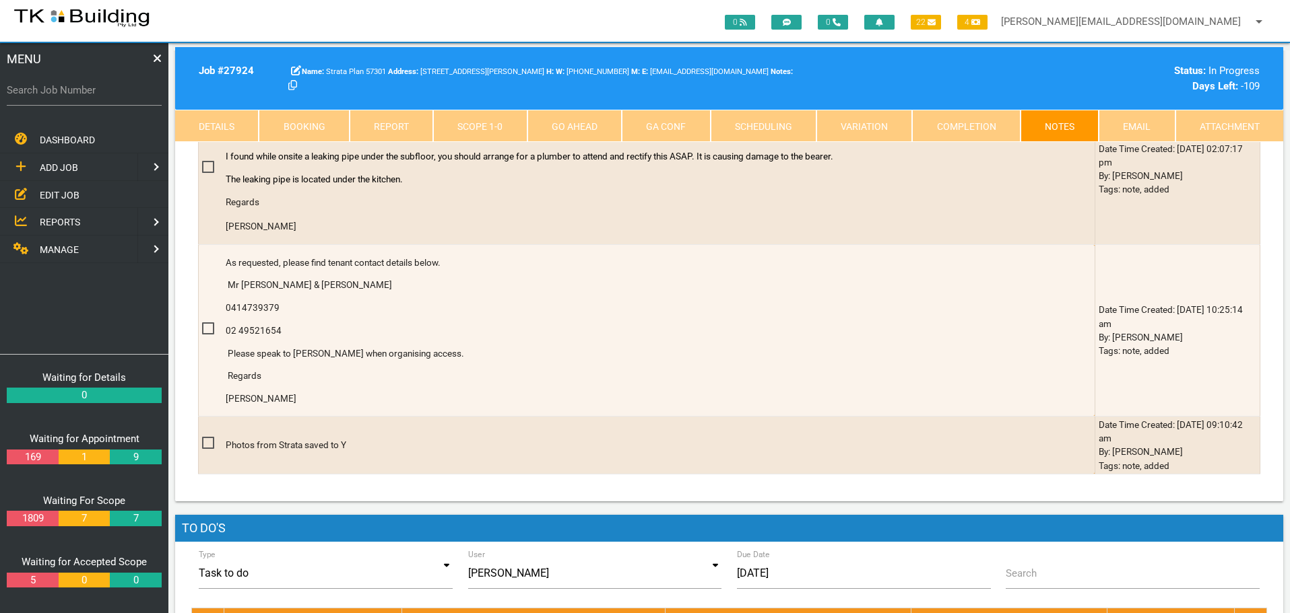
click at [458, 125] on link "Scope 1 - 0" at bounding box center [480, 126] width 94 height 32
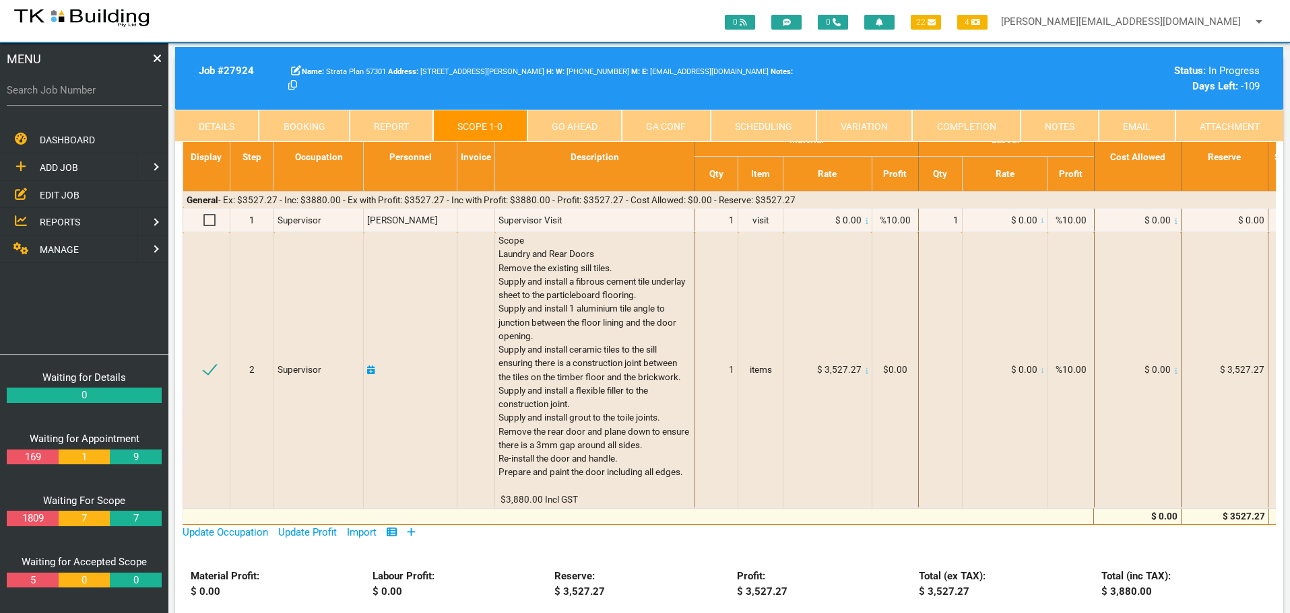
scroll to position [51, 0]
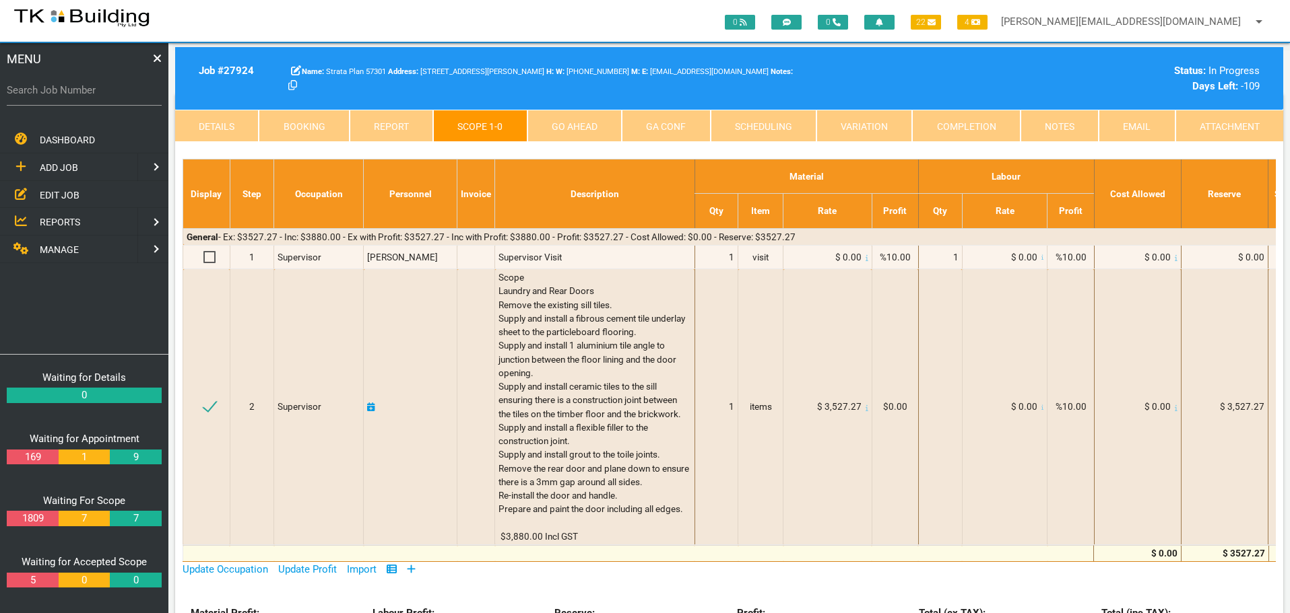
click at [219, 111] on link "Details" at bounding box center [217, 126] width 84 height 32
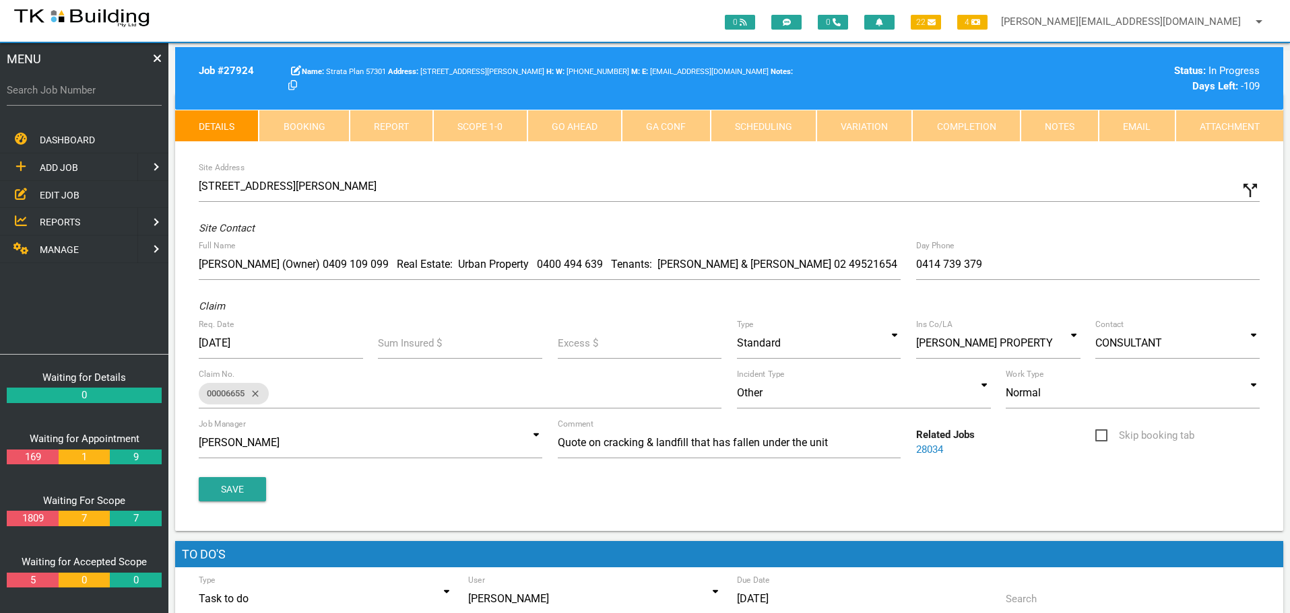
click at [477, 122] on link "Scope 1 - 0" at bounding box center [480, 126] width 94 height 32
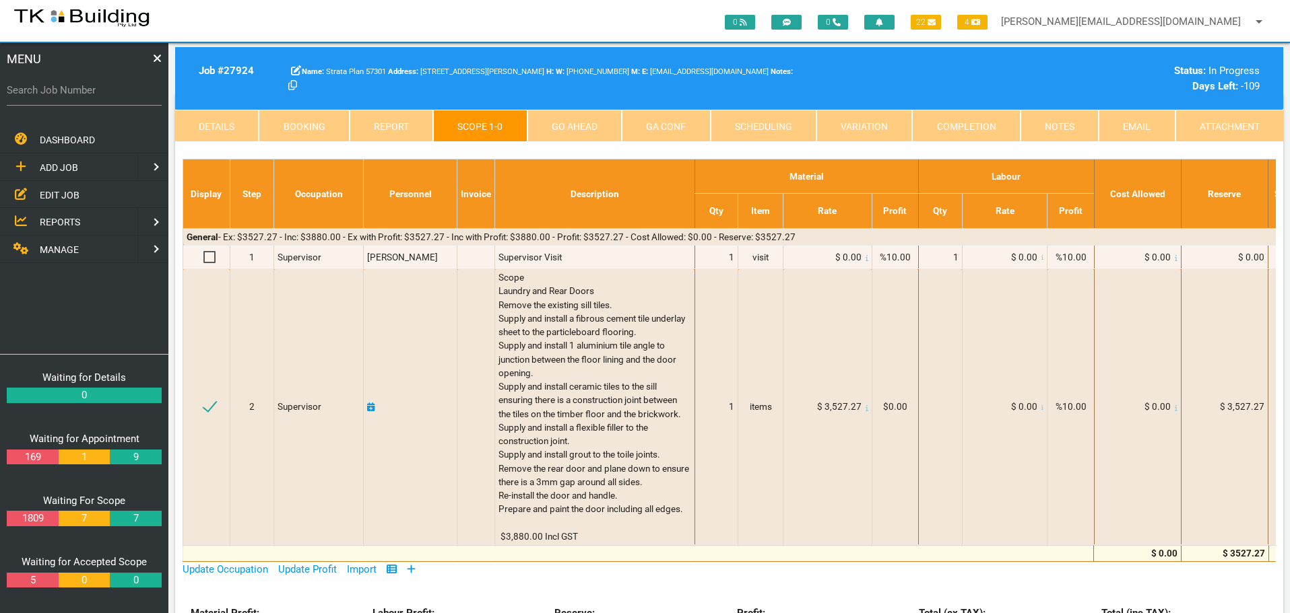
click at [1061, 122] on link "Notes" at bounding box center [1059, 126] width 78 height 32
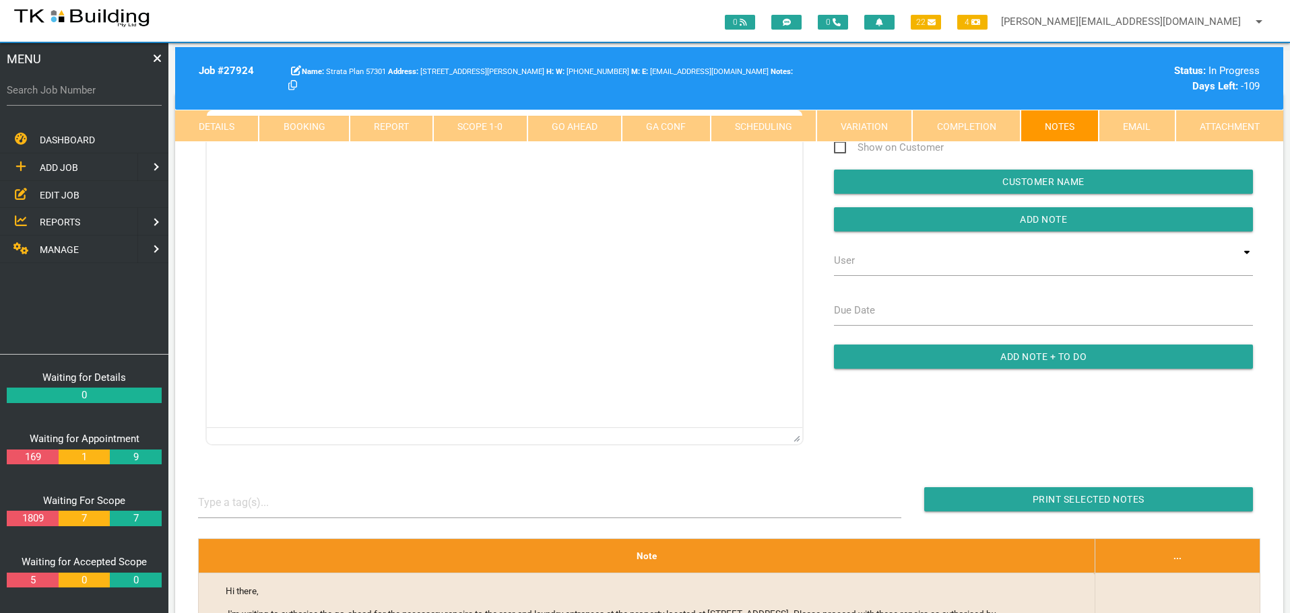
scroll to position [0, 0]
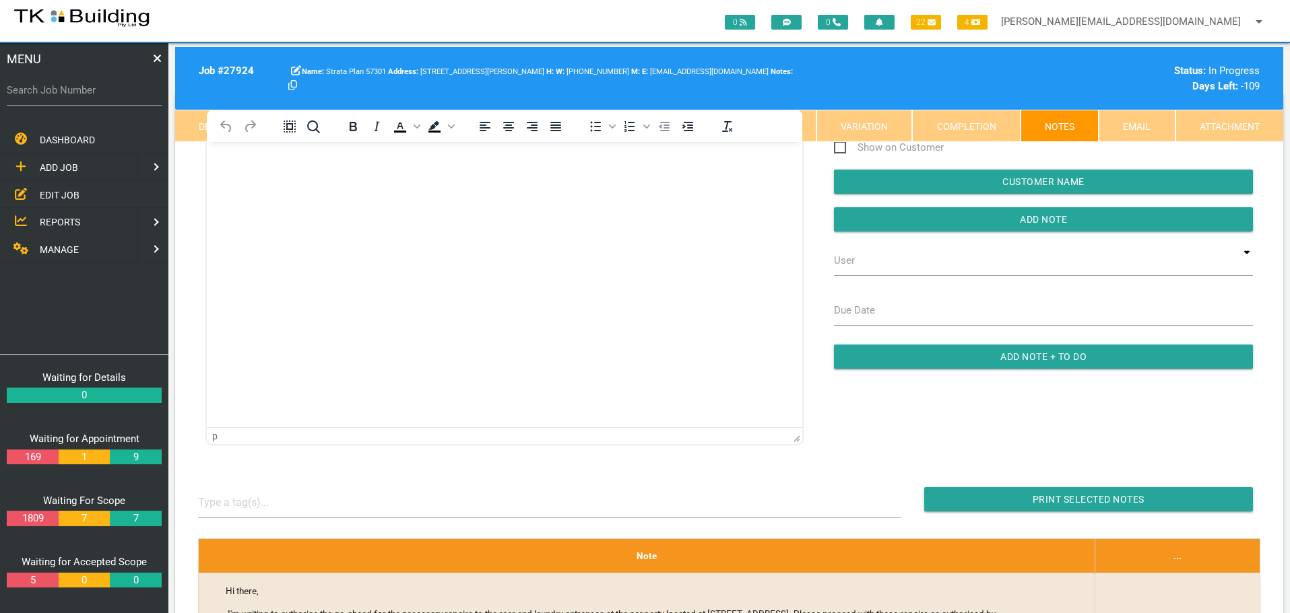
click at [241, 166] on p "Rich Text Area. Press ALT-0 for help." at bounding box center [505, 163] width 562 height 11
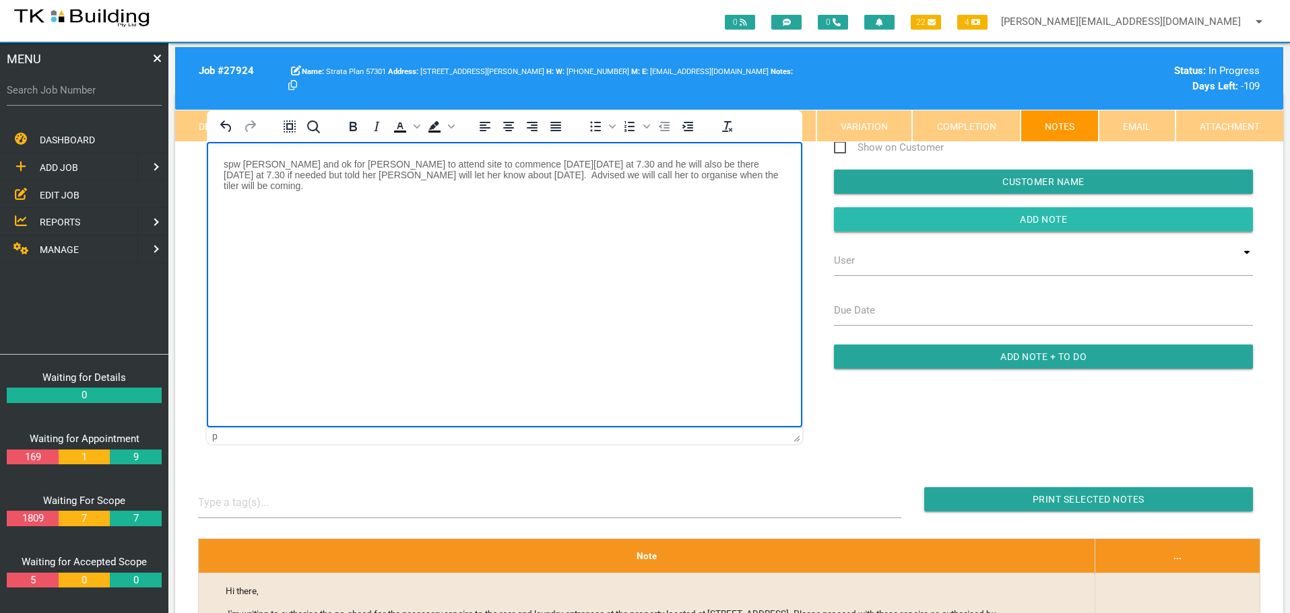
click at [881, 215] on input "Add Note" at bounding box center [1043, 219] width 419 height 24
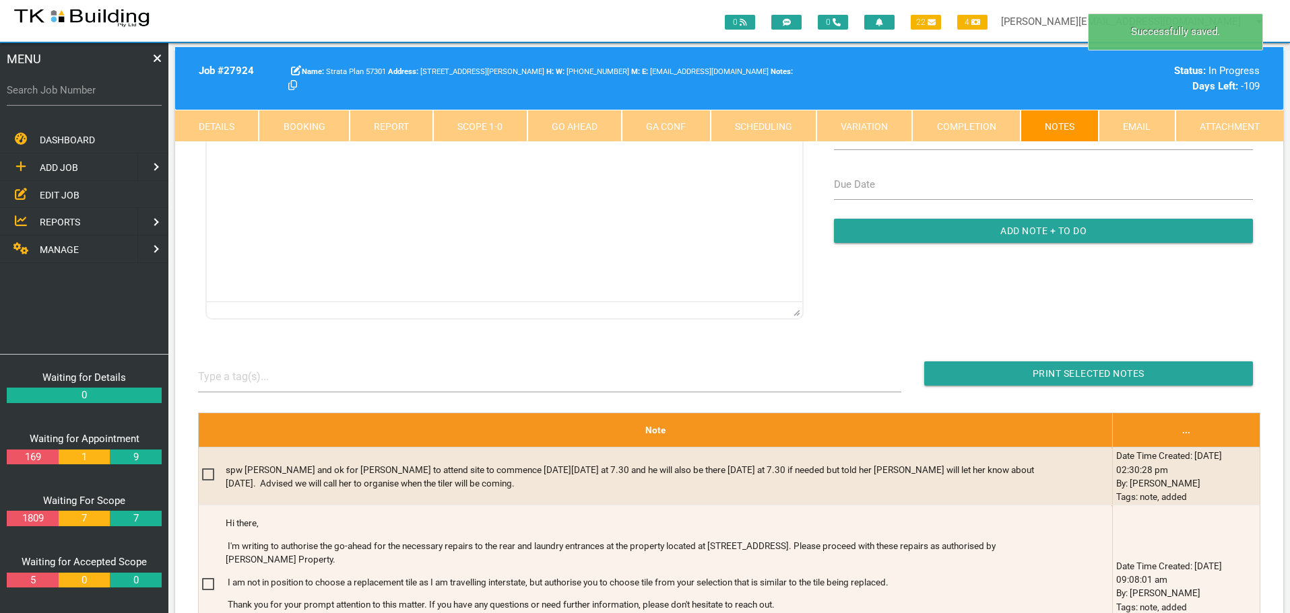
scroll to position [321, 0]
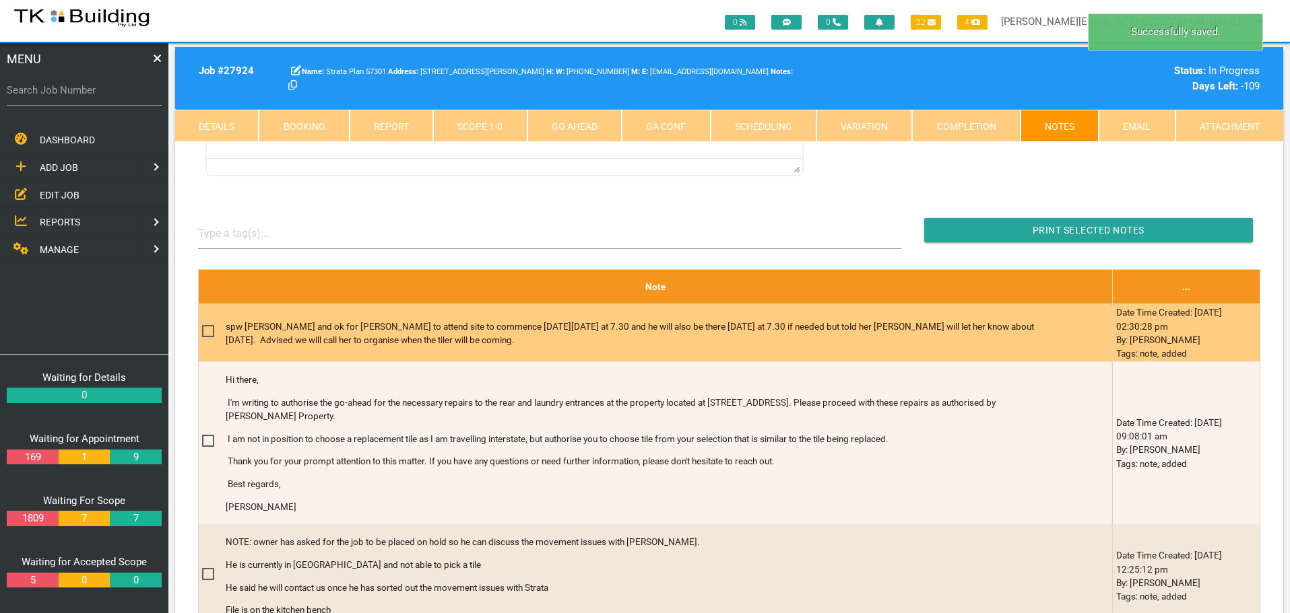
click at [209, 331] on span at bounding box center [214, 331] width 24 height 17
click at [209, 331] on input "checkbox" at bounding box center [206, 327] width 9 height 9
checkbox input "true"
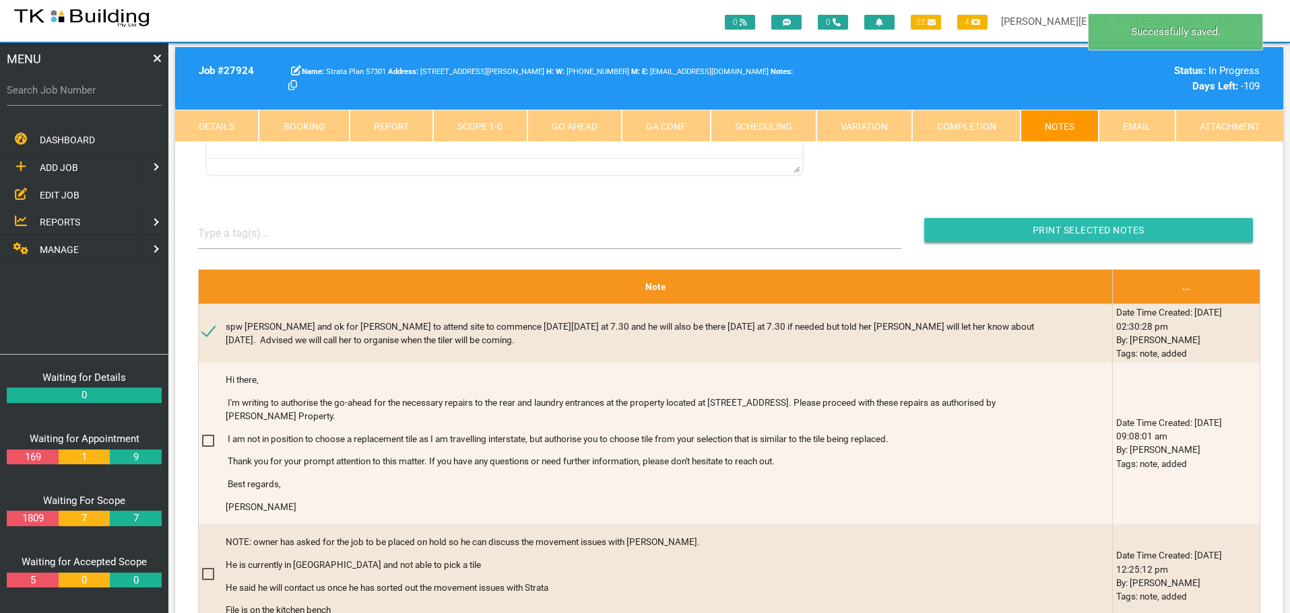
click at [977, 222] on input "button" at bounding box center [1088, 230] width 329 height 24
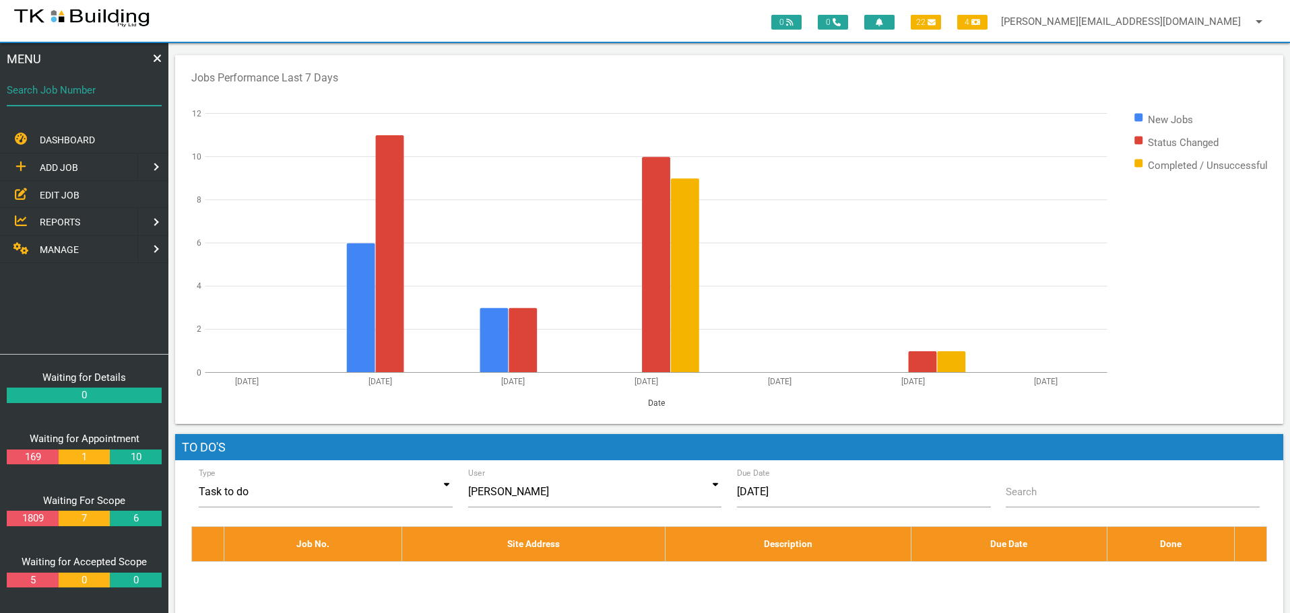
click at [76, 103] on input "Search Job Number" at bounding box center [84, 90] width 155 height 31
type input "27959"
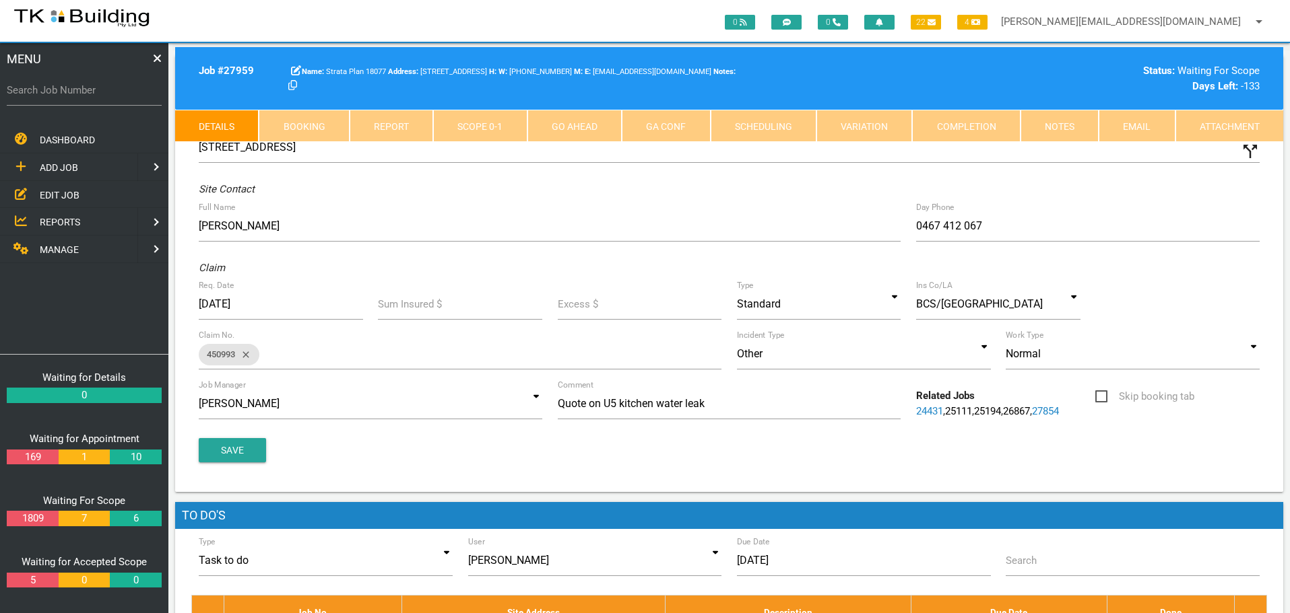
click at [1076, 125] on link "Notes" at bounding box center [1059, 126] width 78 height 32
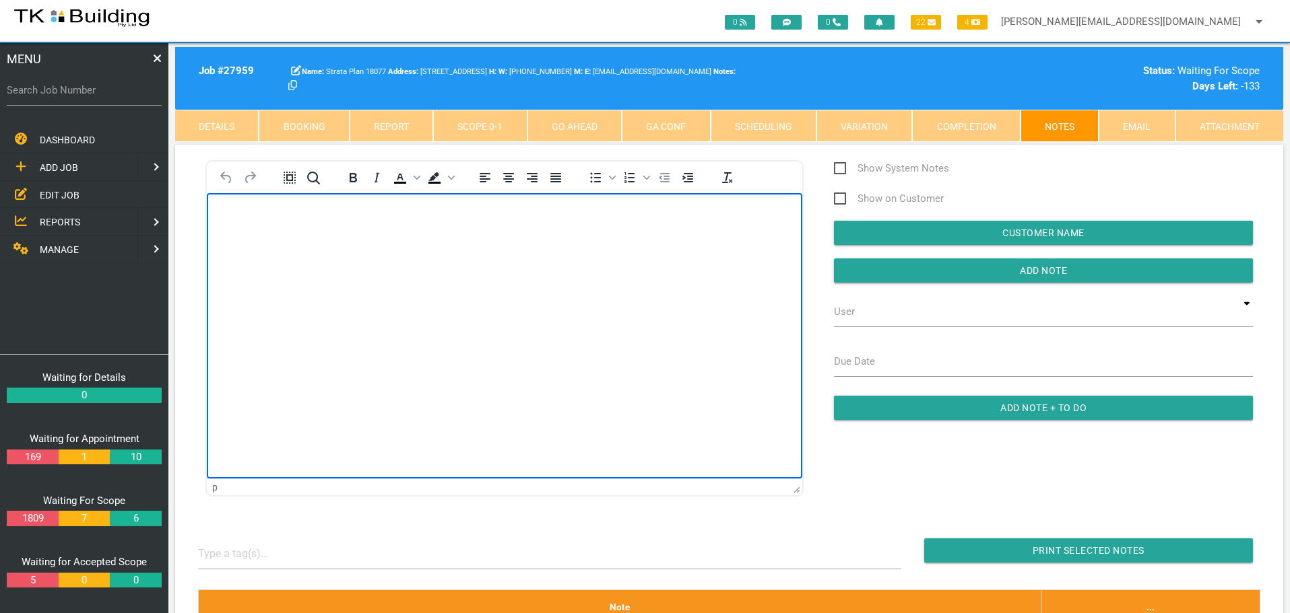
click at [291, 236] on body "Rich Text Area. Press ALT-0 for help." at bounding box center [504, 231] width 595 height 44
click at [230, 217] on p "Rich Text Area. Press ALT-0 for help." at bounding box center [505, 214] width 562 height 11
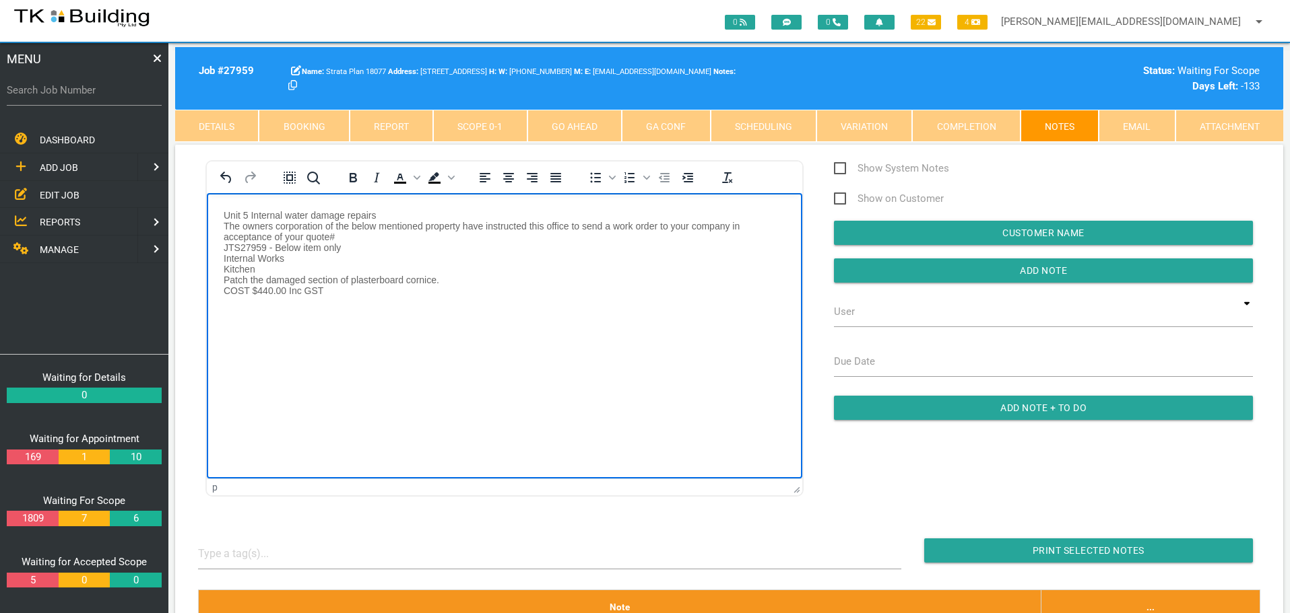
click at [357, 246] on p "Unit 5 Internal water damage repairs The owners corporation of the below mentio…" at bounding box center [505, 252] width 562 height 86
click at [423, 244] on p "Unit 5 Internal water damage repairs The owners corporation of the below mentio…" at bounding box center [505, 246] width 562 height 75
click at [451, 246] on p "Unit 5 Internal water damage repairs The owners corporation of the below mentio…" at bounding box center [505, 241] width 562 height 65
click at [669, 246] on p "Unit 5 Internal water damage repairs The owners corporation of the below mentio…" at bounding box center [505, 236] width 562 height 54
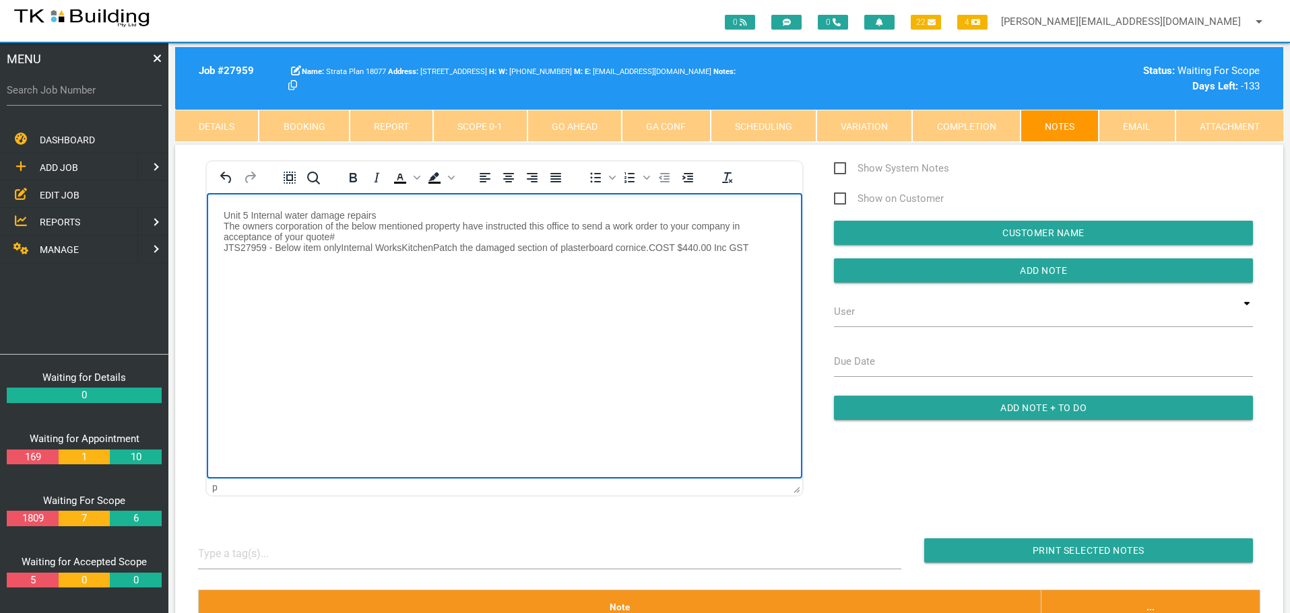
click at [224, 212] on p "Unit 5 Internal water damage repairs The owners corporation of the below mentio…" at bounding box center [505, 230] width 562 height 43
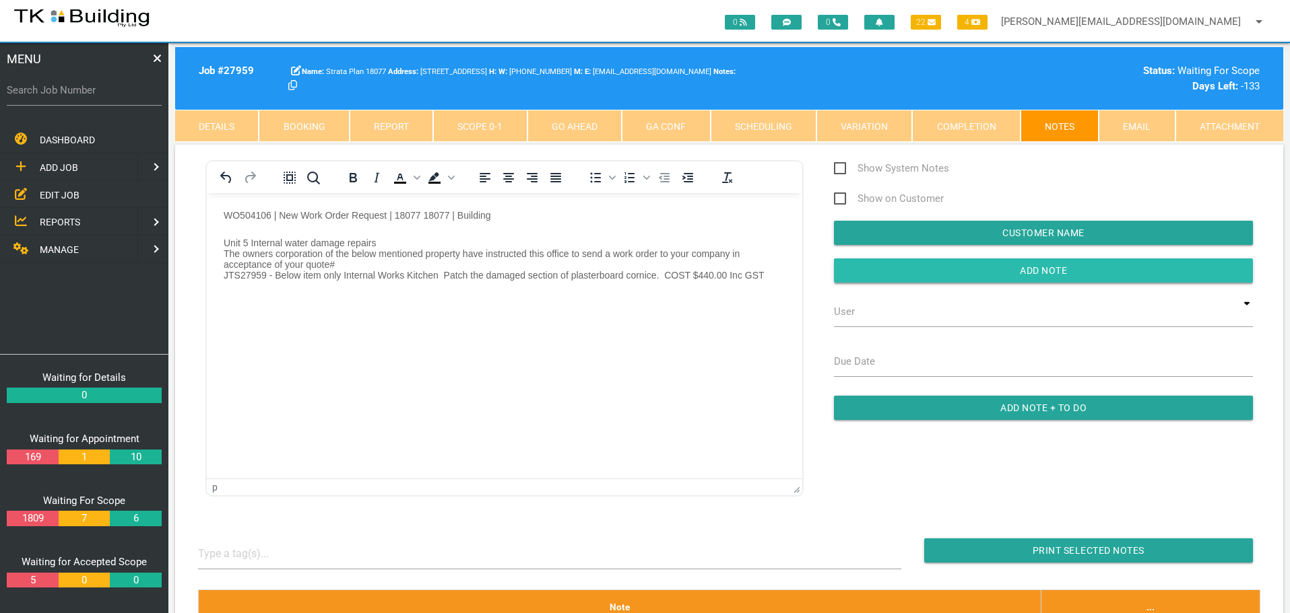
drag, startPoint x: 924, startPoint y: 267, endPoint x: 840, endPoint y: 270, distance: 84.2
click at [924, 268] on input "button" at bounding box center [1043, 271] width 419 height 24
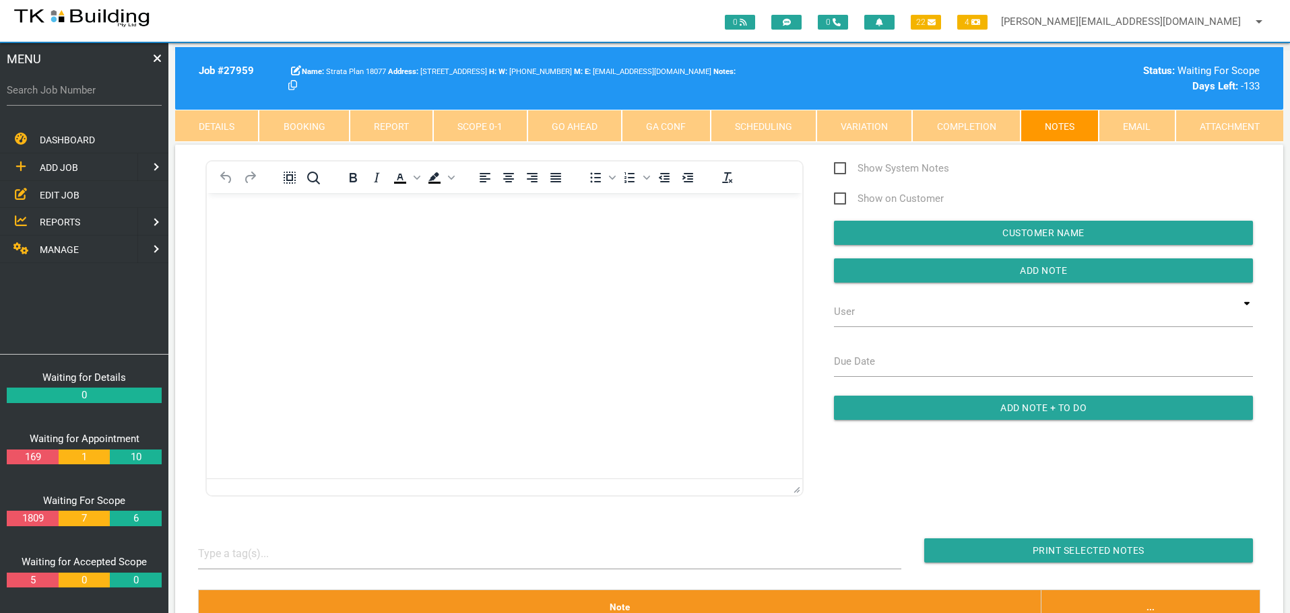
click at [100, 96] on label "Search Job Number" at bounding box center [84, 90] width 155 height 15
click at [100, 96] on input "Search Job Number" at bounding box center [84, 90] width 155 height 31
type input "27924"
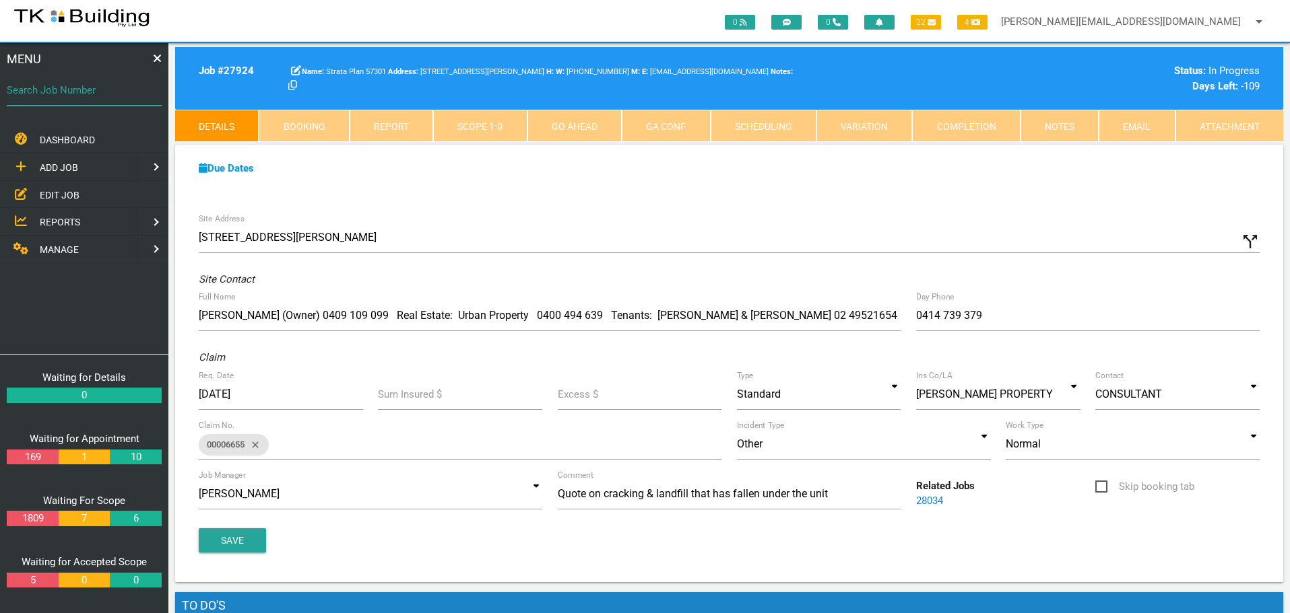
click at [112, 103] on input "Search Job Number" at bounding box center [84, 90] width 155 height 31
type input "28187"
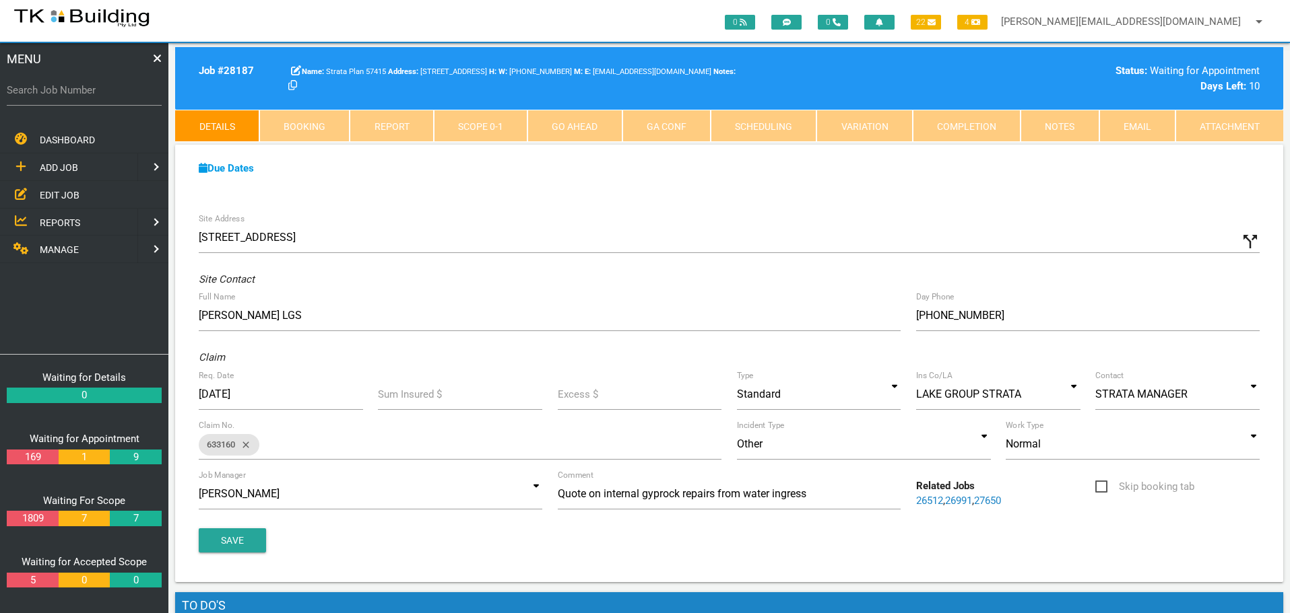
click at [100, 92] on label "Search Job Number" at bounding box center [84, 90] width 155 height 15
click at [100, 92] on input "Search Job Number" at bounding box center [84, 90] width 155 height 31
type input "27167"
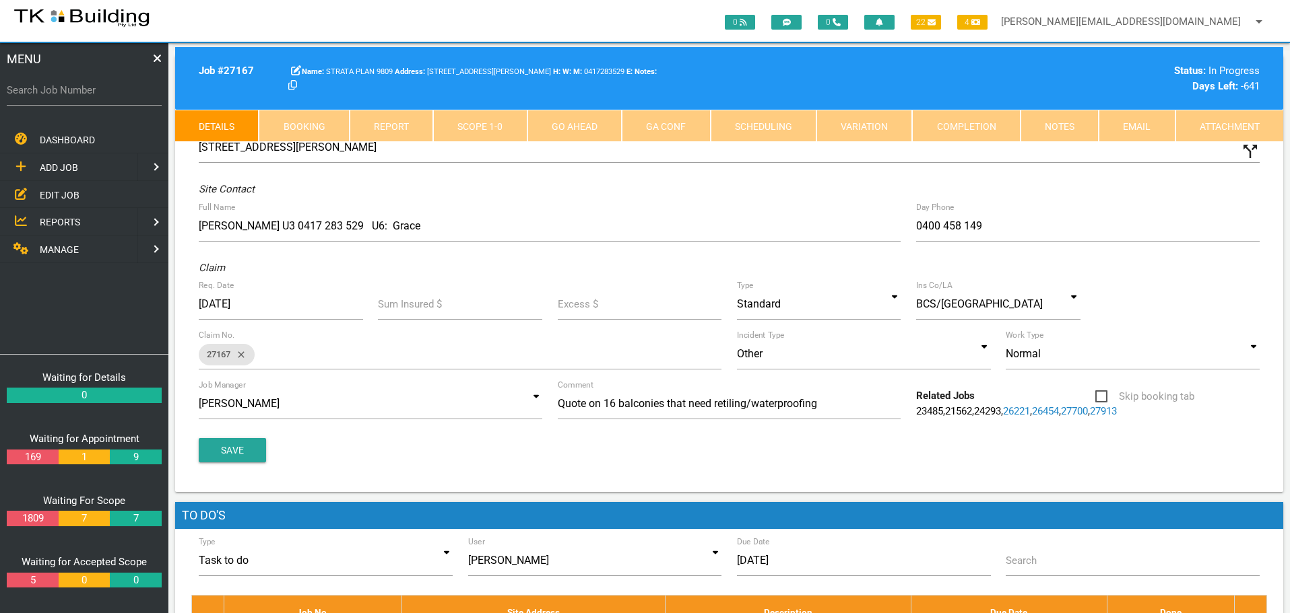
click at [489, 120] on link "Scope 1 - 0" at bounding box center [480, 126] width 94 height 32
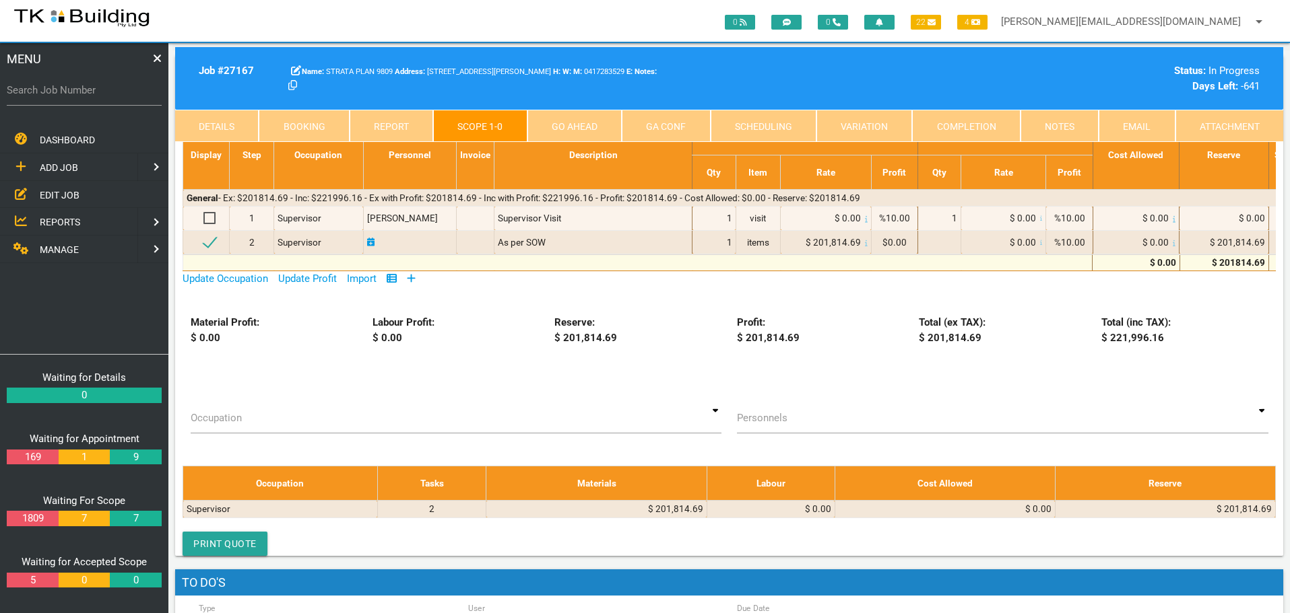
click at [1079, 122] on link "Notes" at bounding box center [1059, 126] width 78 height 32
